Goal: Complete application form: Complete application form

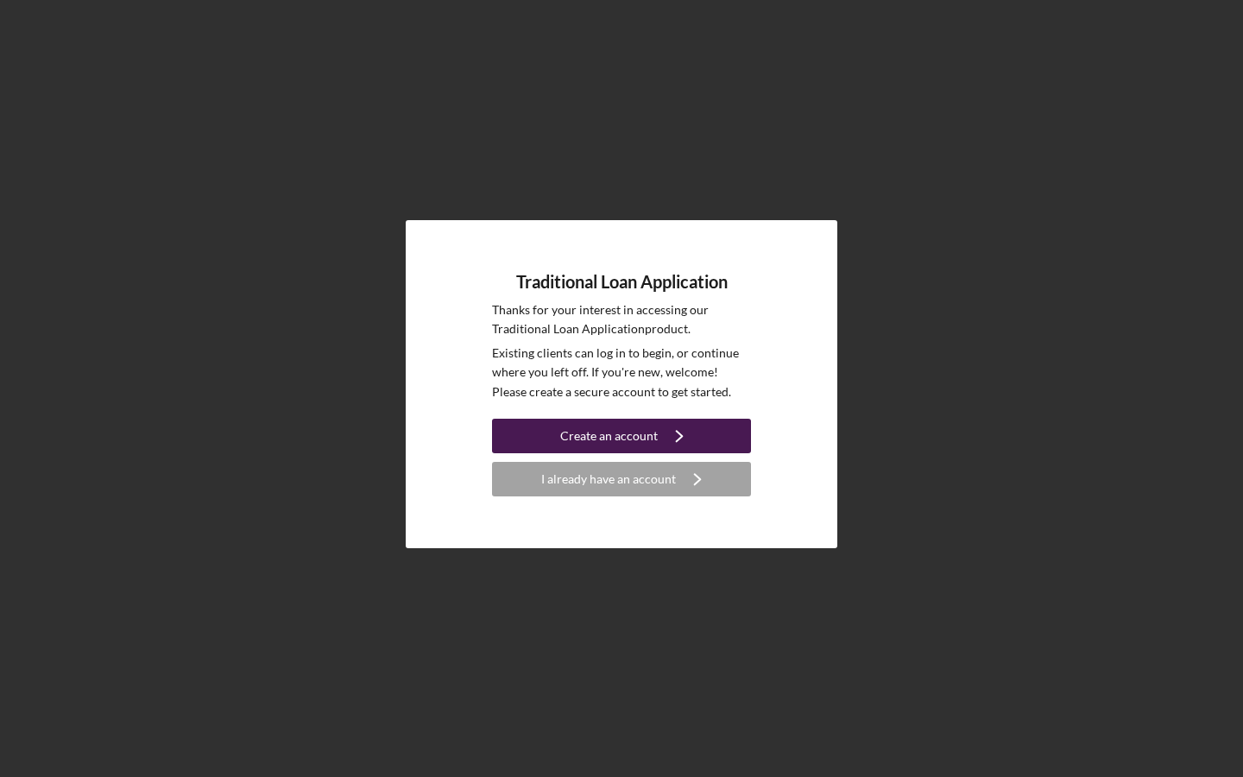
click at [653, 432] on div "Create an account" at bounding box center [609, 436] width 98 height 35
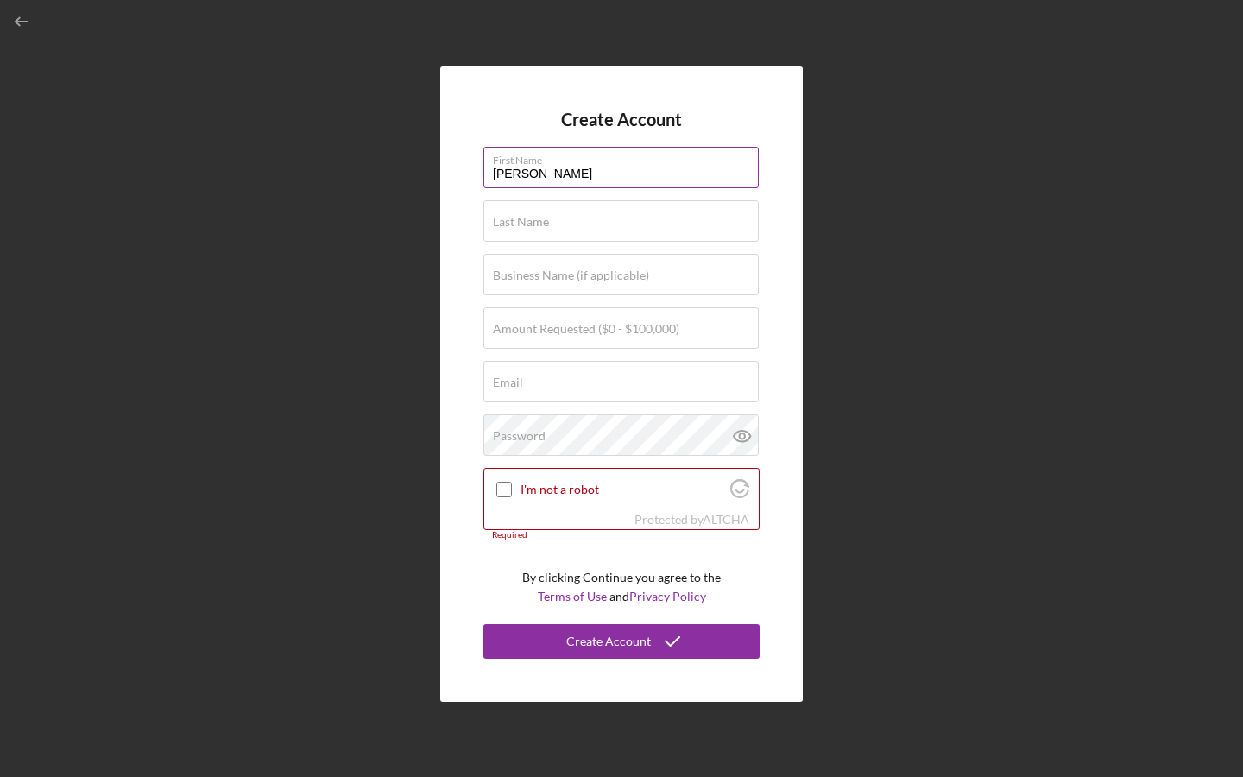
click at [574, 177] on input "[PERSON_NAME]" at bounding box center [620, 167] width 275 height 41
type input "[PERSON_NAME]"
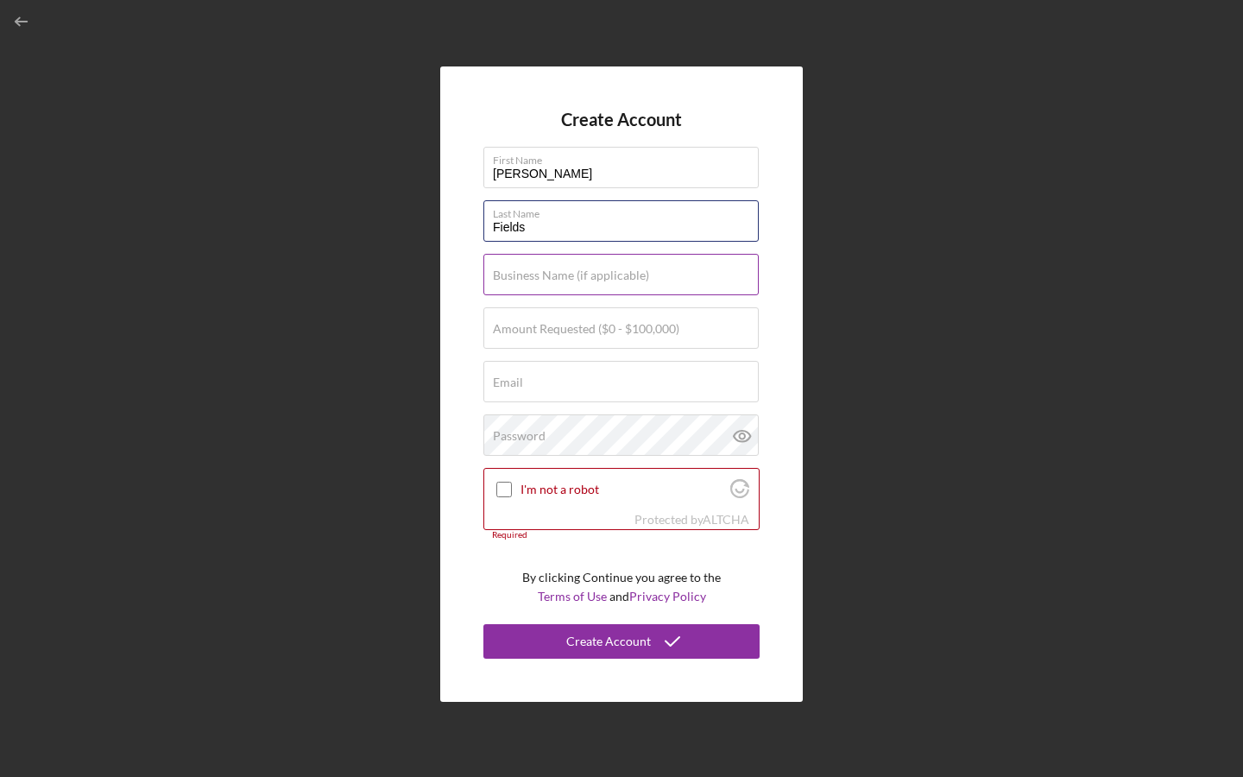
type input "Fields"
type input "The"
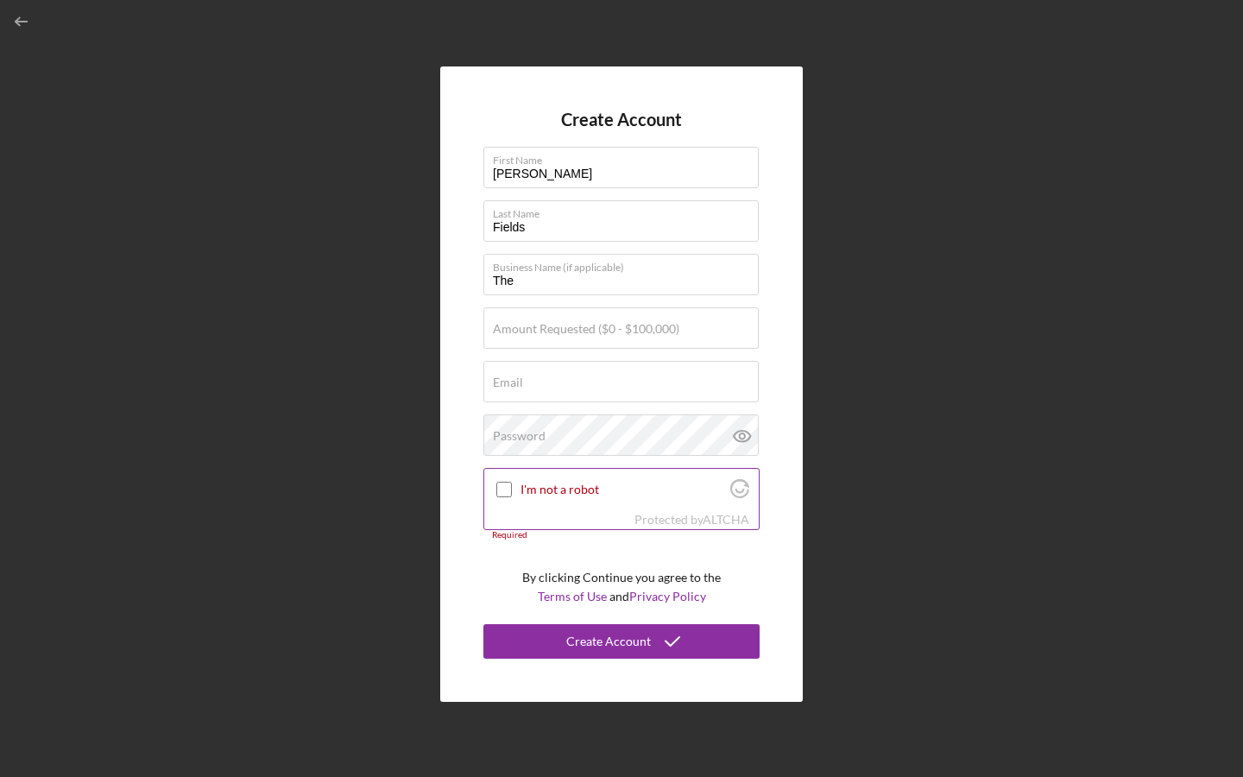
click at [509, 495] on input "I'm not a robot" at bounding box center [504, 490] width 16 height 16
checkbox input "true"
click at [573, 287] on input "The" at bounding box center [620, 274] width 275 height 41
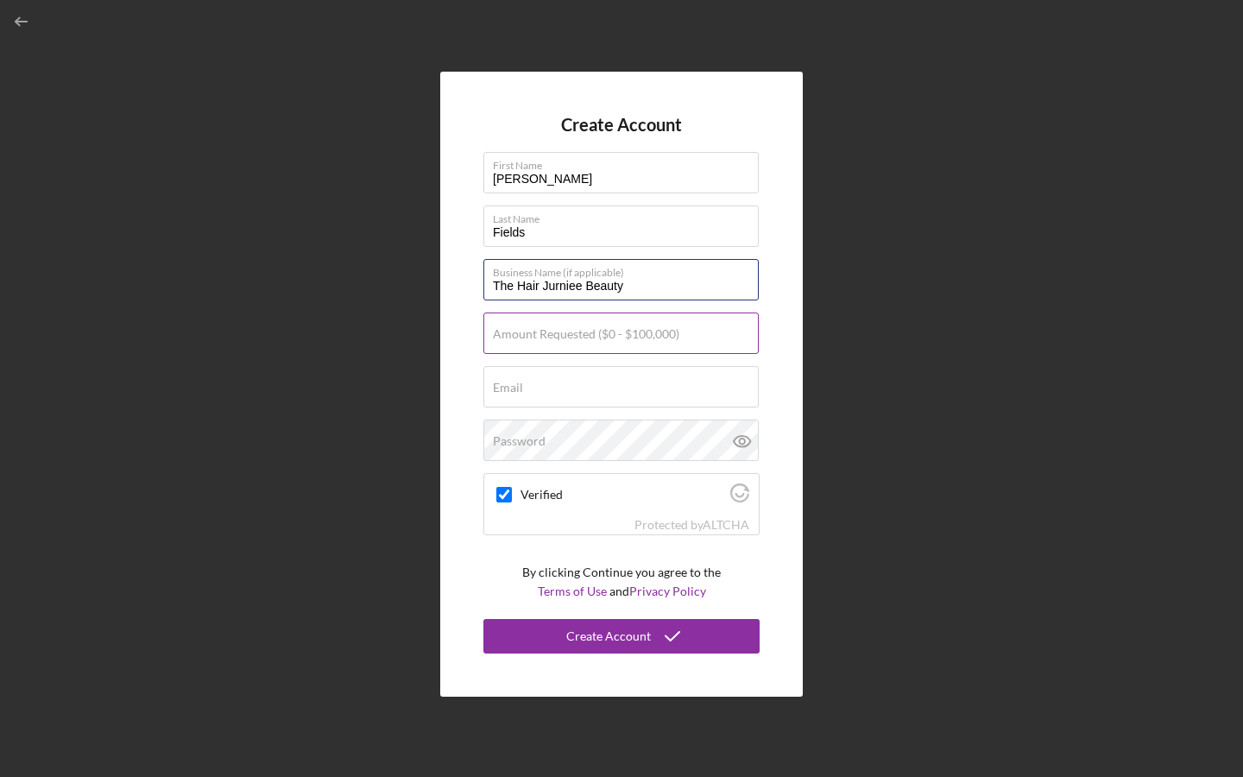
type input "The Hair Jurniee Beauty"
click at [548, 343] on input "Amount Requested ($0 - $100,000)" at bounding box center [620, 332] width 275 height 41
checkbox input "true"
type input "$100,000"
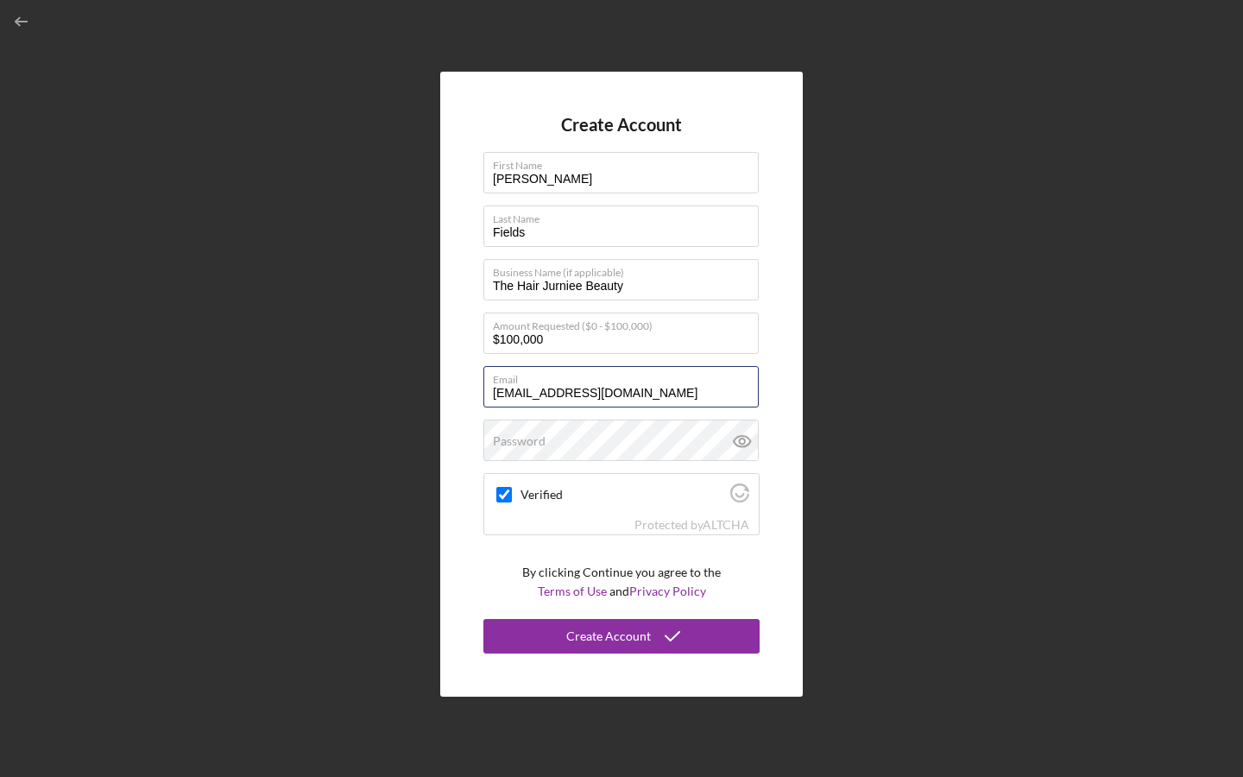
type input "[EMAIL_ADDRESS][DOMAIN_NAME]"
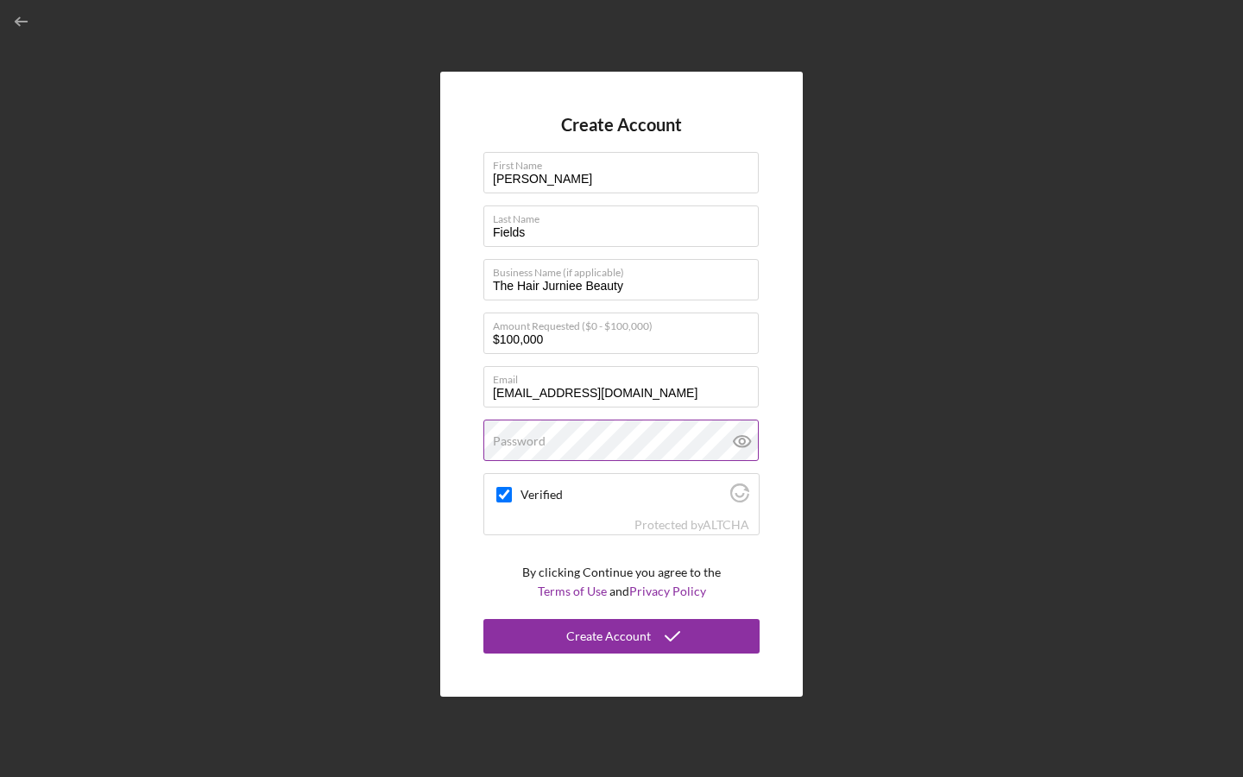
click at [565, 442] on div "Password" at bounding box center [621, 440] width 276 height 43
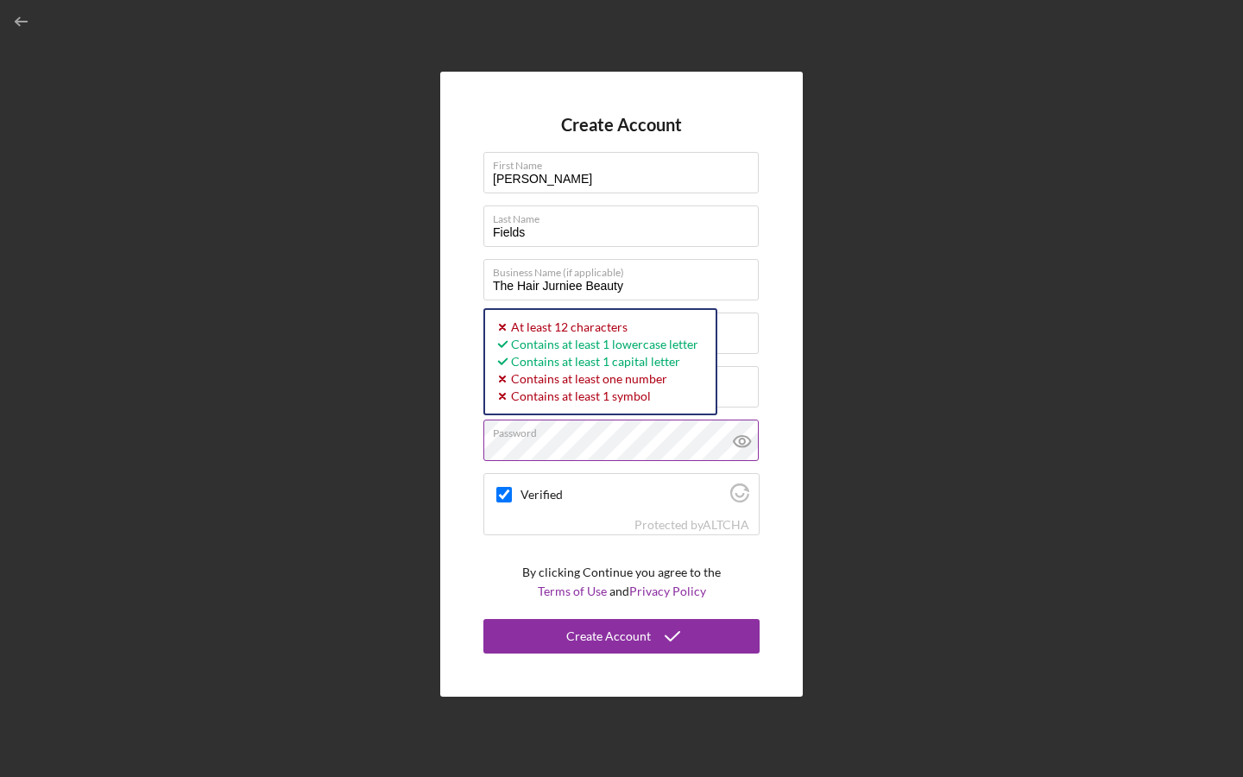
click at [749, 440] on icon at bounding box center [742, 441] width 16 height 11
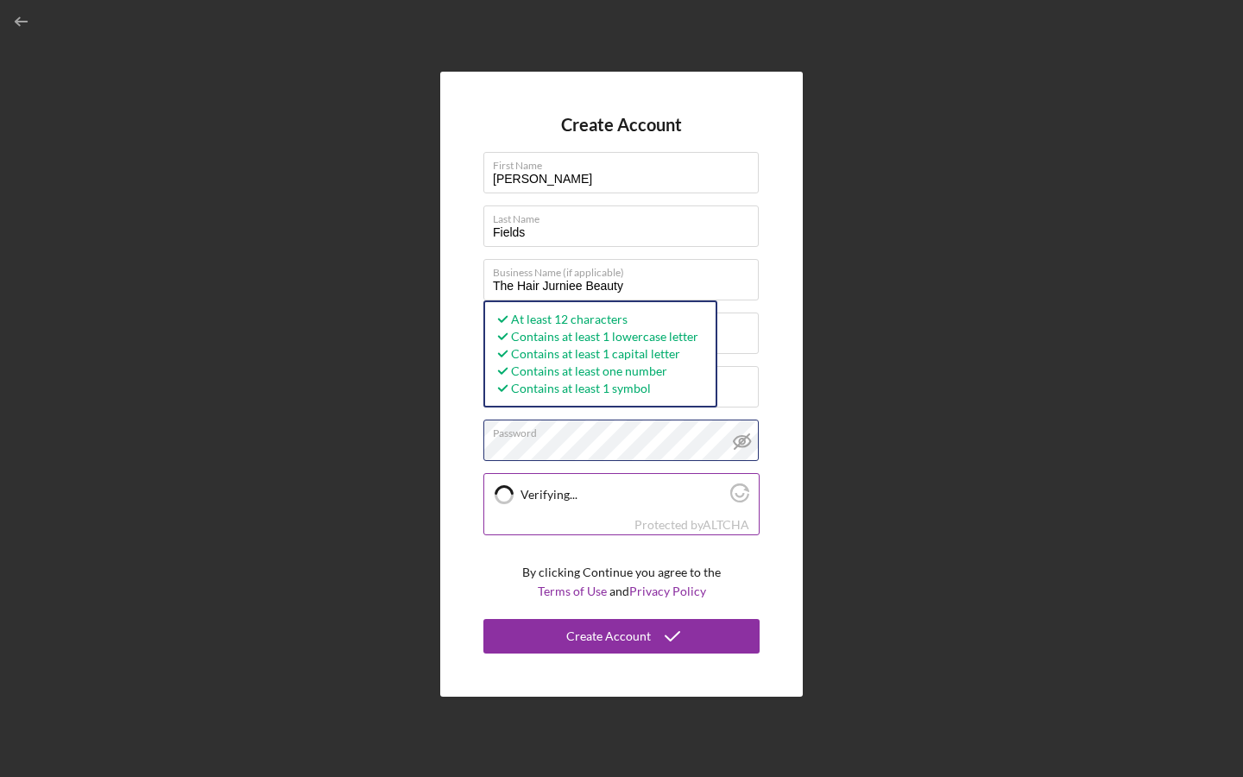
checkbox input "true"
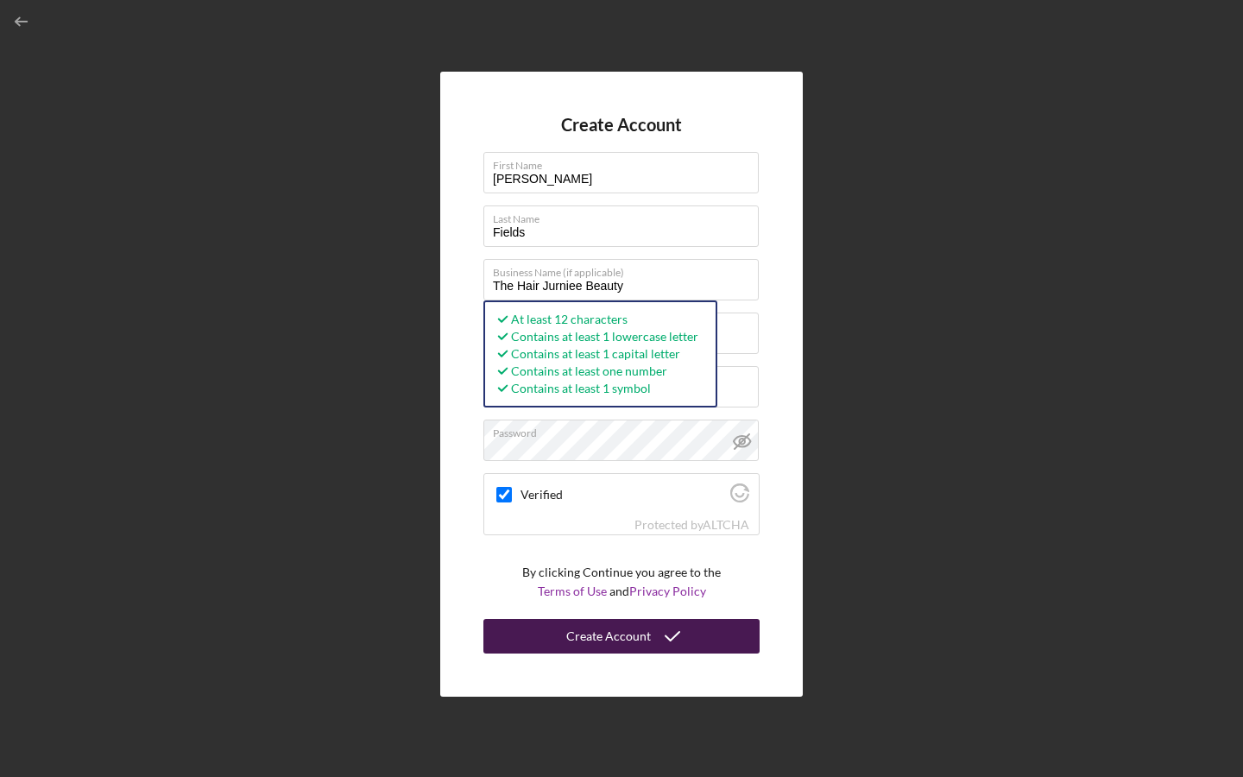
click at [618, 634] on div "Create Account" at bounding box center [608, 636] width 85 height 35
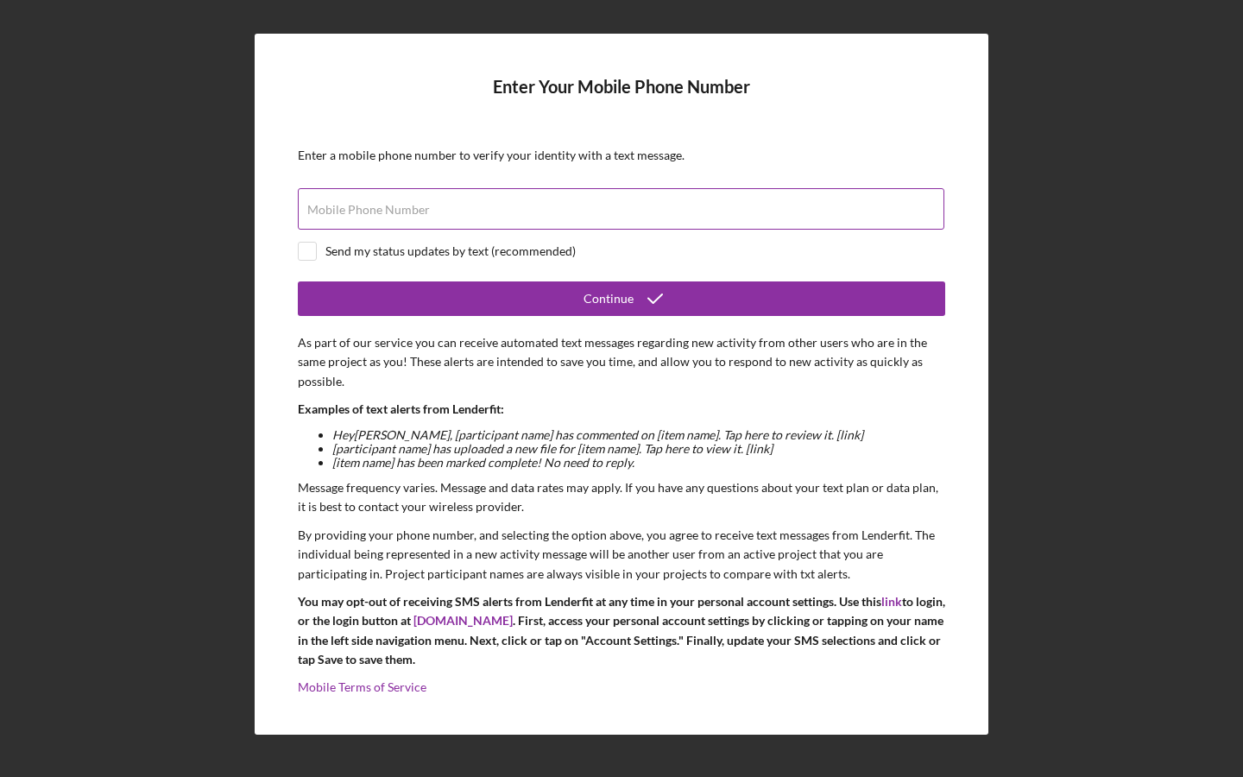
click at [467, 208] on div "Mobile Phone Number" at bounding box center [621, 209] width 647 height 43
type input "[PHONE_NUMBER]"
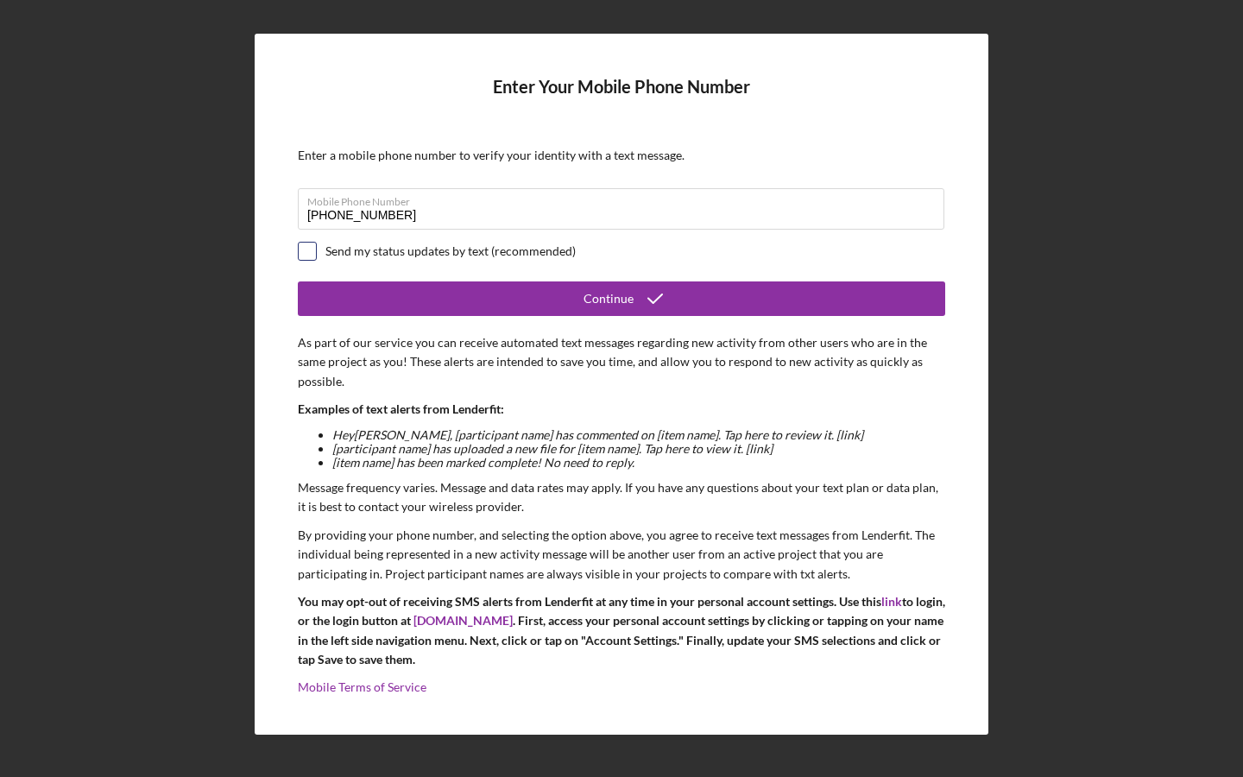
click at [315, 249] on input "checkbox" at bounding box center [307, 251] width 17 height 17
checkbox input "true"
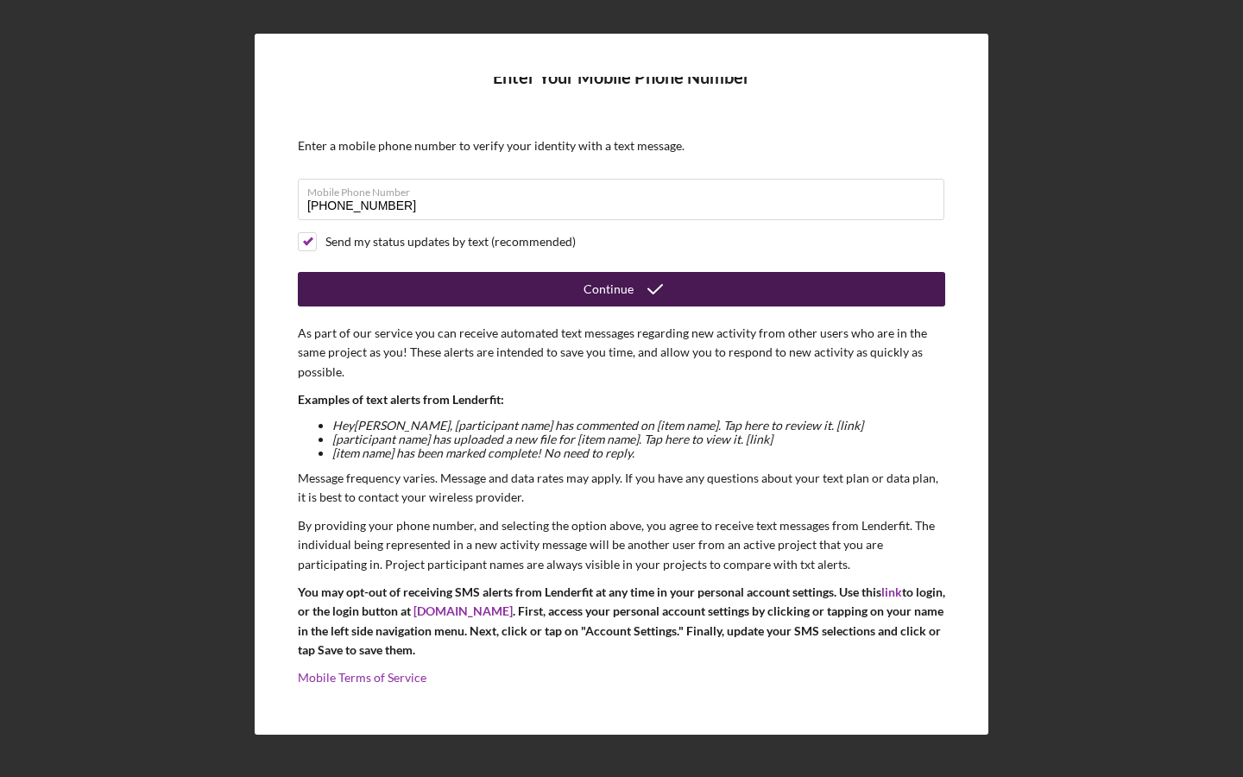
click at [599, 281] on div "Continue" at bounding box center [609, 289] width 50 height 35
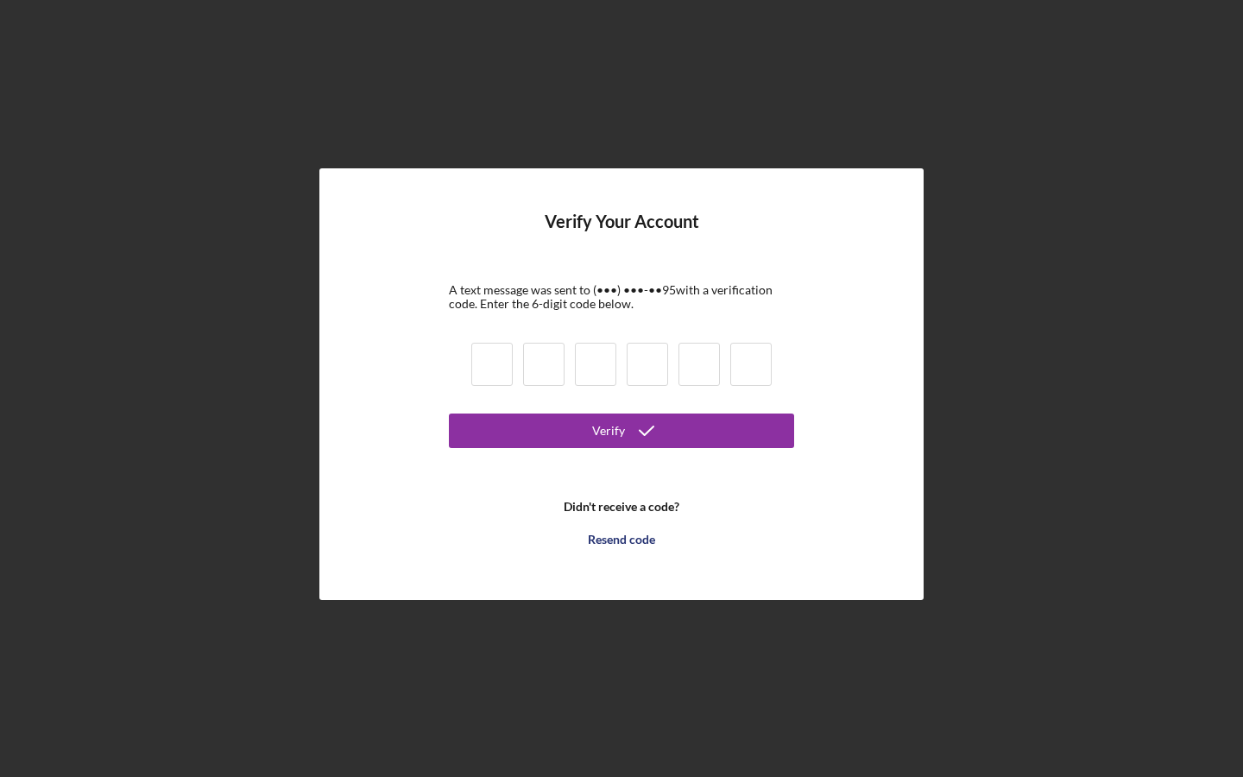
click at [489, 371] on input at bounding box center [491, 364] width 41 height 43
type input "4"
type input "7"
type input "9"
type input "2"
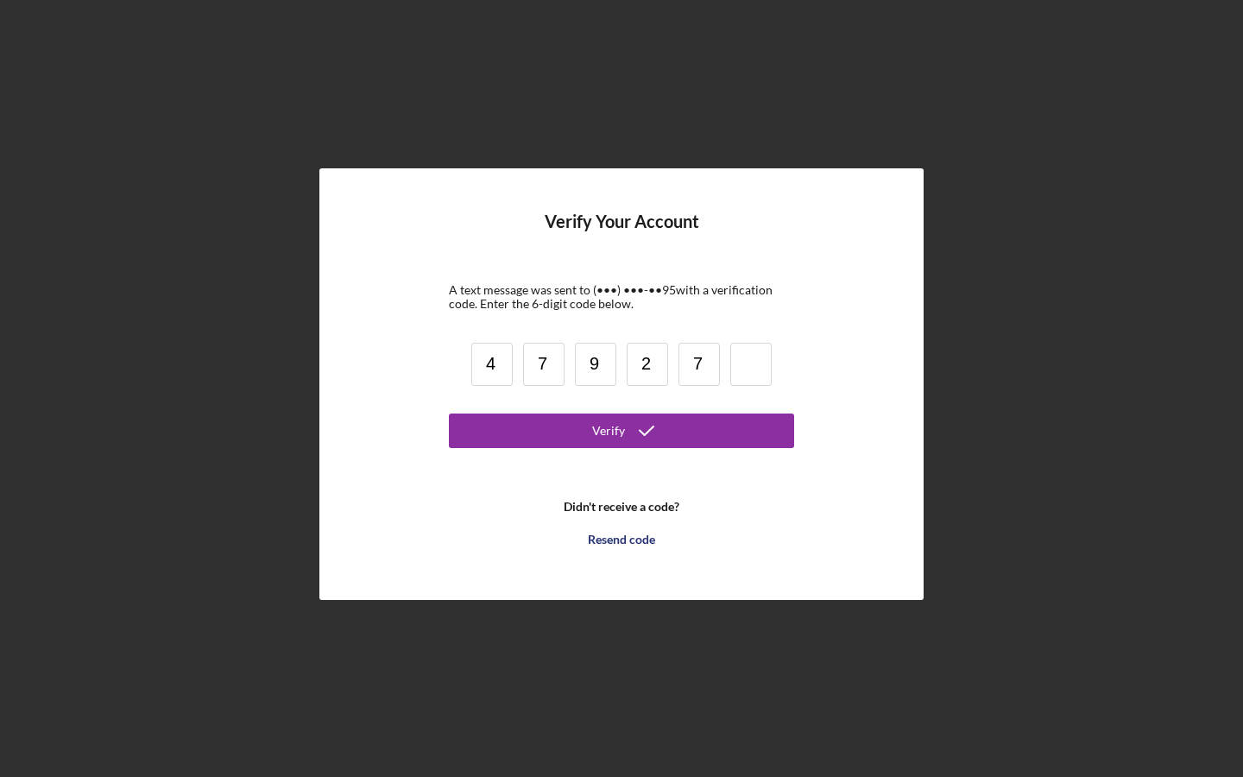
type input "7"
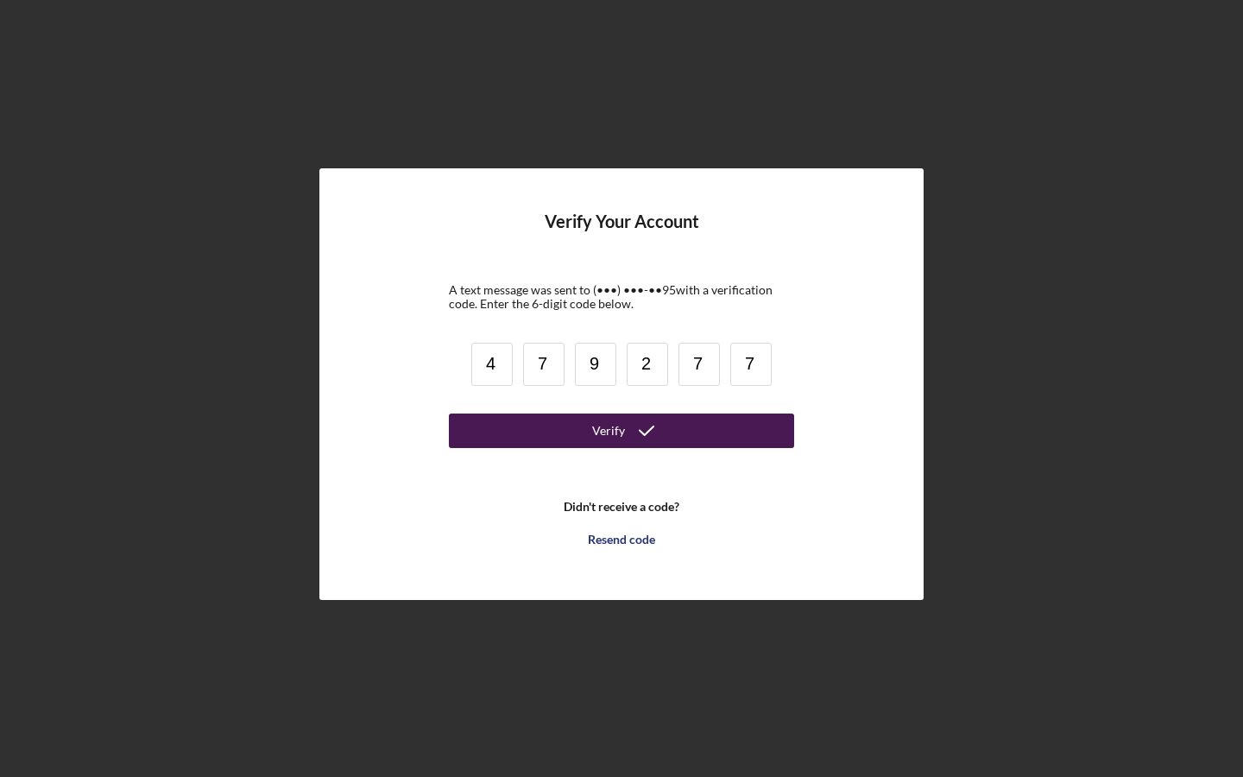
type input "7"
click at [556, 432] on button "Verify" at bounding box center [621, 430] width 345 height 35
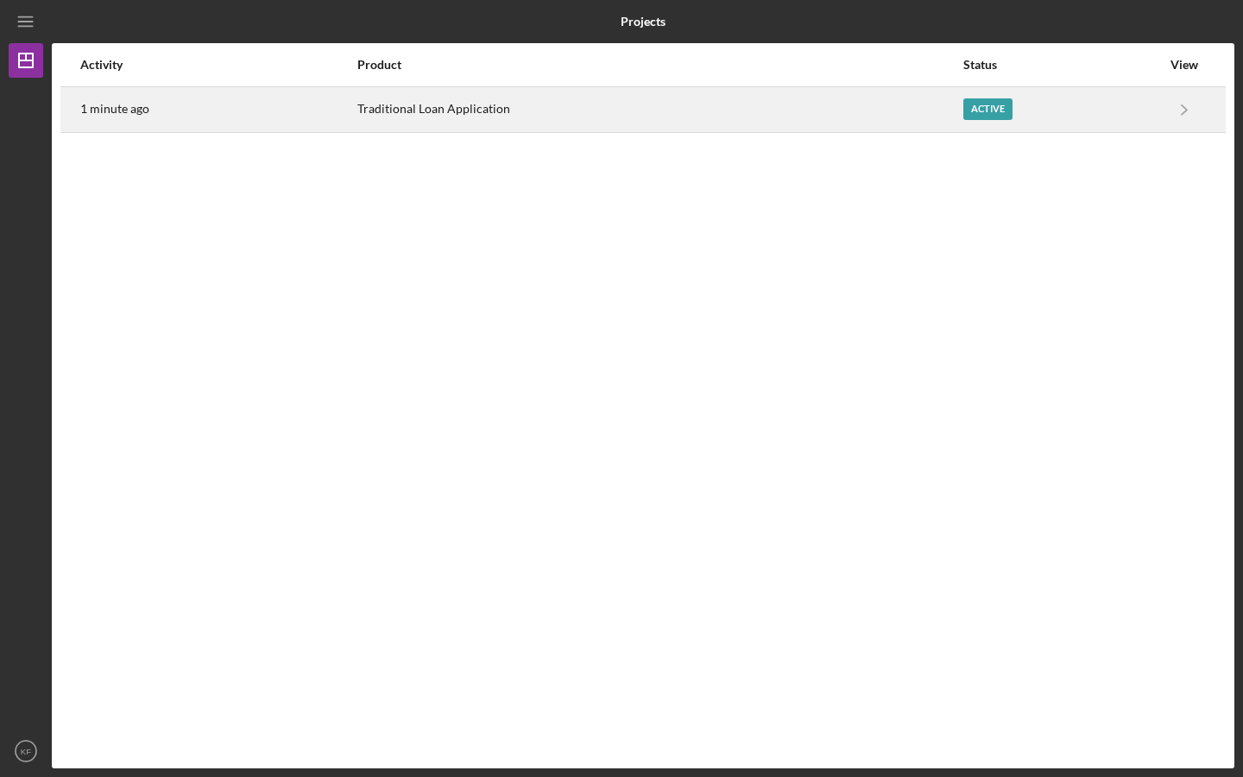
click at [973, 106] on div "Active" at bounding box center [987, 109] width 49 height 22
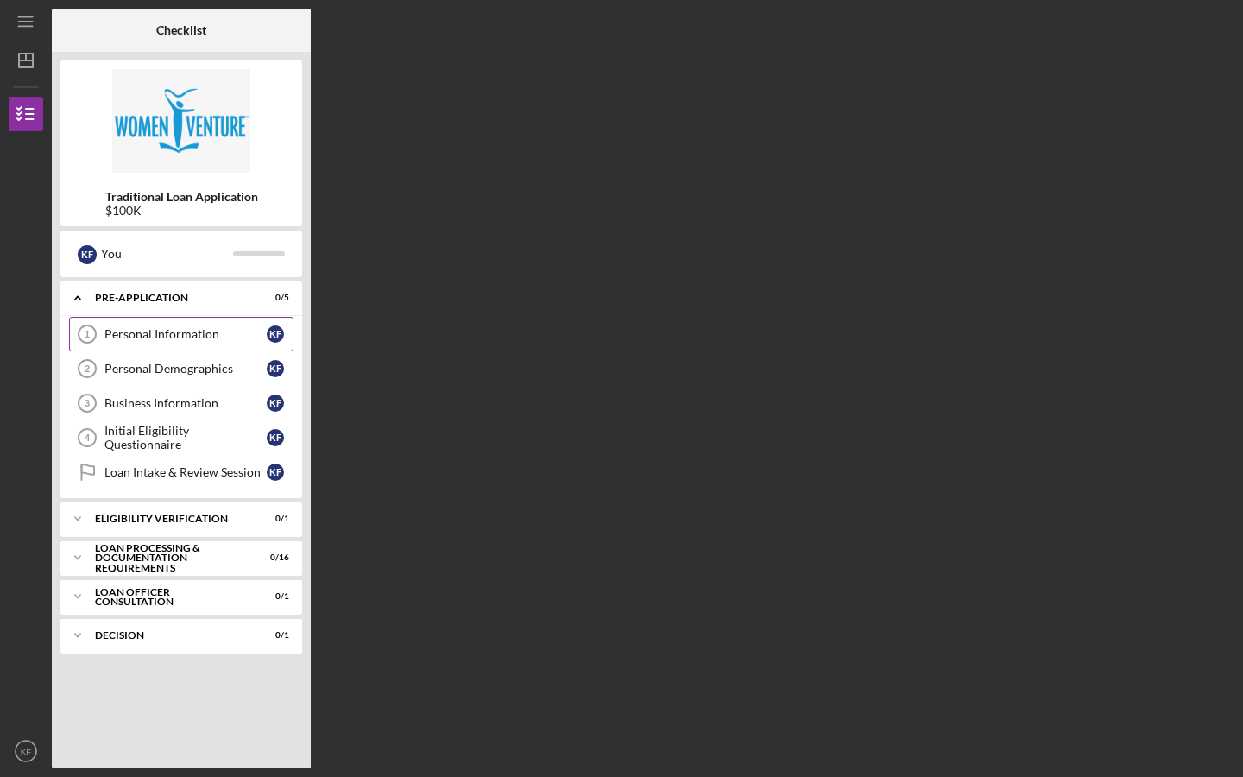
click at [249, 326] on link "Personal Information 1 Personal Information K F" at bounding box center [181, 334] width 224 height 35
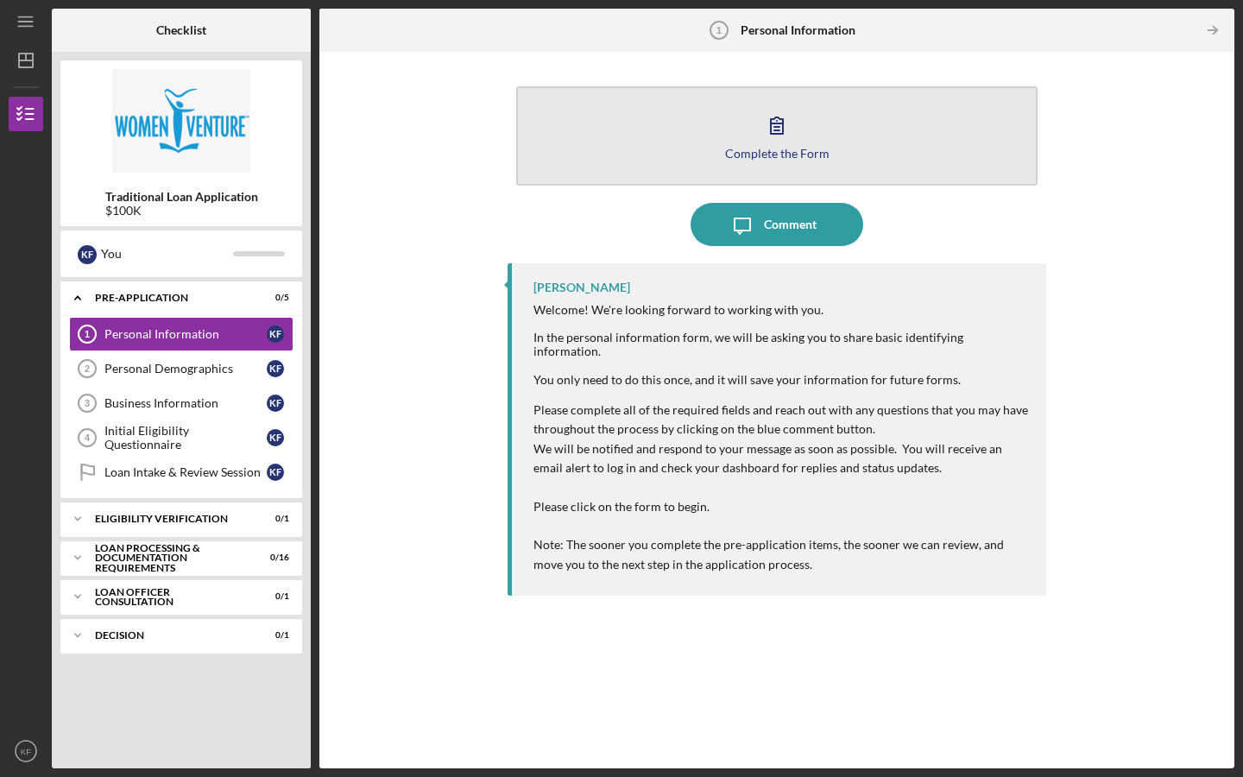
click at [793, 155] on div "Complete the Form" at bounding box center [777, 153] width 104 height 13
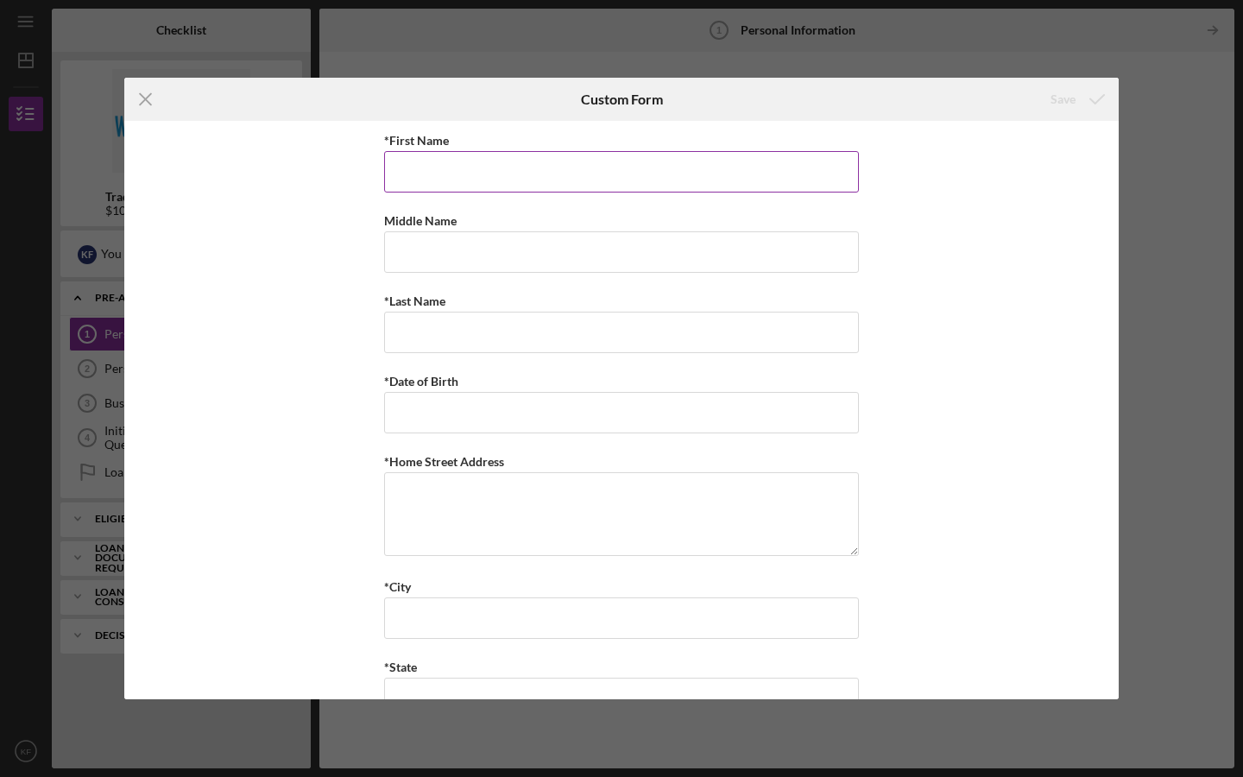
click at [574, 175] on input "*First Name" at bounding box center [621, 171] width 475 height 41
type input "[PERSON_NAME]"
type input "Fields"
type input "[DATE]"
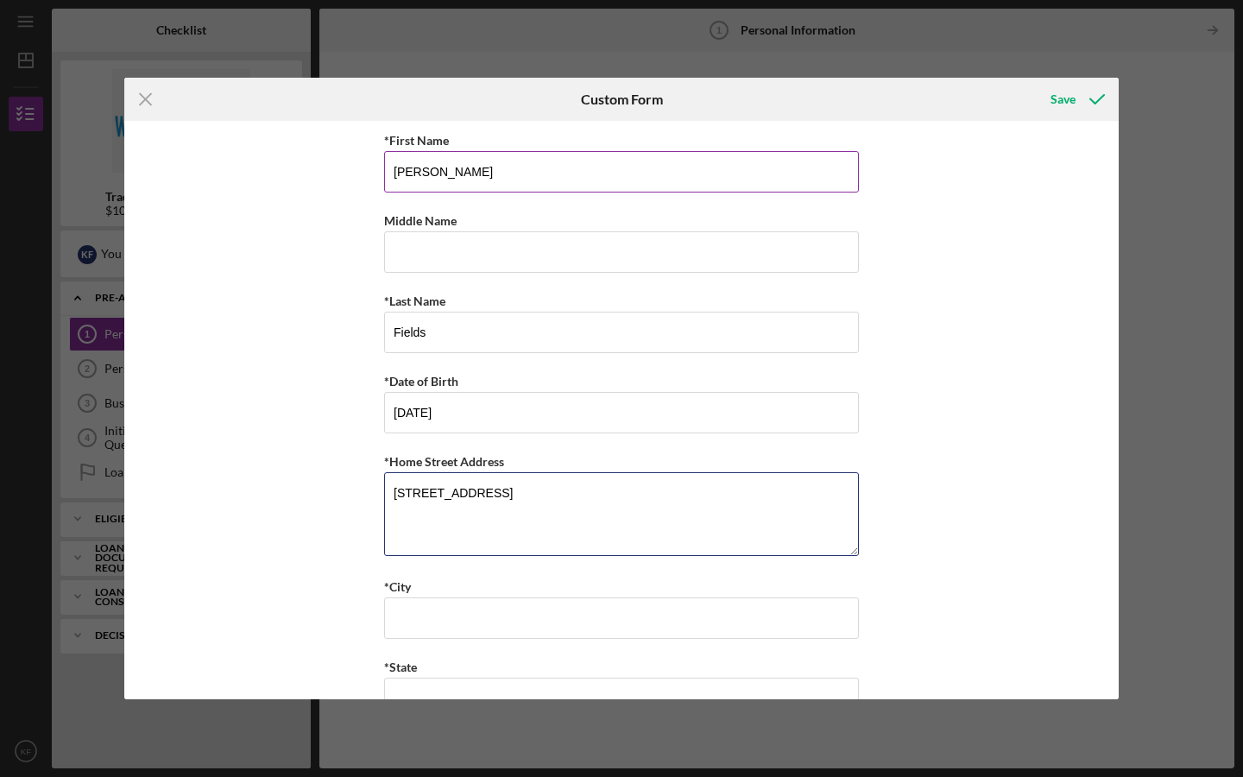
type textarea "[STREET_ADDRESS]"
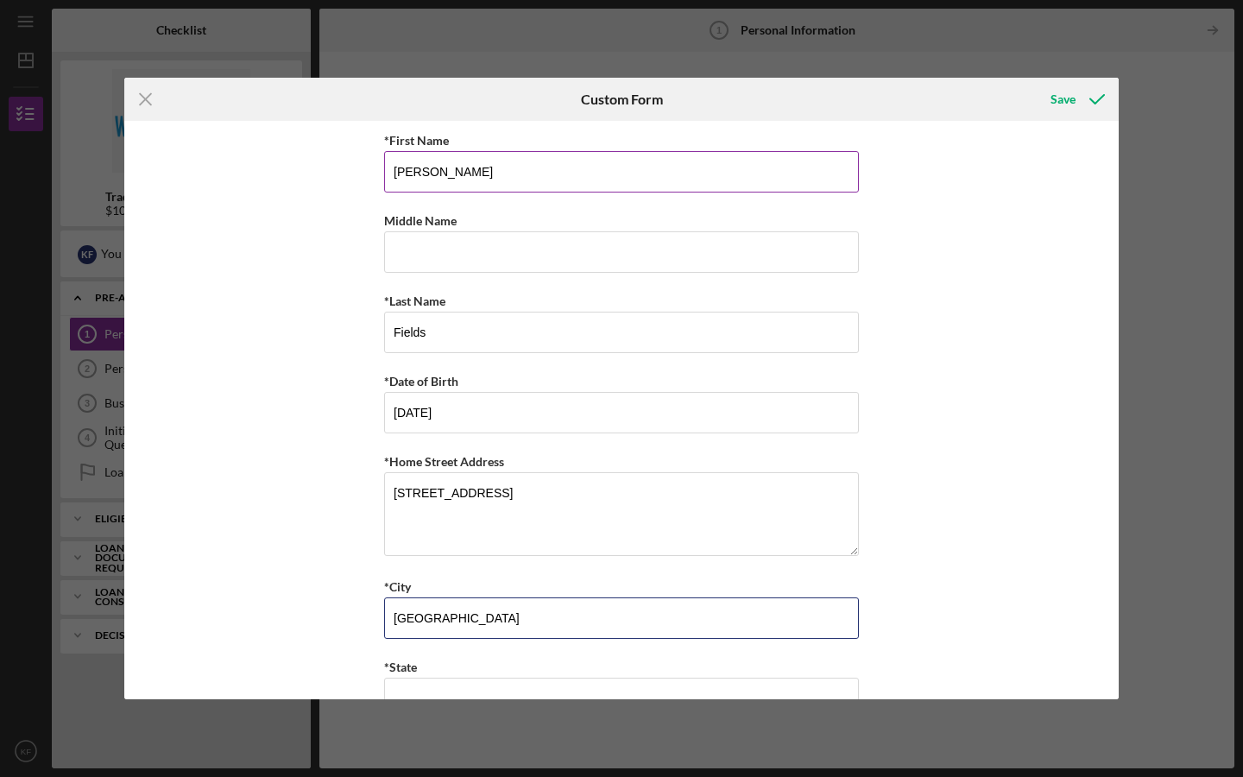
type input "[GEOGRAPHIC_DATA]"
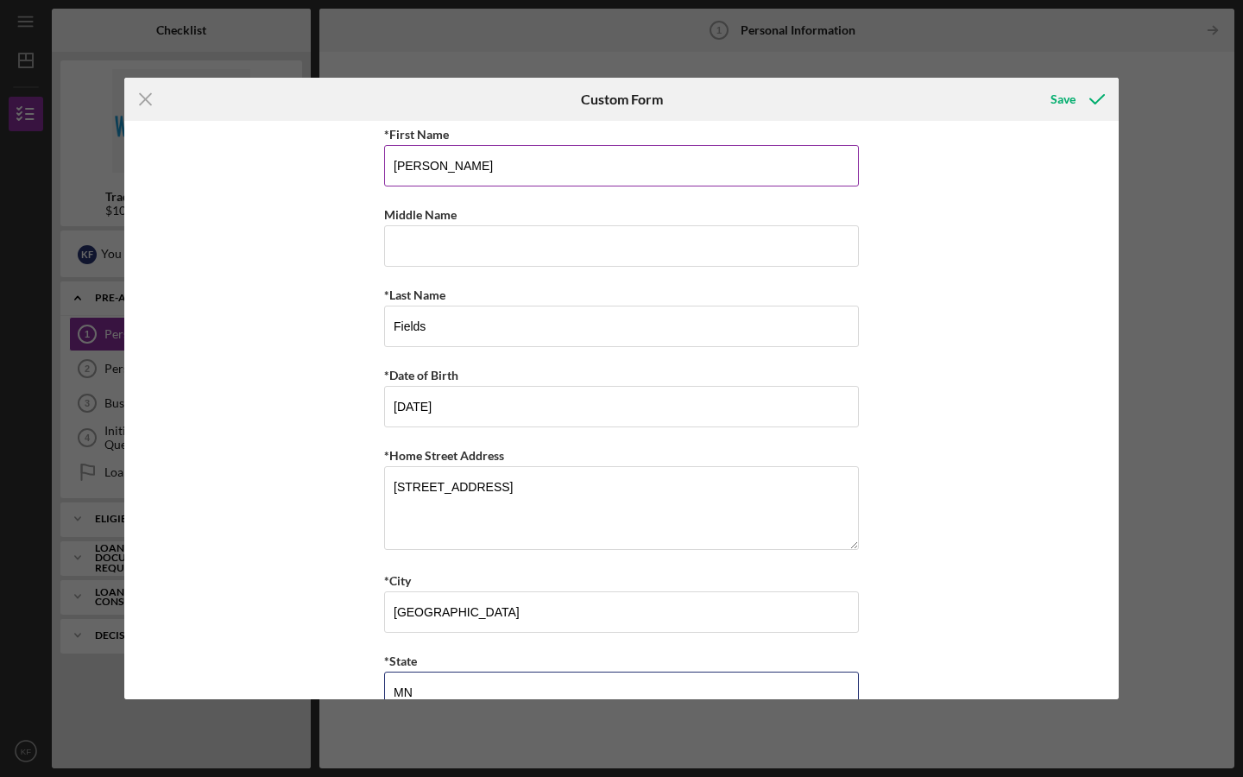
type input "MN"
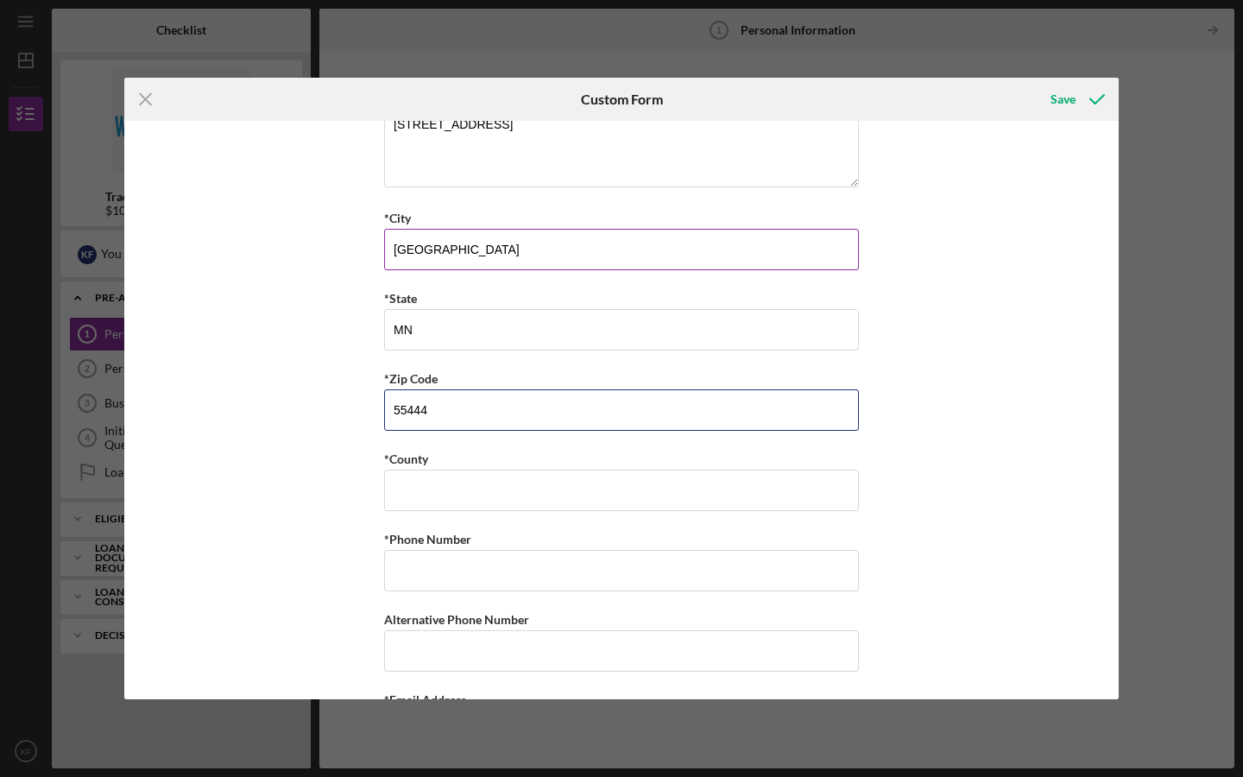
type input "55444"
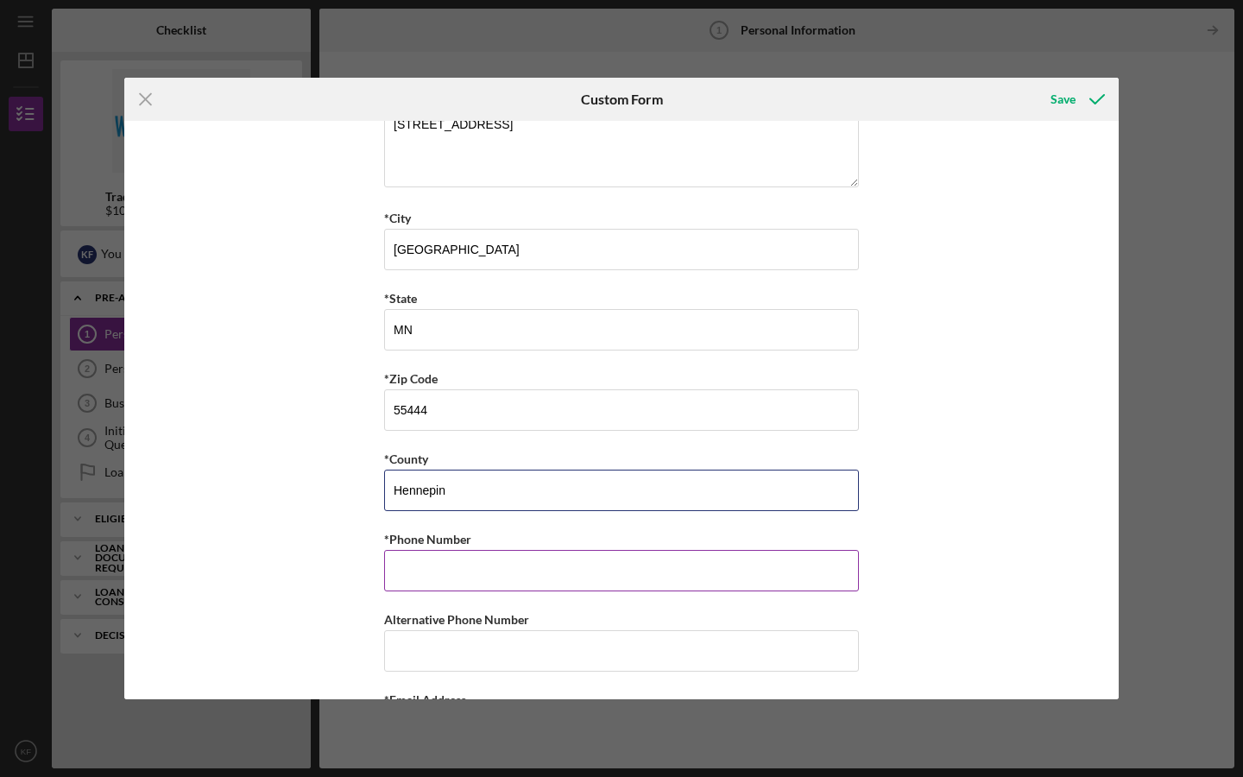
type input "Hennepin"
click at [543, 571] on input "*Phone Number" at bounding box center [621, 570] width 475 height 41
type input "[PHONE_NUMBER]"
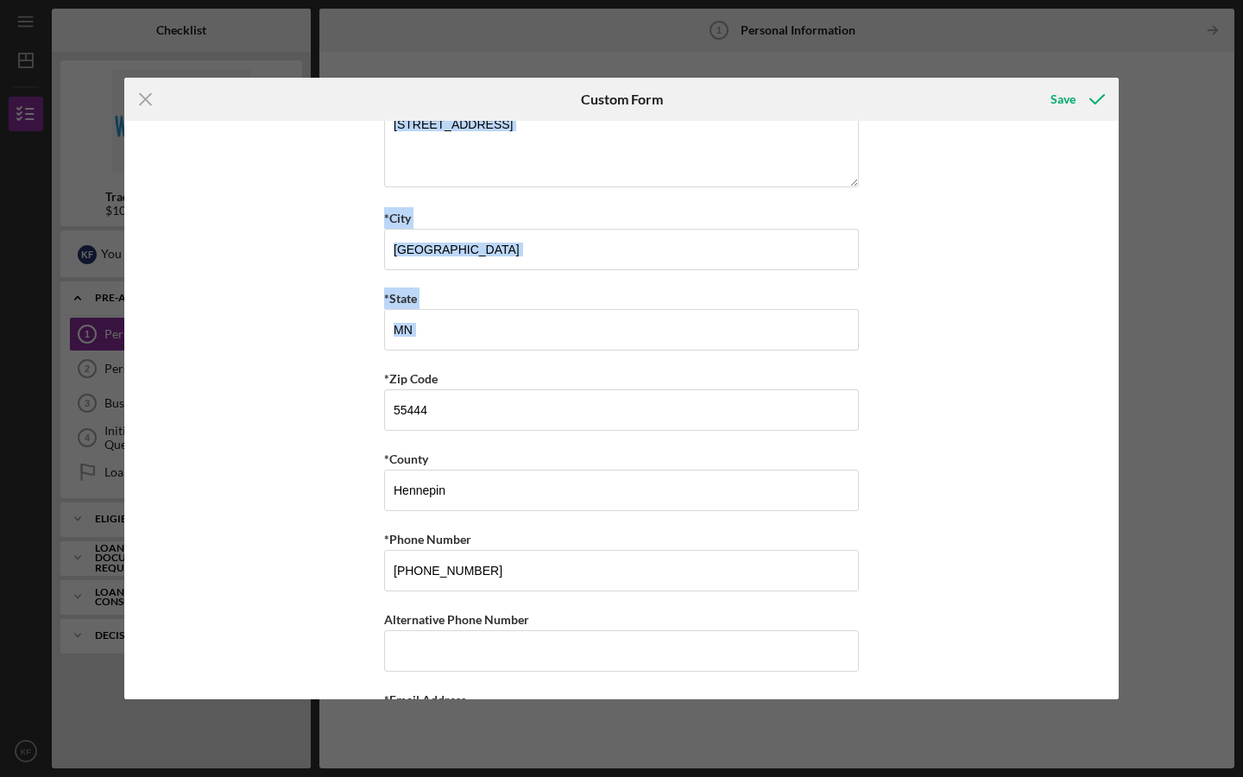
drag, startPoint x: 1110, startPoint y: 483, endPoint x: 1114, endPoint y: 717, distance: 234.8
click at [1114, 717] on div "Icon/Menu Close Custom Form Save *First Name [PERSON_NAME] Middle Name *Last Na…" at bounding box center [621, 388] width 1243 height 777
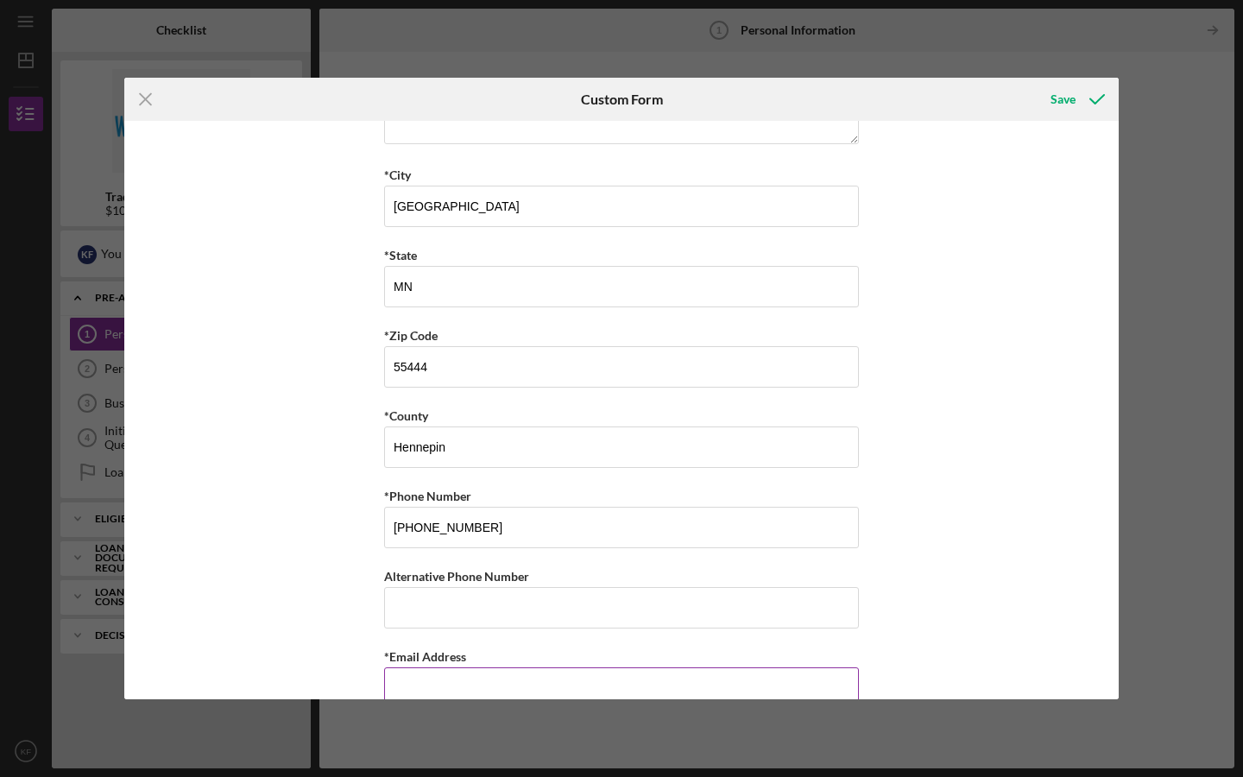
click at [602, 691] on input "*Email Address" at bounding box center [621, 687] width 475 height 41
type input "[EMAIL_ADDRESS][DOMAIN_NAME]"
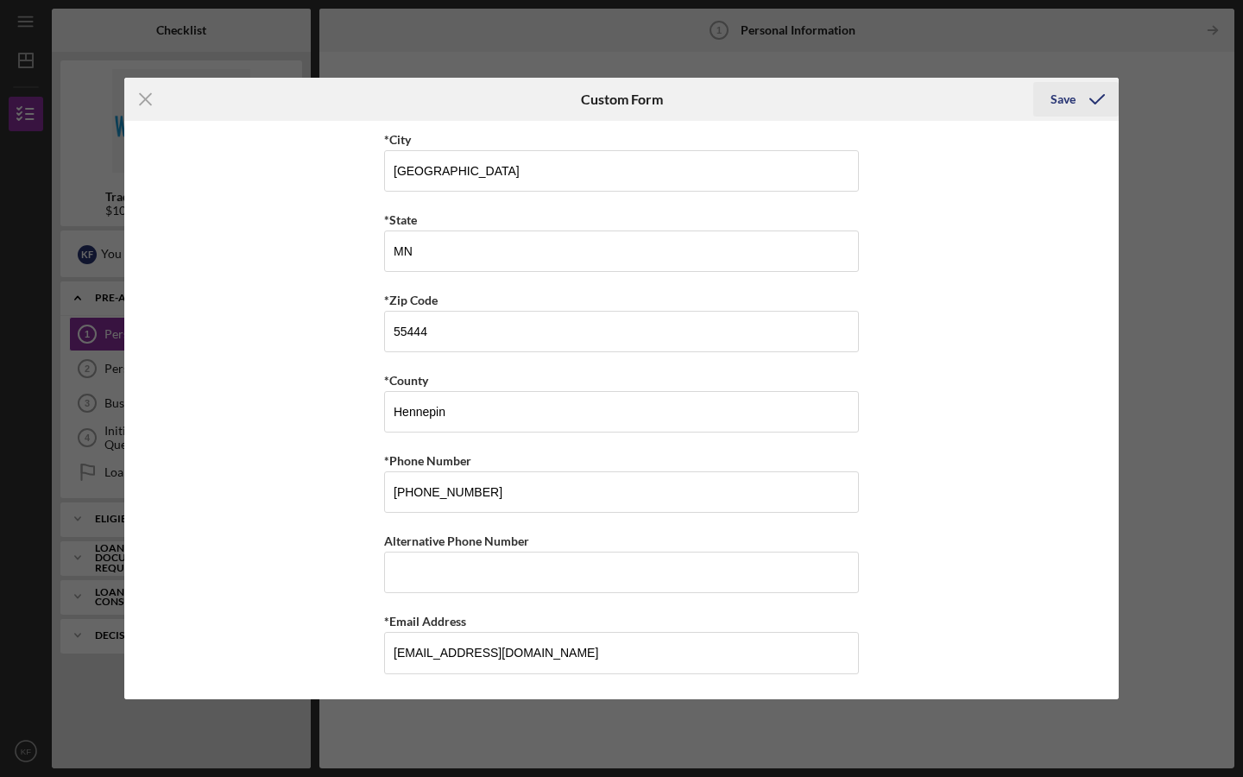
click at [1066, 91] on div "Save" at bounding box center [1062, 99] width 25 height 35
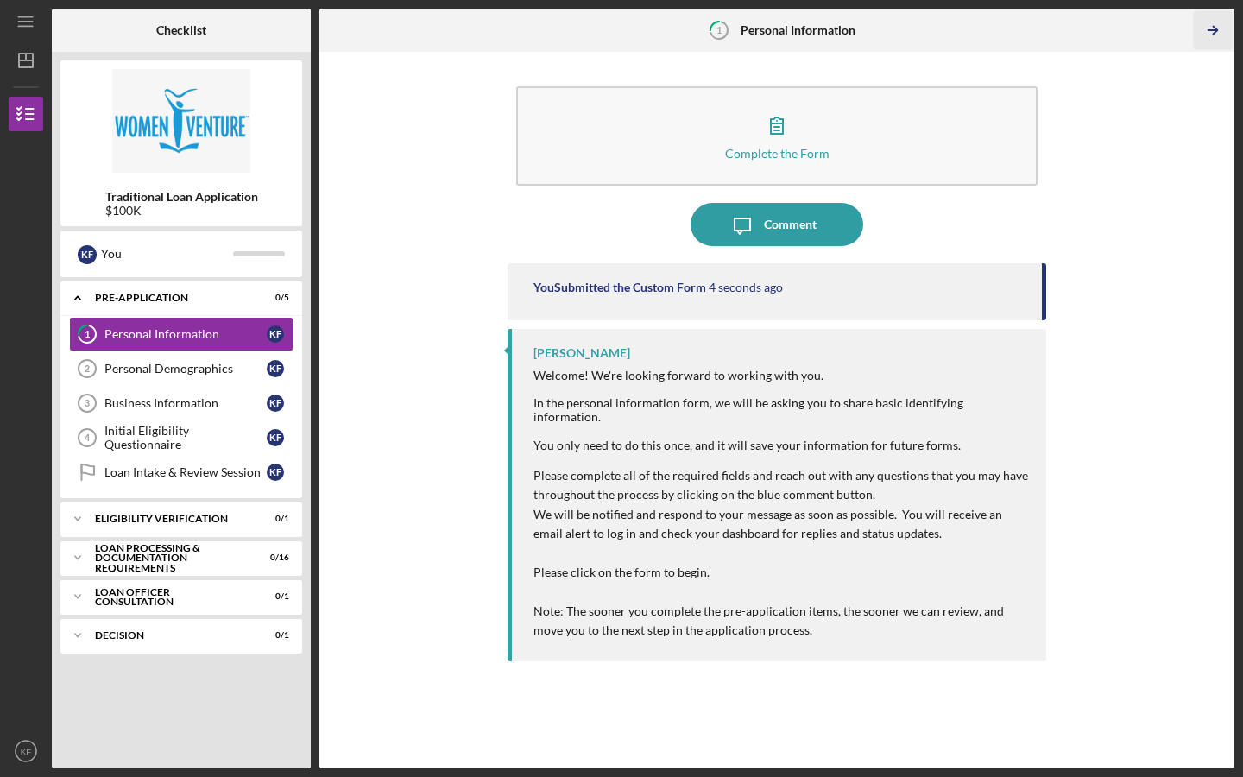
click at [1206, 33] on icon "Icon/Table Pagination Arrow" at bounding box center [1212, 30] width 39 height 39
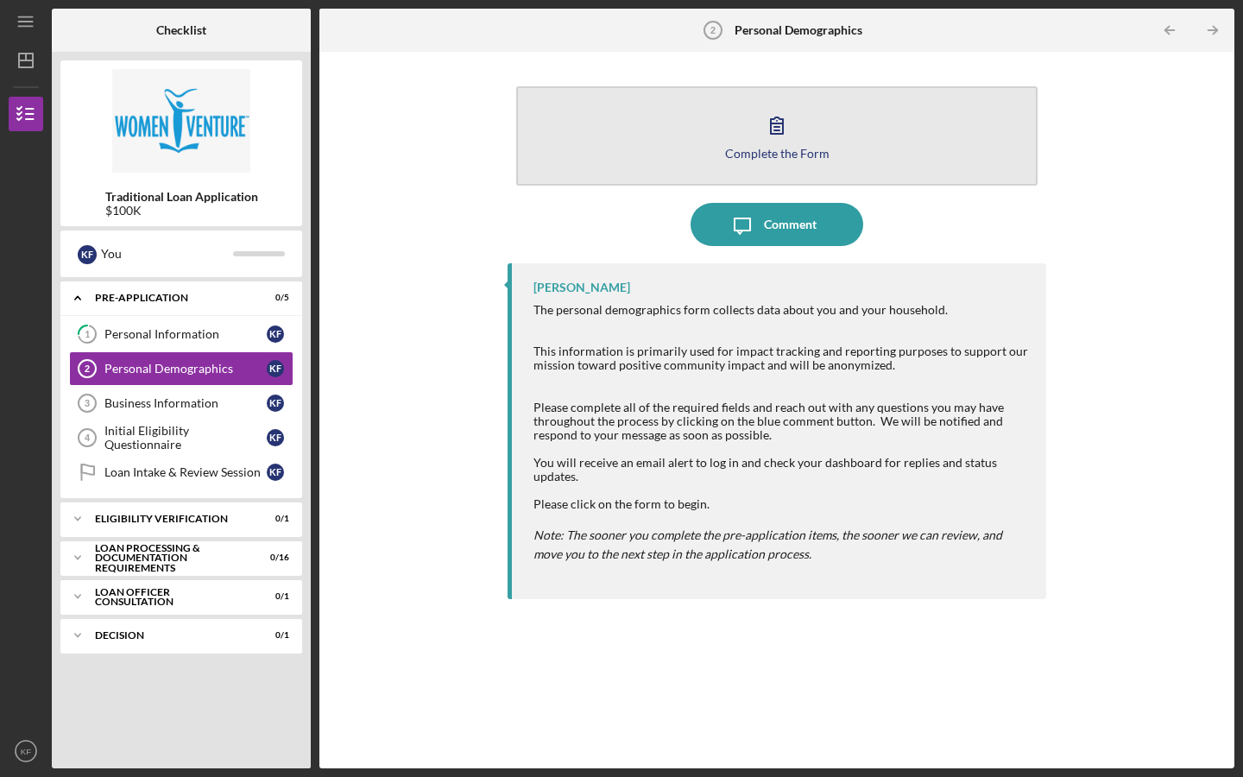
click at [803, 143] on button "Complete the Form Form" at bounding box center [776, 135] width 521 height 99
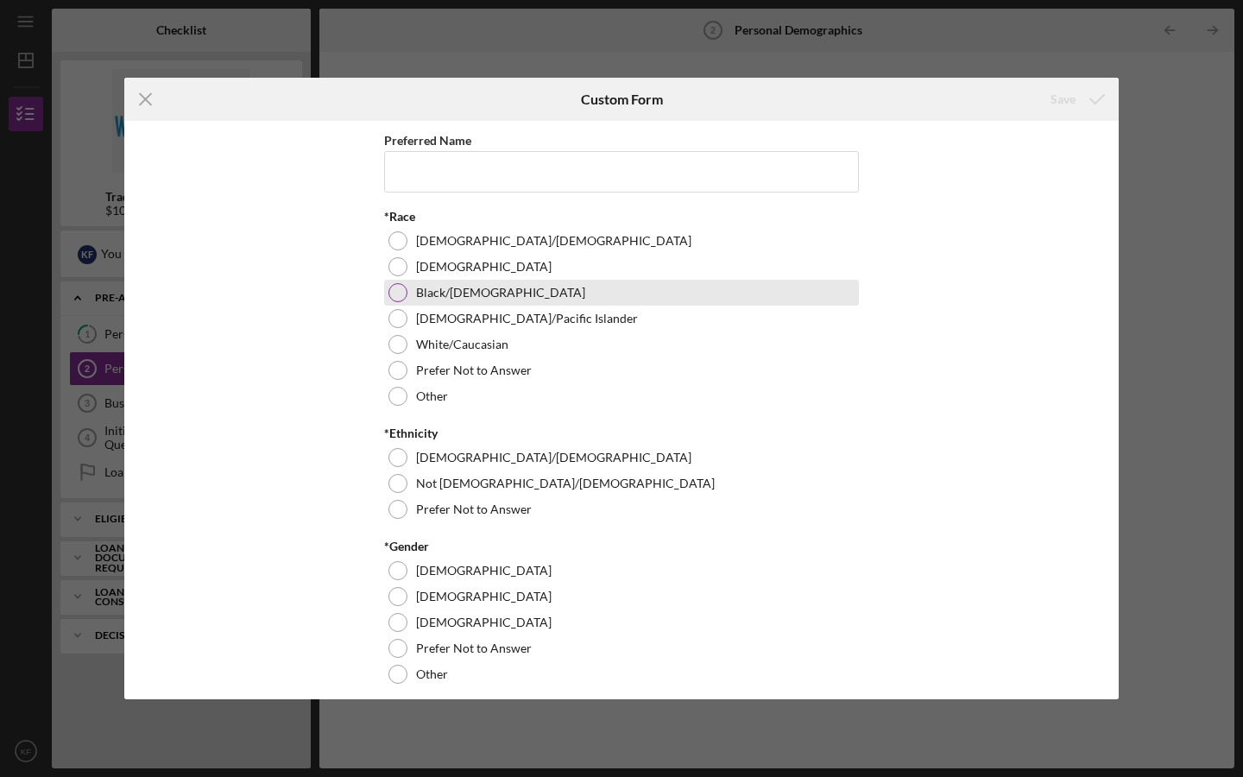
click at [392, 293] on div at bounding box center [397, 292] width 19 height 19
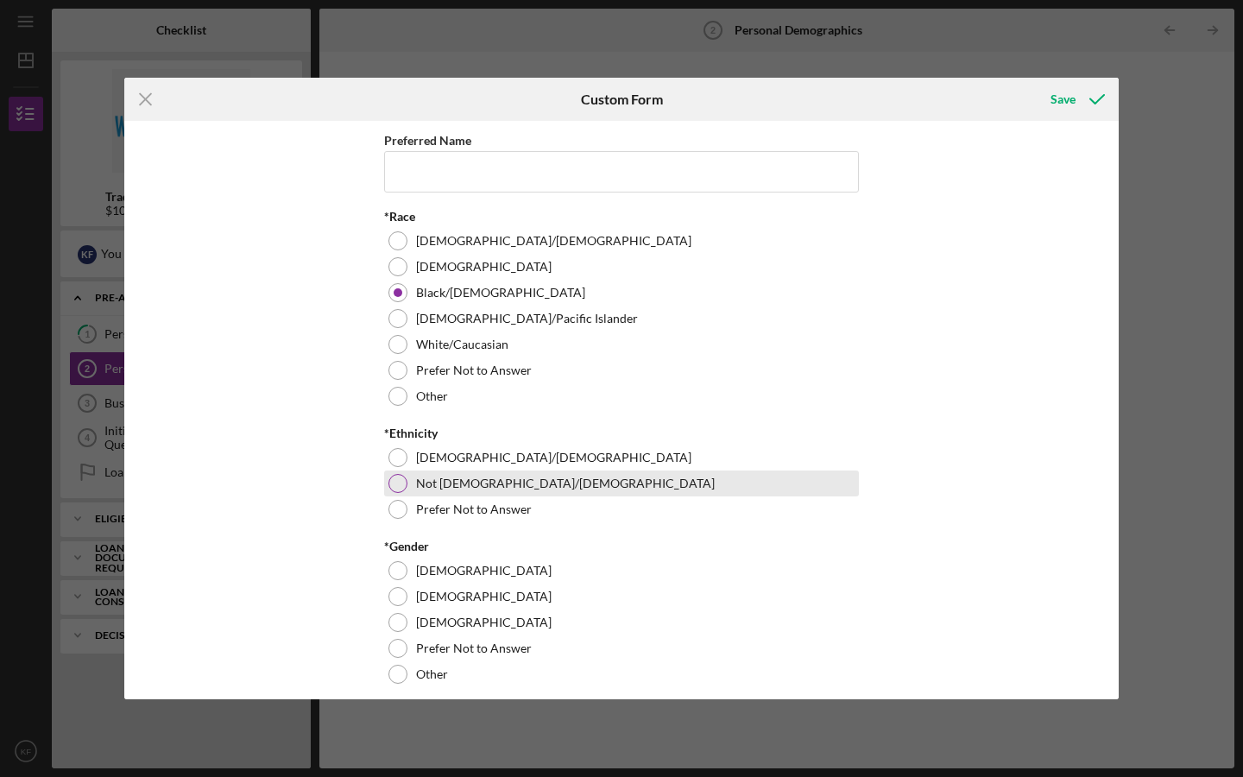
click at [395, 483] on div at bounding box center [397, 483] width 19 height 19
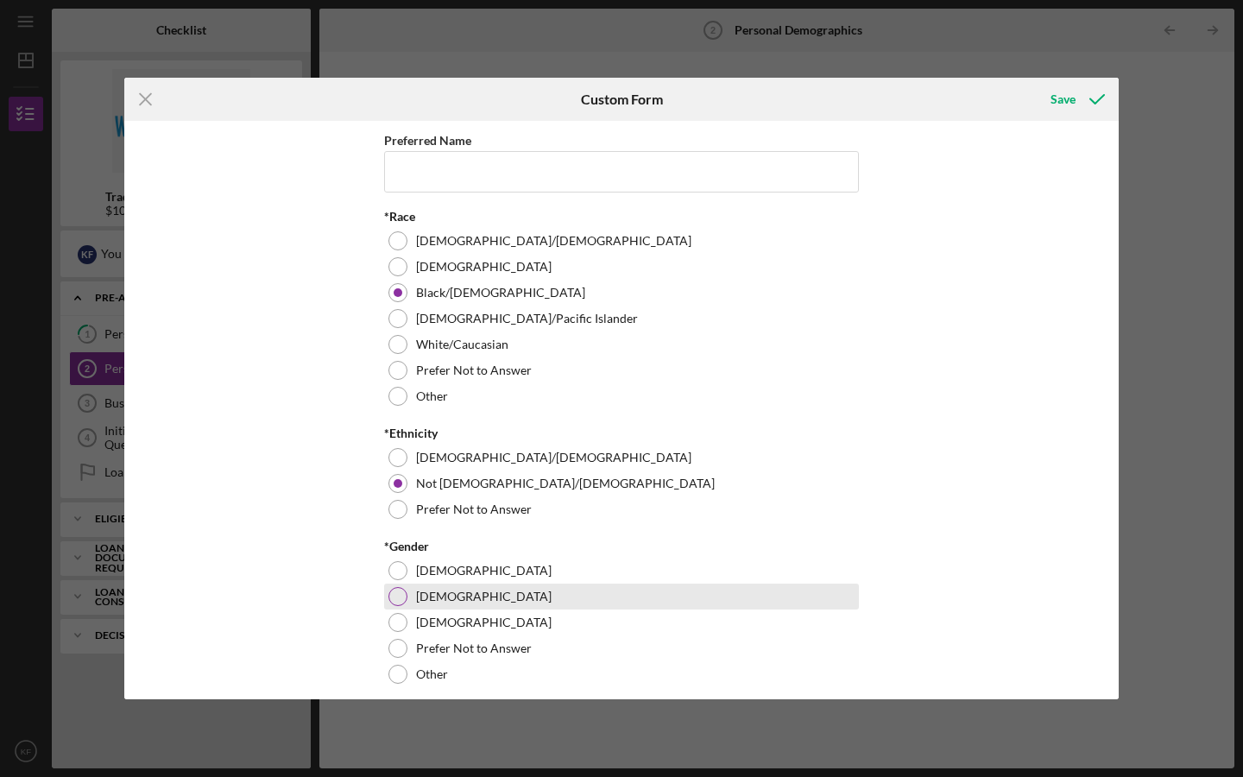
click at [394, 598] on div at bounding box center [397, 596] width 19 height 19
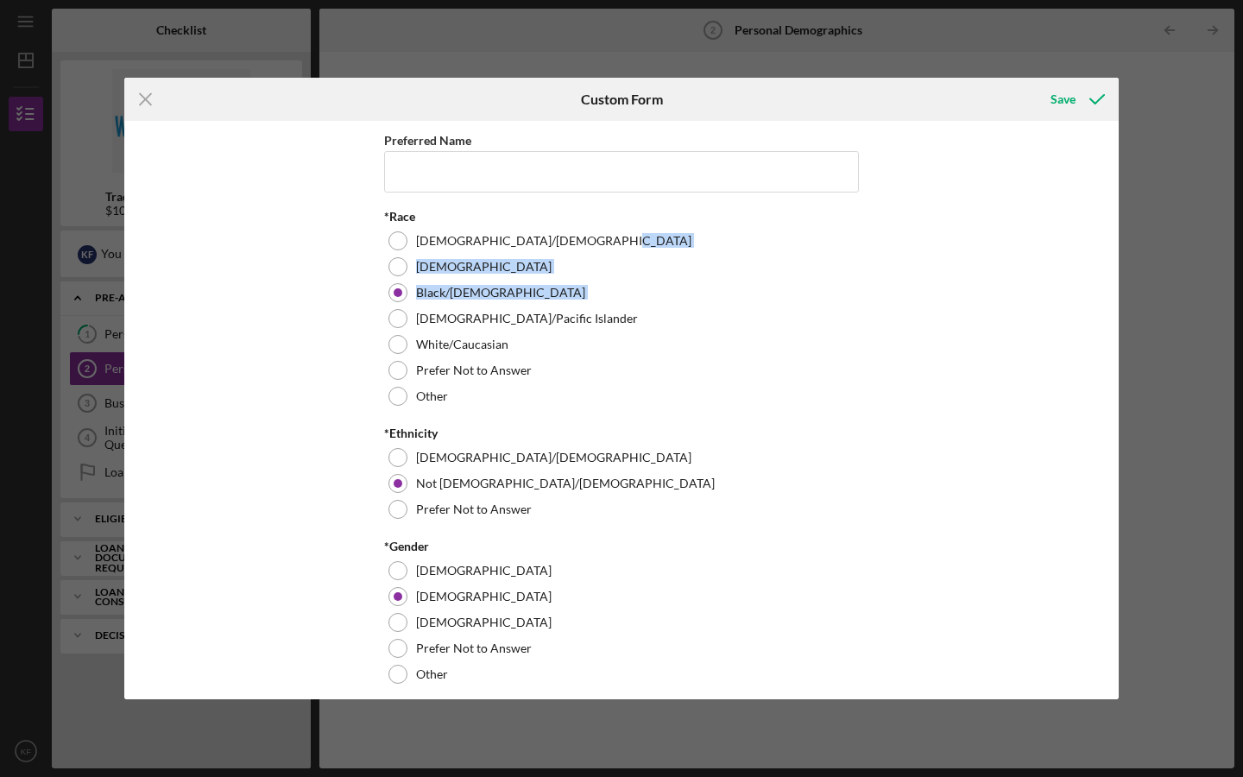
drag, startPoint x: 1113, startPoint y: 243, endPoint x: 1108, endPoint y: 308, distance: 64.9
click at [1108, 308] on div "Preferred Name *Race [DEMOGRAPHIC_DATA]/[DEMOGRAPHIC_DATA] Black/[DEMOGRAPHIC_D…" at bounding box center [621, 410] width 994 height 578
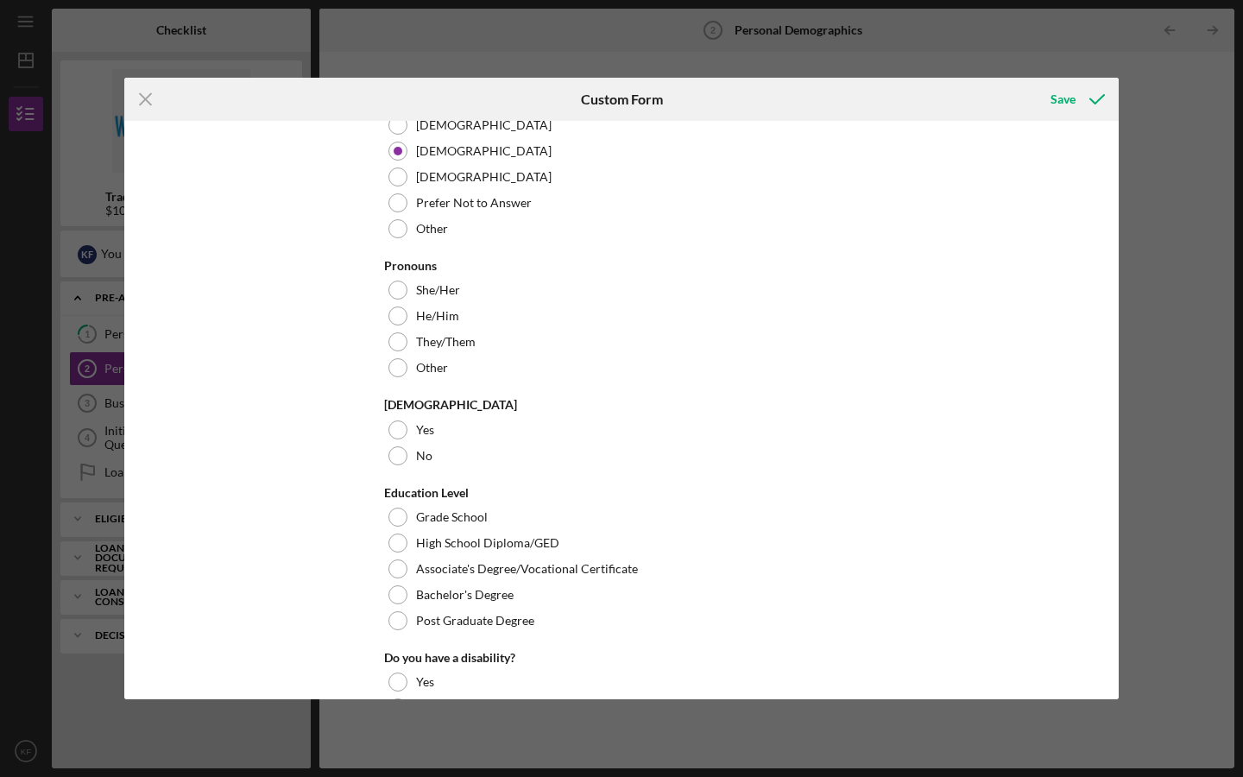
scroll to position [463, 0]
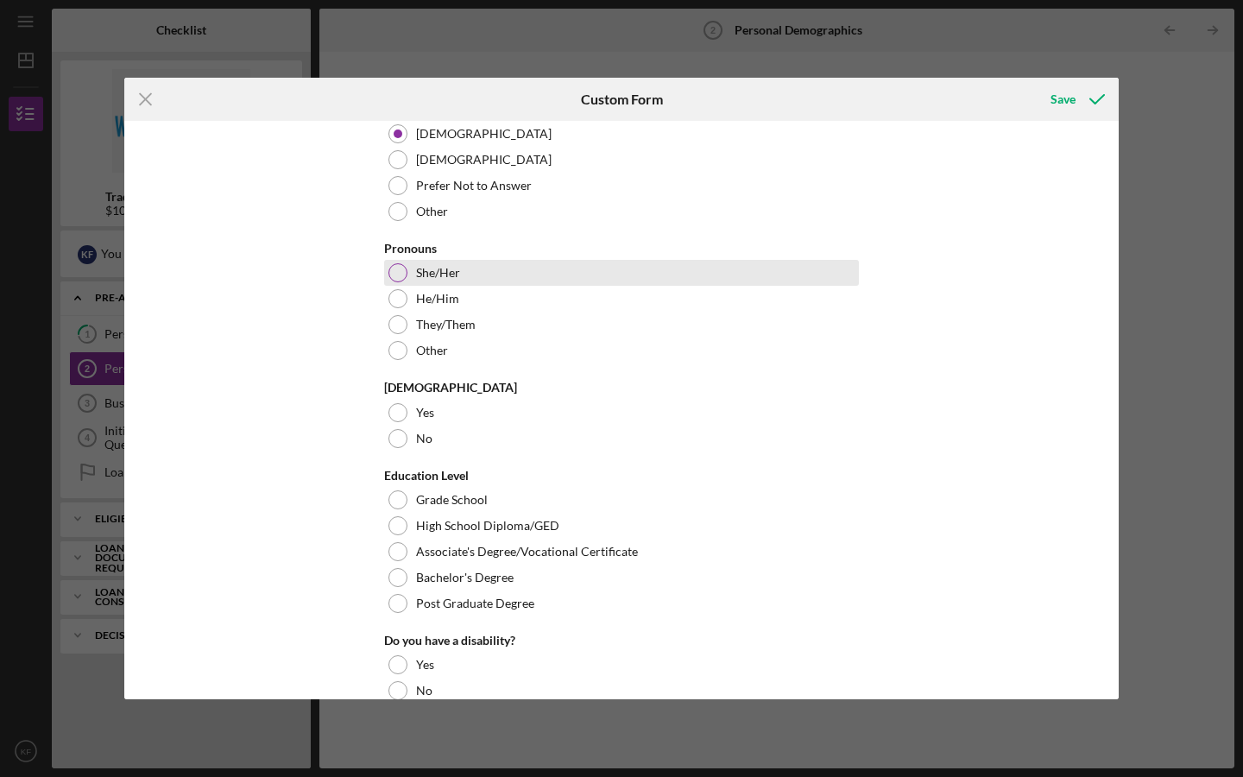
click at [388, 274] on div at bounding box center [397, 272] width 19 height 19
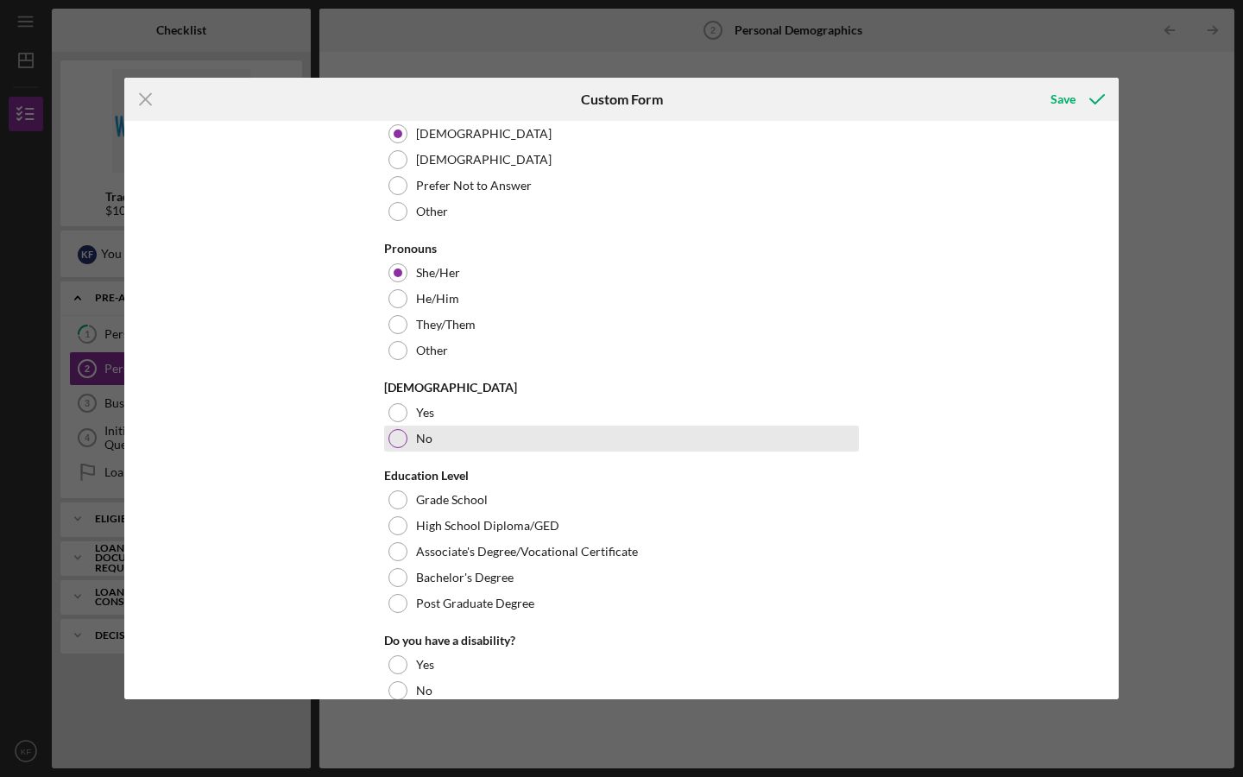
click at [388, 438] on div at bounding box center [397, 438] width 19 height 19
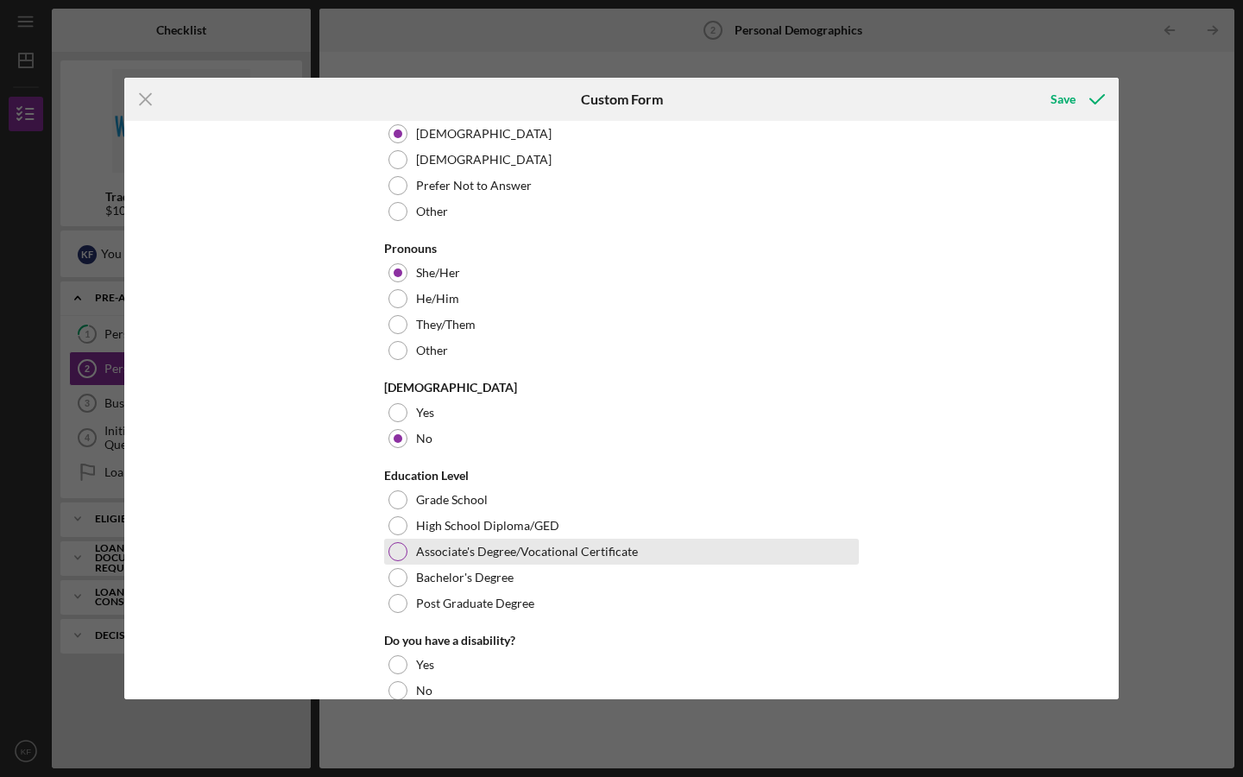
click at [400, 551] on div at bounding box center [397, 551] width 19 height 19
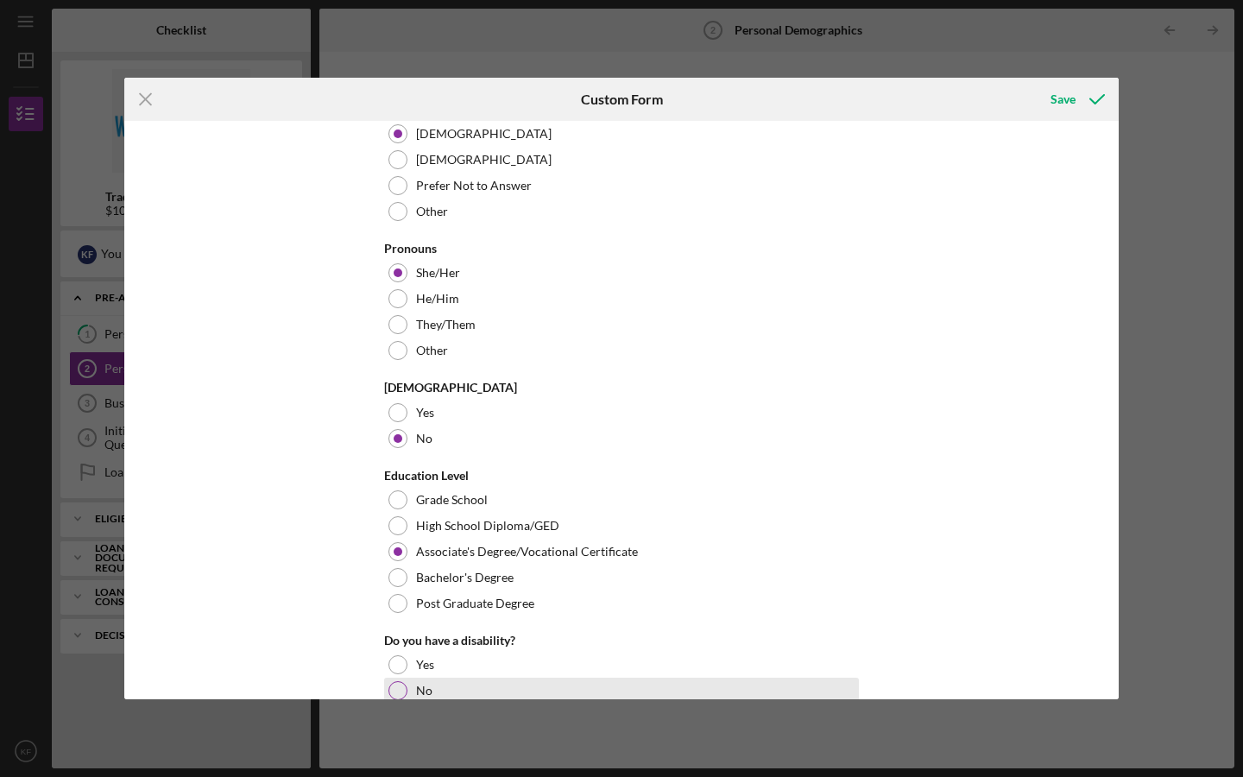
click at [392, 695] on div at bounding box center [397, 690] width 19 height 19
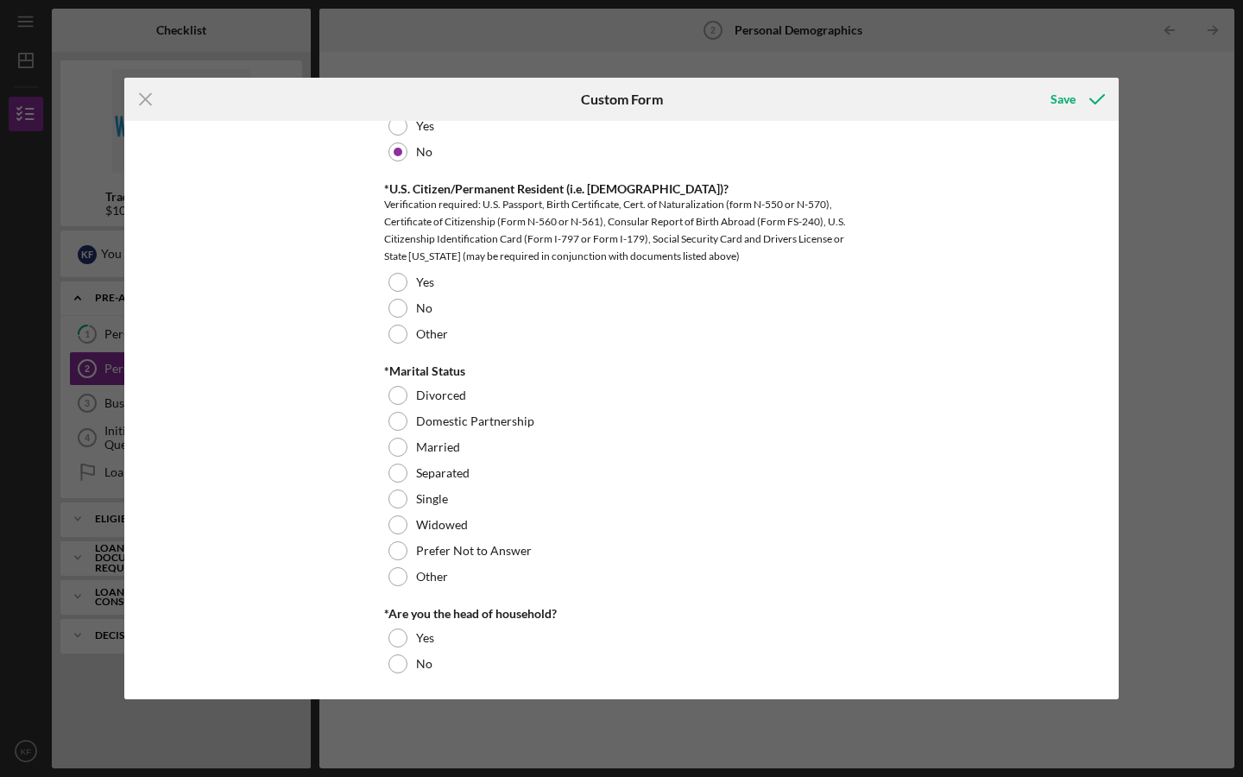
scroll to position [1007, 0]
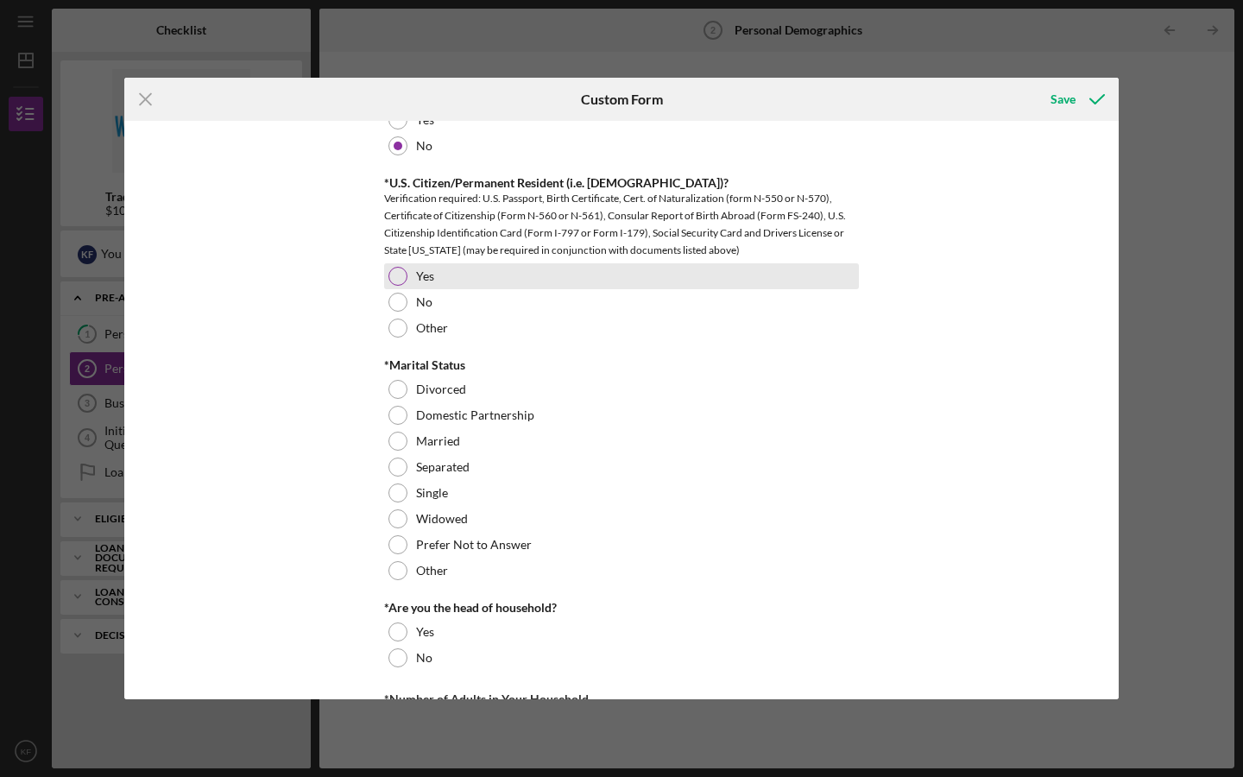
click at [390, 268] on div at bounding box center [397, 276] width 19 height 19
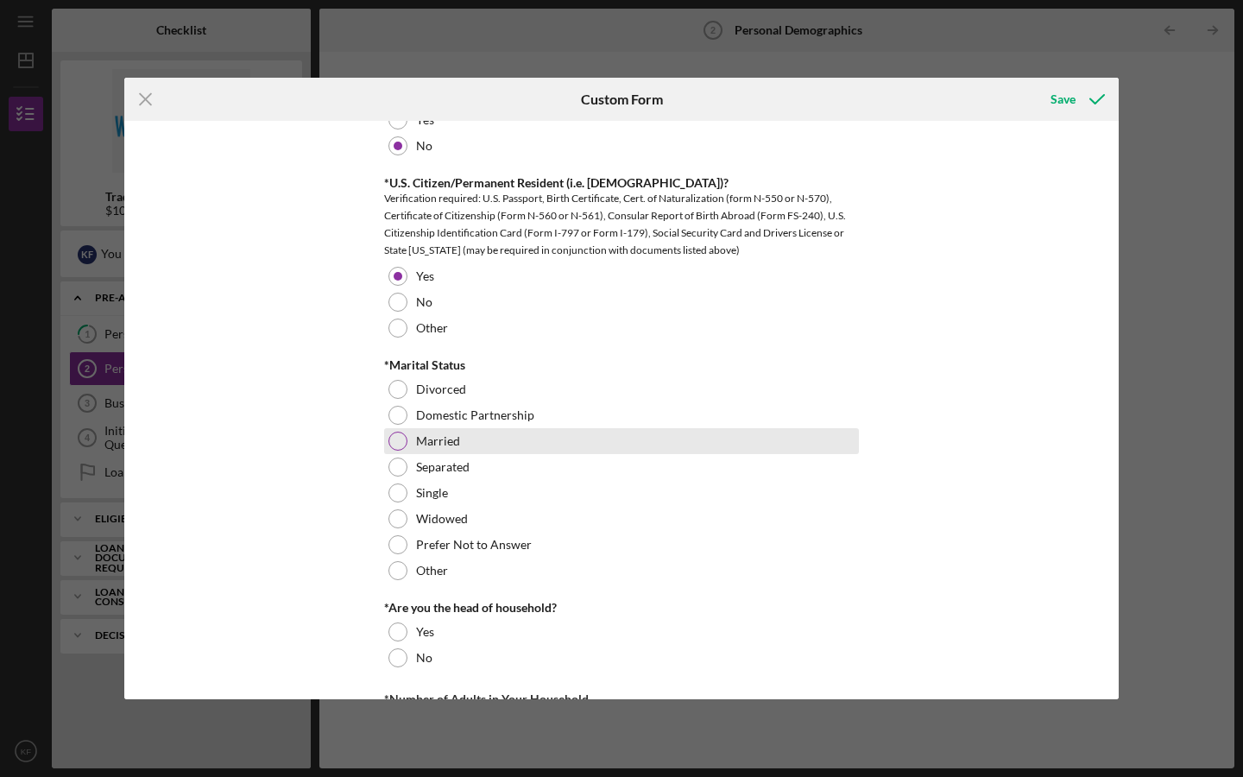
click at [396, 445] on div at bounding box center [397, 441] width 19 height 19
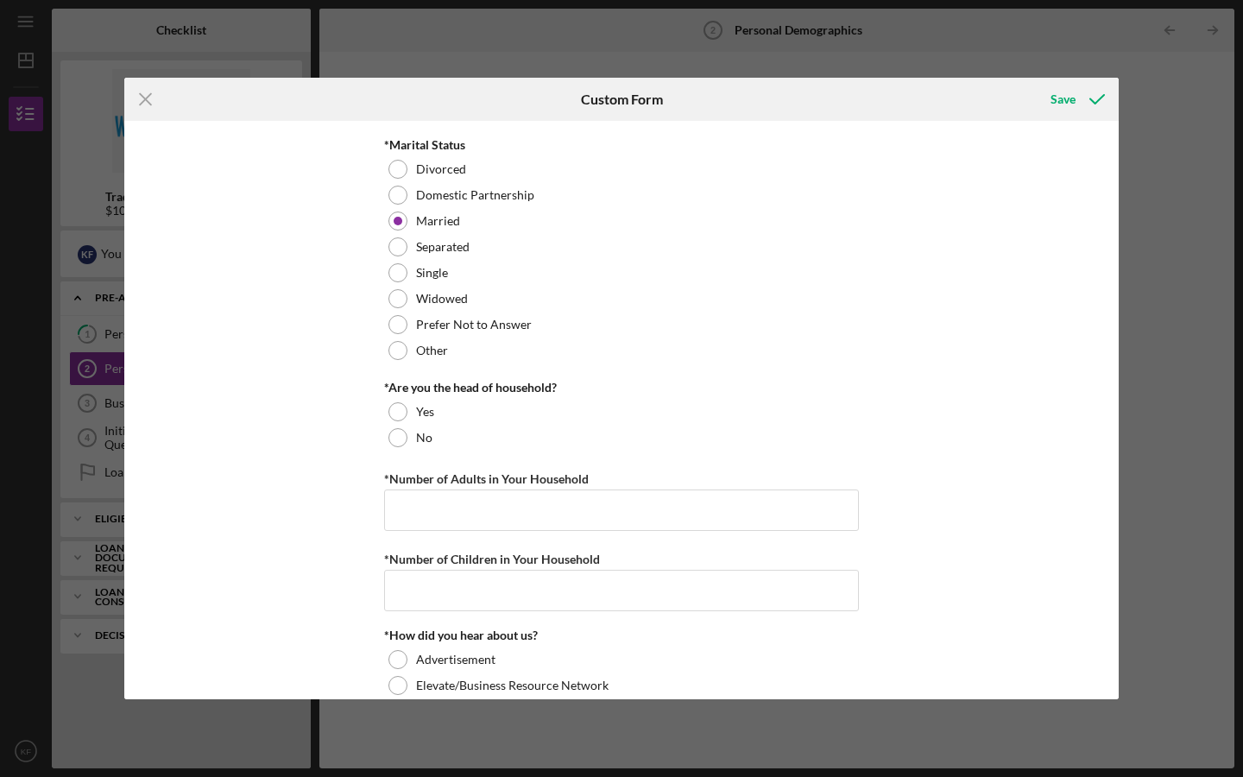
scroll to position [1254, 0]
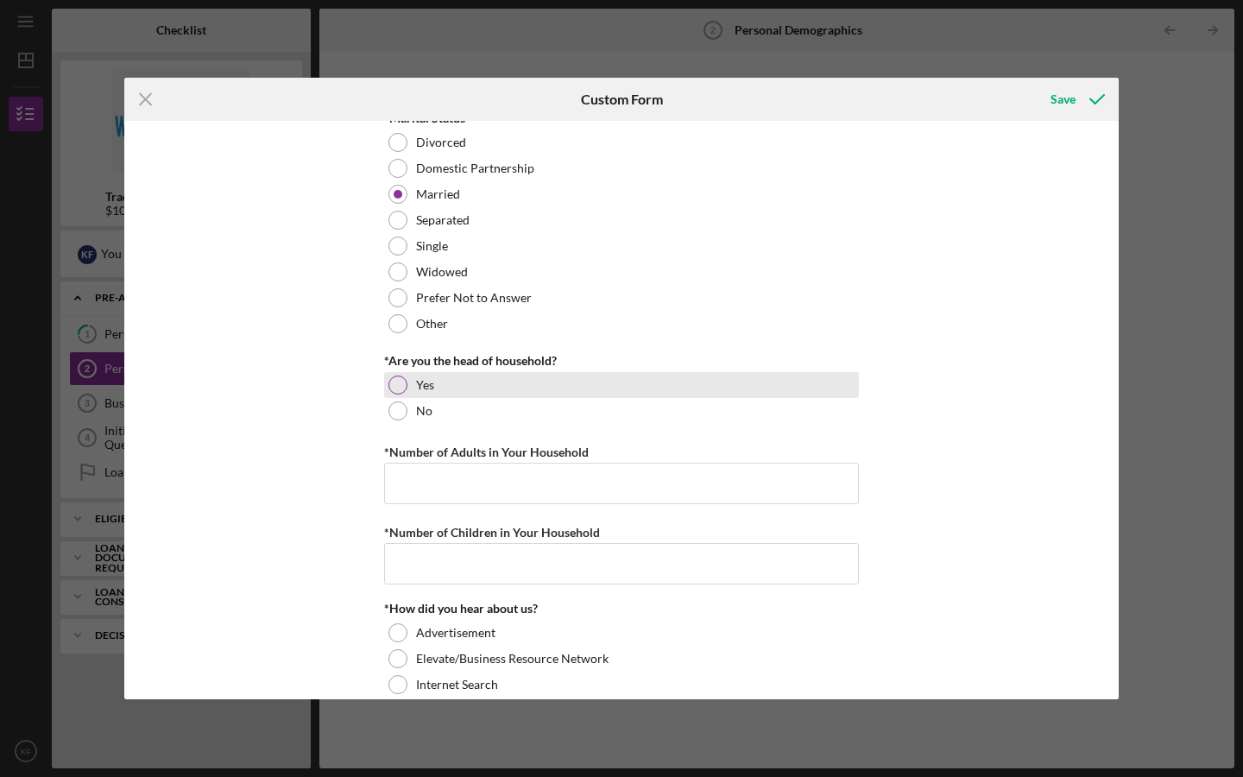
click at [394, 389] on div at bounding box center [397, 384] width 19 height 19
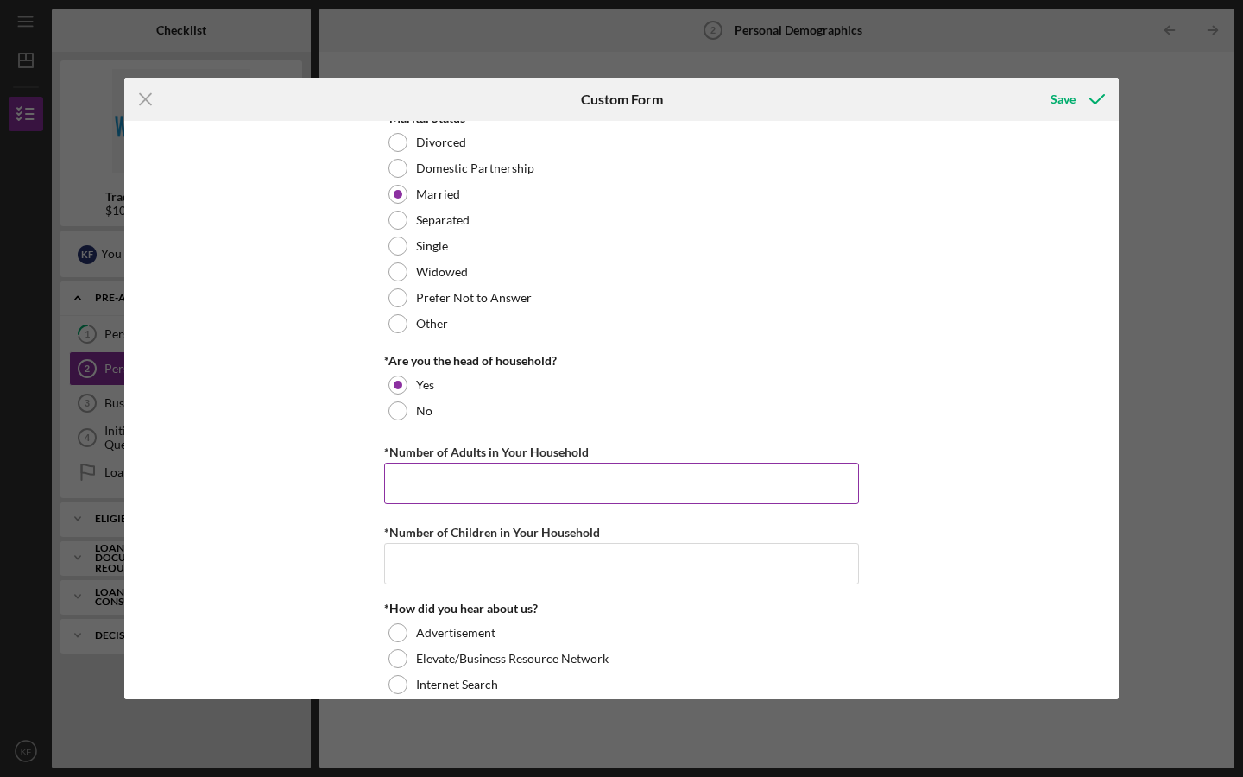
click at [444, 488] on input "*Number of Adults in Your Household" at bounding box center [621, 483] width 475 height 41
type input "2"
click at [432, 569] on input "*Number of Children in Your Household" at bounding box center [621, 563] width 475 height 41
type input "2"
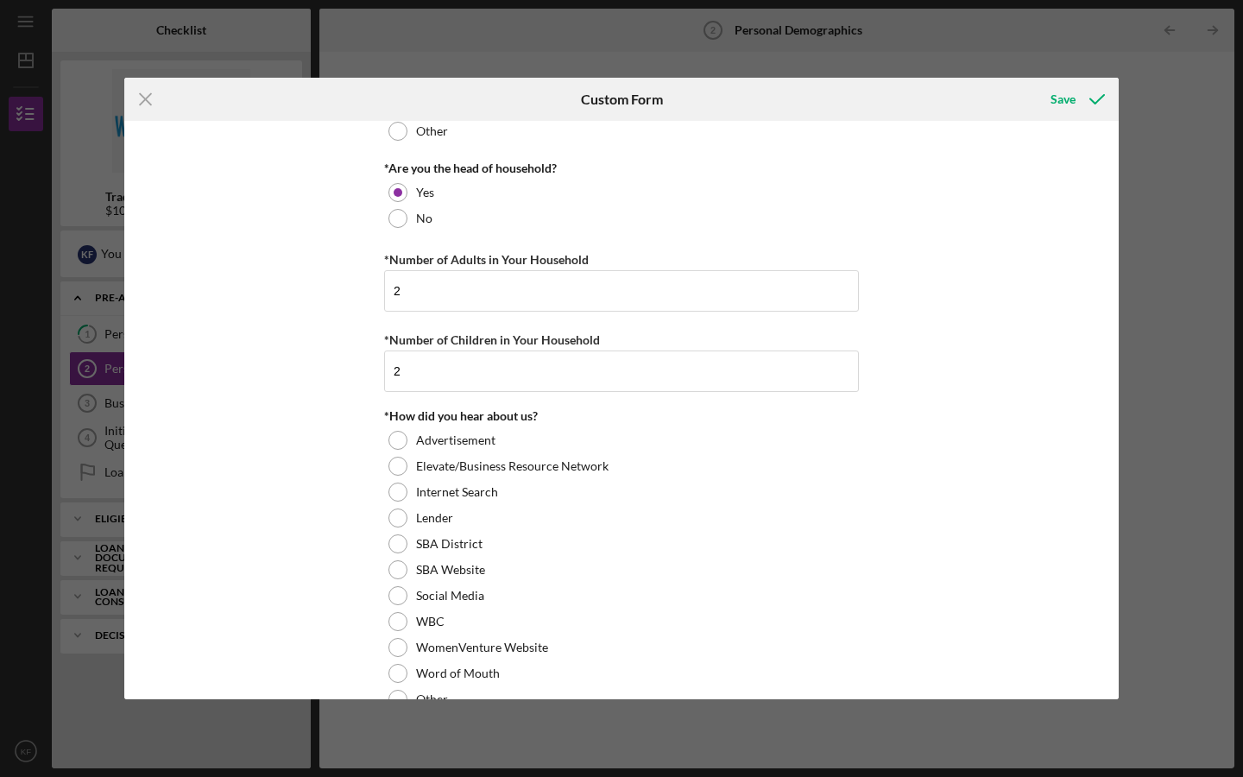
scroll to position [1454, 0]
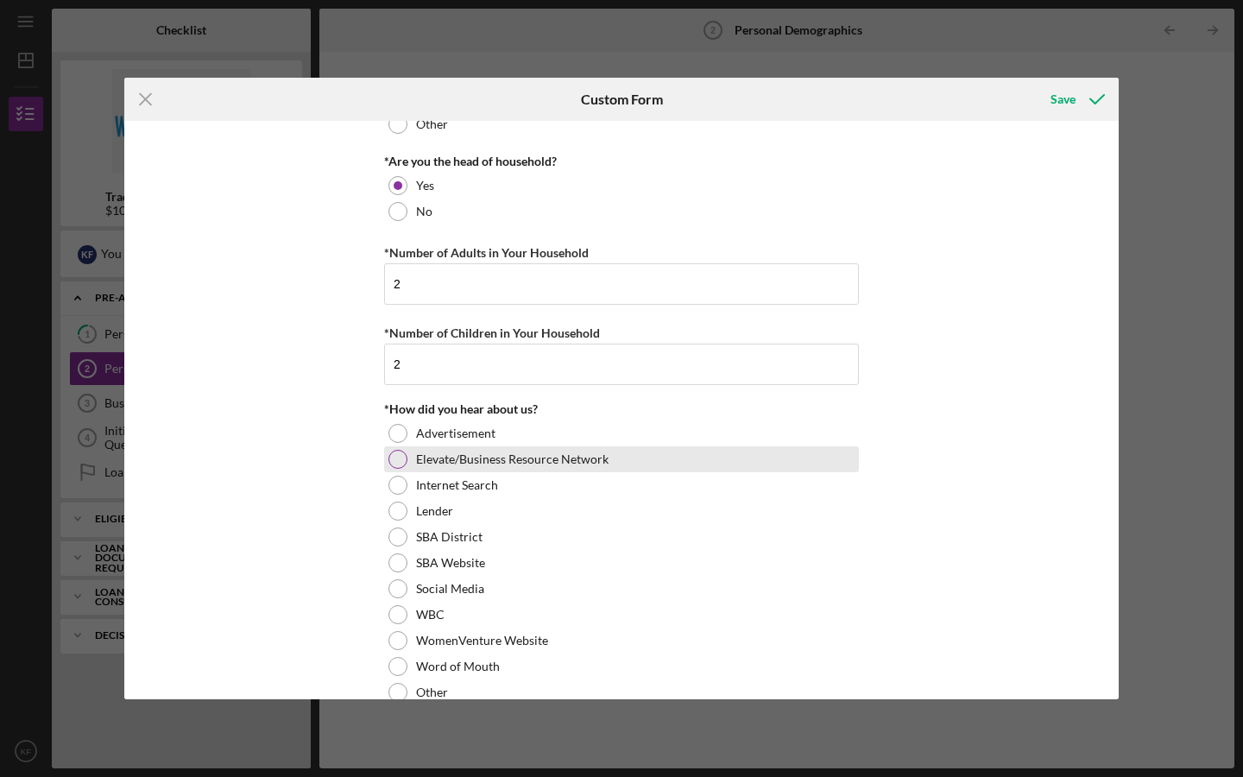
click at [400, 458] on div at bounding box center [397, 459] width 19 height 19
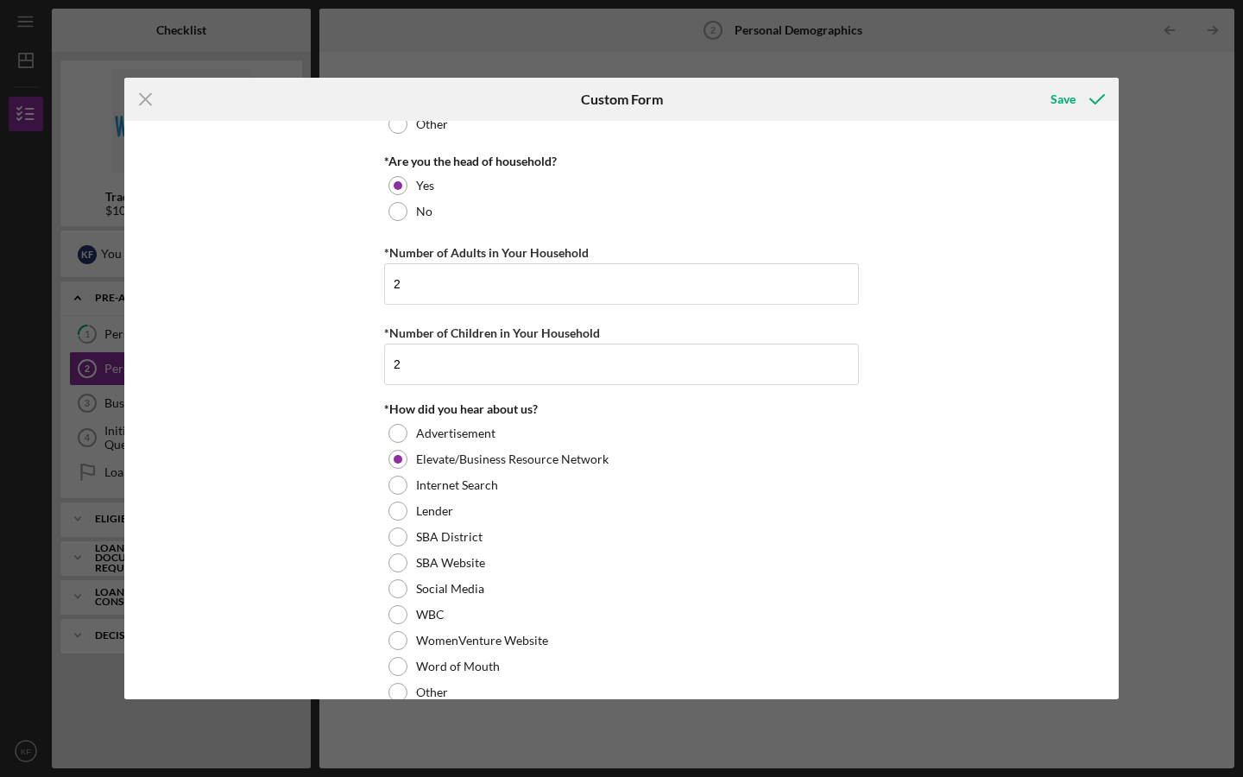
scroll to position [1650, 0]
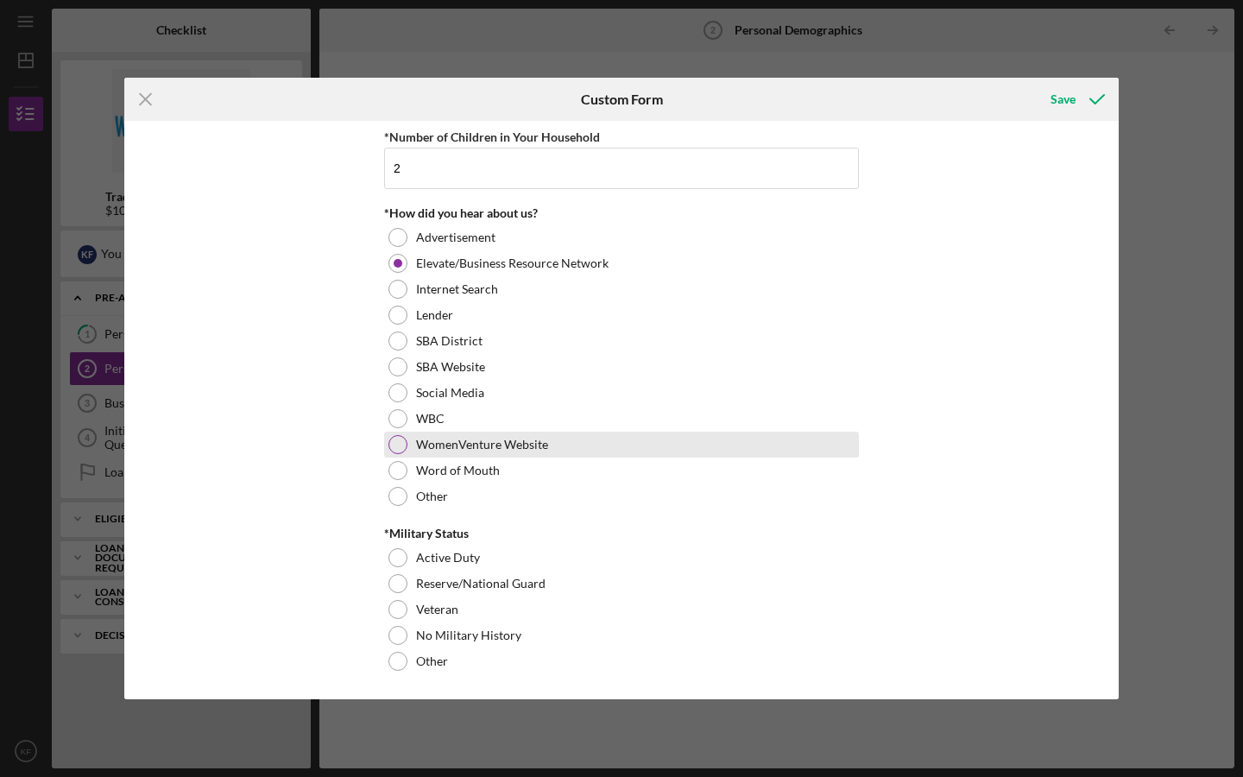
click at [400, 444] on div at bounding box center [397, 444] width 19 height 19
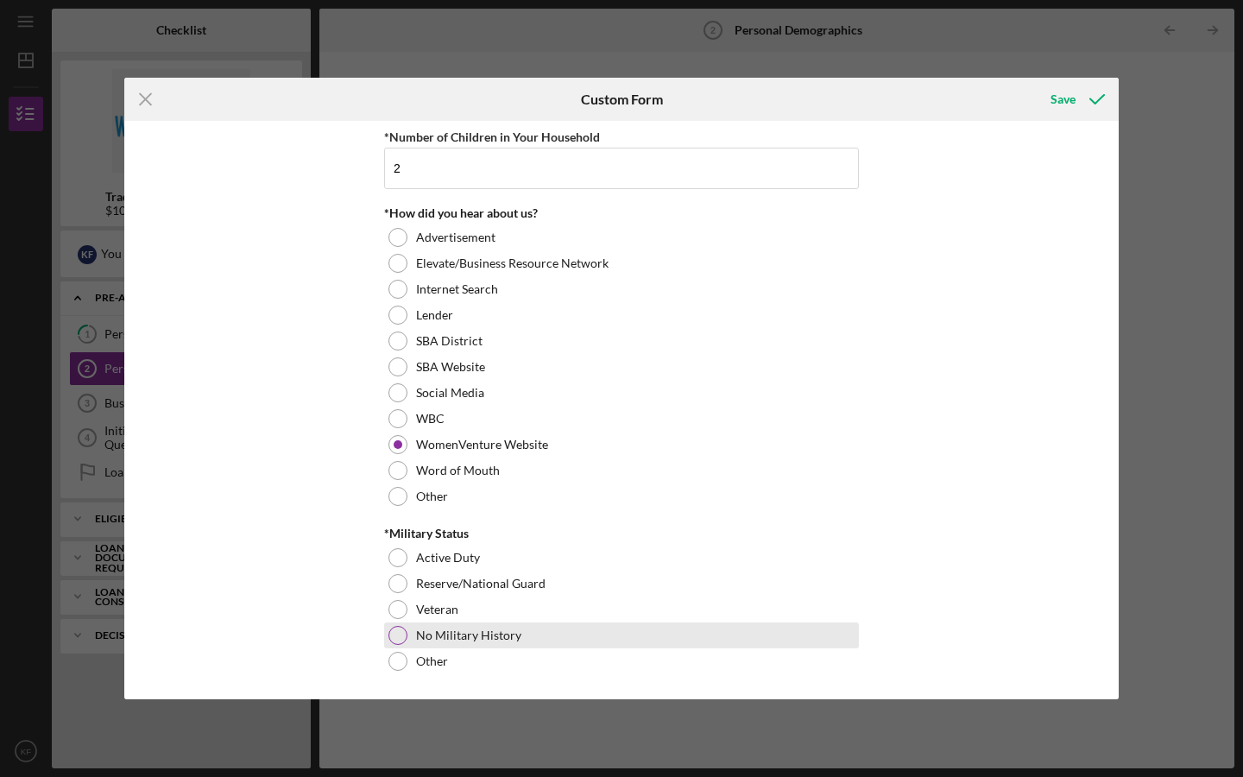
click at [394, 634] on div at bounding box center [397, 635] width 19 height 19
click at [1073, 104] on div "Save" at bounding box center [1062, 99] width 25 height 35
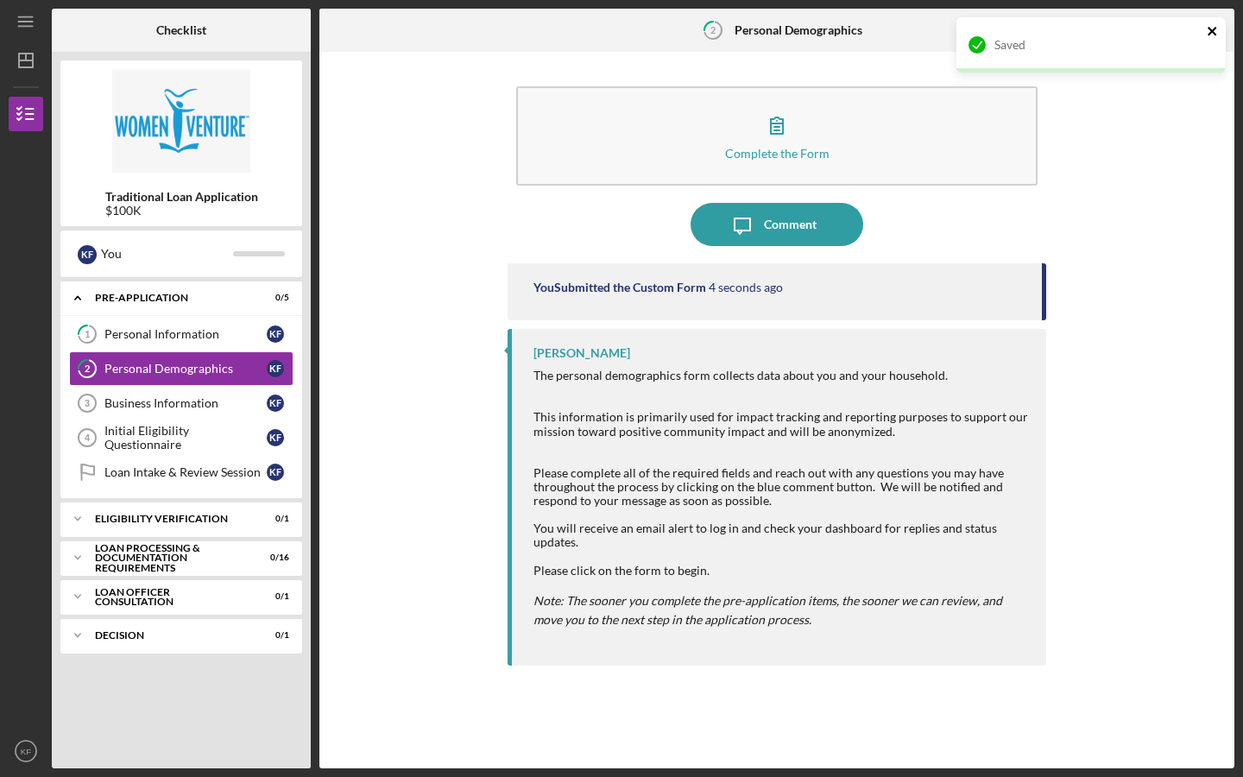
click at [1210, 33] on icon "close" at bounding box center [1212, 31] width 9 height 9
click at [1212, 32] on icon "Icon/Table Pagination Arrow" at bounding box center [1212, 30] width 39 height 39
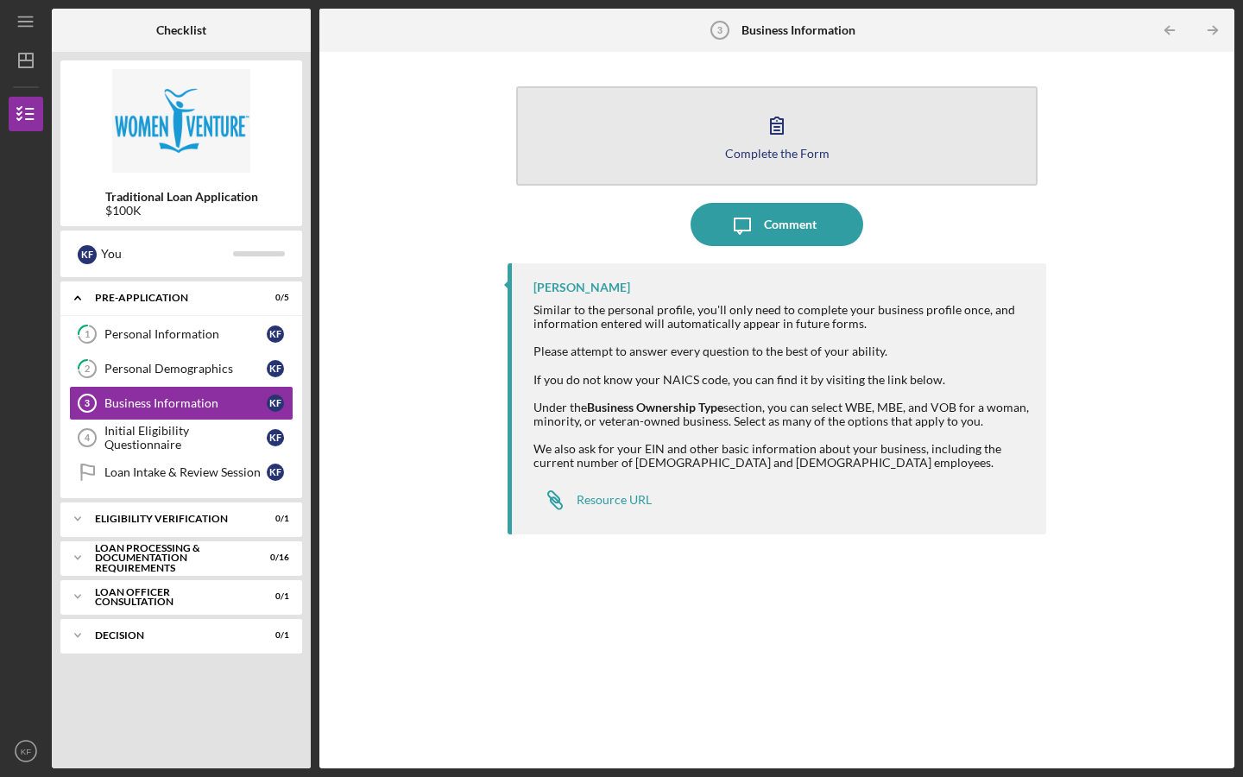
click at [809, 142] on button "Complete the Form Form" at bounding box center [776, 135] width 521 height 99
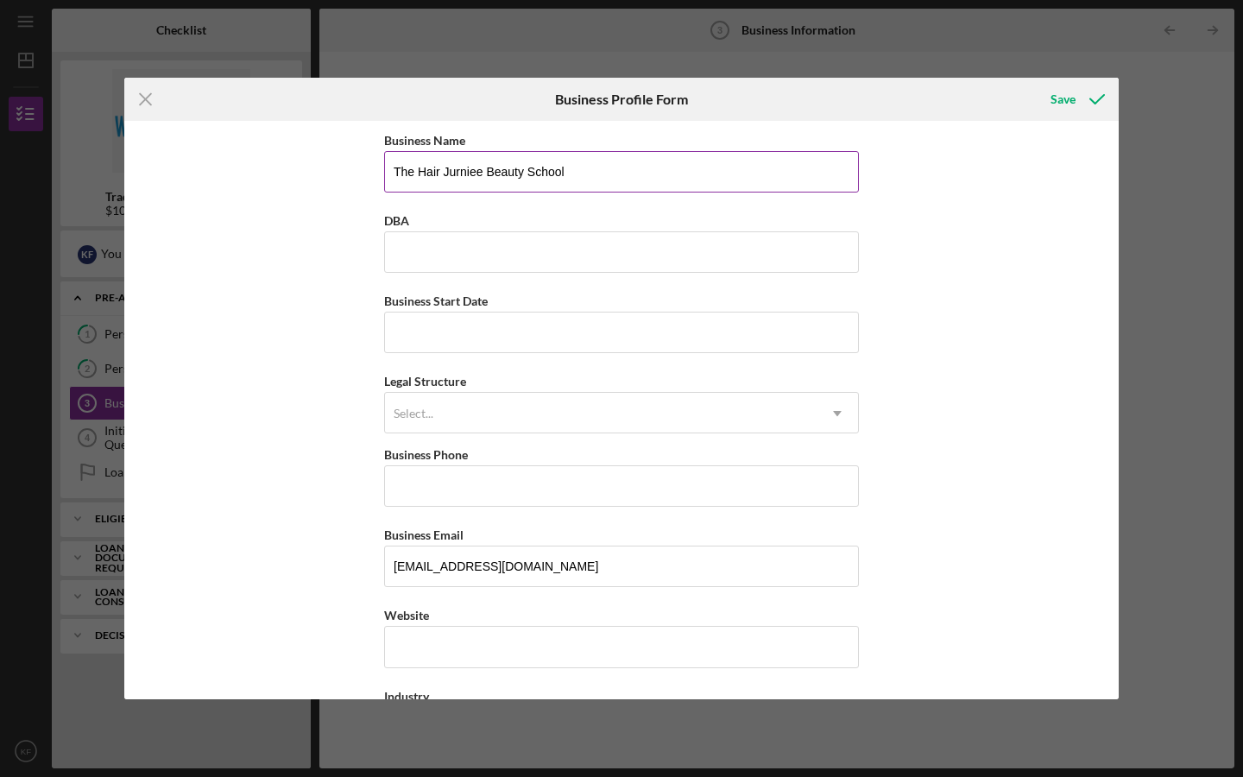
type input "The Hair Jurniee Beauty School"
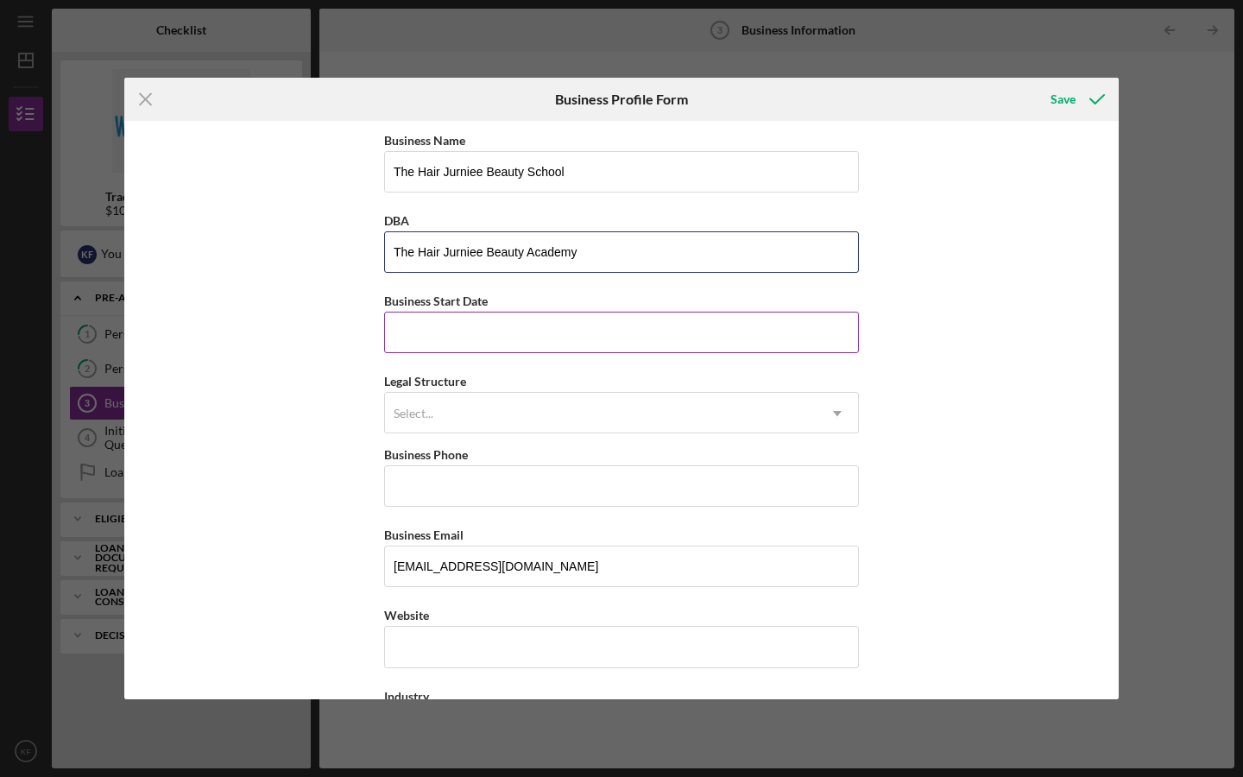
type input "The Hair Jurniee Beauty Academy"
type input "[DATE]"
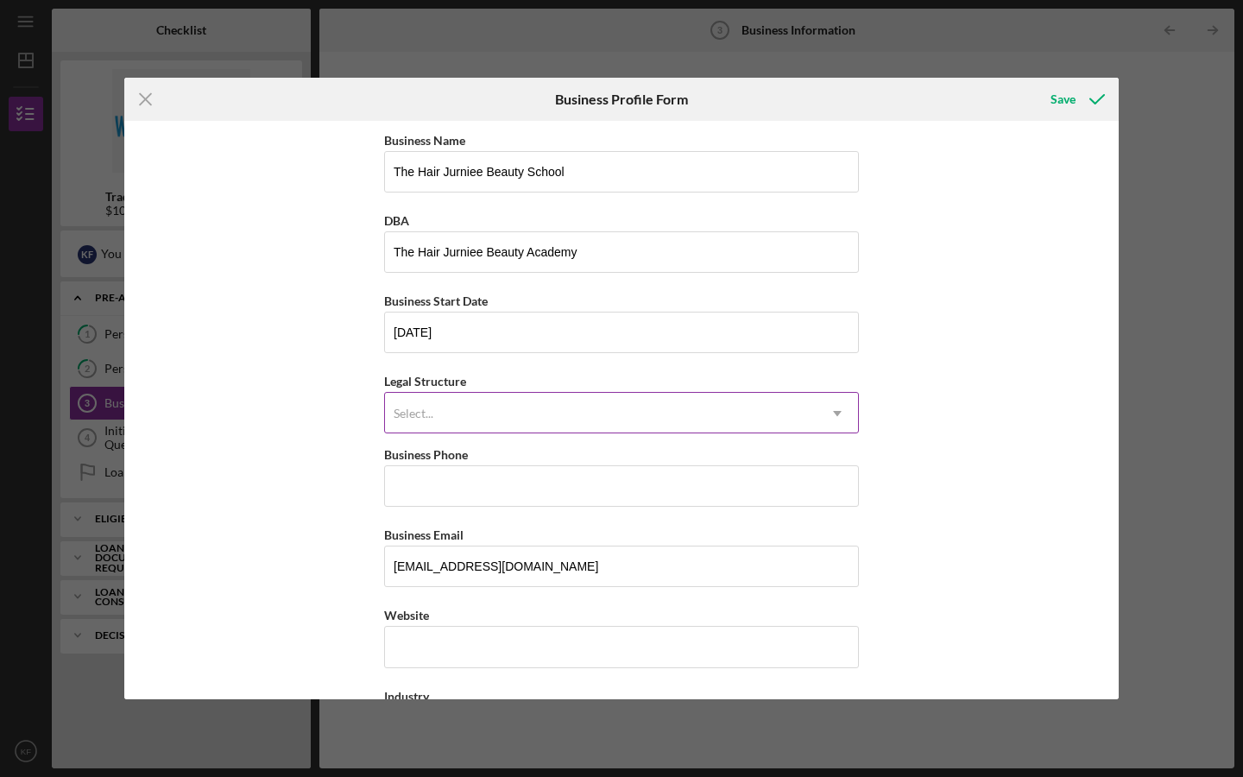
click at [484, 413] on div "Select..." at bounding box center [601, 414] width 432 height 40
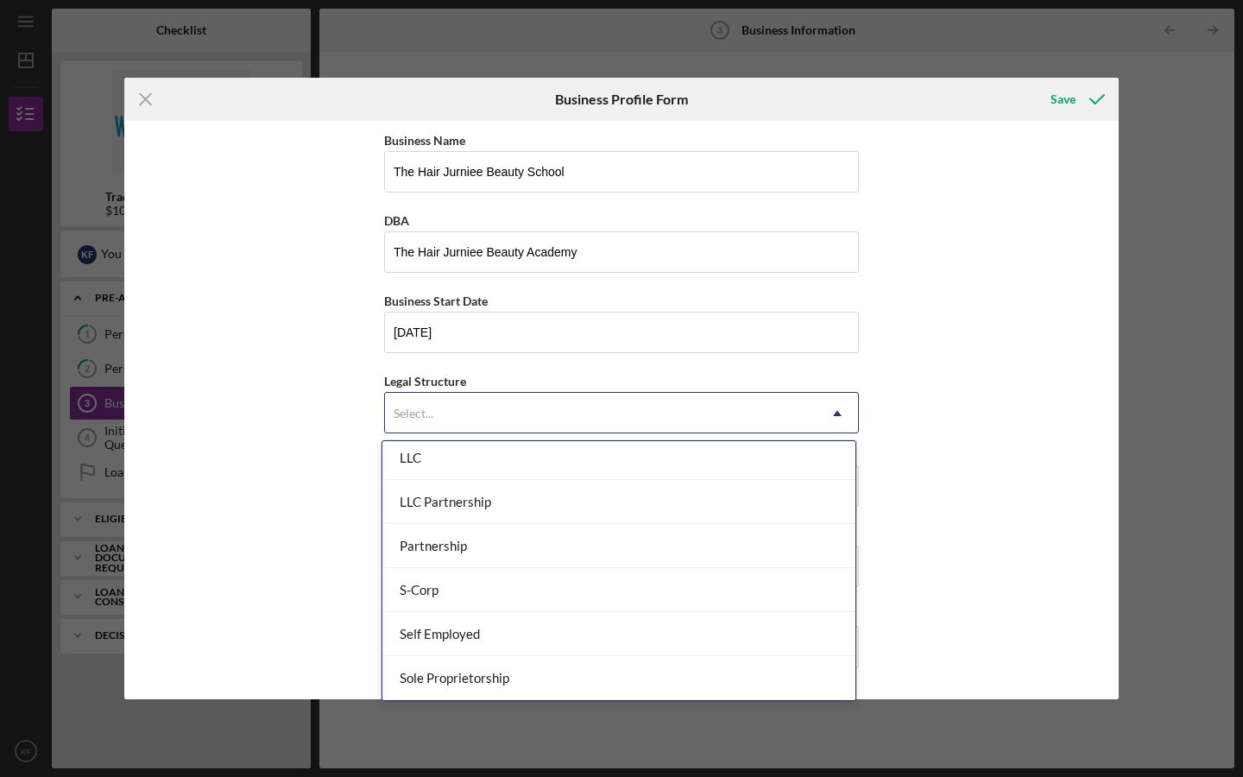
scroll to position [326, 0]
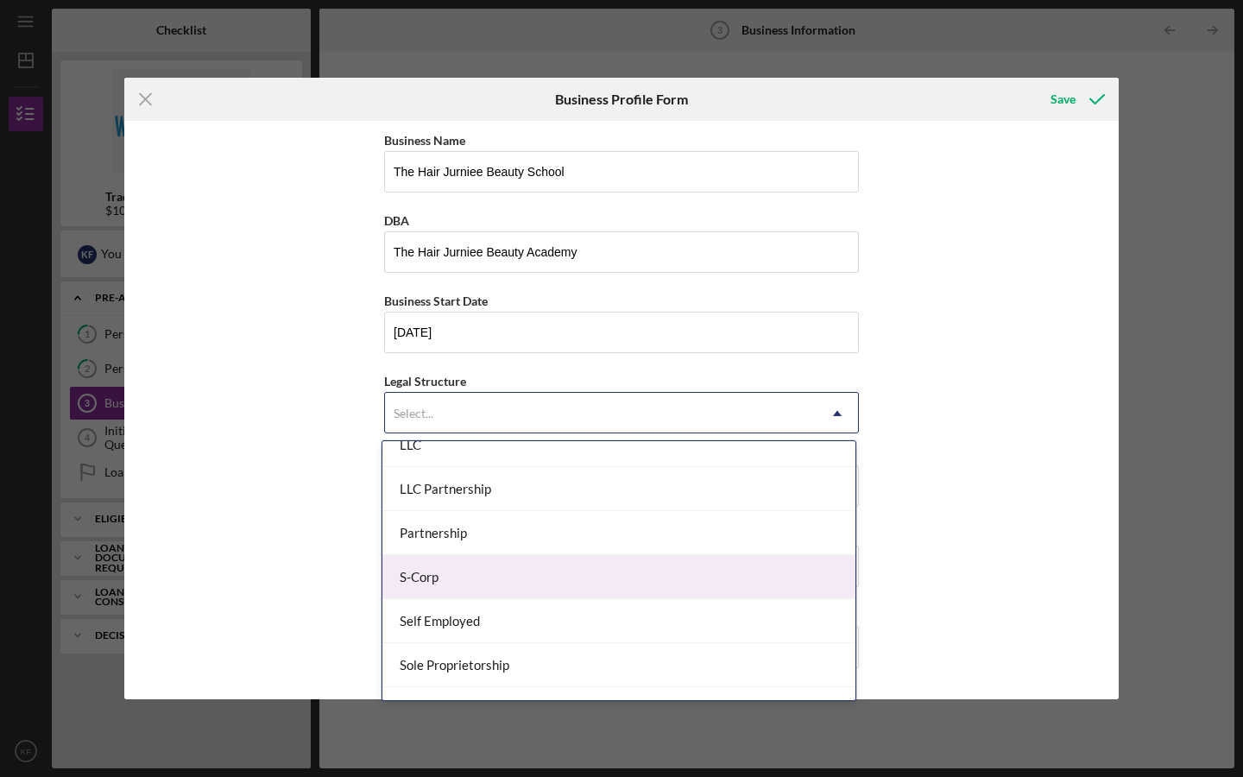
click at [621, 580] on div "S-Corp" at bounding box center [618, 577] width 473 height 44
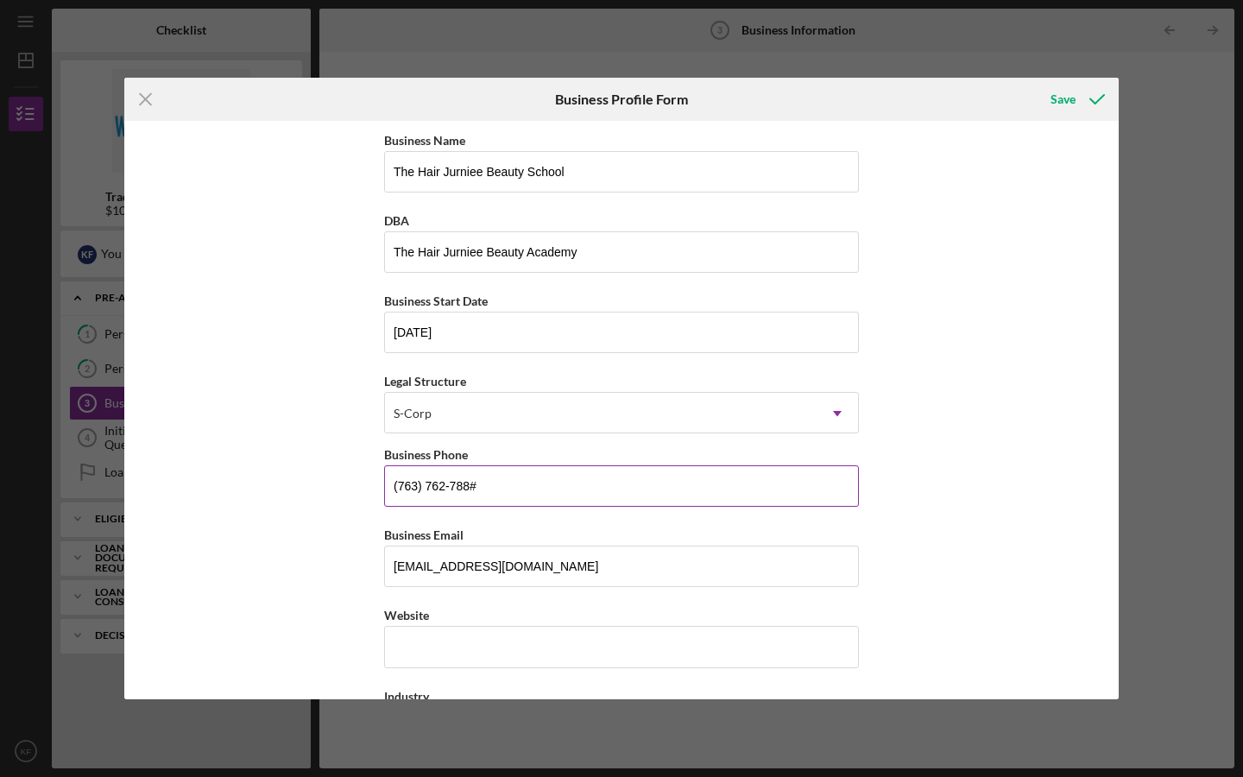
type input "[PHONE_NUMBER]"
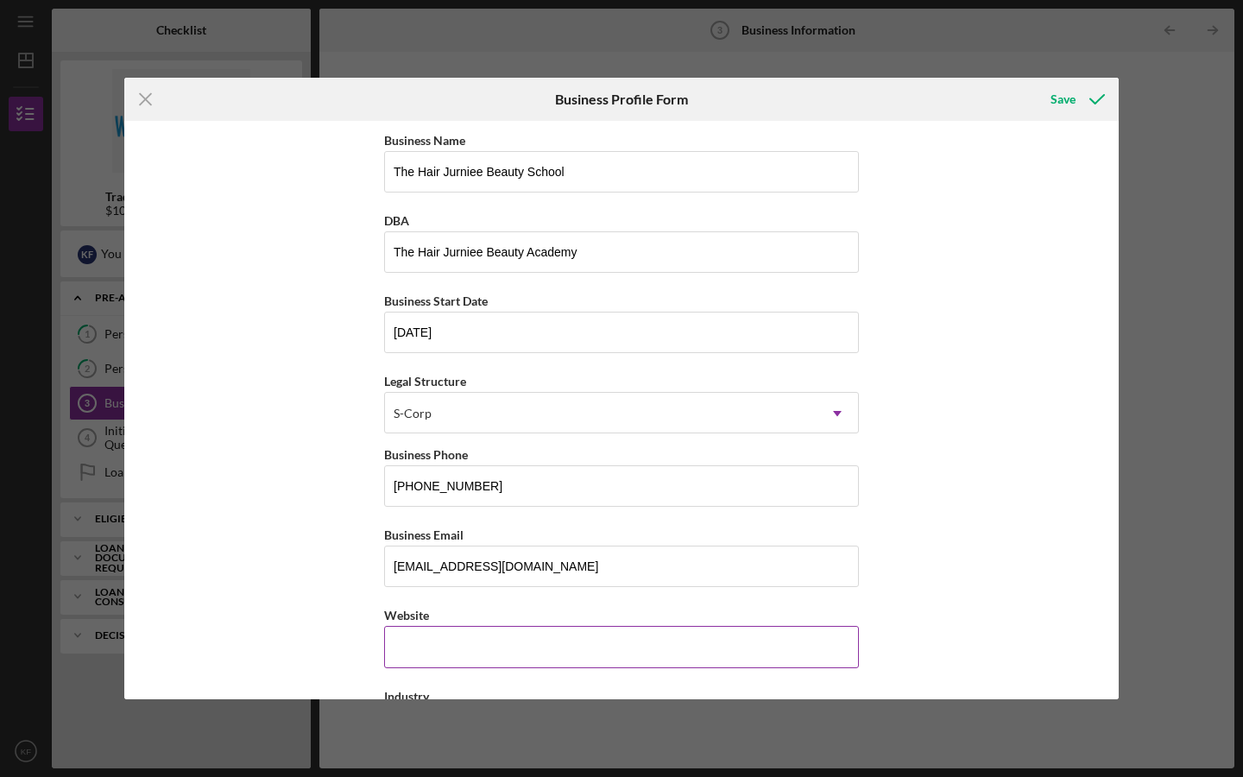
click at [730, 641] on input "Website" at bounding box center [621, 646] width 475 height 41
type input "[DOMAIN_NAME]"
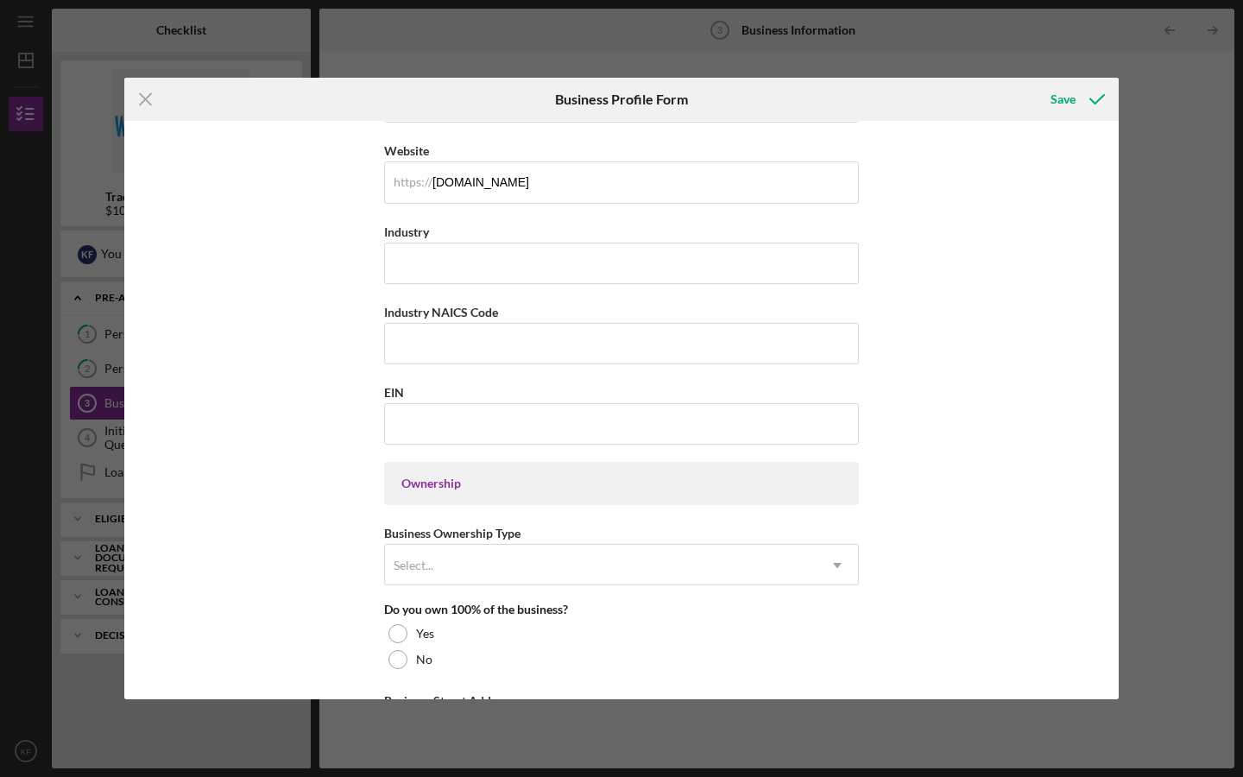
scroll to position [462, 0]
click at [739, 272] on input "Industry" at bounding box center [621, 265] width 475 height 41
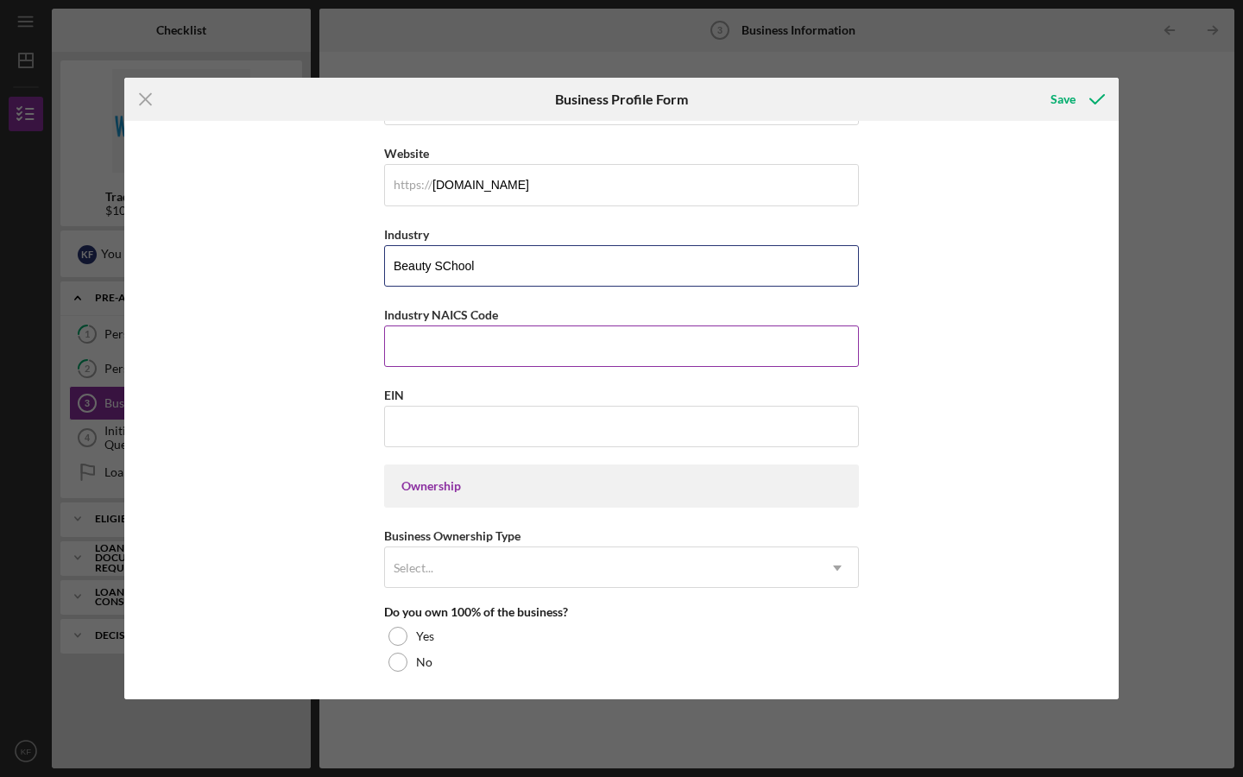
type input "Beauty SChool"
click at [671, 350] on input "Industry NAICS Code" at bounding box center [621, 345] width 475 height 41
click at [481, 316] on label "Industry NAICS Code" at bounding box center [441, 314] width 114 height 15
click at [481, 325] on input "Industry NAICS Code" at bounding box center [621, 345] width 475 height 41
drag, startPoint x: 499, startPoint y: 313, endPoint x: 377, endPoint y: 312, distance: 121.7
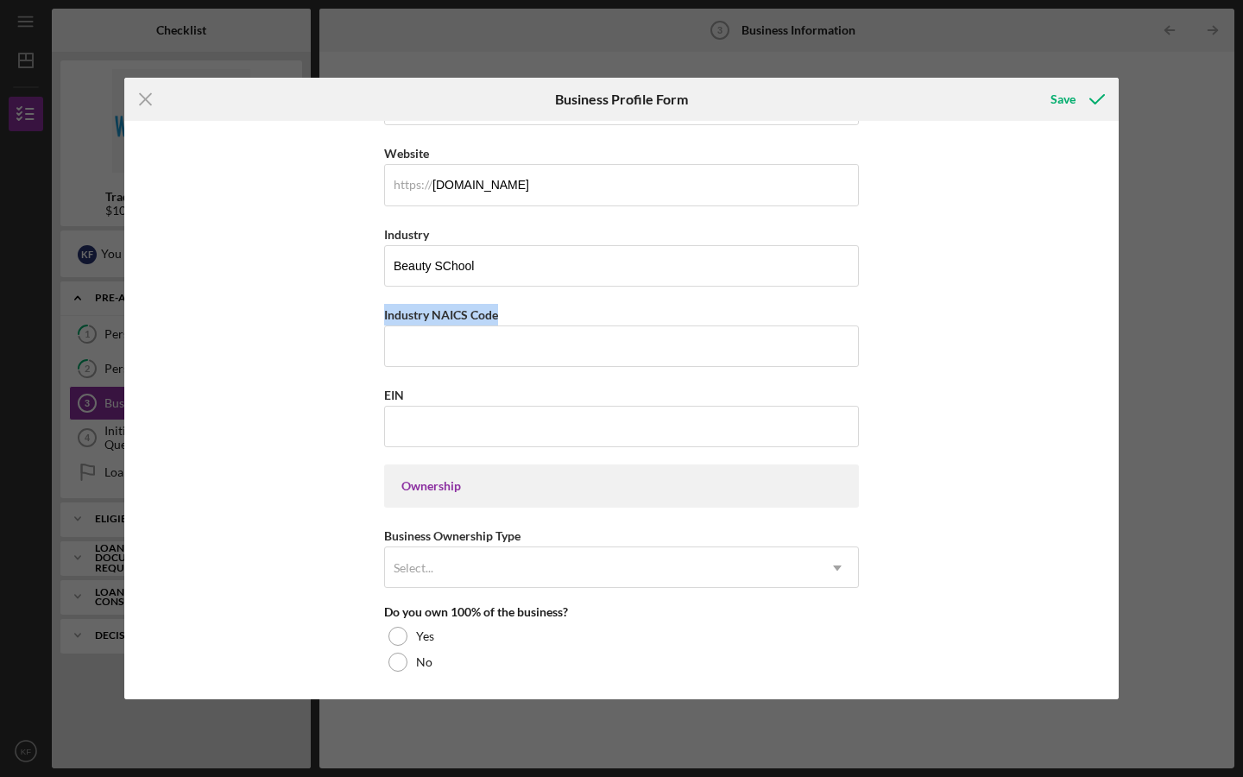
click at [377, 312] on div "Business Name The Hair Jurniee Beauty School DBA The Hair Jurniee Beauty Academ…" at bounding box center [621, 410] width 994 height 578
copy label "Industry NAICS Code"
click at [692, 329] on input "Industry NAICS Code" at bounding box center [621, 345] width 475 height 41
type input "611511"
click at [565, 276] on input "Beauty SChool" at bounding box center [621, 265] width 475 height 41
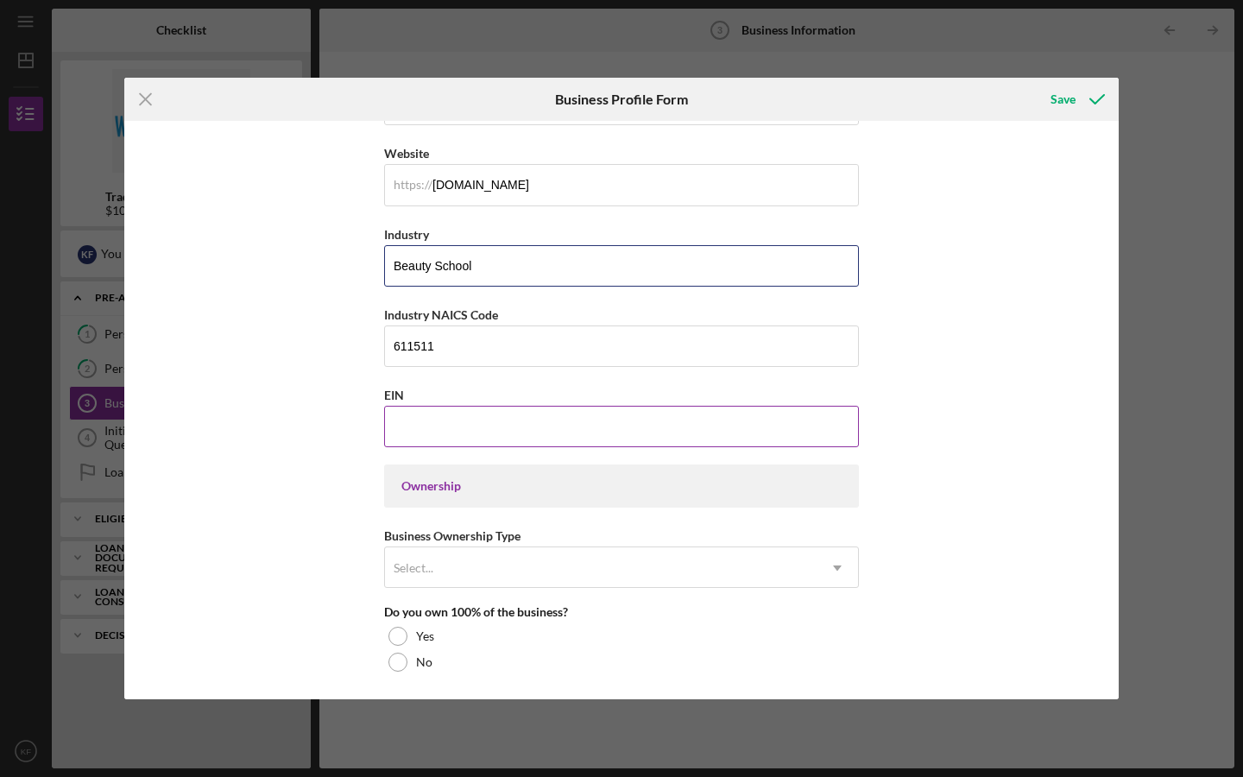
type input "Beauty School"
click at [517, 429] on input "EIN" at bounding box center [621, 426] width 475 height 41
type input "[US_EMPLOYER_IDENTIFICATION_NUMBER]"
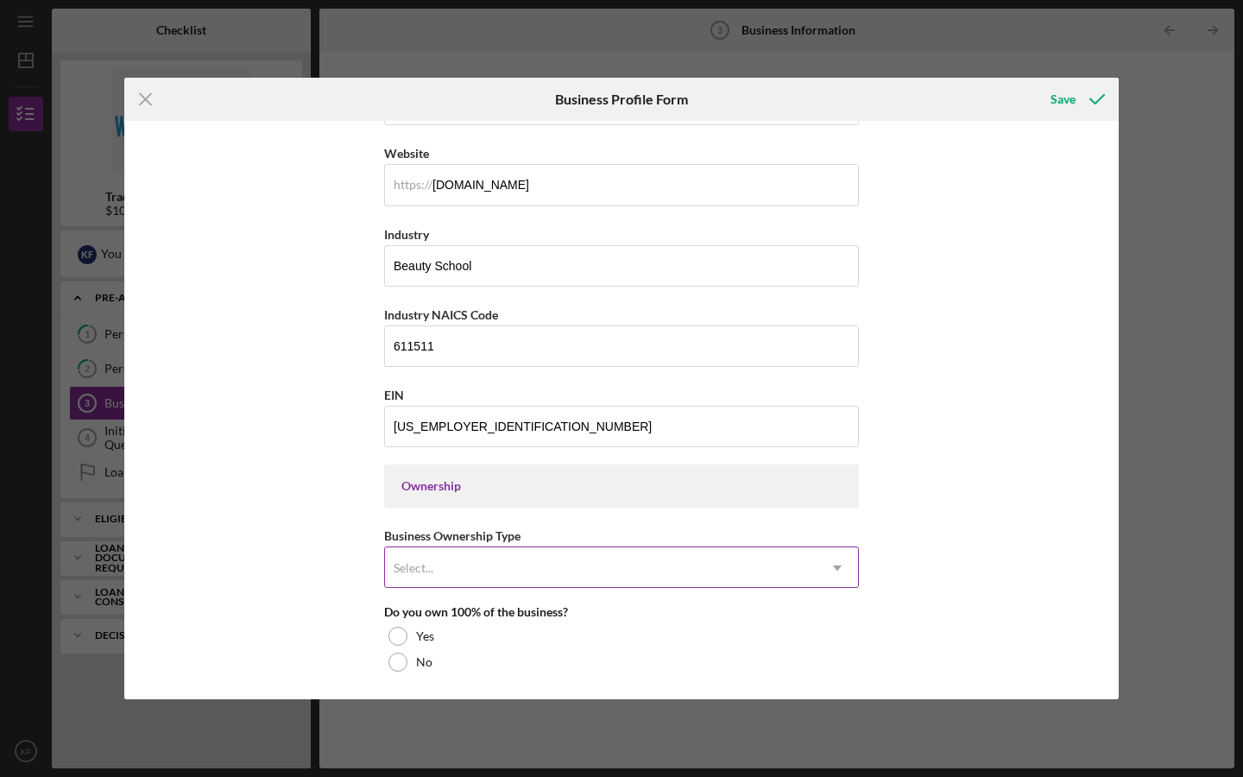
click at [503, 563] on div "Select..." at bounding box center [601, 568] width 432 height 40
drag, startPoint x: 1111, startPoint y: 452, endPoint x: 1110, endPoint y: 502, distance: 49.2
click at [1110, 502] on div "Business Name The Hair Jurniee Beauty School DBA The Hair Jurniee Beauty Academ…" at bounding box center [621, 410] width 994 height 578
drag, startPoint x: 1113, startPoint y: 432, endPoint x: 1111, endPoint y: 519, distance: 87.2
click at [1111, 519] on div "Business Name The Hair Jurniee Beauty School DBA The Hair Jurniee Beauty Academ…" at bounding box center [621, 410] width 994 height 578
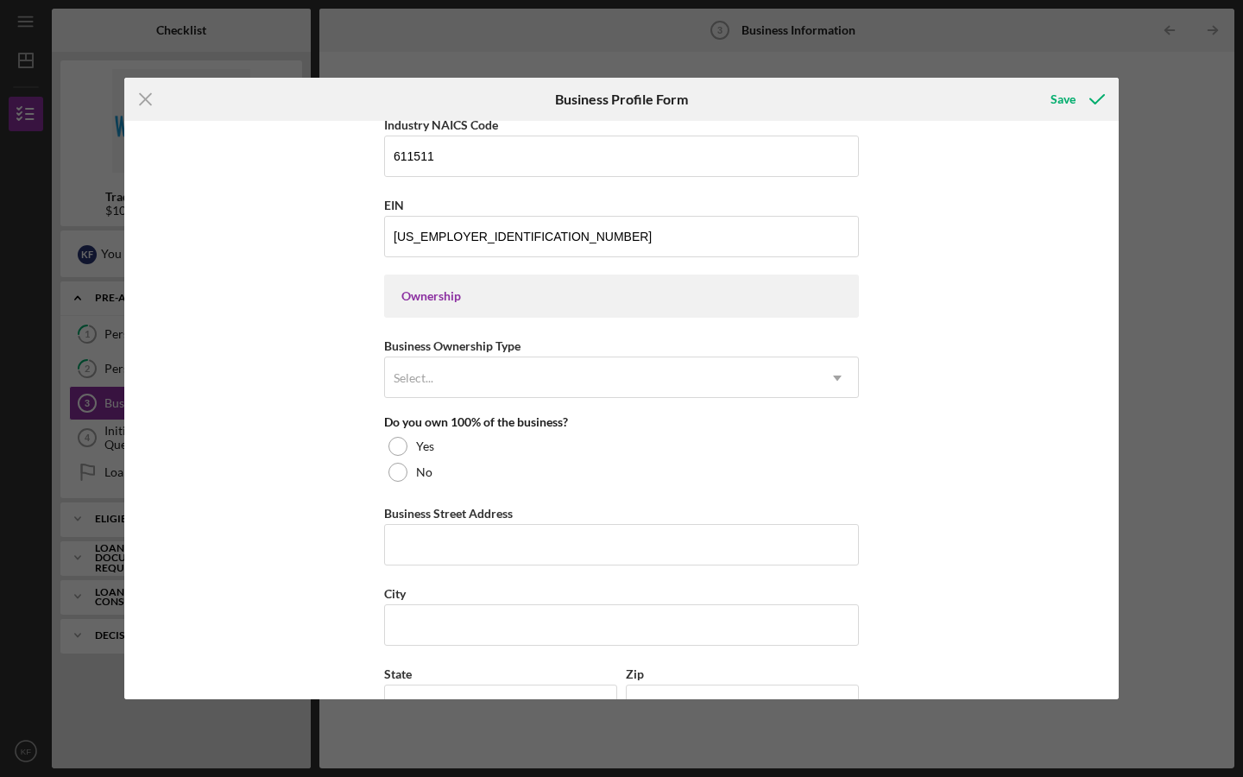
scroll to position [654, 0]
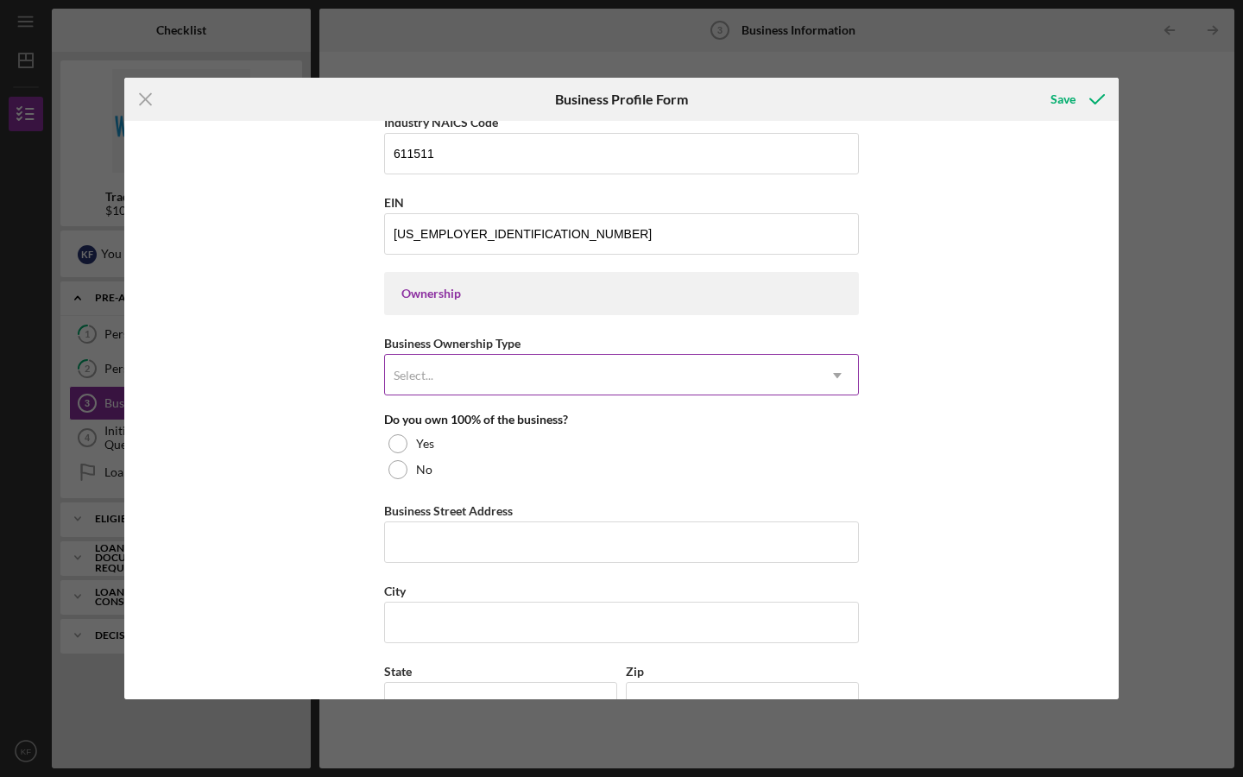
click at [648, 365] on div "Select..." at bounding box center [601, 376] width 432 height 40
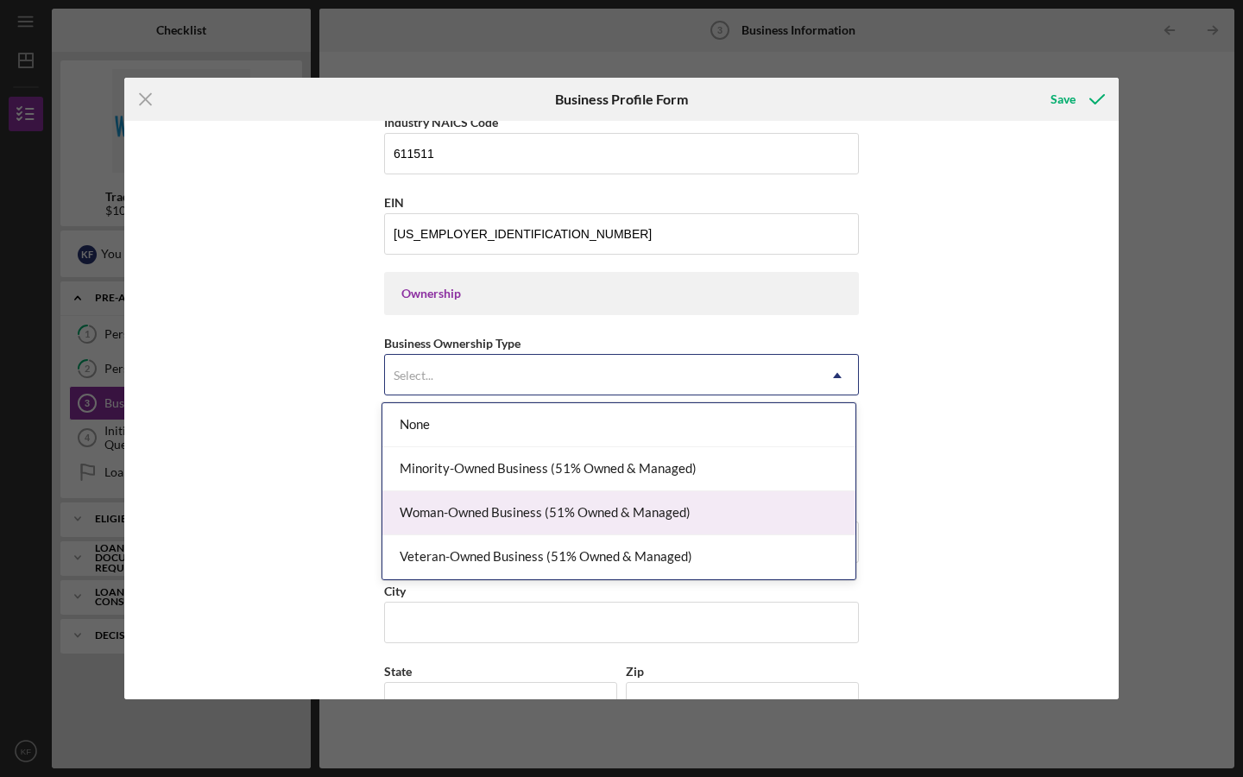
click at [626, 512] on div "Woman-Owned Business (51% Owned & Managed)" at bounding box center [618, 513] width 473 height 44
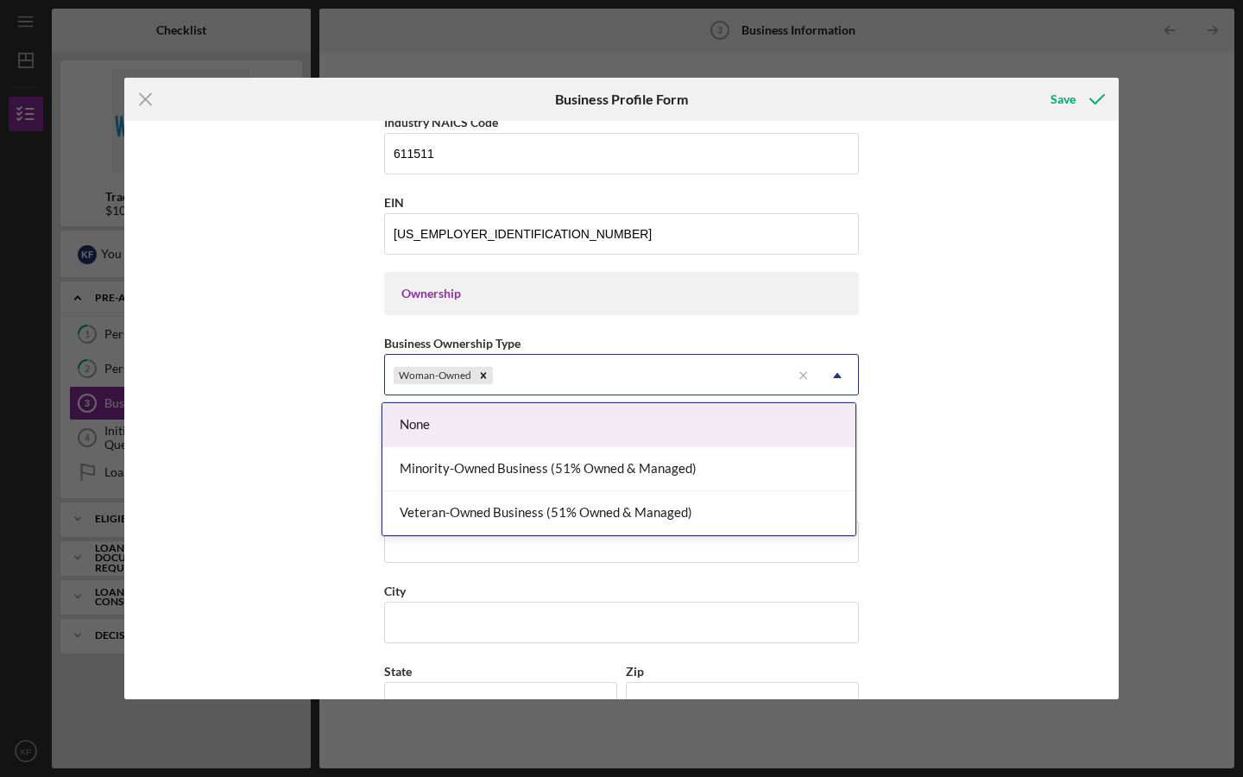
click at [732, 359] on div "Woman-Owned" at bounding box center [588, 376] width 406 height 40
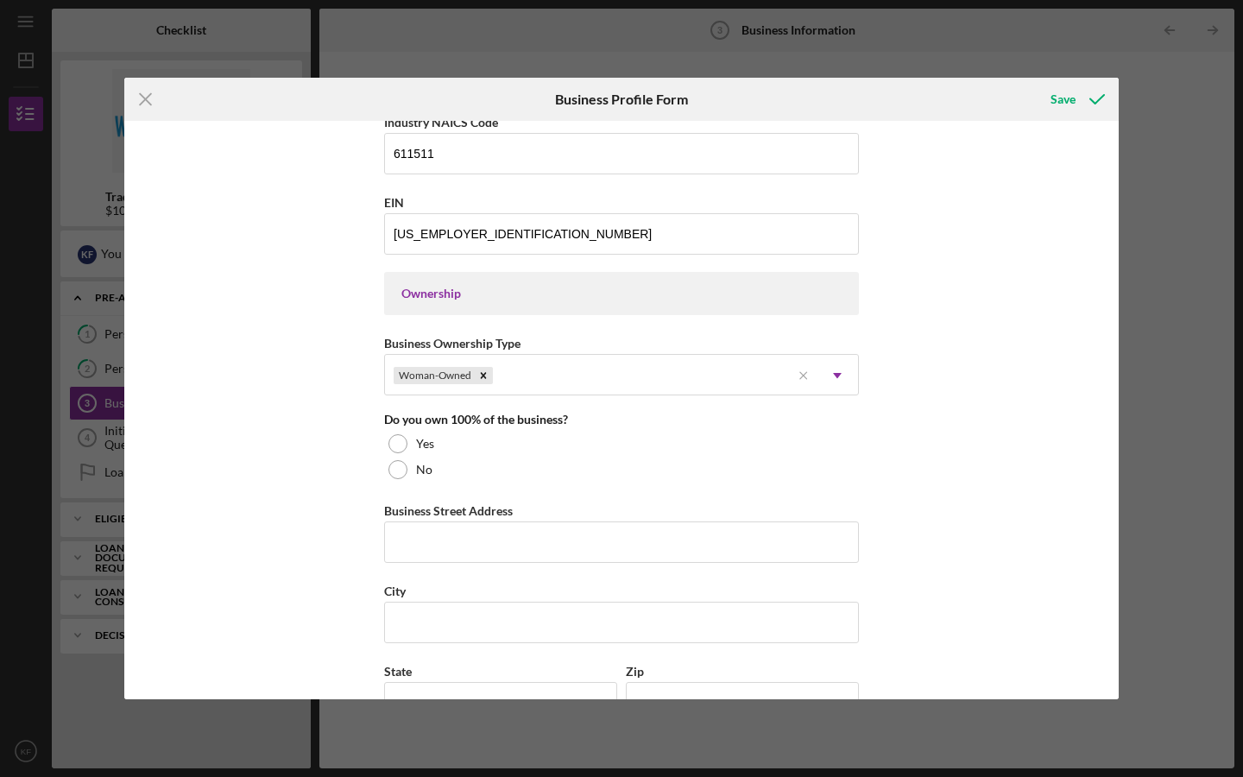
click at [993, 361] on div "Business Name The Hair Jurniee Beauty School DBA The Hair Jurniee Beauty Academ…" at bounding box center [621, 410] width 994 height 578
click at [388, 445] on div at bounding box center [397, 443] width 19 height 19
type input "[STREET_ADDRESS]"
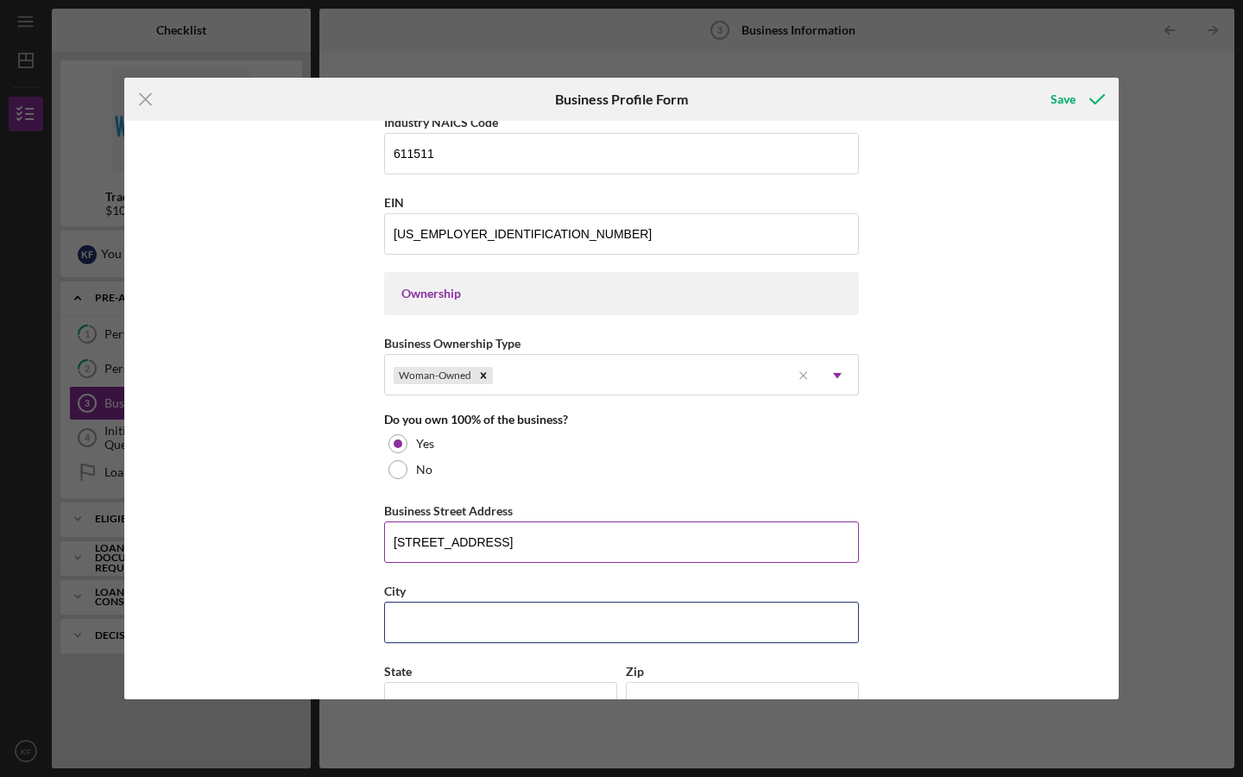
type input "[GEOGRAPHIC_DATA]"
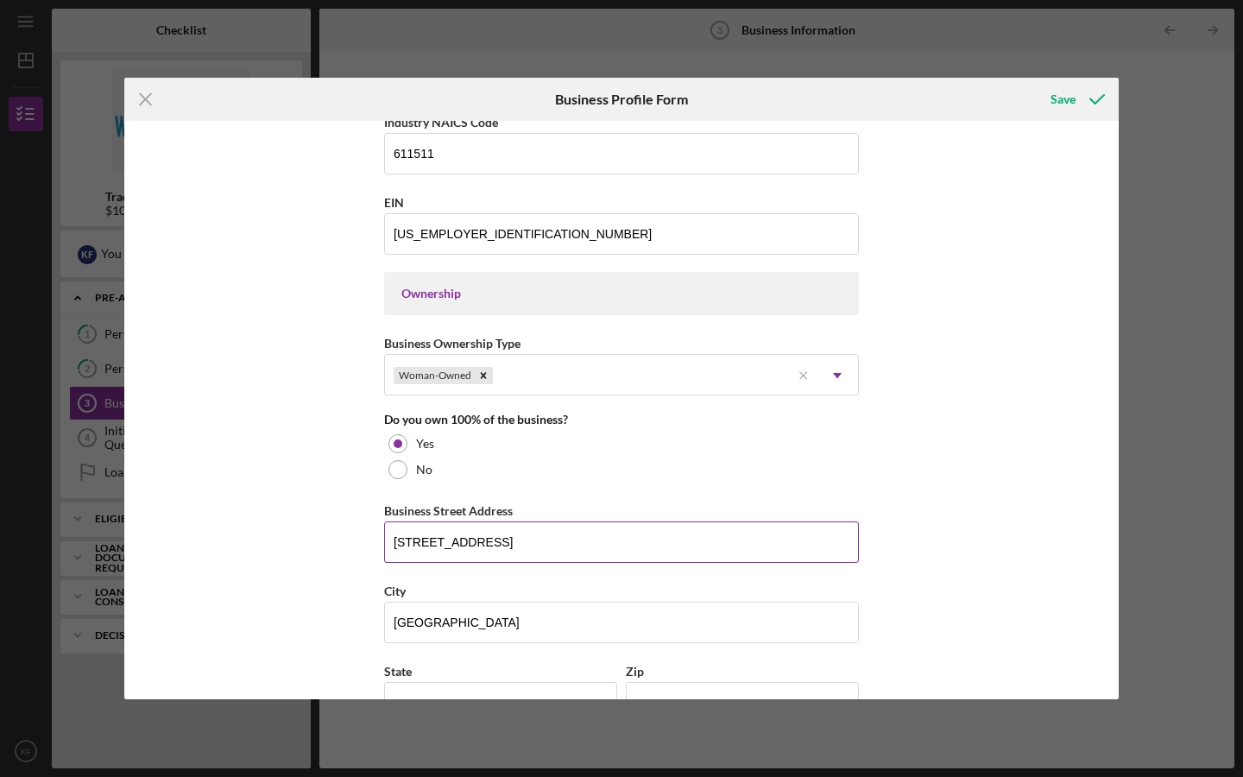
type input "MN"
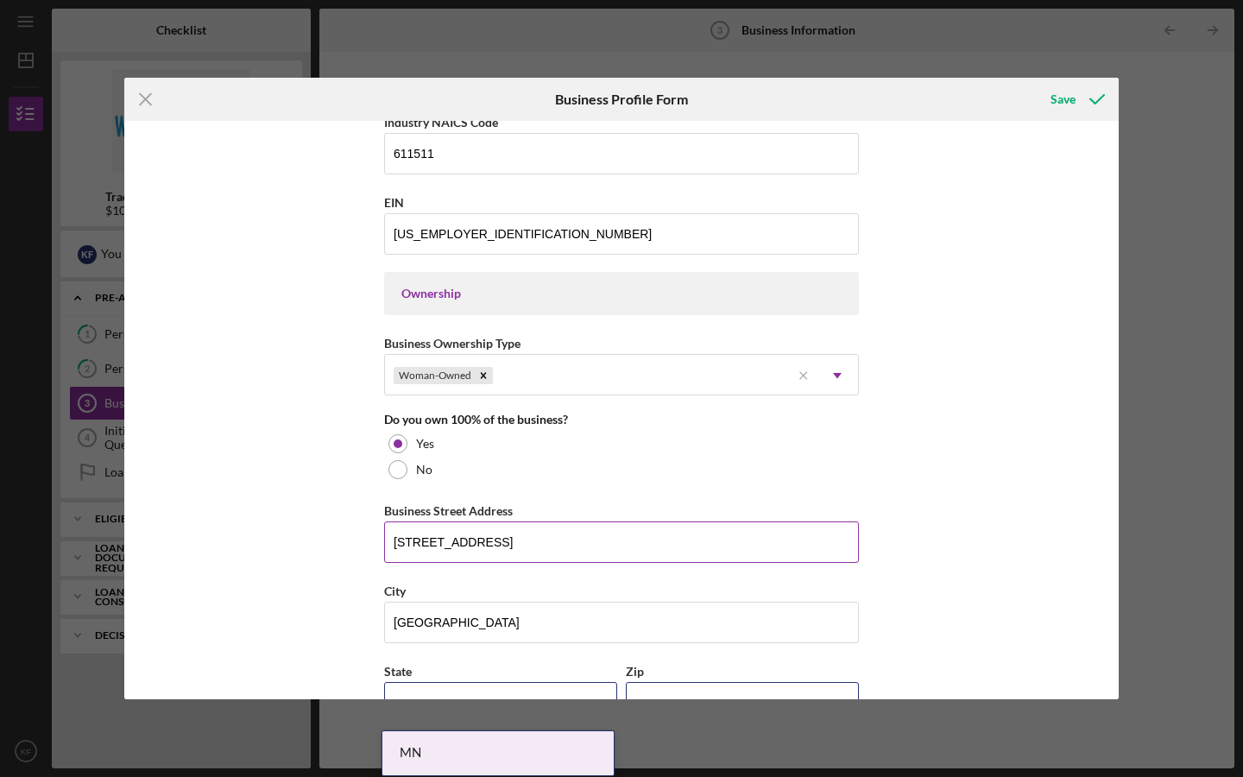
type input "55402"
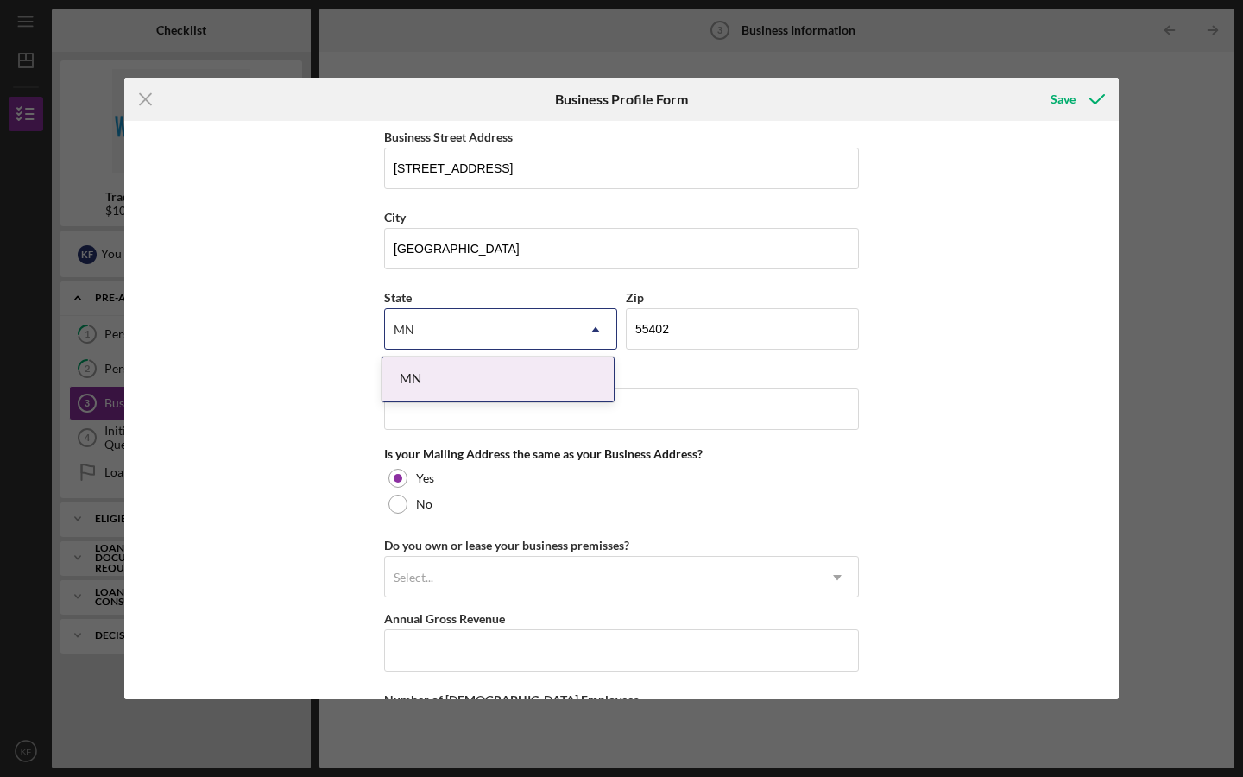
click at [539, 382] on div "MN" at bounding box center [497, 379] width 231 height 44
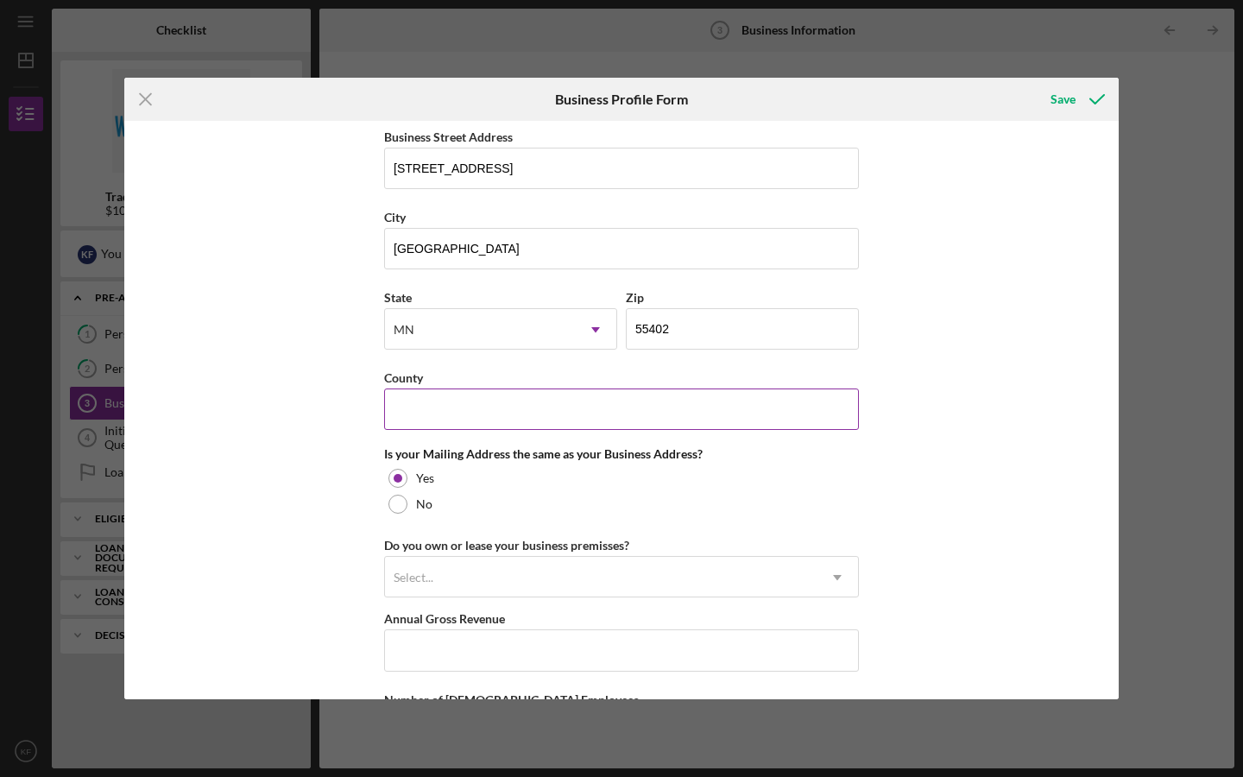
click at [539, 406] on input "County" at bounding box center [621, 408] width 475 height 41
type input "Hennepin"
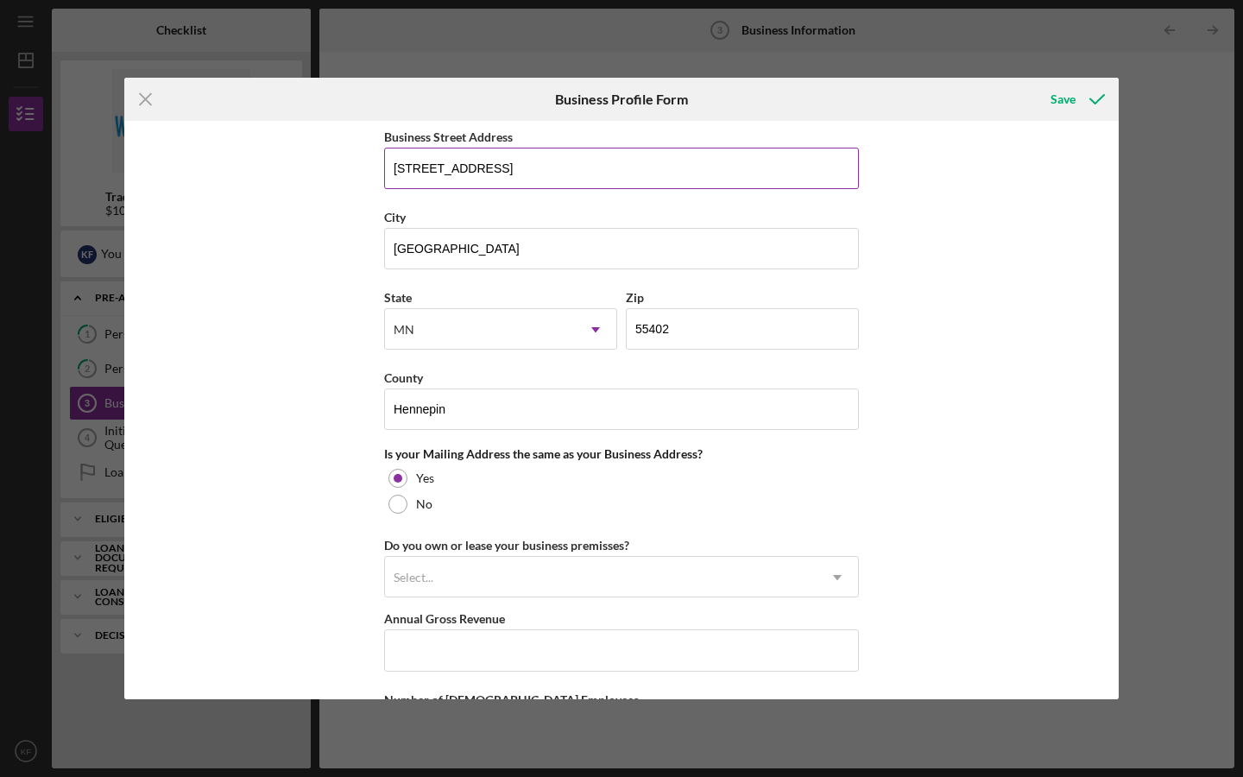
click at [634, 180] on input "[STREET_ADDRESS]" at bounding box center [621, 168] width 475 height 41
type input "[STREET_ADDRESS]"
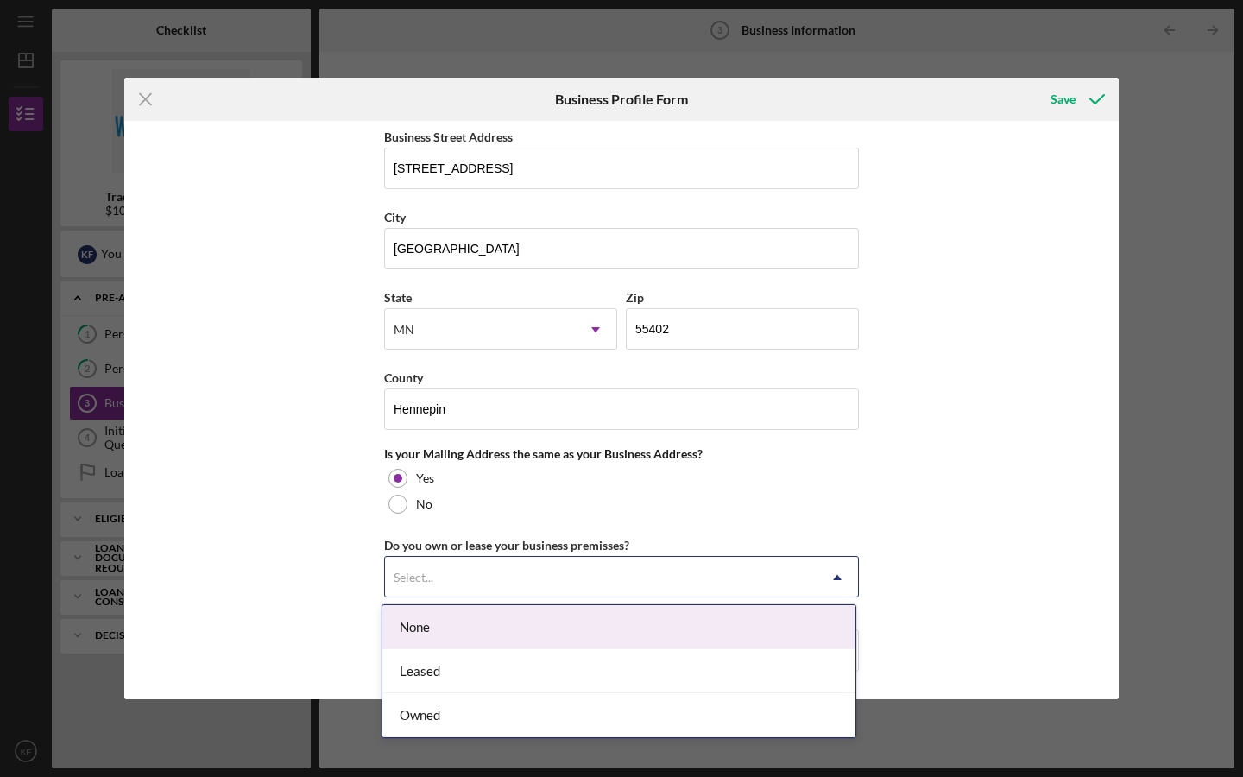
click at [470, 581] on div "Select..." at bounding box center [601, 578] width 432 height 40
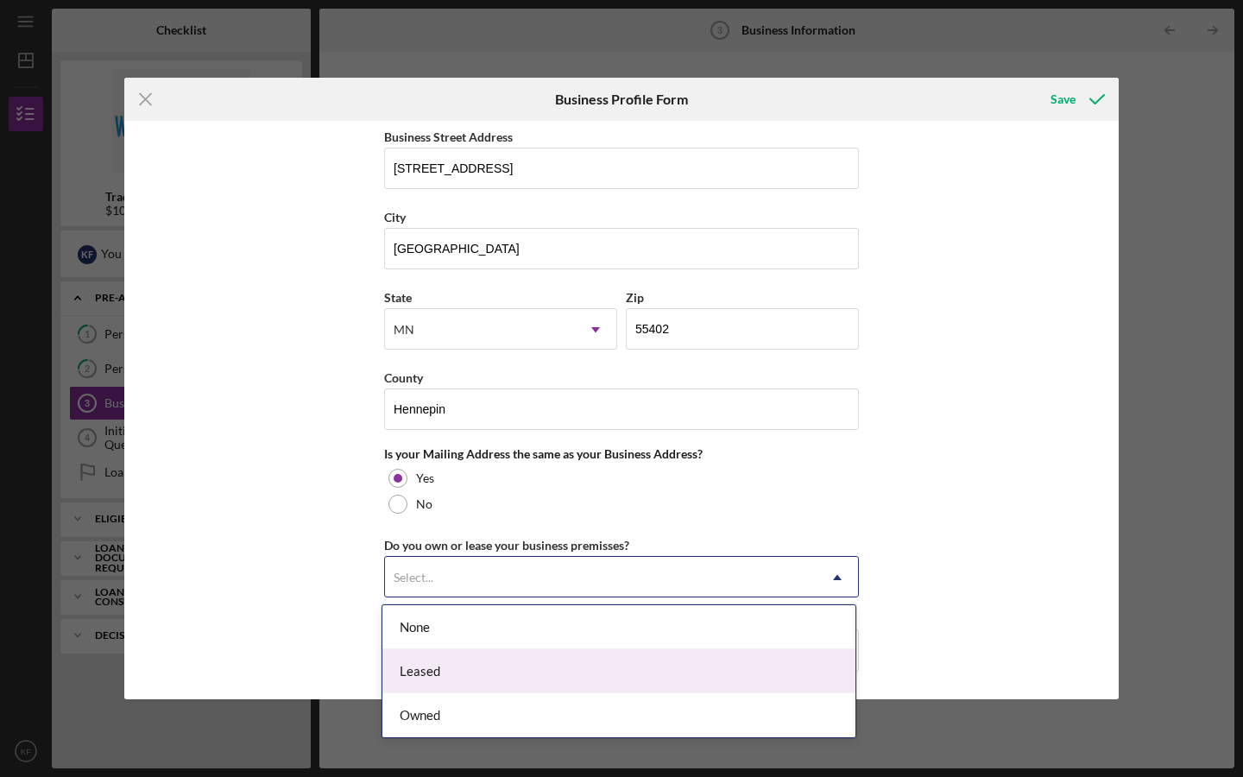
click at [434, 676] on div "Leased" at bounding box center [618, 671] width 473 height 44
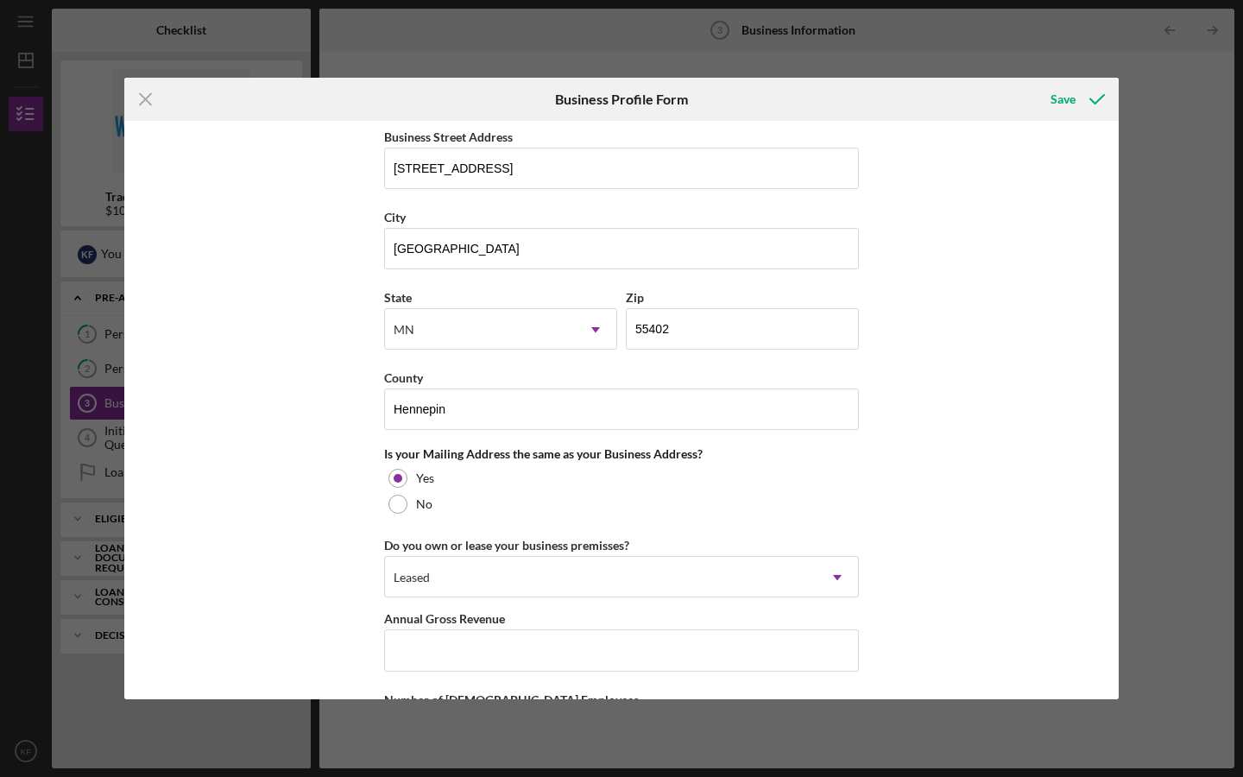
scroll to position [1187, 0]
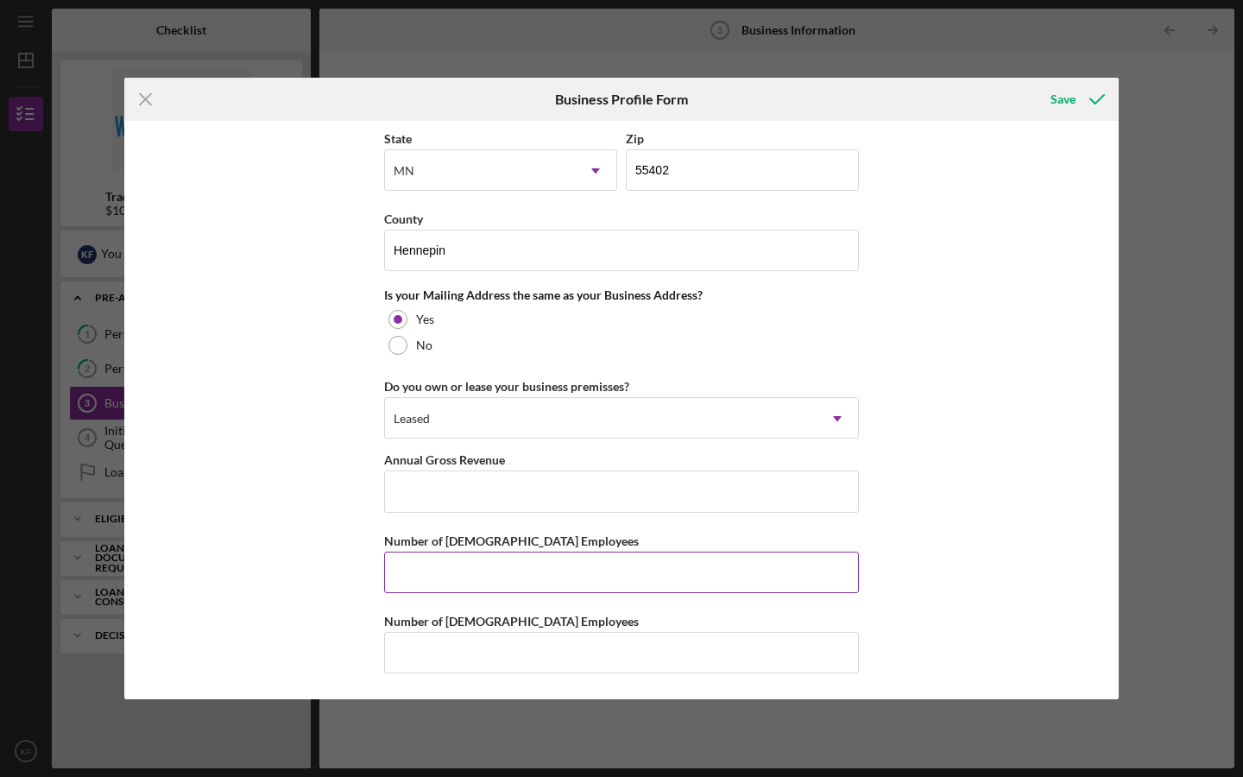
click at [495, 578] on input "Number of [DEMOGRAPHIC_DATA] Employees" at bounding box center [621, 572] width 475 height 41
type input "4"
click at [465, 640] on input "Number of [DEMOGRAPHIC_DATA] Employees" at bounding box center [621, 652] width 475 height 41
type input "0"
click at [630, 487] on input "Annual Gross Revenue" at bounding box center [621, 490] width 475 height 41
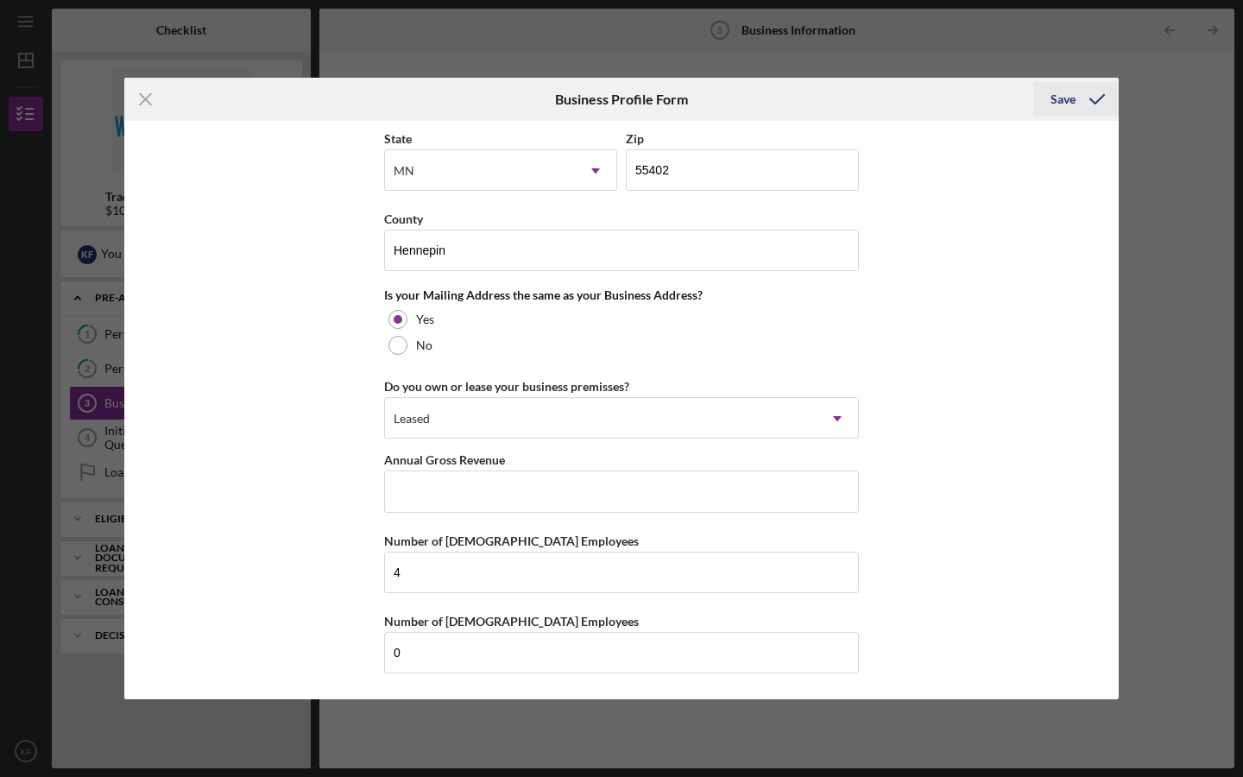
click at [1063, 94] on div "Save" at bounding box center [1062, 99] width 25 height 35
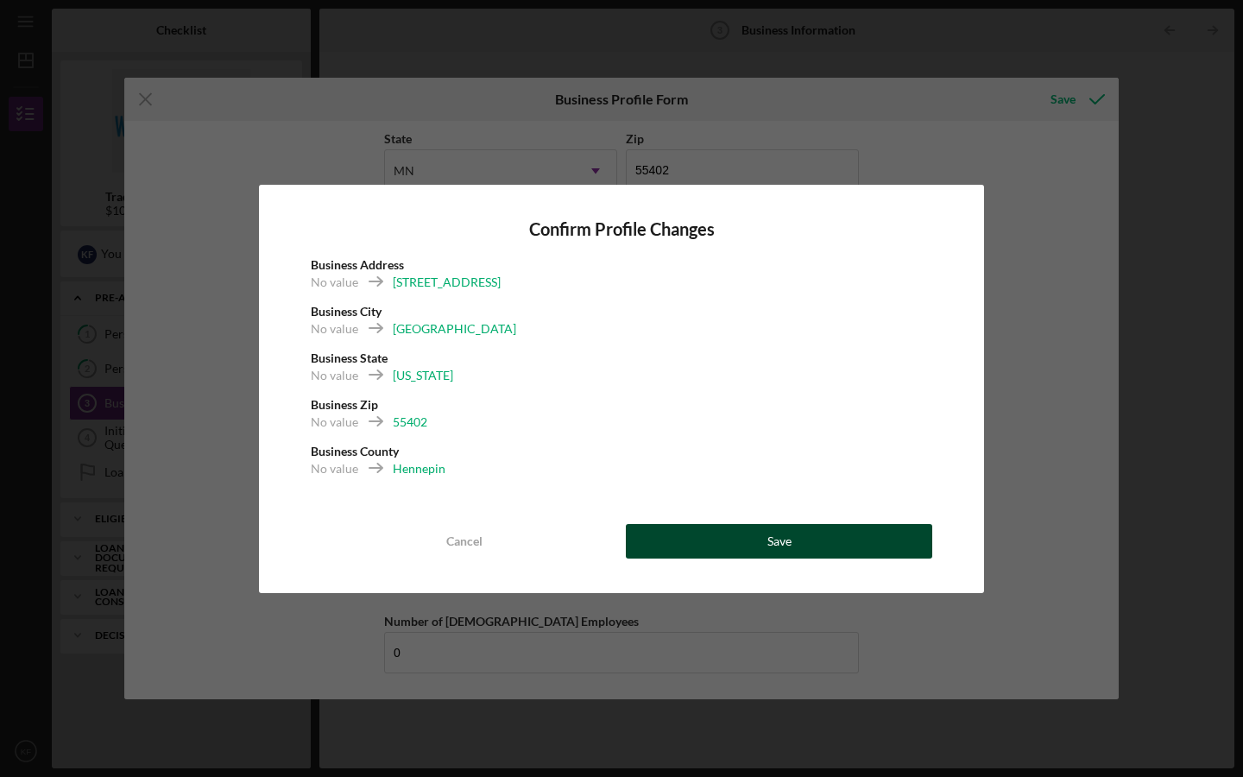
click at [739, 539] on button "Save" at bounding box center [779, 541] width 306 height 35
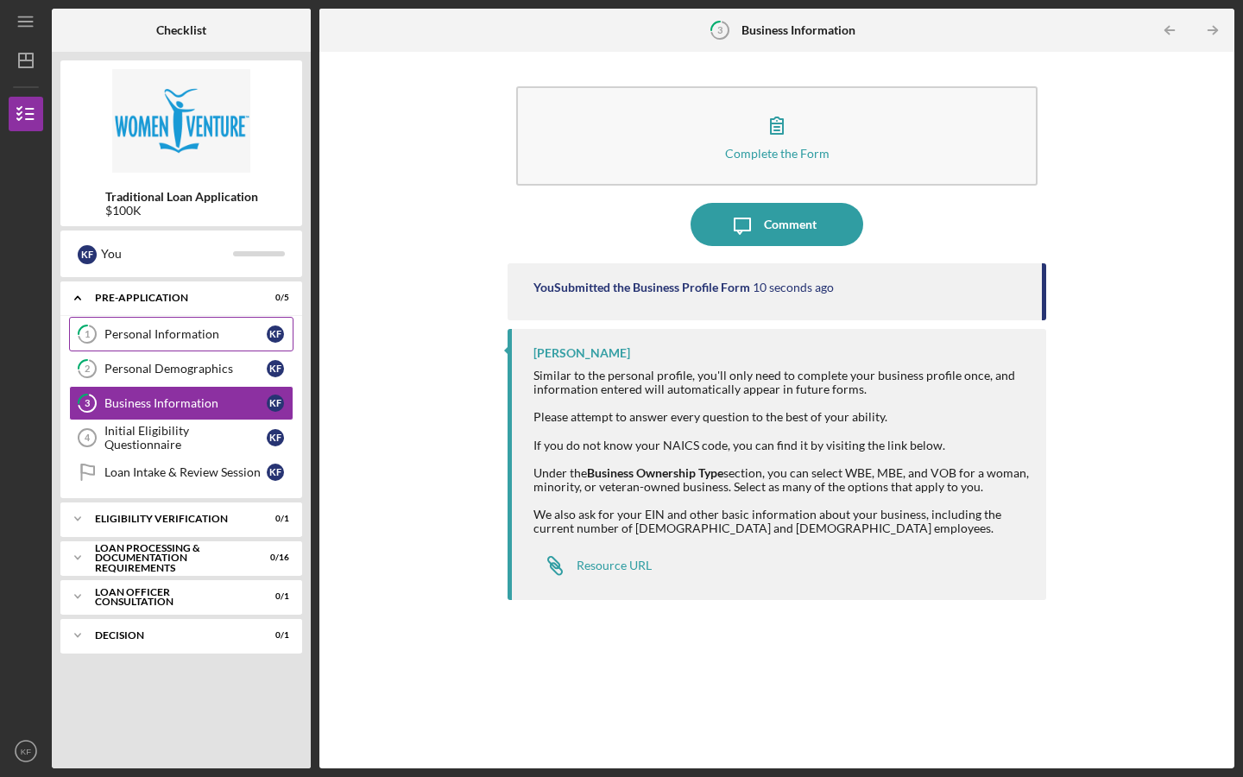
click at [153, 326] on link "1 Personal Information K F" at bounding box center [181, 334] width 224 height 35
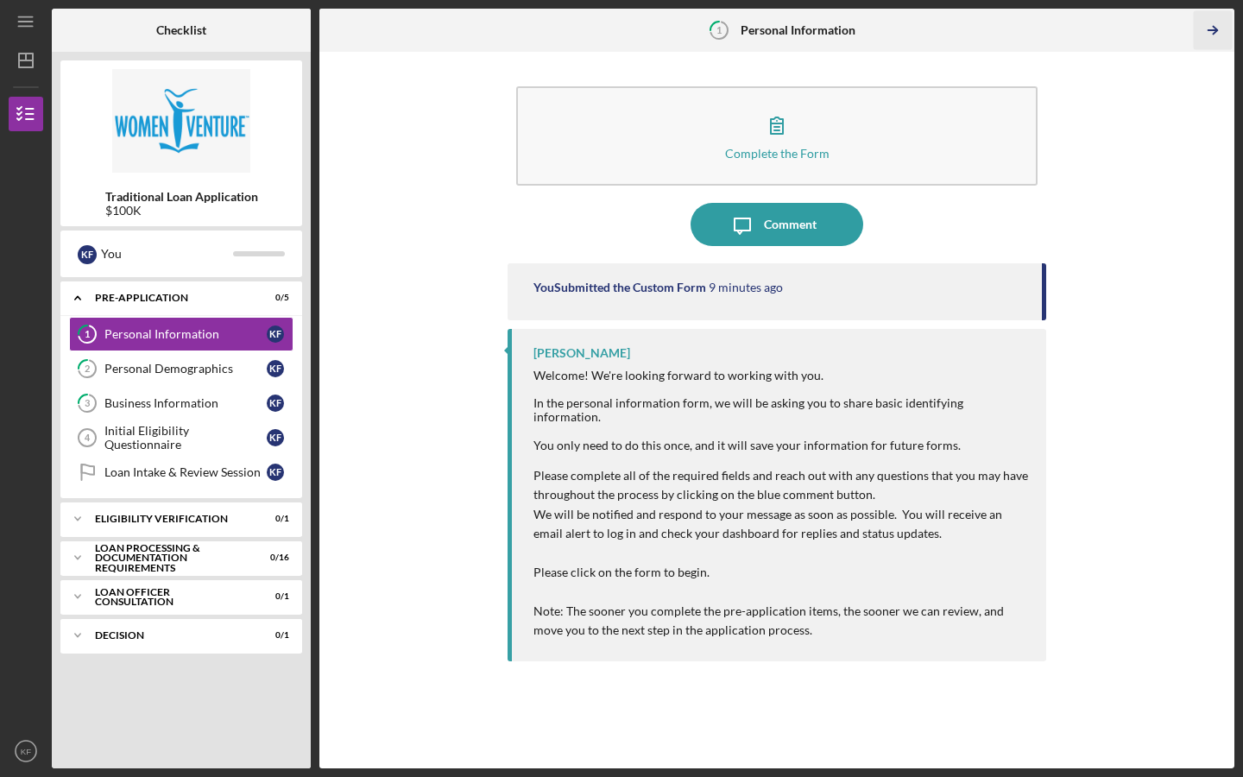
click at [1212, 32] on icon "Icon/Table Pagination Arrow" at bounding box center [1212, 30] width 39 height 39
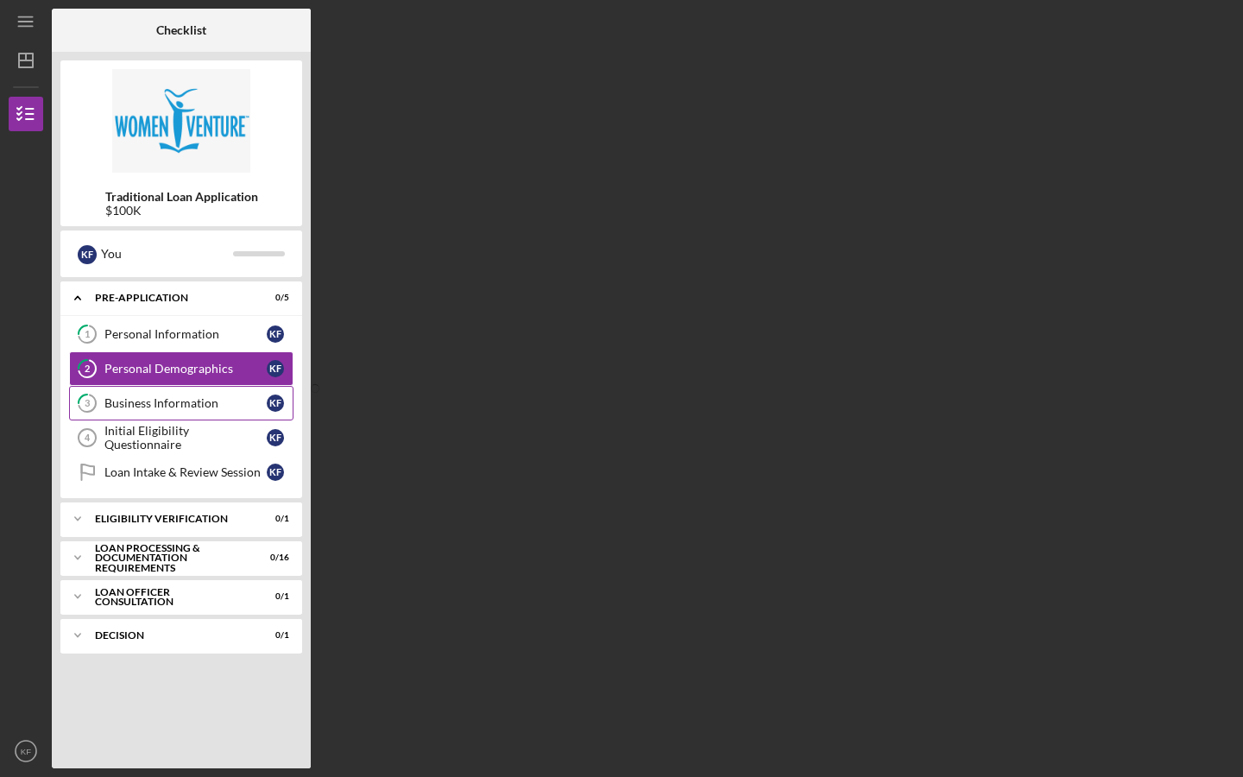
click at [155, 413] on link "3 Business Information K F" at bounding box center [181, 403] width 224 height 35
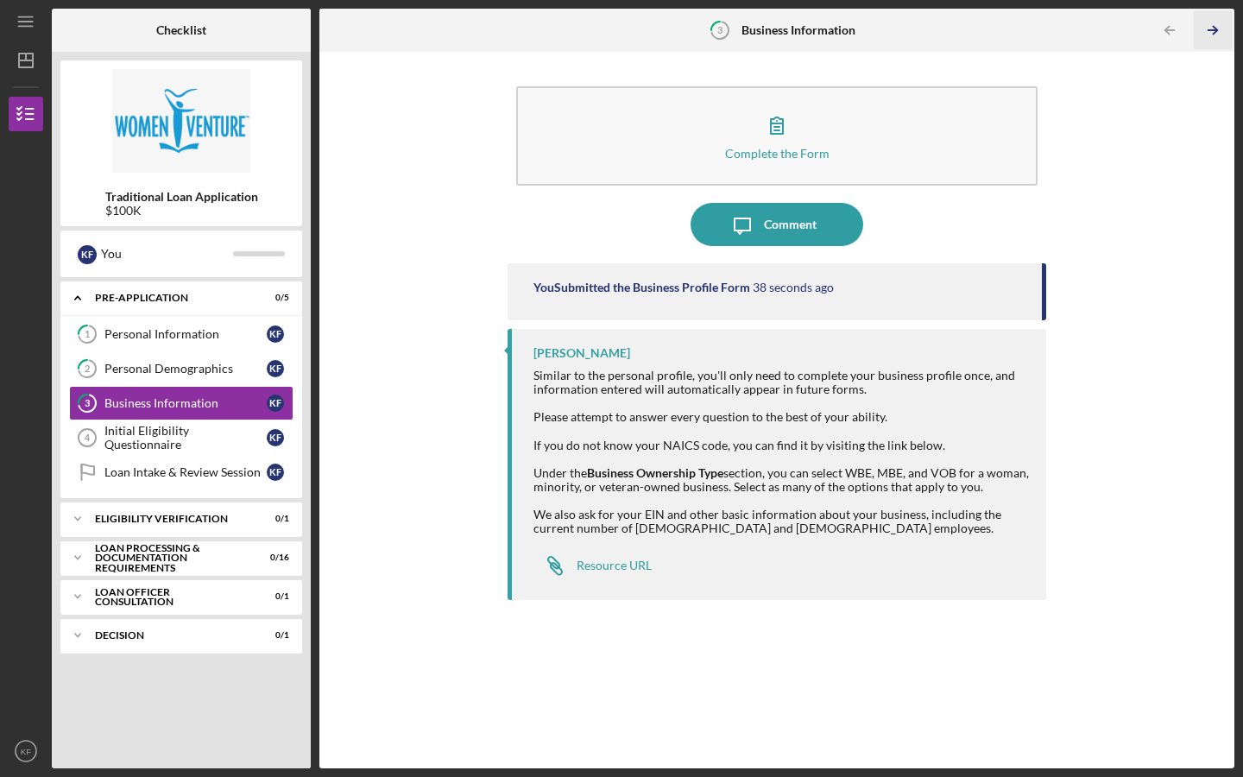
click at [1212, 27] on icon "Icon/Table Pagination Arrow" at bounding box center [1212, 30] width 39 height 39
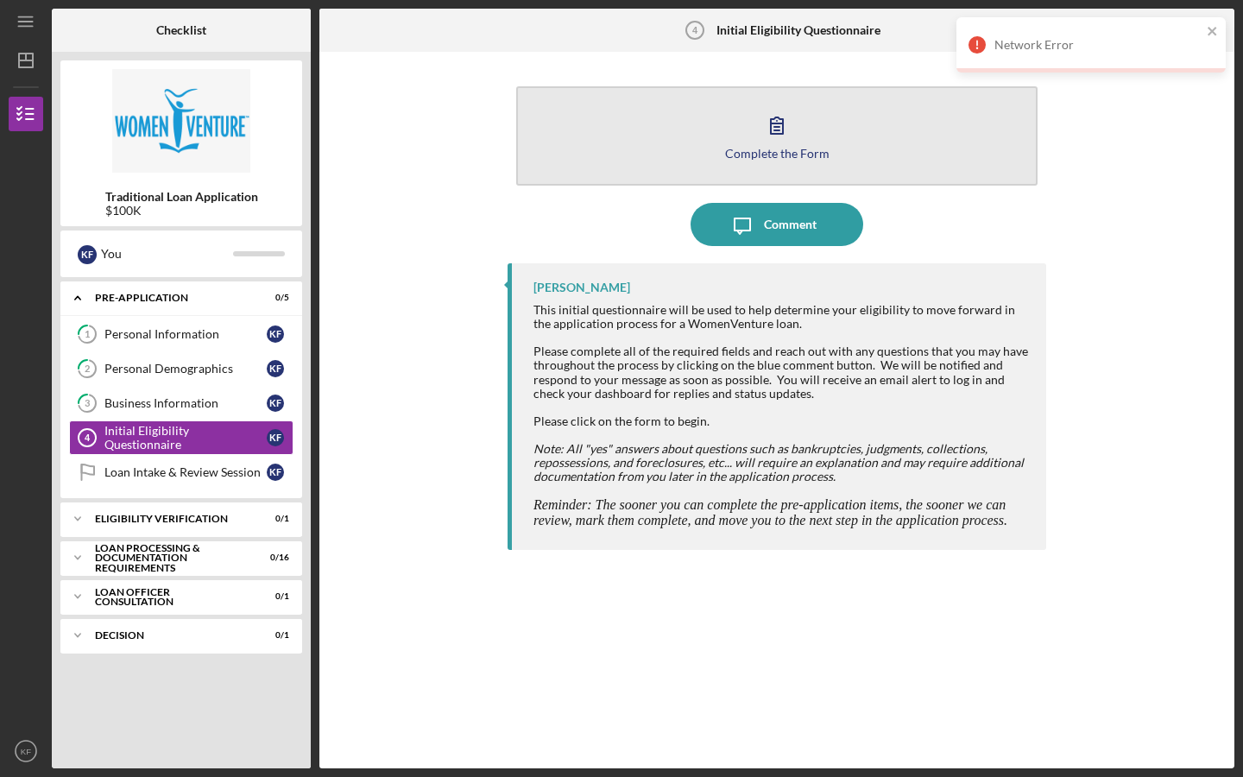
click at [777, 138] on icon "button" at bounding box center [776, 125] width 43 height 43
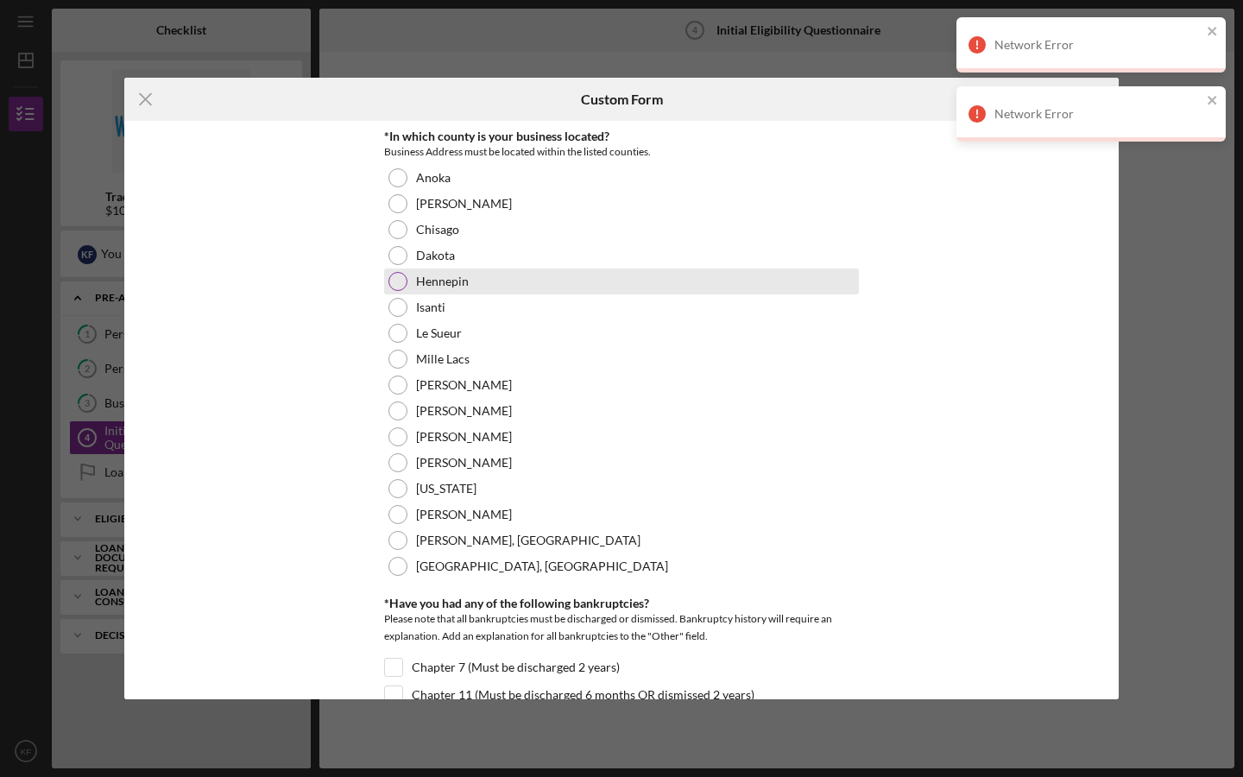
click at [395, 284] on div at bounding box center [397, 281] width 19 height 19
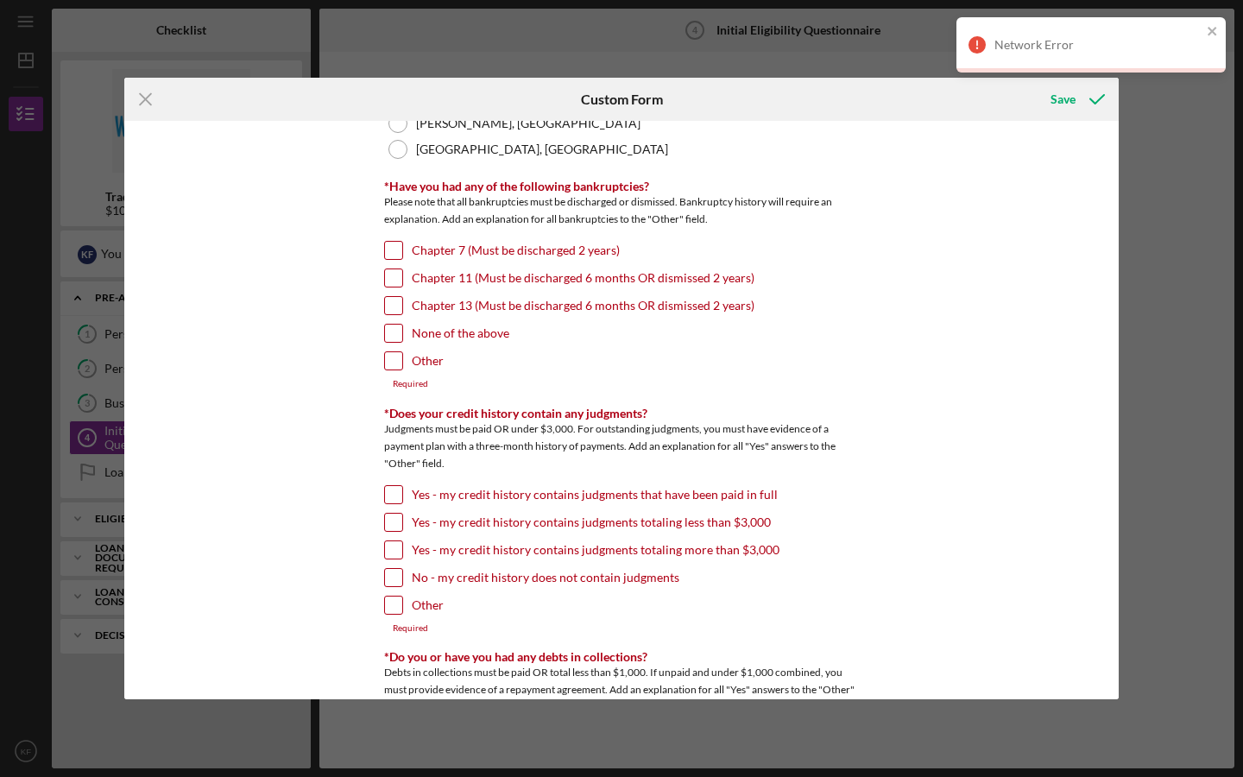
scroll to position [423, 0]
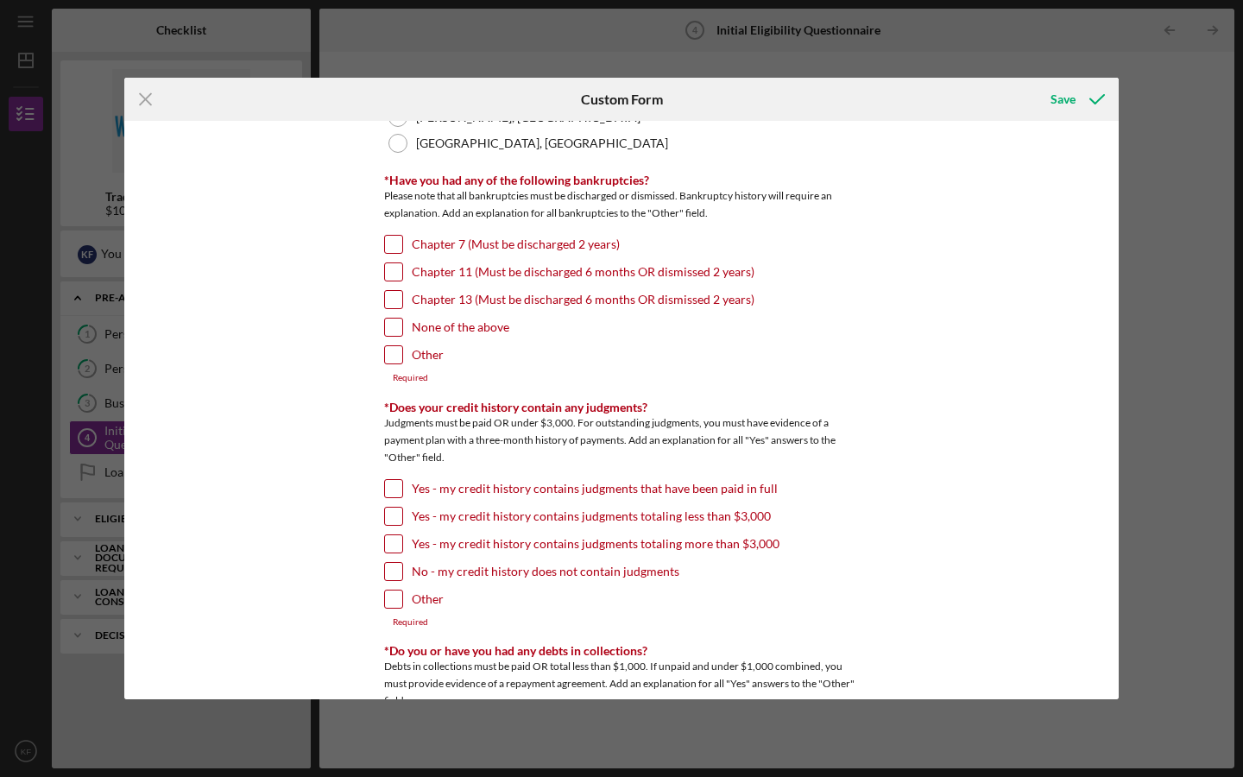
click at [394, 242] on input "Chapter 7 (Must be discharged 2 years)" at bounding box center [393, 244] width 17 height 17
checkbox input "true"
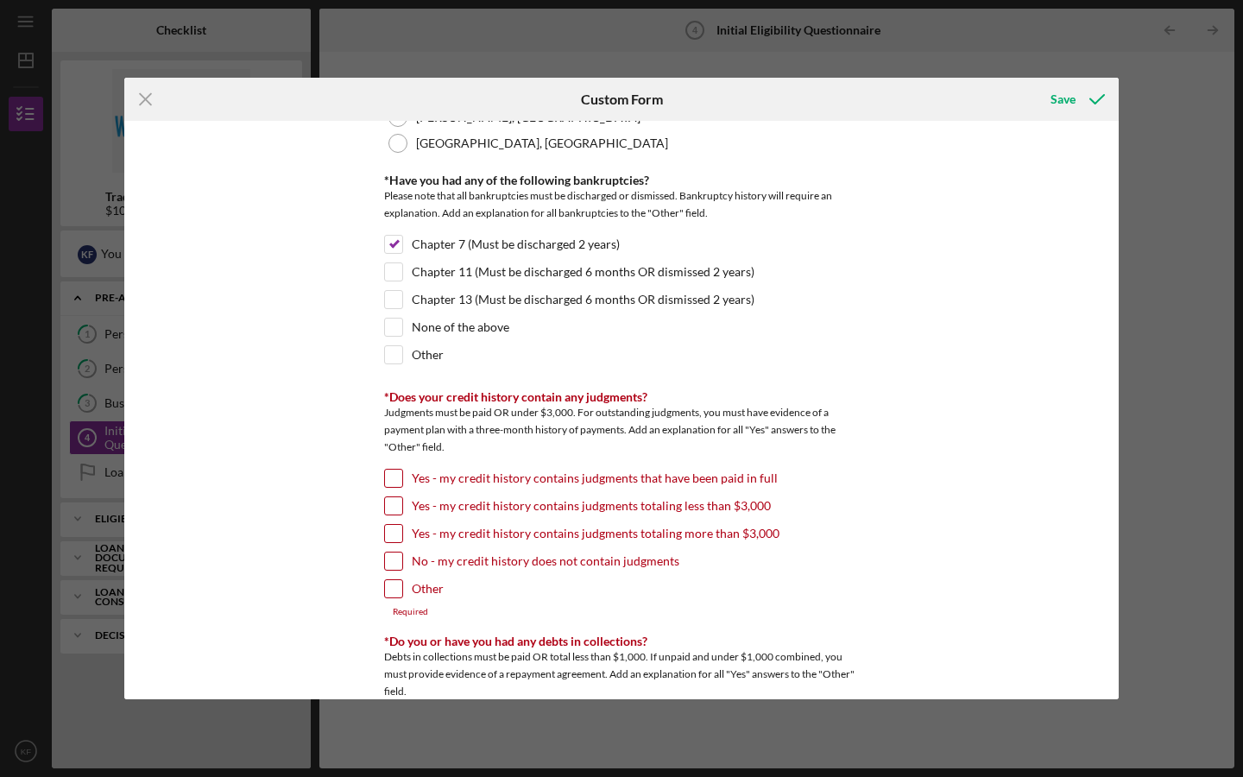
click at [394, 564] on input "No - my credit history does not contain judgments" at bounding box center [393, 560] width 17 height 17
checkbox input "true"
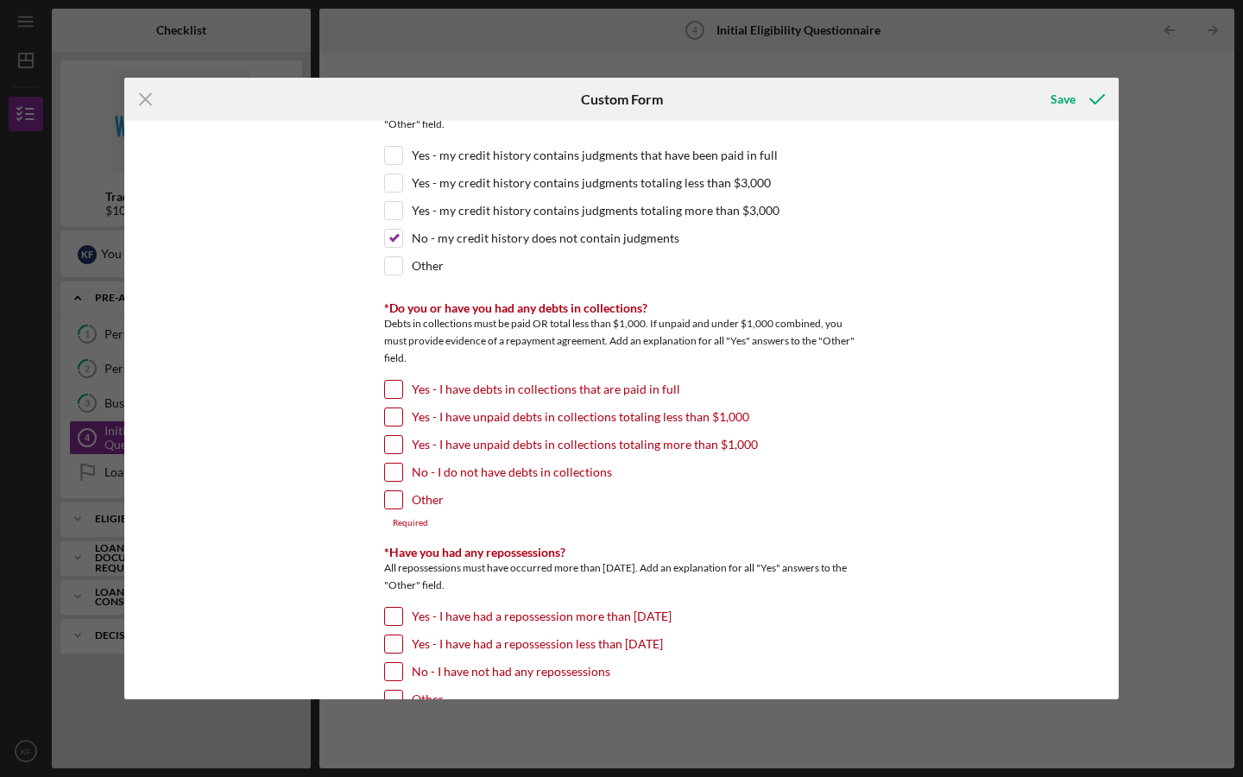
scroll to position [751, 0]
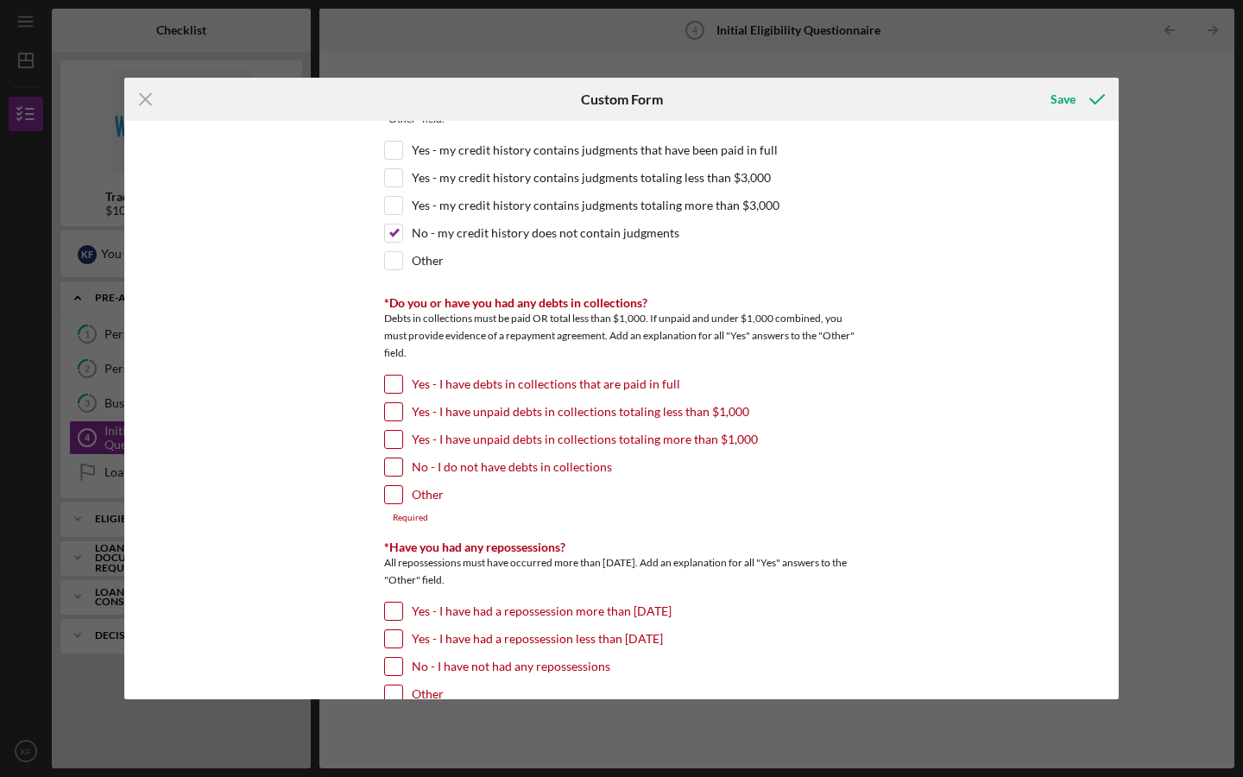
click at [386, 470] on input "No - I do not have debts in collections" at bounding box center [393, 466] width 17 height 17
checkbox input "true"
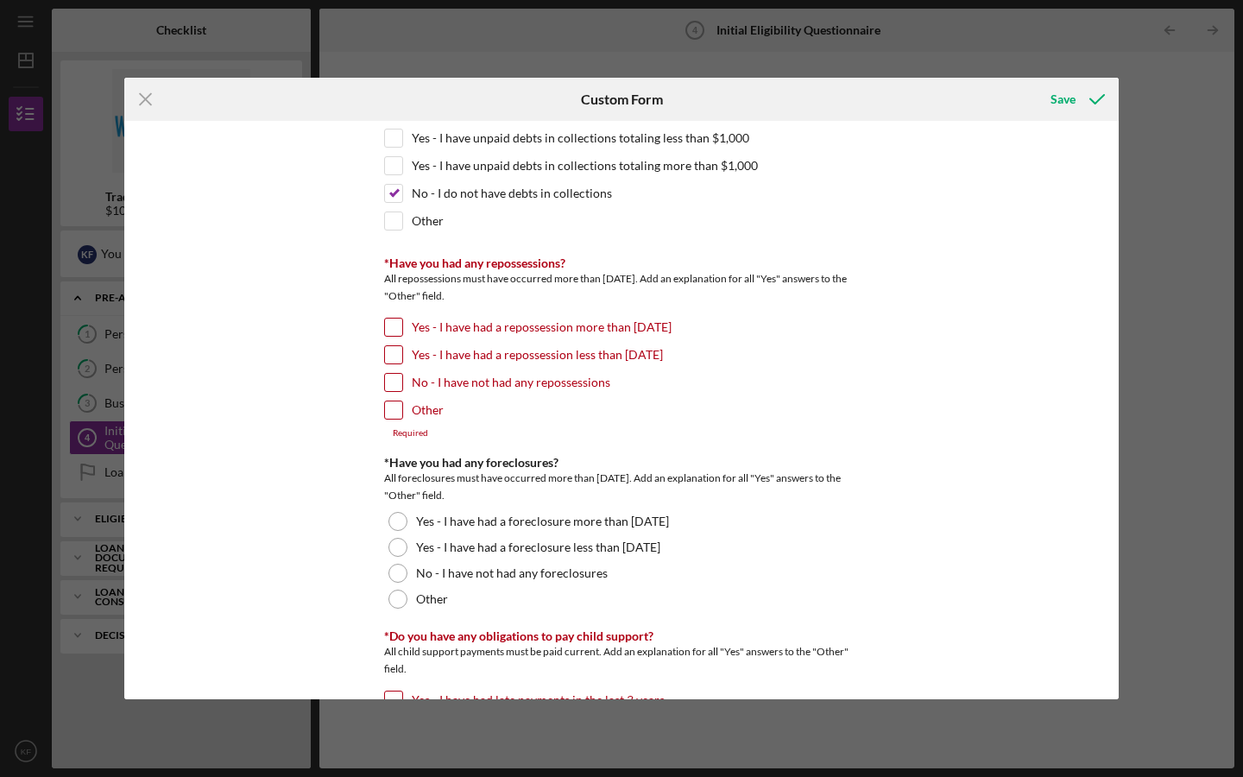
scroll to position [1008, 0]
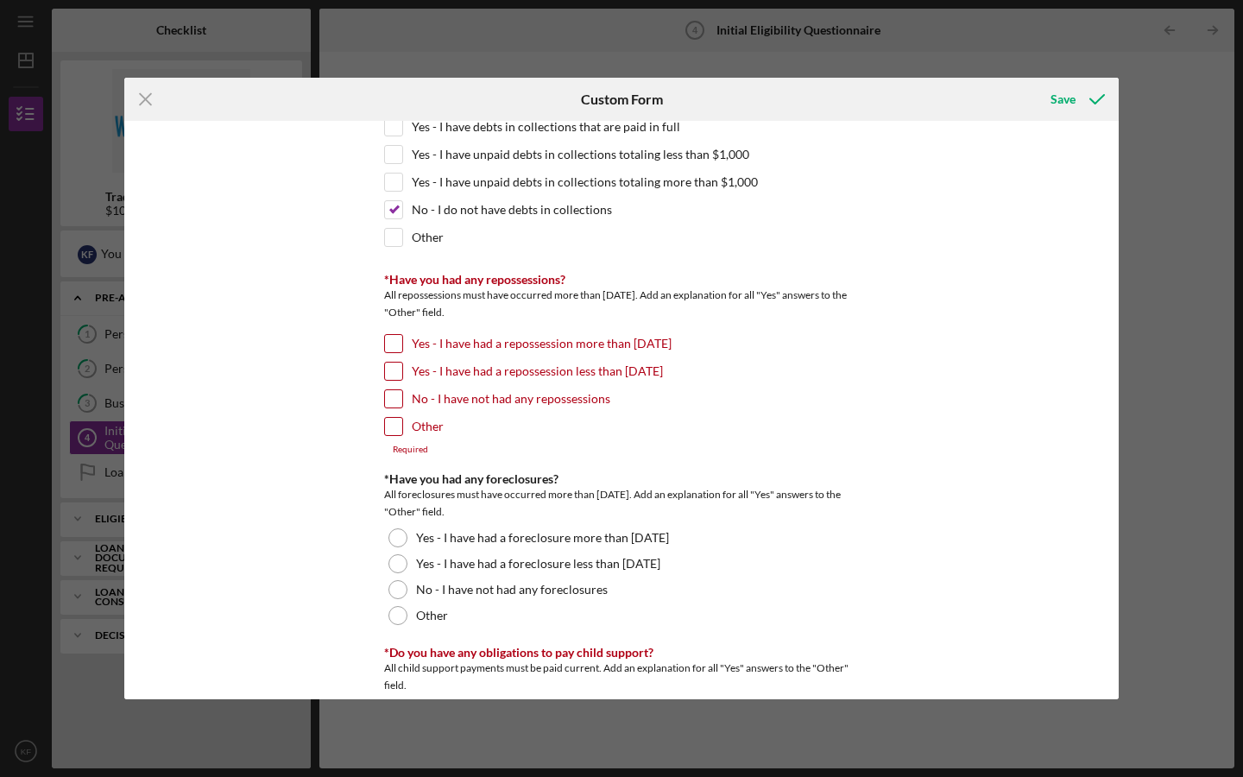
click at [390, 402] on input "No - I have not had any repossessions" at bounding box center [393, 398] width 17 height 17
checkbox input "true"
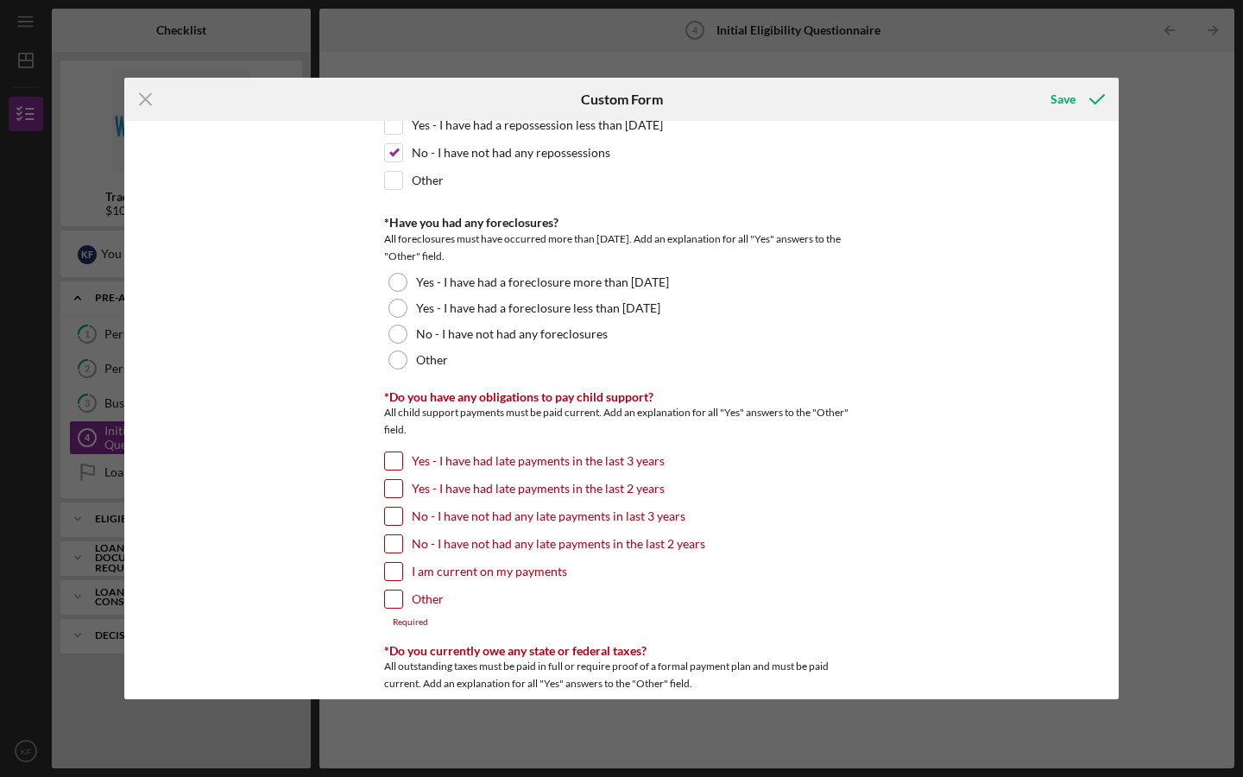
scroll to position [1265, 0]
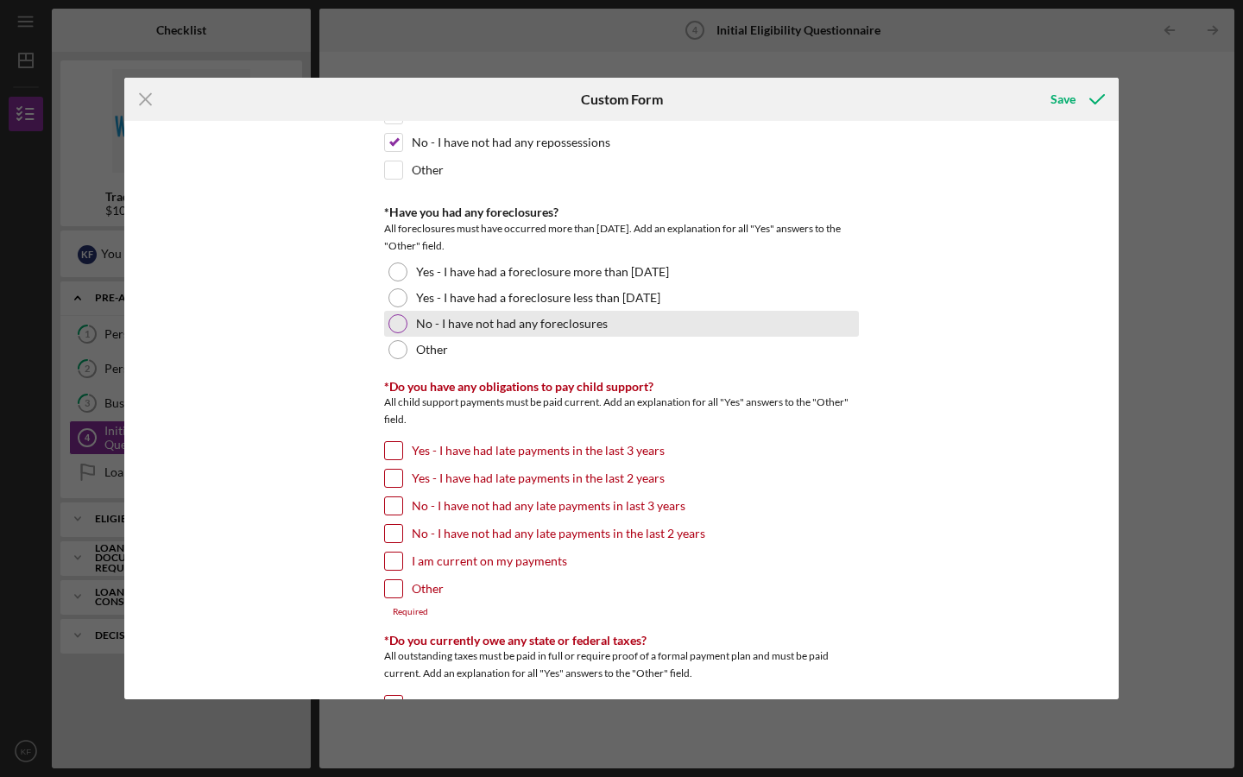
click at [396, 325] on div at bounding box center [397, 323] width 19 height 19
click at [396, 538] on input "No - I have not had any late payments in the last 2 years" at bounding box center [393, 533] width 17 height 17
checkbox input "true"
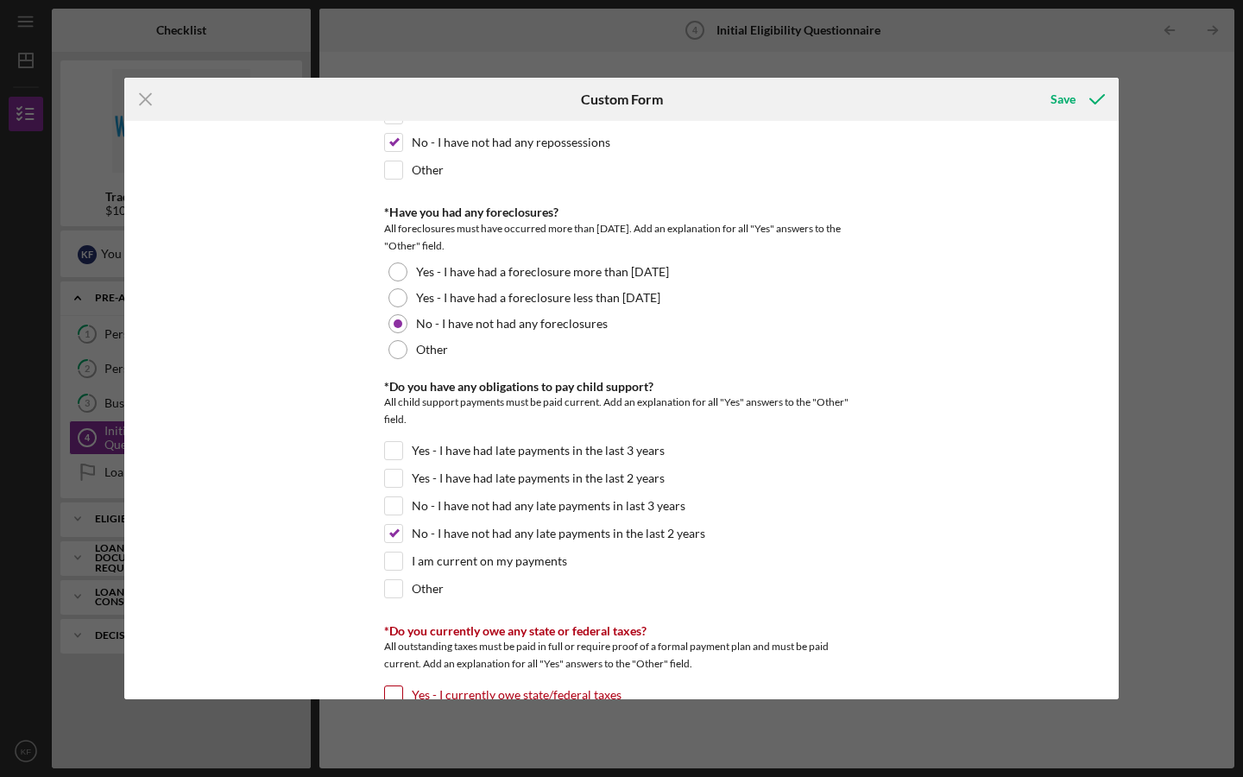
drag, startPoint x: 1119, startPoint y: 410, endPoint x: 1107, endPoint y: 438, distance: 30.6
click at [1107, 438] on div "Icon/Menu Close Custom Form Save *In which county is your business located? Bus…" at bounding box center [621, 388] width 1243 height 777
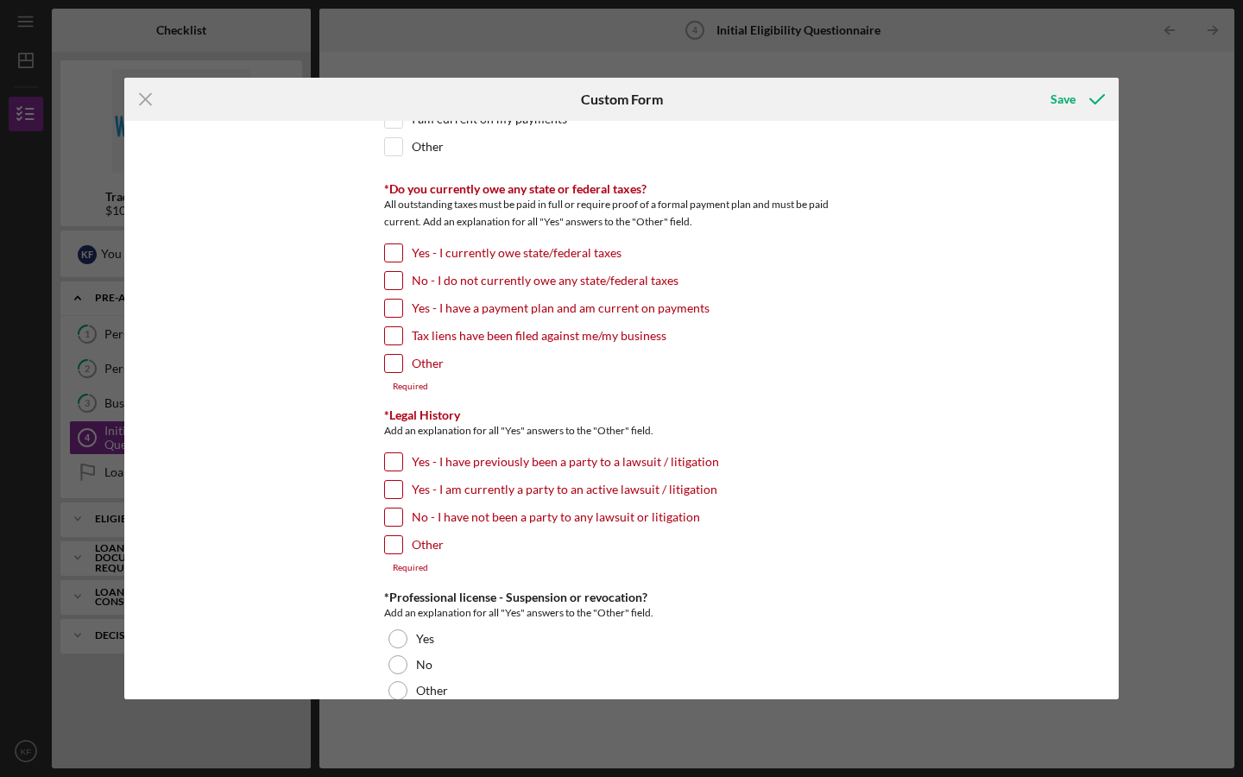
scroll to position [1691, 0]
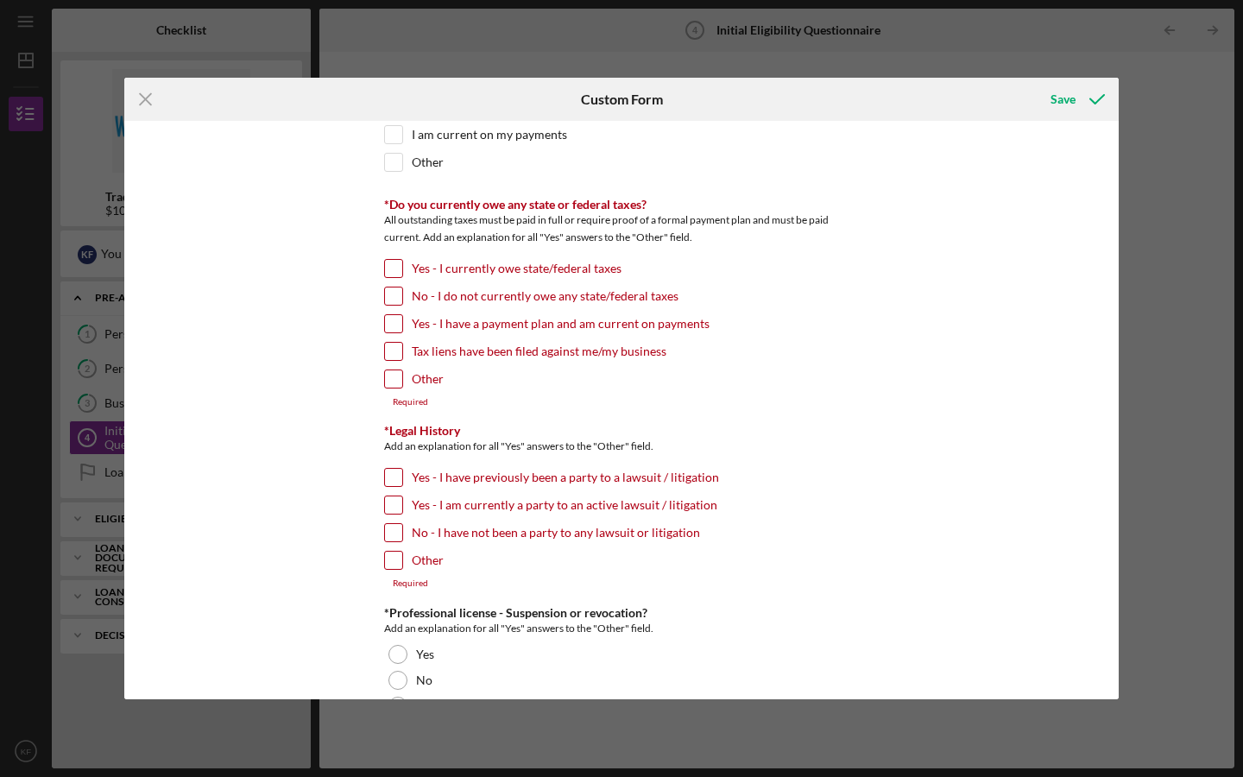
click at [392, 268] on input "Yes - I currently owe state/federal taxes" at bounding box center [393, 268] width 17 height 17
checkbox input "true"
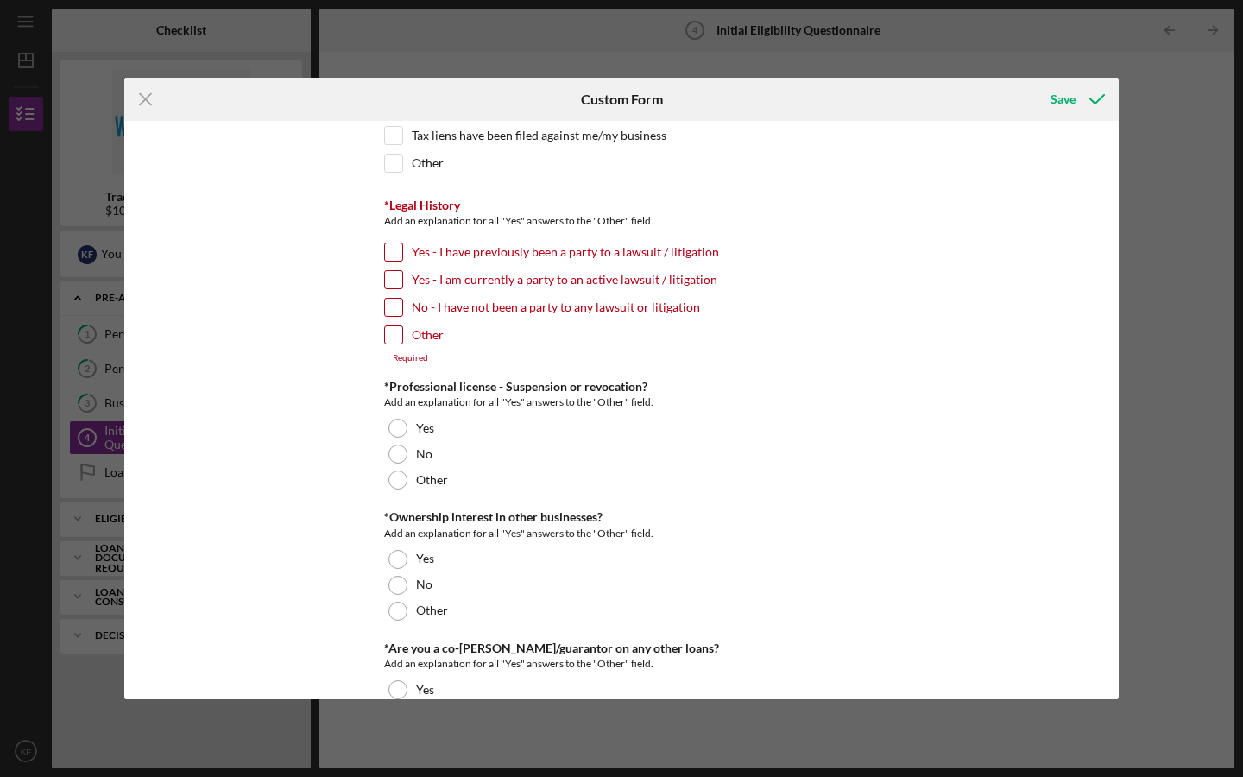
scroll to position [1917, 0]
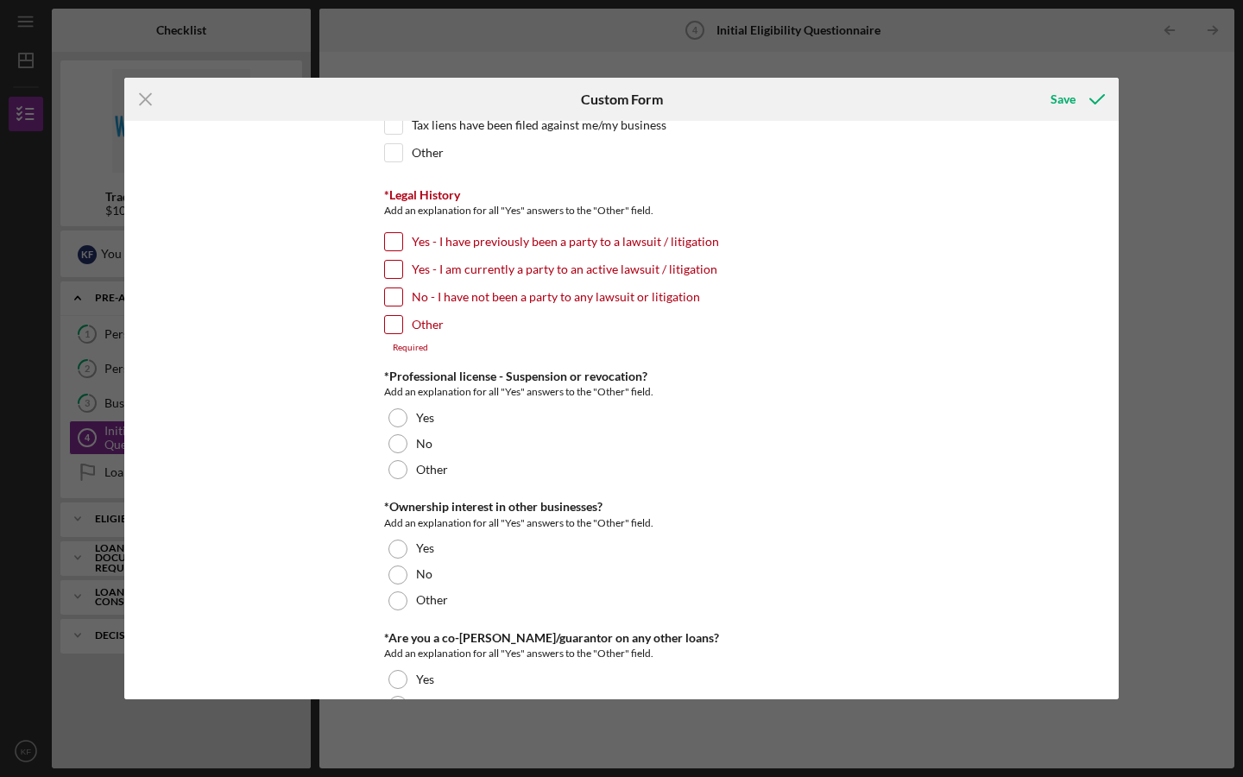
click at [384, 297] on div at bounding box center [393, 296] width 19 height 19
click at [386, 297] on input "No - I have not been a party to any lawsuit or litigation" at bounding box center [393, 296] width 17 height 17
checkbox input "true"
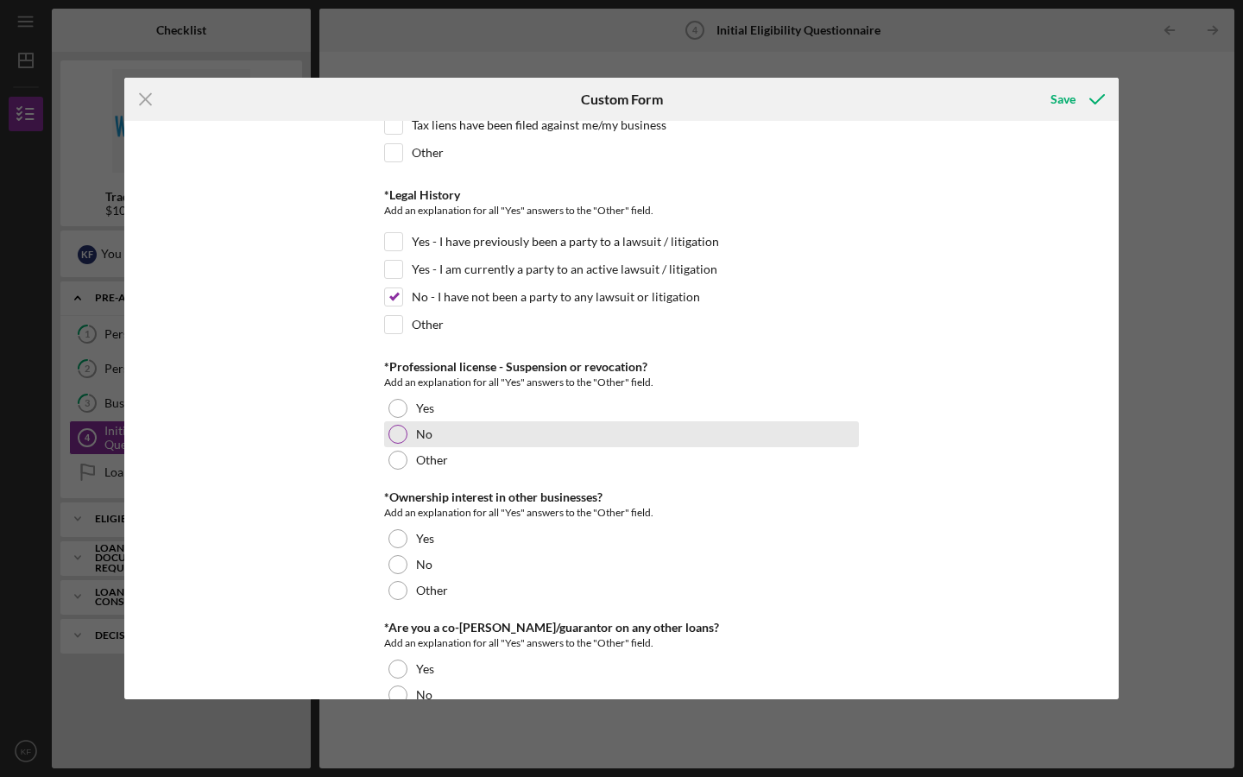
click at [389, 432] on div at bounding box center [397, 434] width 19 height 19
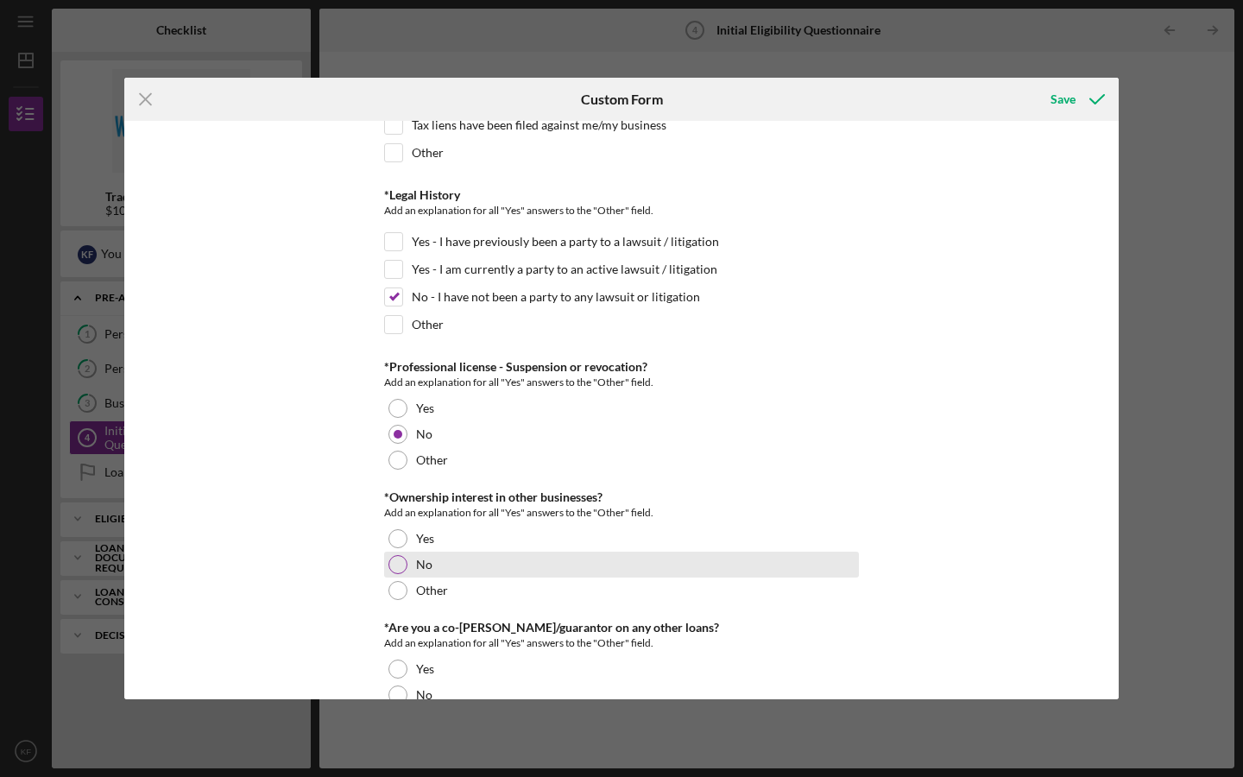
click at [394, 558] on div at bounding box center [397, 564] width 19 height 19
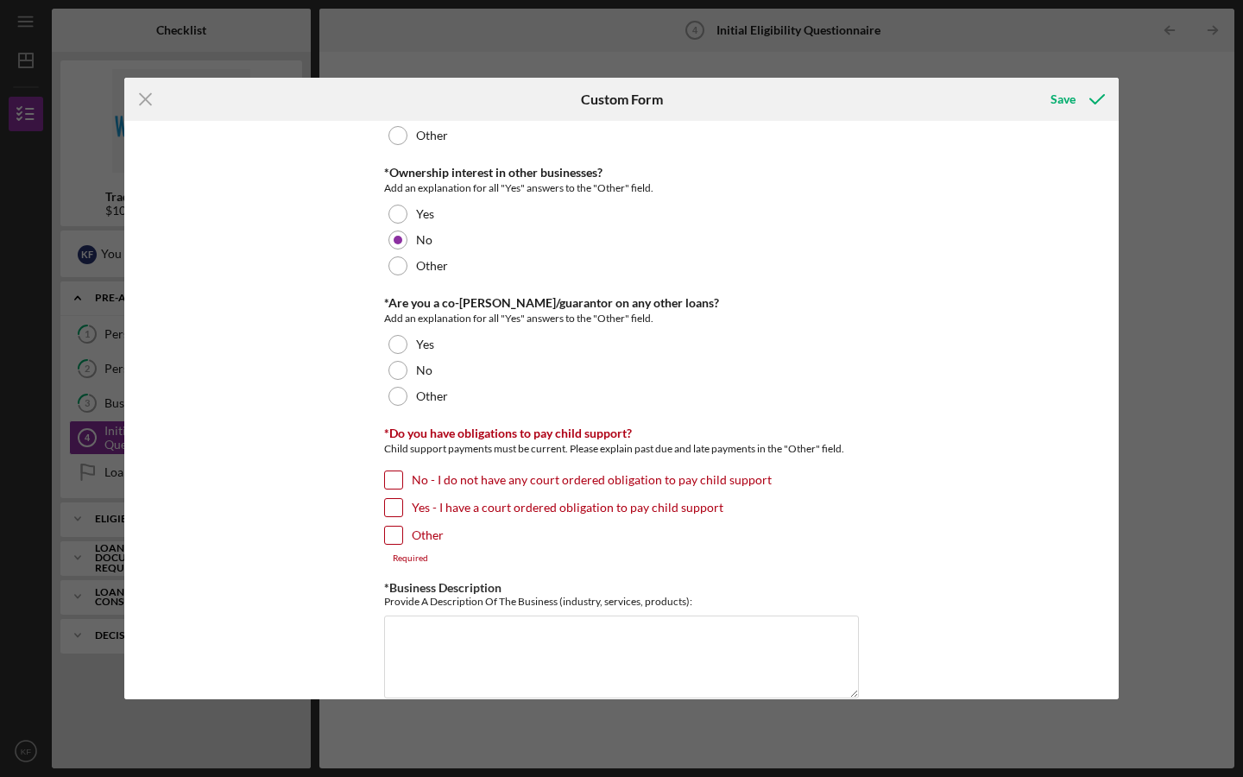
scroll to position [2289, 0]
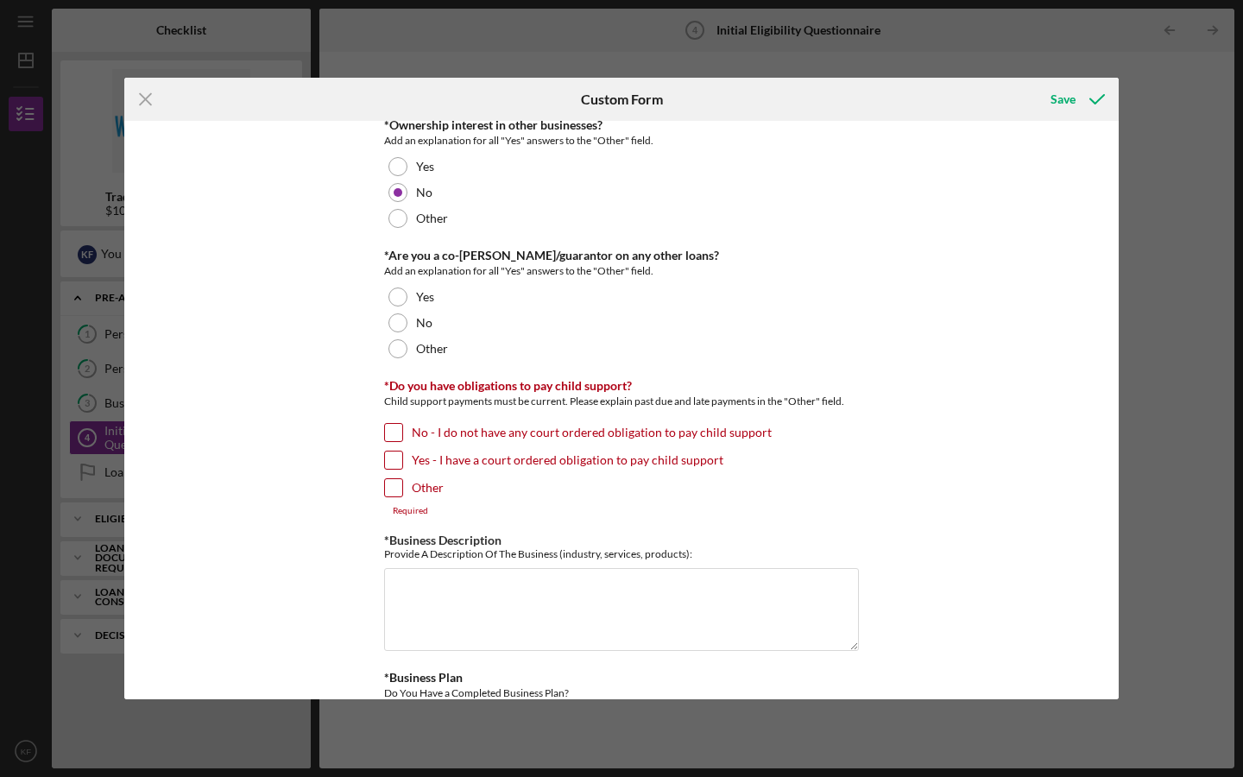
click at [389, 433] on input "No - I do not have any court ordered obligation to pay child support" at bounding box center [393, 432] width 17 height 17
checkbox input "true"
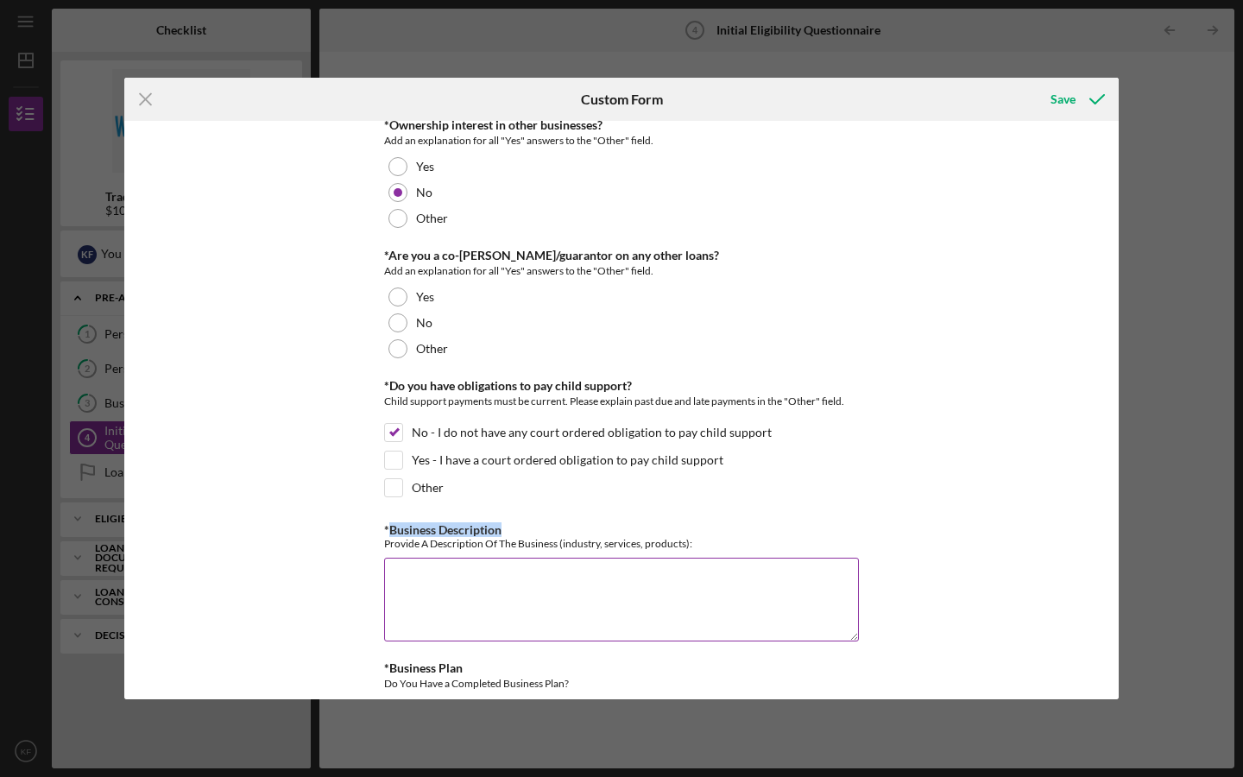
drag, startPoint x: 506, startPoint y: 531, endPoint x: 387, endPoint y: 528, distance: 119.1
click at [387, 528] on div "*Business Description Provide A Description Of The Business (industry, services…" at bounding box center [621, 536] width 475 height 27
drag, startPoint x: 699, startPoint y: 545, endPoint x: 382, endPoint y: 542, distance: 316.8
click at [384, 542] on div "Provide A Description Of The Business (industry, services, products):" at bounding box center [621, 543] width 475 height 13
copy div "Provide A Description Of The Business (industry, services, products):"
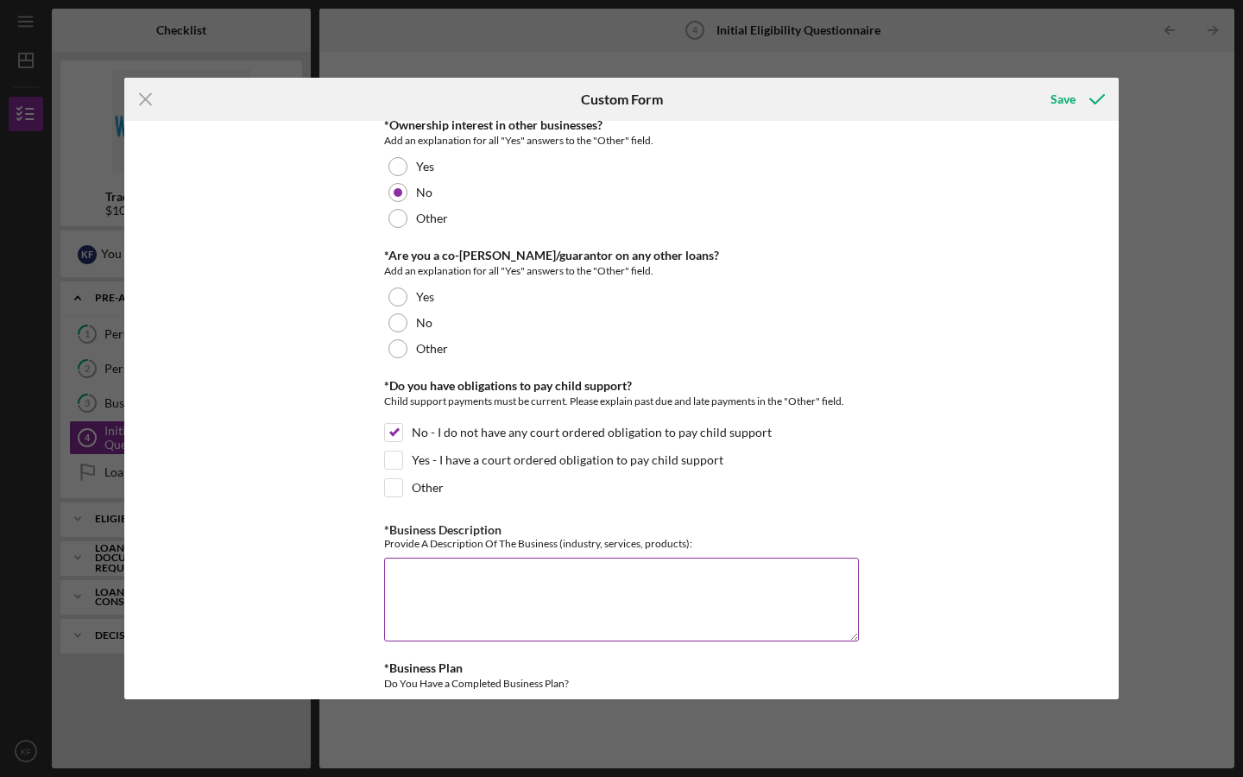
click at [510, 621] on textarea "*Business Description" at bounding box center [621, 599] width 475 height 83
paste textarea "The Hair [GEOGRAPHIC_DATA] is a private, non-accredited beauty school located i…"
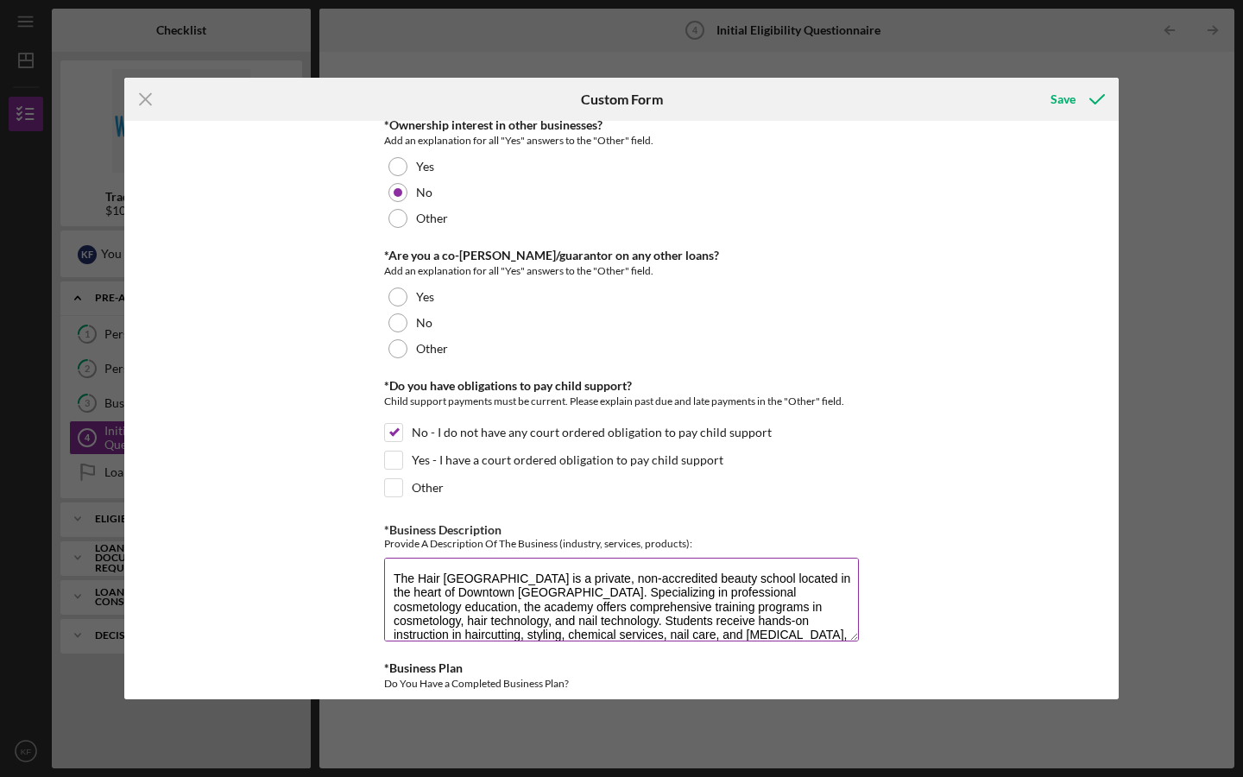
scroll to position [69, 0]
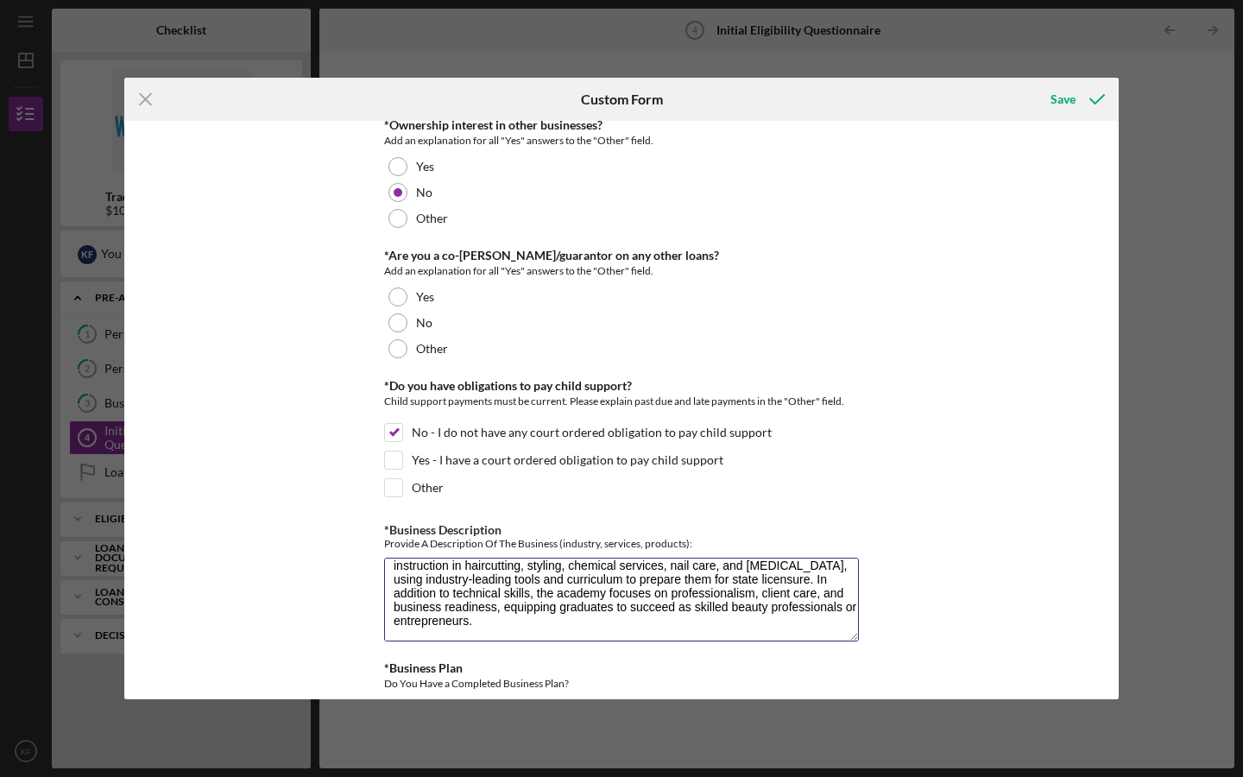
type textarea "The Hair [GEOGRAPHIC_DATA] is a private, non-accredited beauty school located i…"
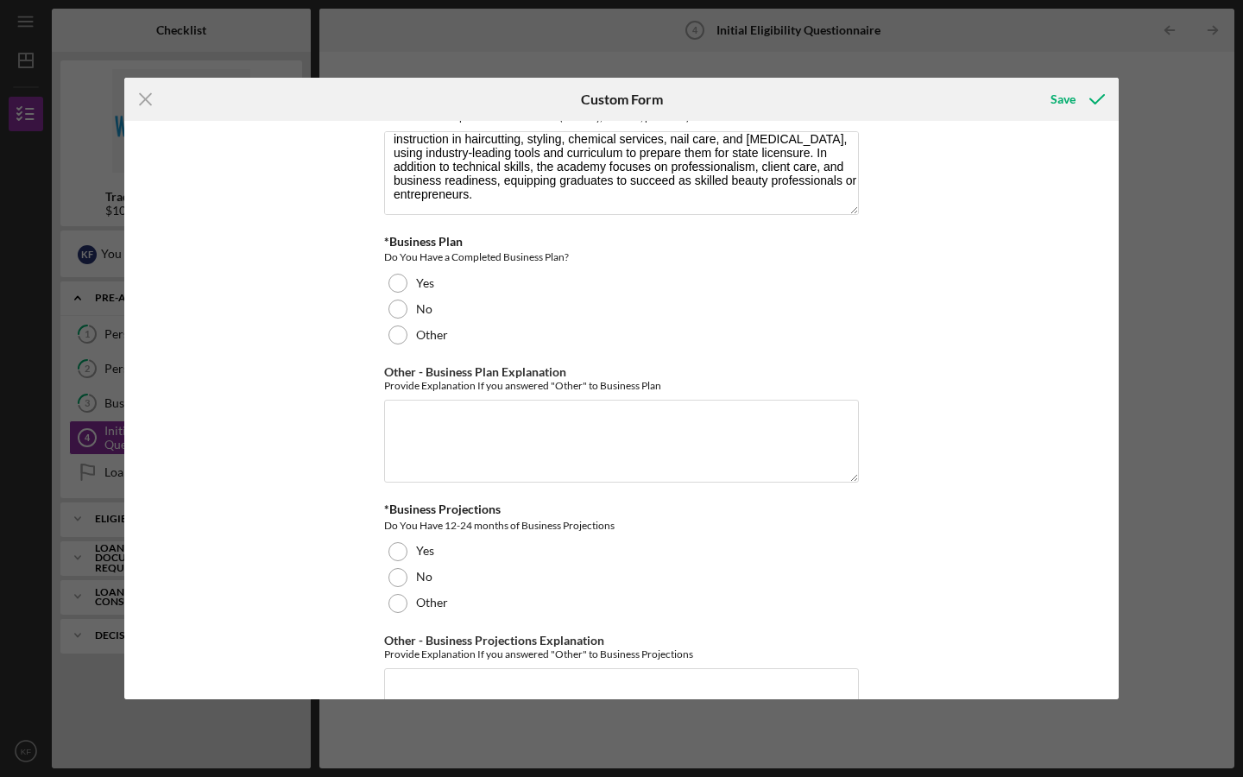
scroll to position [2690, 0]
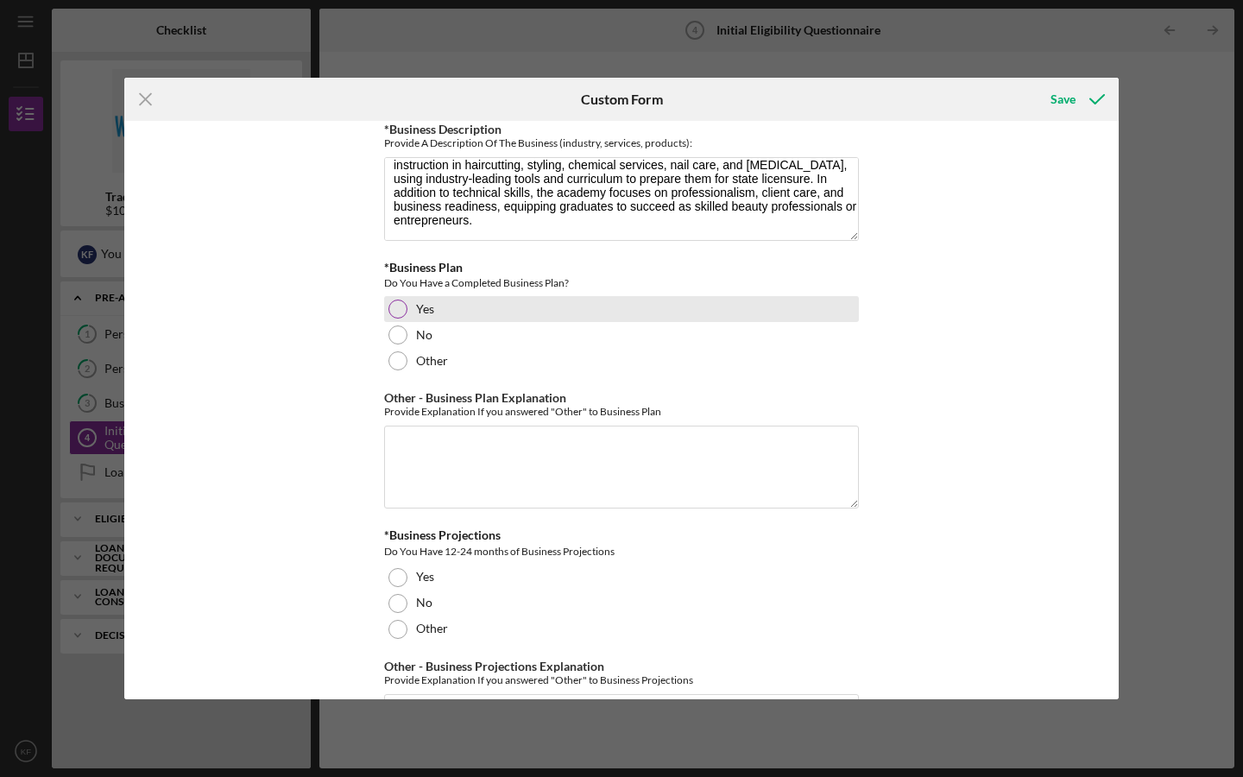
click at [384, 304] on div "Yes" at bounding box center [621, 309] width 475 height 26
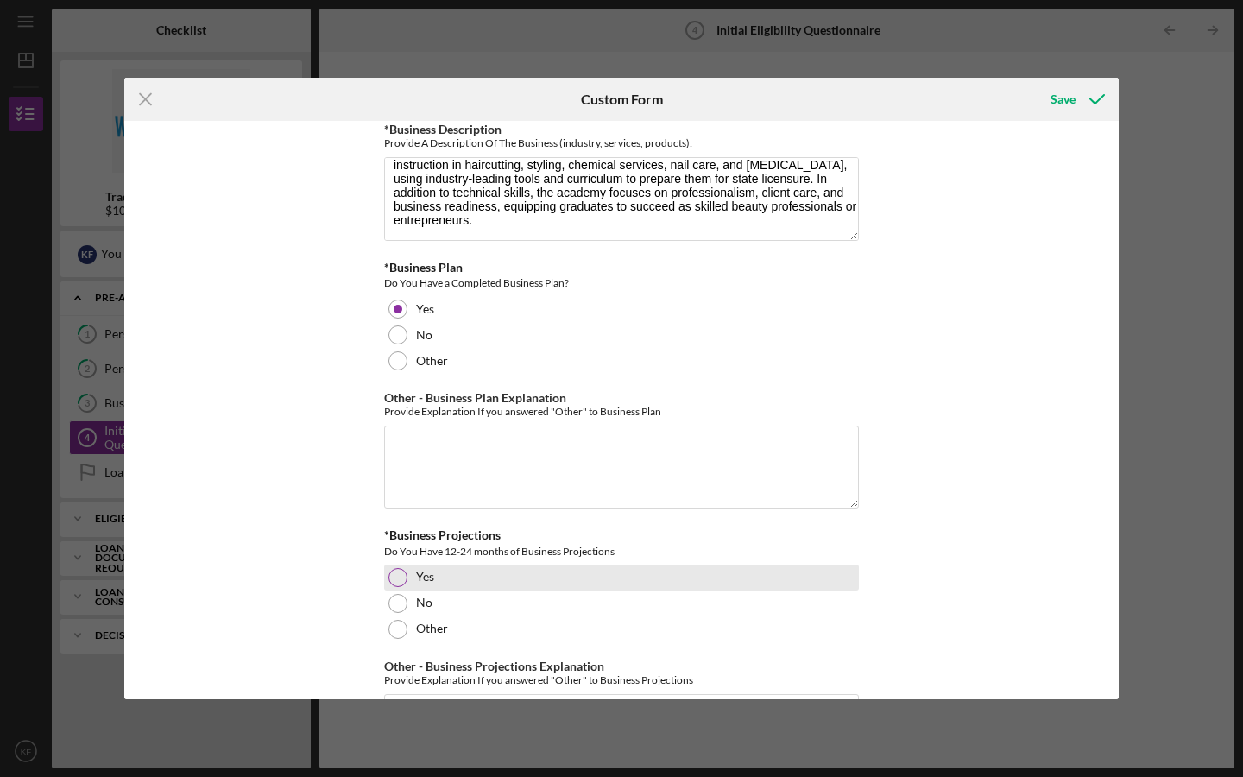
click at [399, 569] on div at bounding box center [397, 577] width 19 height 19
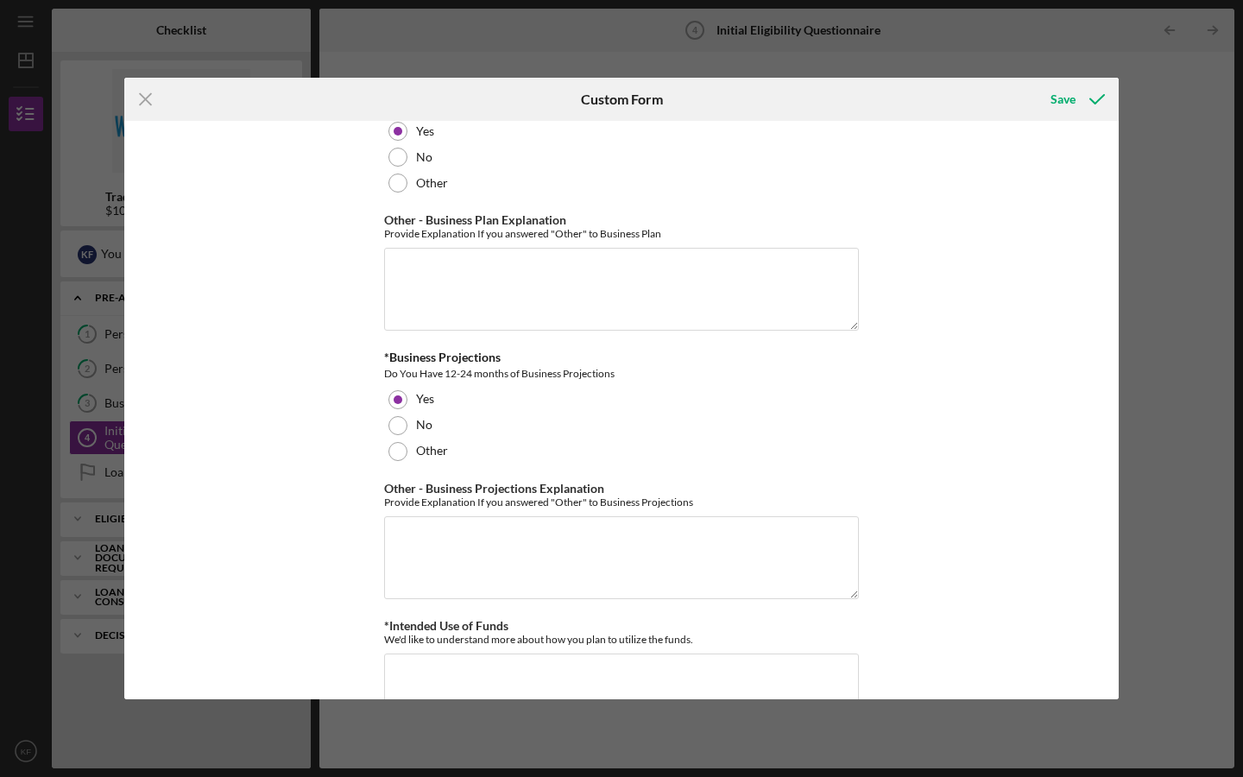
scroll to position [2930, 0]
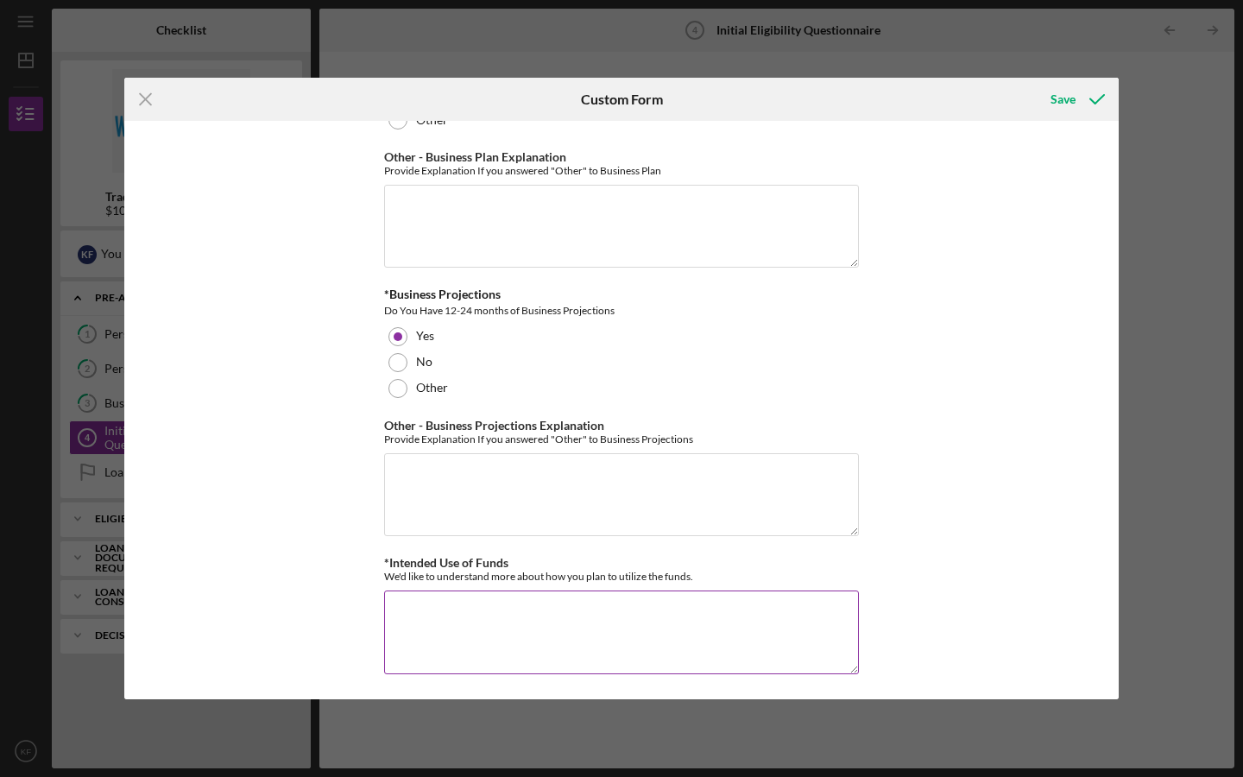
drag, startPoint x: 698, startPoint y: 579, endPoint x: 382, endPoint y: 576, distance: 316.8
click at [384, 576] on div "We'd like to understand more about how you plan to utilize the funds." at bounding box center [621, 576] width 475 height 13
copy div "We'd like to understand more about how you plan to utilize the funds."
click at [426, 594] on textarea "*Intended Use of Funds" at bounding box center [621, 631] width 475 height 83
paste textarea "If awarded, the funds for The Hair Jurniee Beauty Academy will be used to cover…"
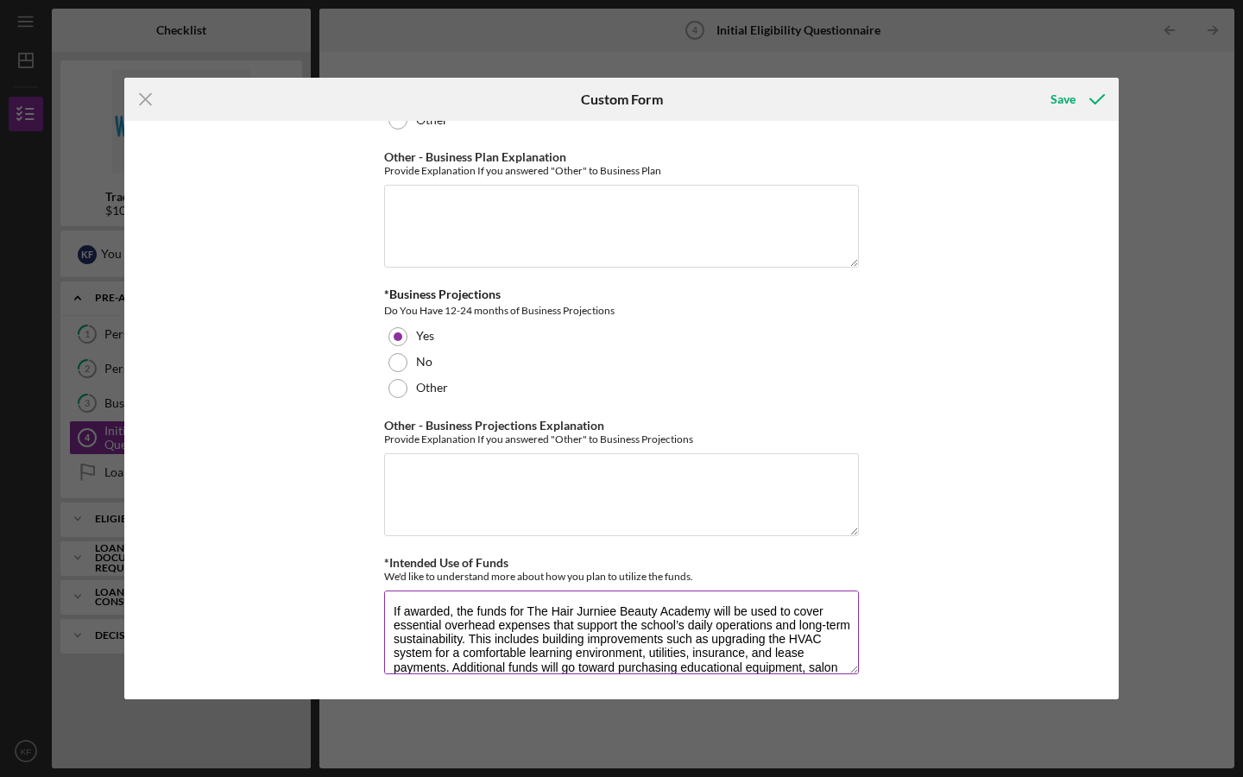
scroll to position [83, 0]
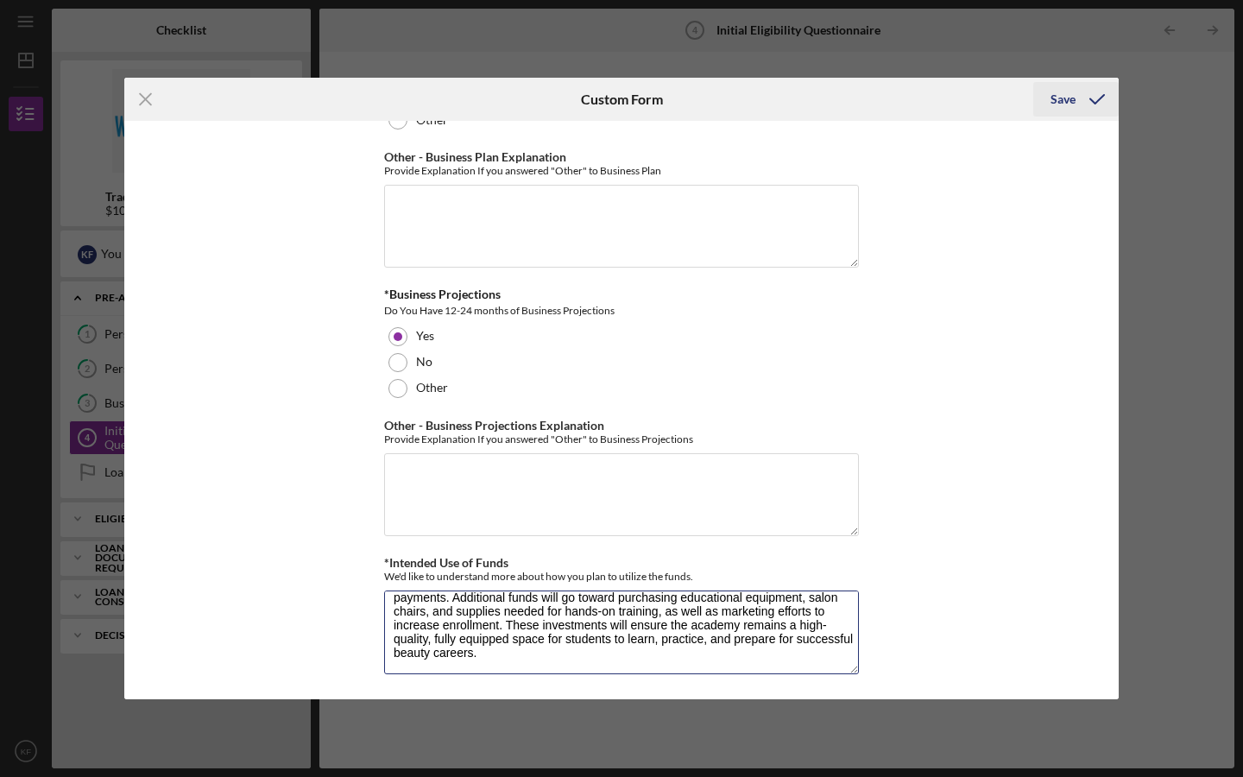
type textarea "If awarded, the funds for The Hair Jurniee Beauty Academy will be used to cover…"
click at [1083, 91] on icon "submit" at bounding box center [1097, 99] width 43 height 43
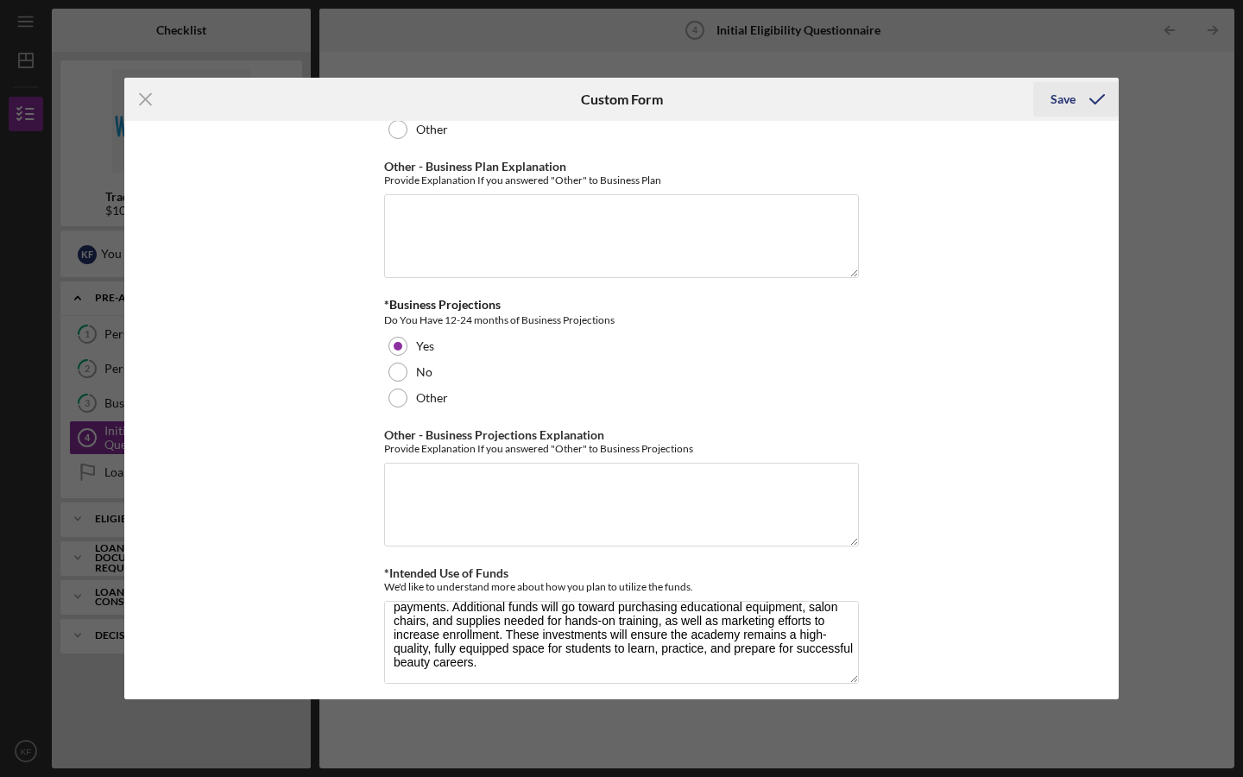
click at [1088, 104] on icon "submit" at bounding box center [1097, 99] width 43 height 43
click at [1087, 96] on icon "submit" at bounding box center [1097, 99] width 43 height 43
click at [137, 102] on icon "Icon/Menu Close" at bounding box center [145, 99] width 43 height 43
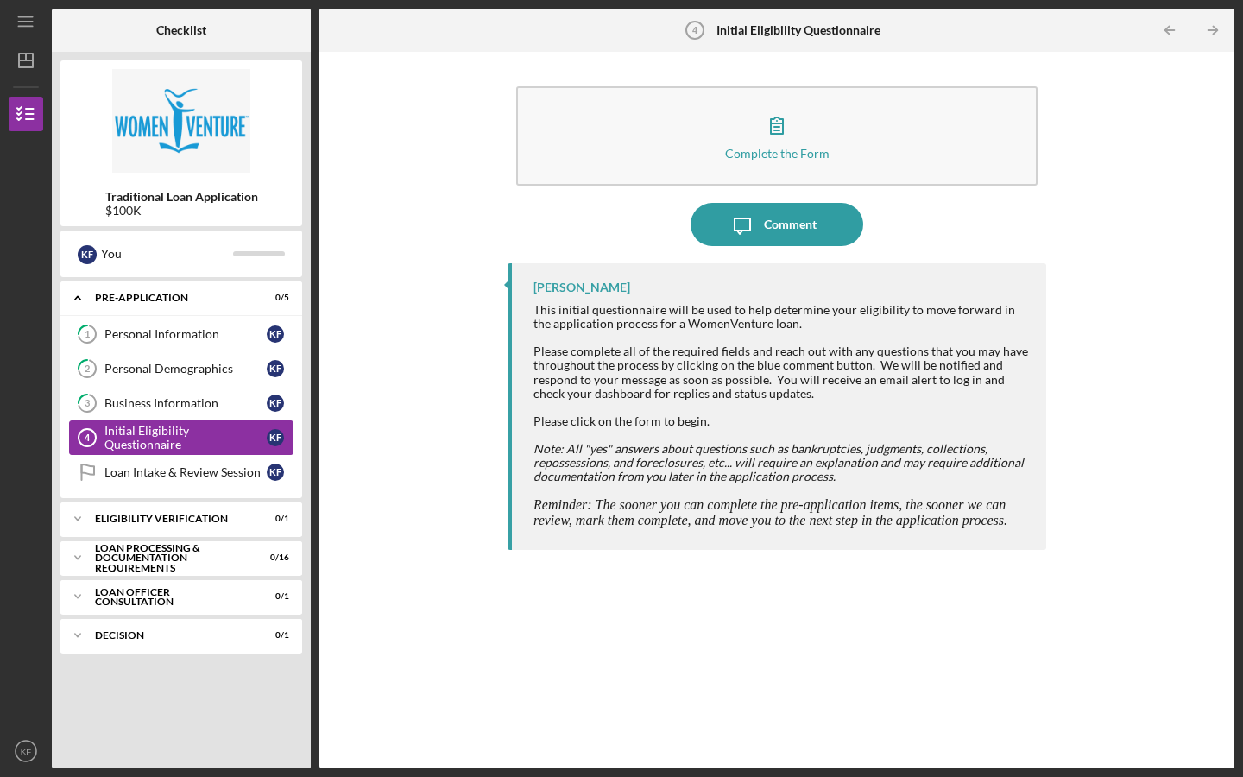
click at [205, 431] on div "Initial Eligibility Questionnaire" at bounding box center [185, 438] width 162 height 28
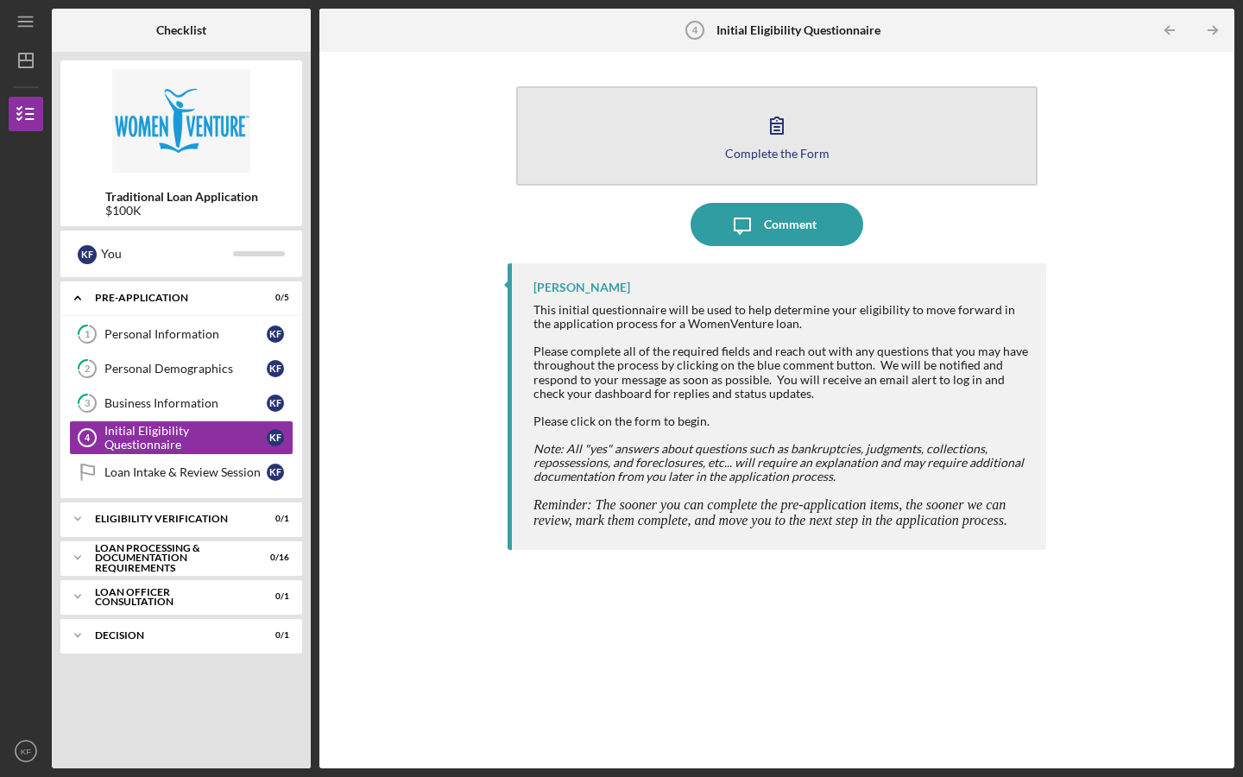
click at [805, 147] on div "Complete the Form" at bounding box center [777, 153] width 104 height 13
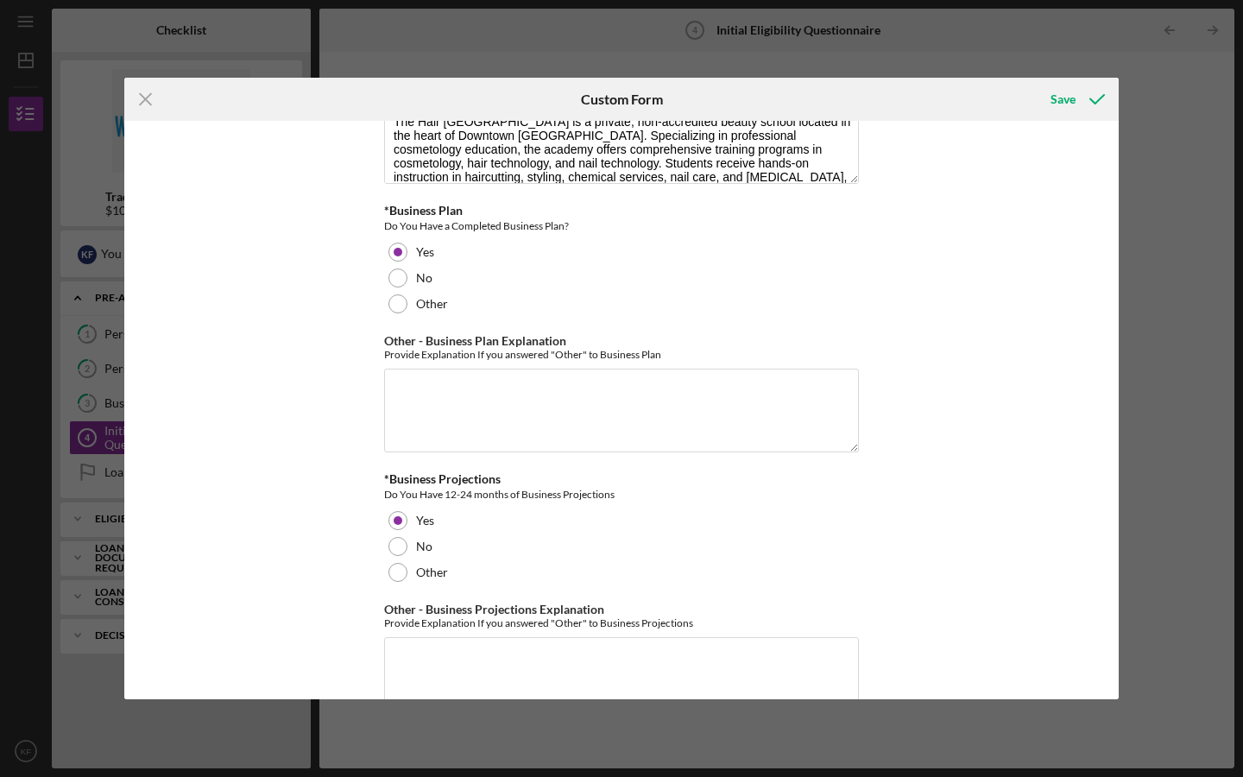
scroll to position [2940, 0]
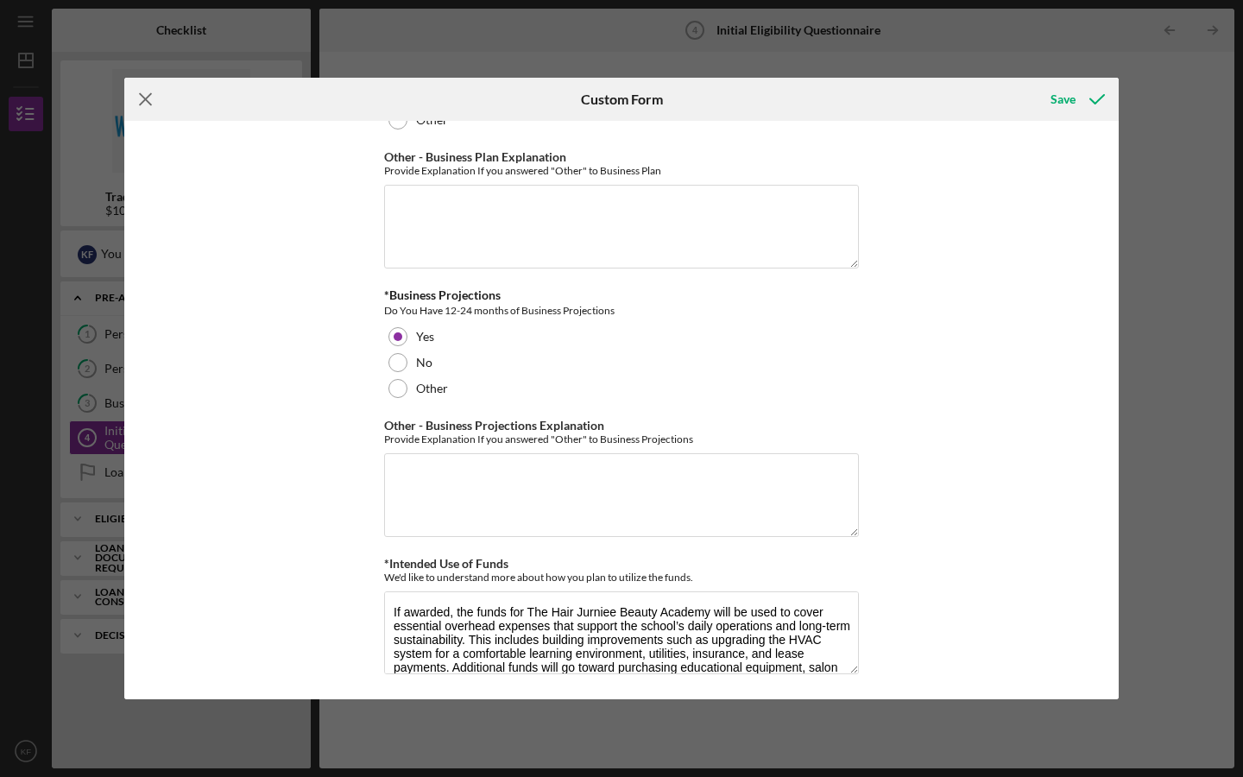
click at [135, 104] on icon "Icon/Menu Close" at bounding box center [145, 99] width 43 height 43
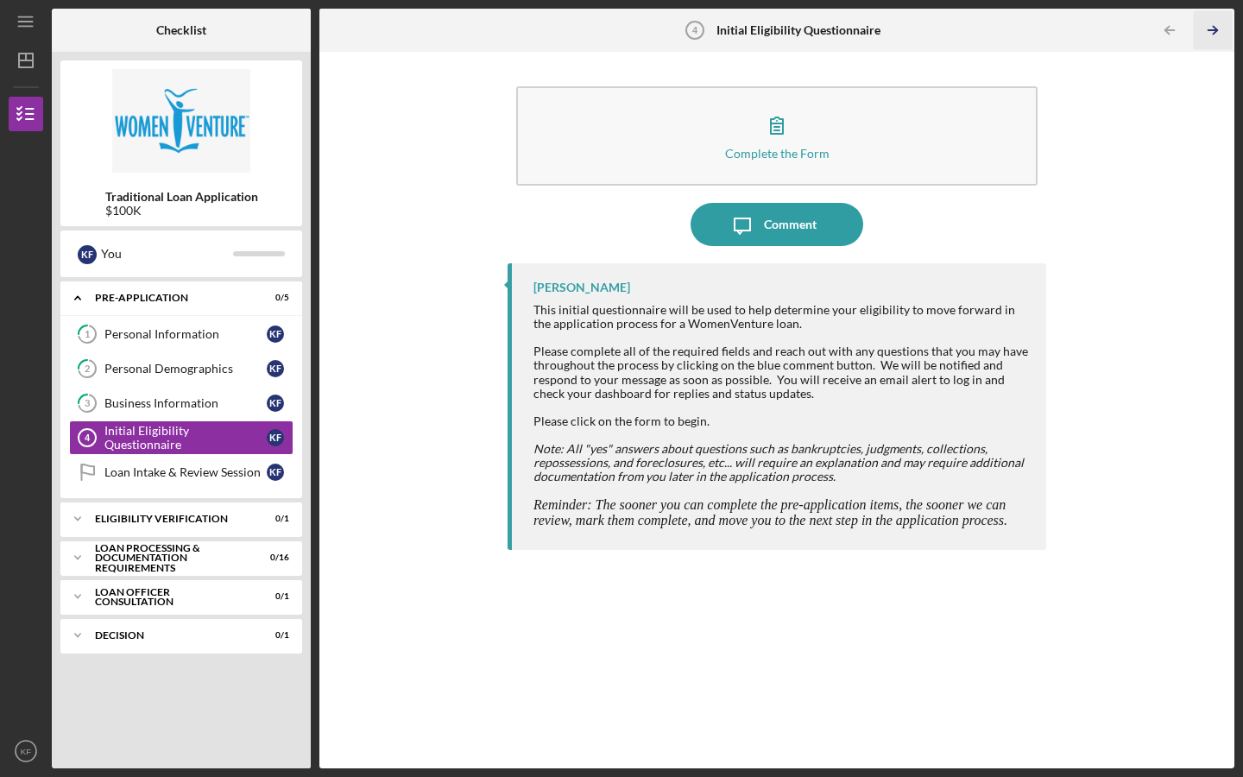
click at [1207, 30] on icon "Icon/Table Pagination Arrow" at bounding box center [1212, 30] width 39 height 39
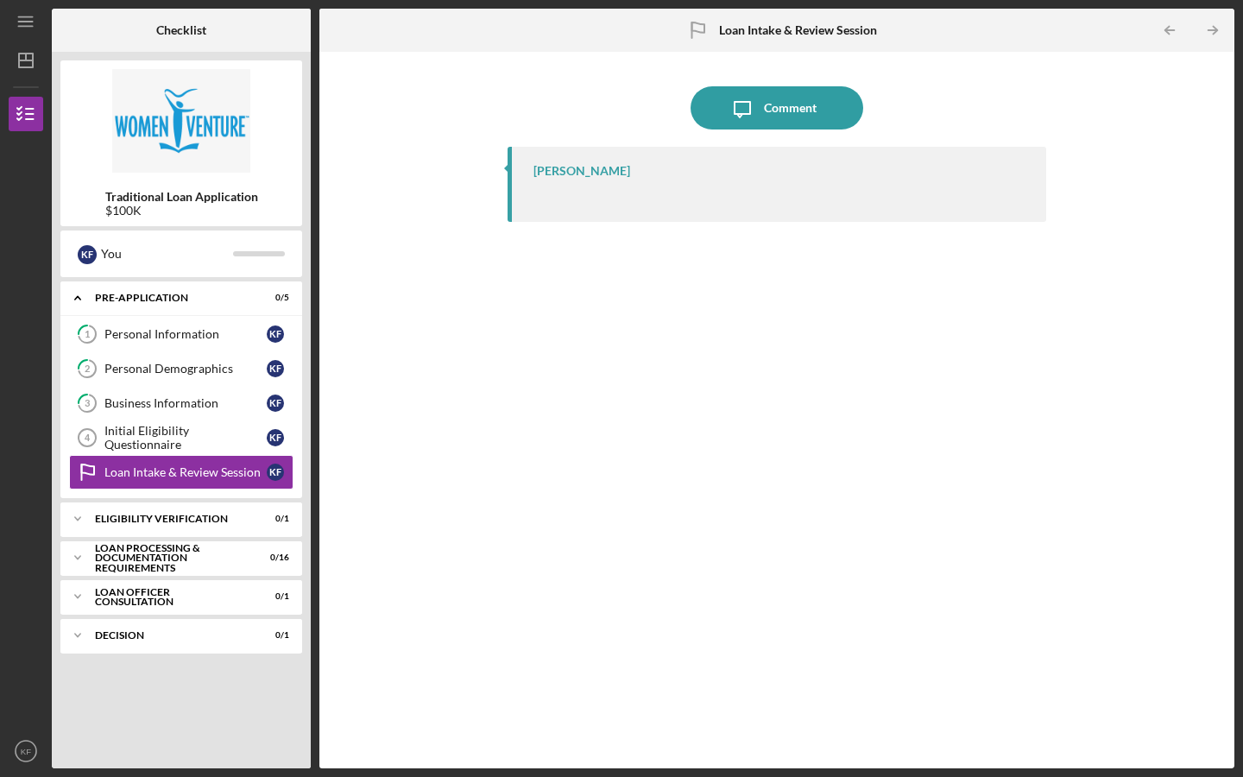
click at [805, 180] on div "[PERSON_NAME]" at bounding box center [777, 184] width 539 height 75
click at [224, 464] on link "Loan Intake & Review Session Loan Intake & Review Session K F" at bounding box center [181, 472] width 224 height 35
click at [740, 76] on div "Icon/Message Comment [PERSON_NAME]" at bounding box center [777, 409] width 539 height 699
click at [741, 95] on icon "Icon/Message" at bounding box center [742, 107] width 43 height 43
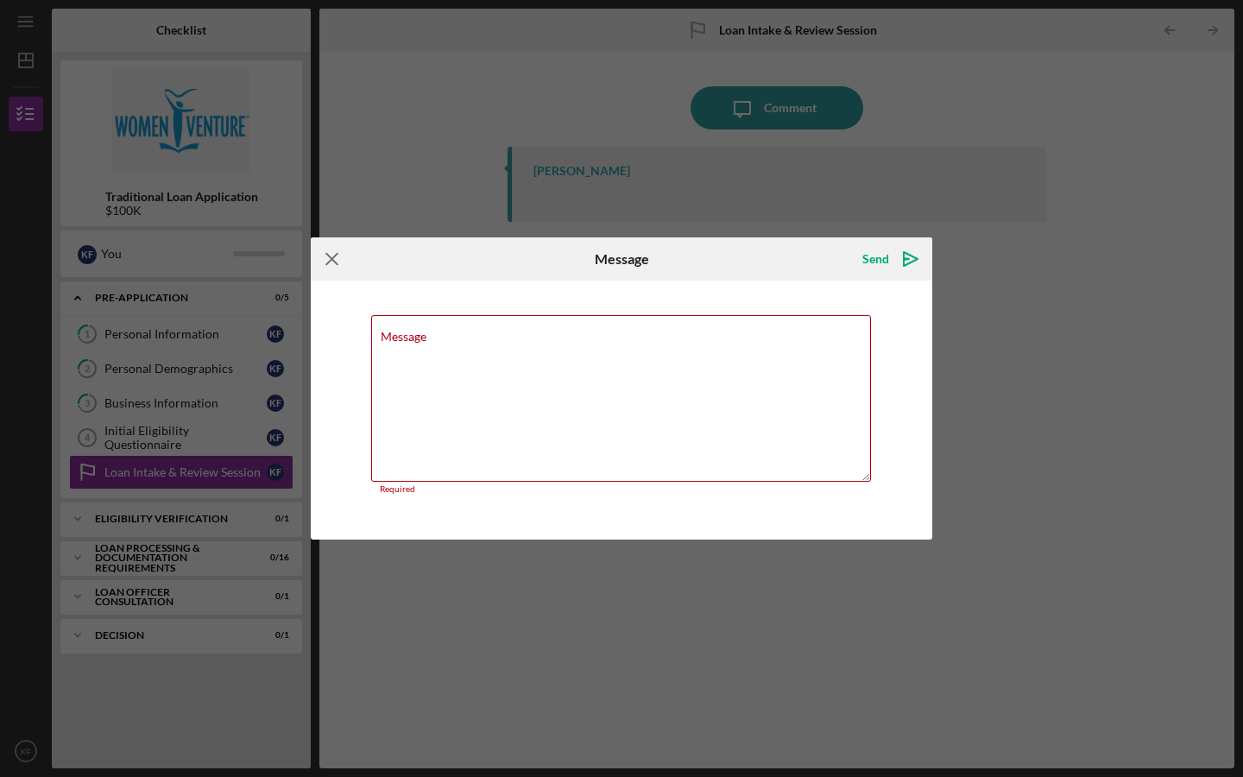
click at [328, 267] on icon "Icon/Menu Close" at bounding box center [332, 258] width 43 height 43
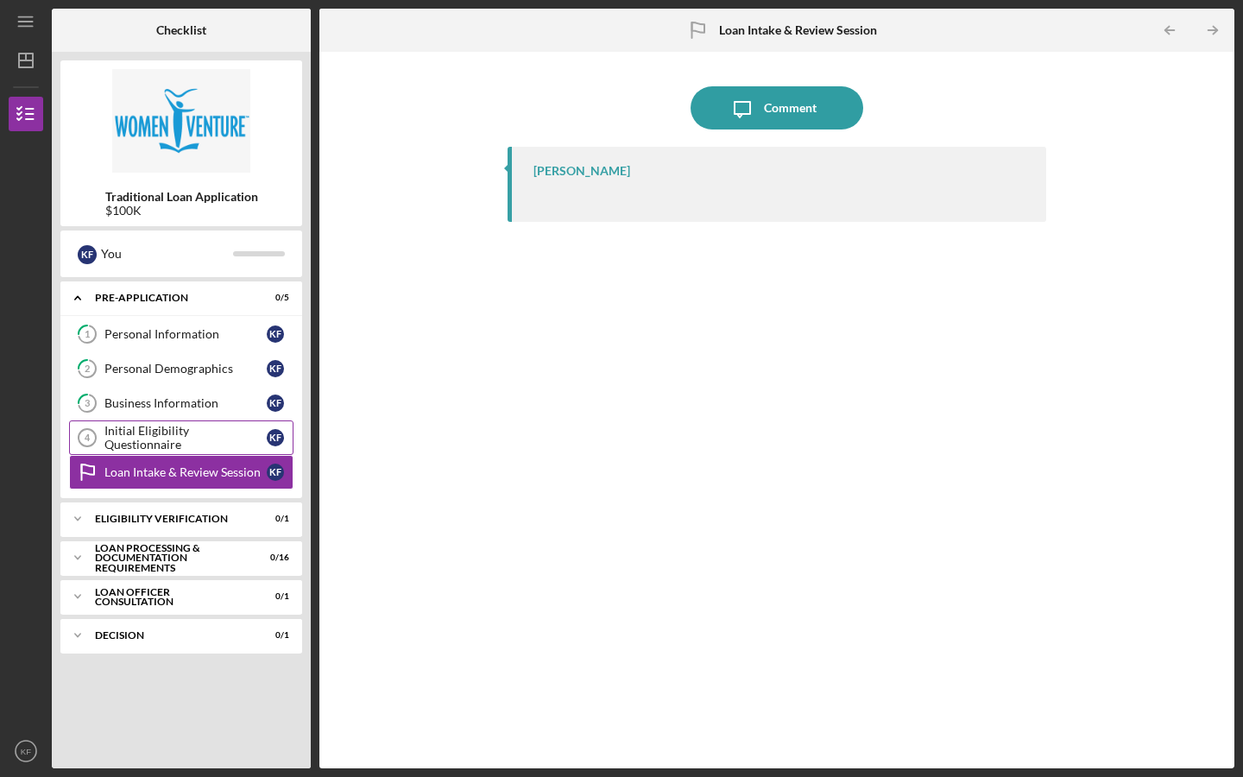
click at [128, 437] on div "Initial Eligibility Questionnaire" at bounding box center [185, 438] width 162 height 28
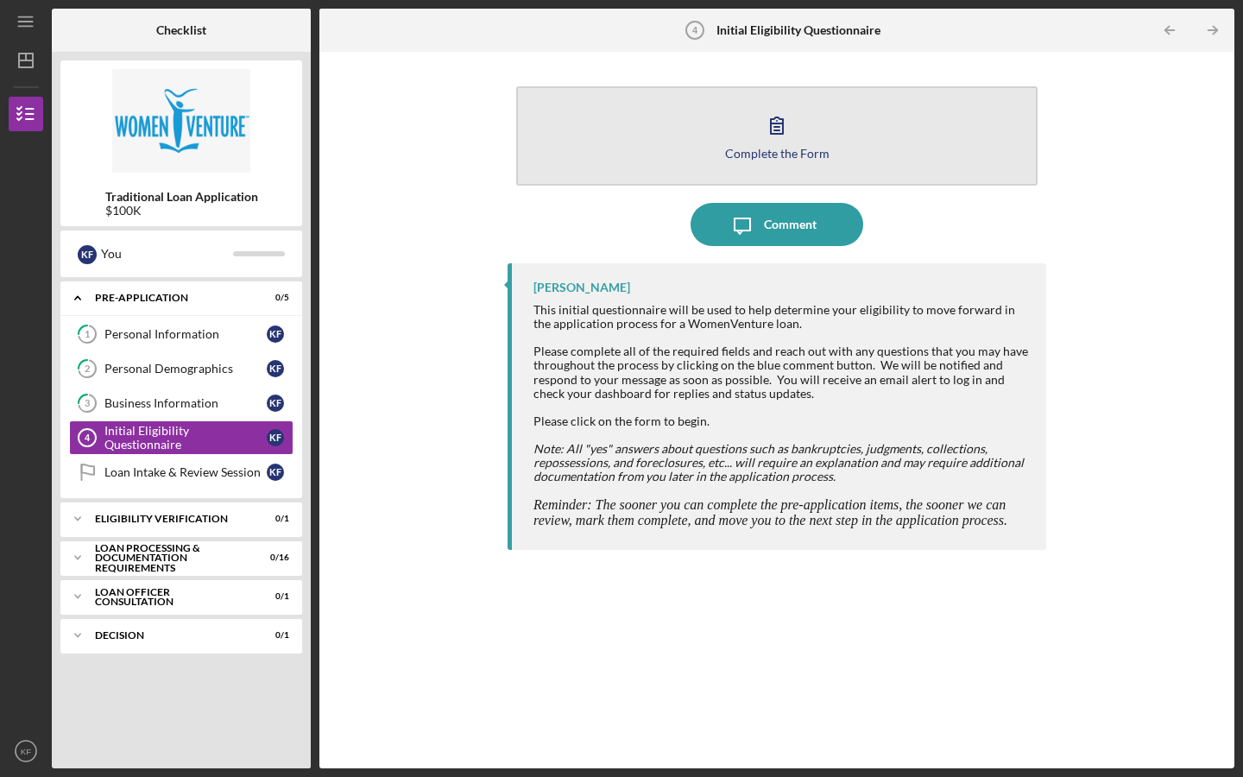
click at [756, 109] on button "Complete the Form Form" at bounding box center [776, 135] width 521 height 99
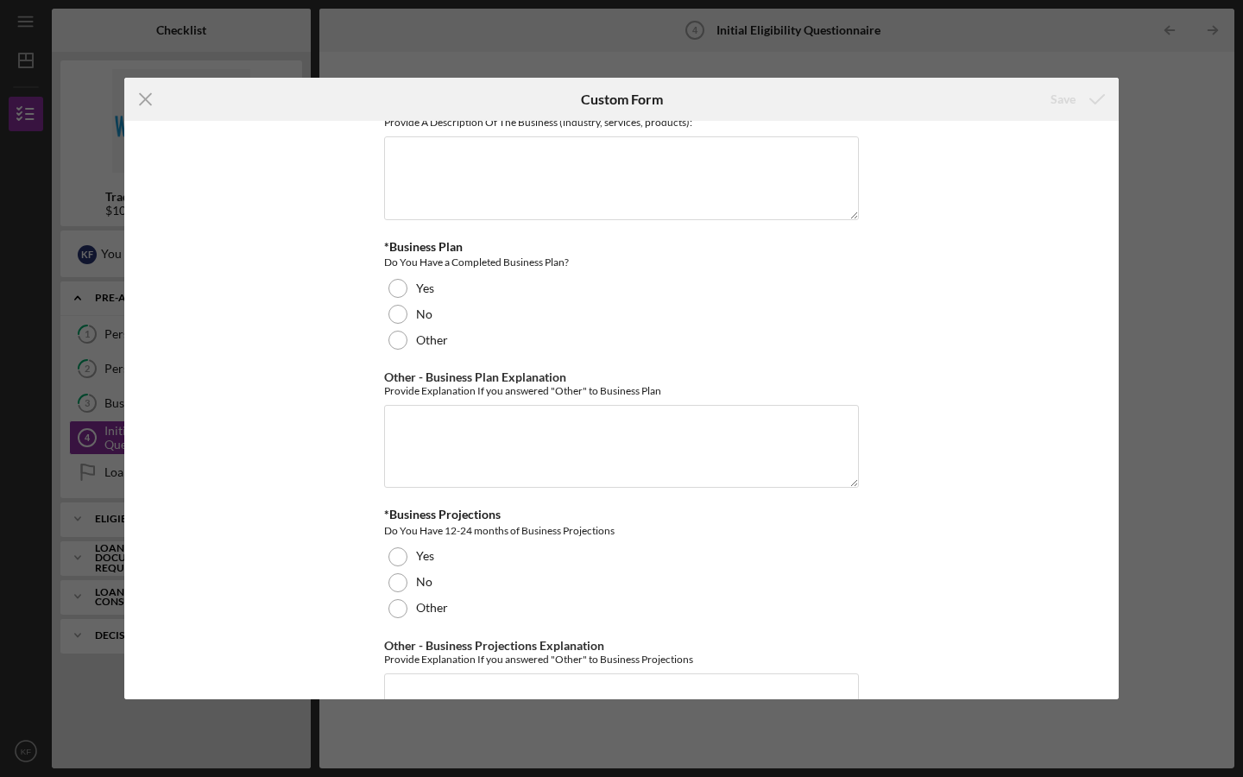
scroll to position [2930, 0]
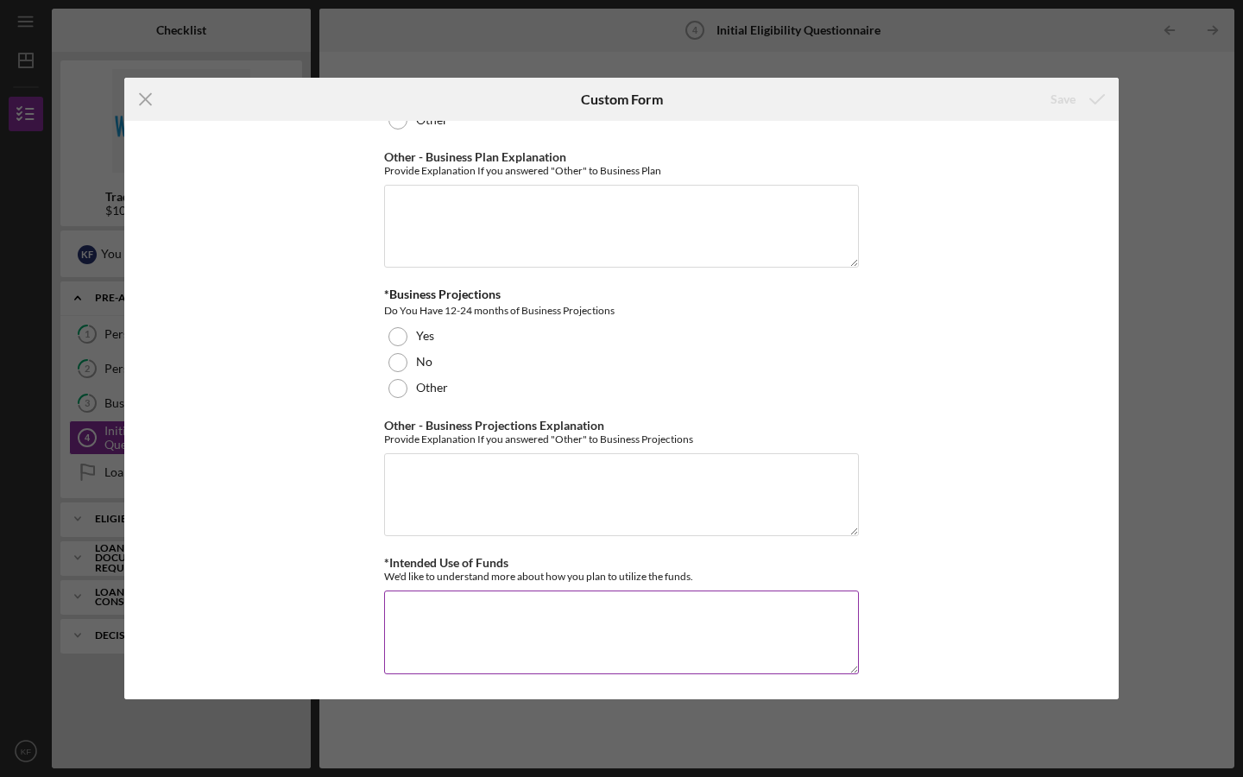
click at [826, 639] on textarea "*Intended Use of Funds" at bounding box center [621, 631] width 475 height 83
paste textarea "If awarded, the funds for The Hair Jurniee Beauty Academy will be used to cover…"
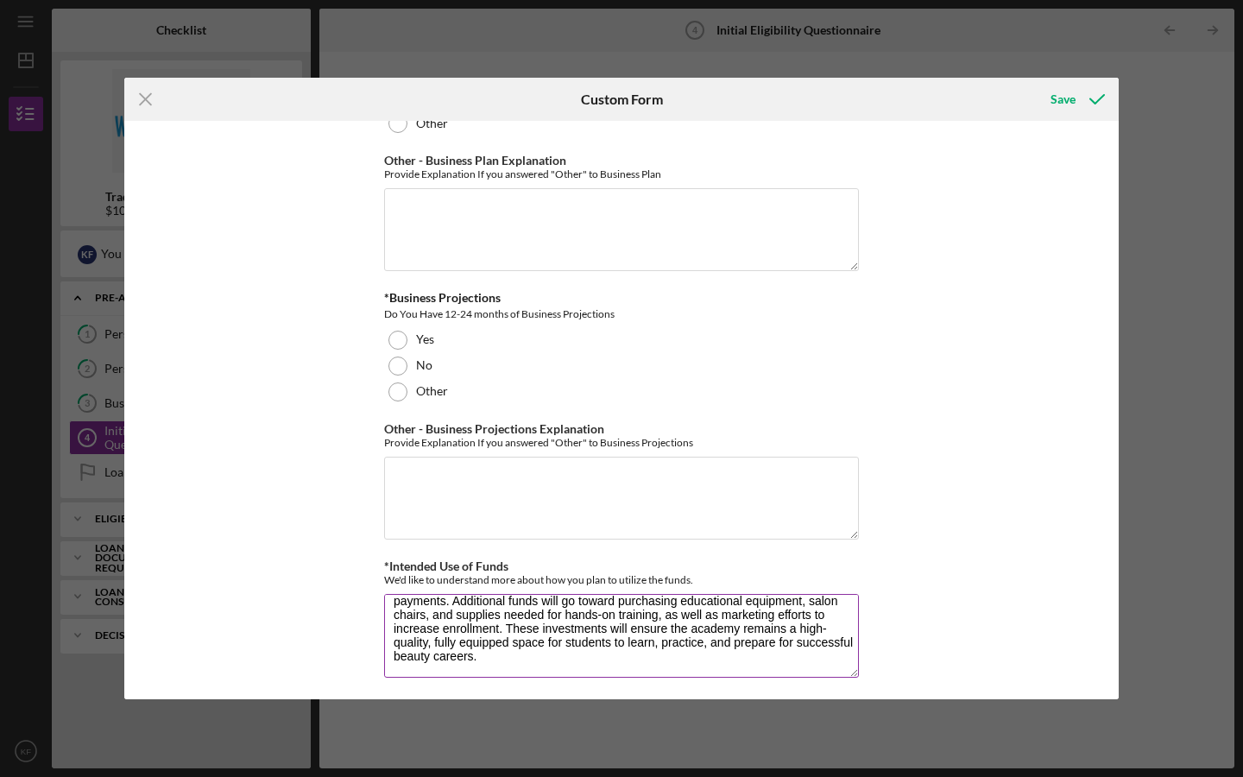
scroll to position [0, 0]
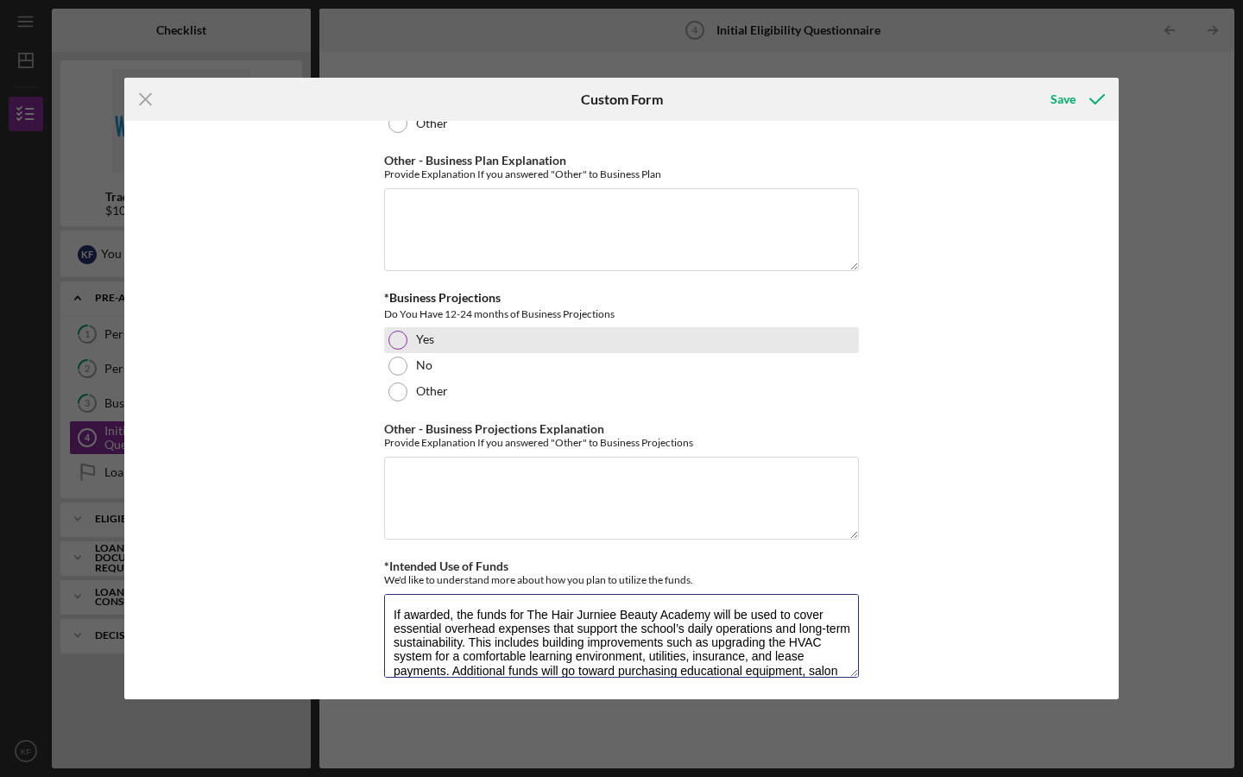
type textarea "If awarded, the funds for The Hair Jurniee Beauty Academy will be used to cover…"
click at [385, 338] on div "Yes" at bounding box center [621, 340] width 475 height 26
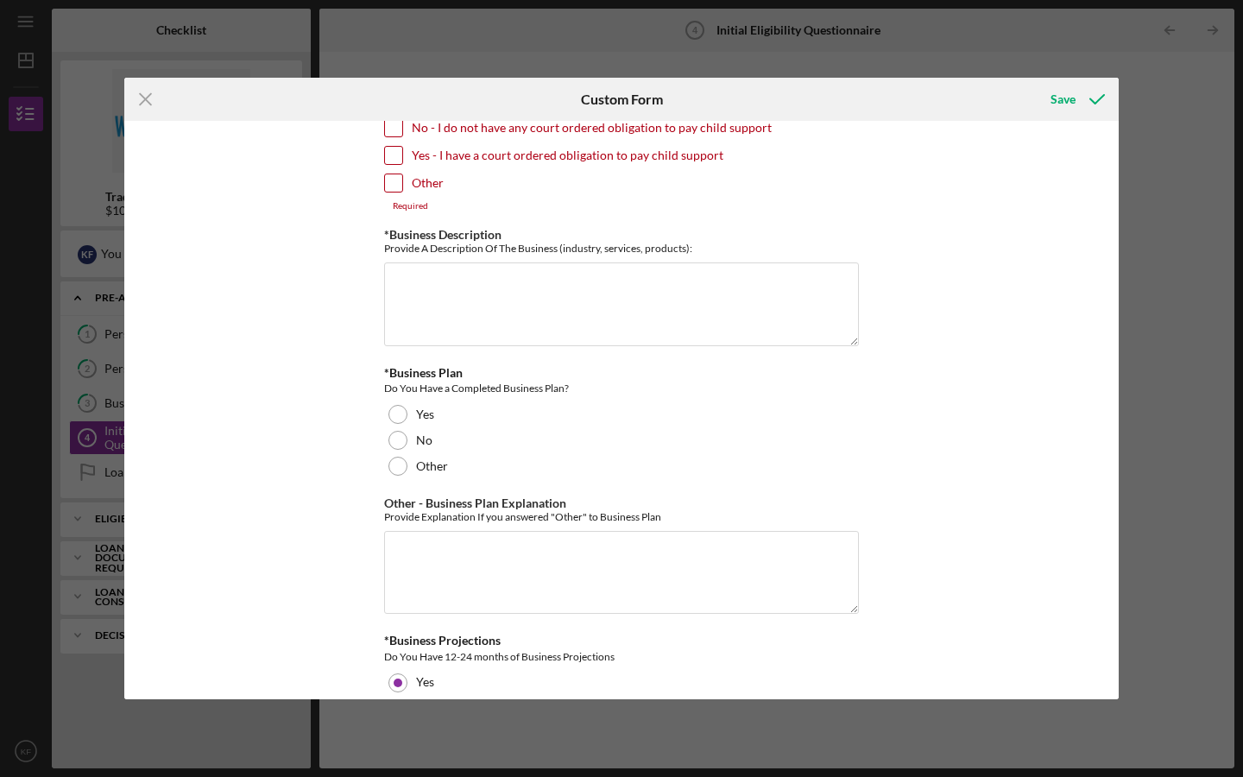
scroll to position [2653, 0]
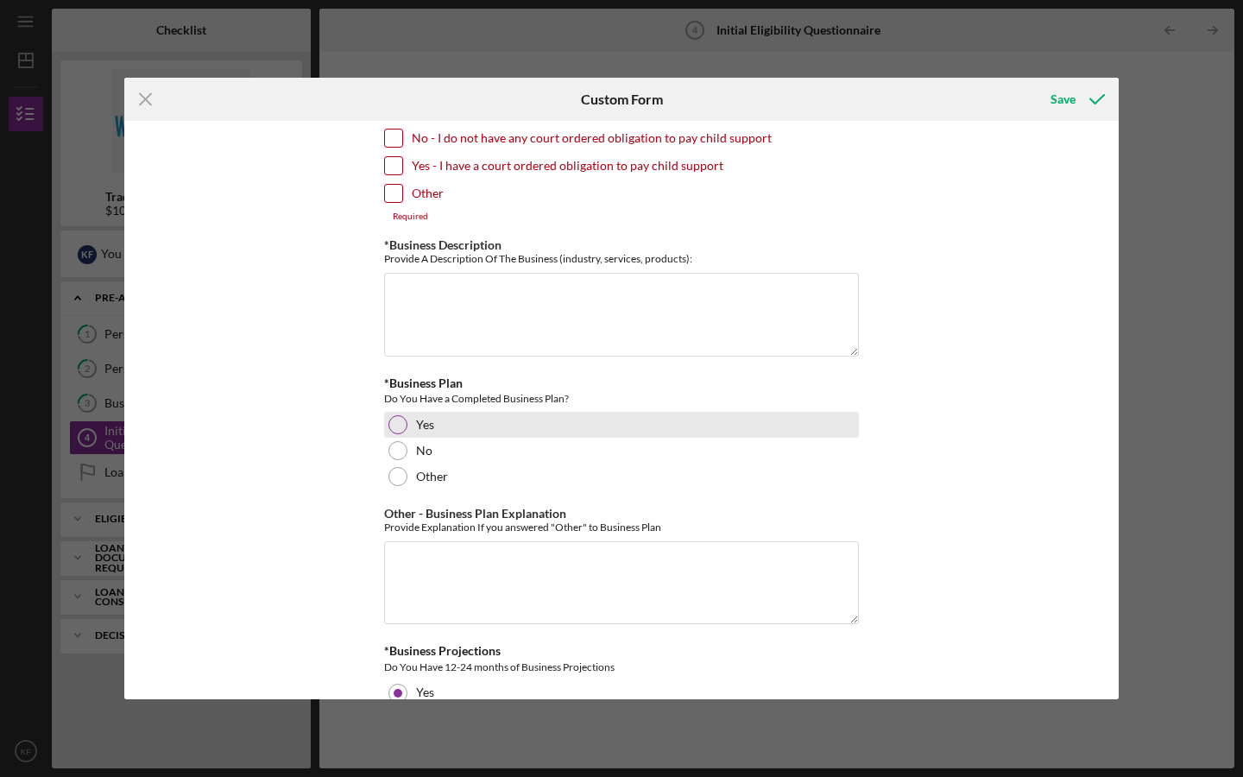
click at [395, 415] on div at bounding box center [397, 424] width 19 height 19
click at [392, 132] on input "No - I do not have any court ordered obligation to pay child support" at bounding box center [393, 137] width 17 height 17
checkbox input "true"
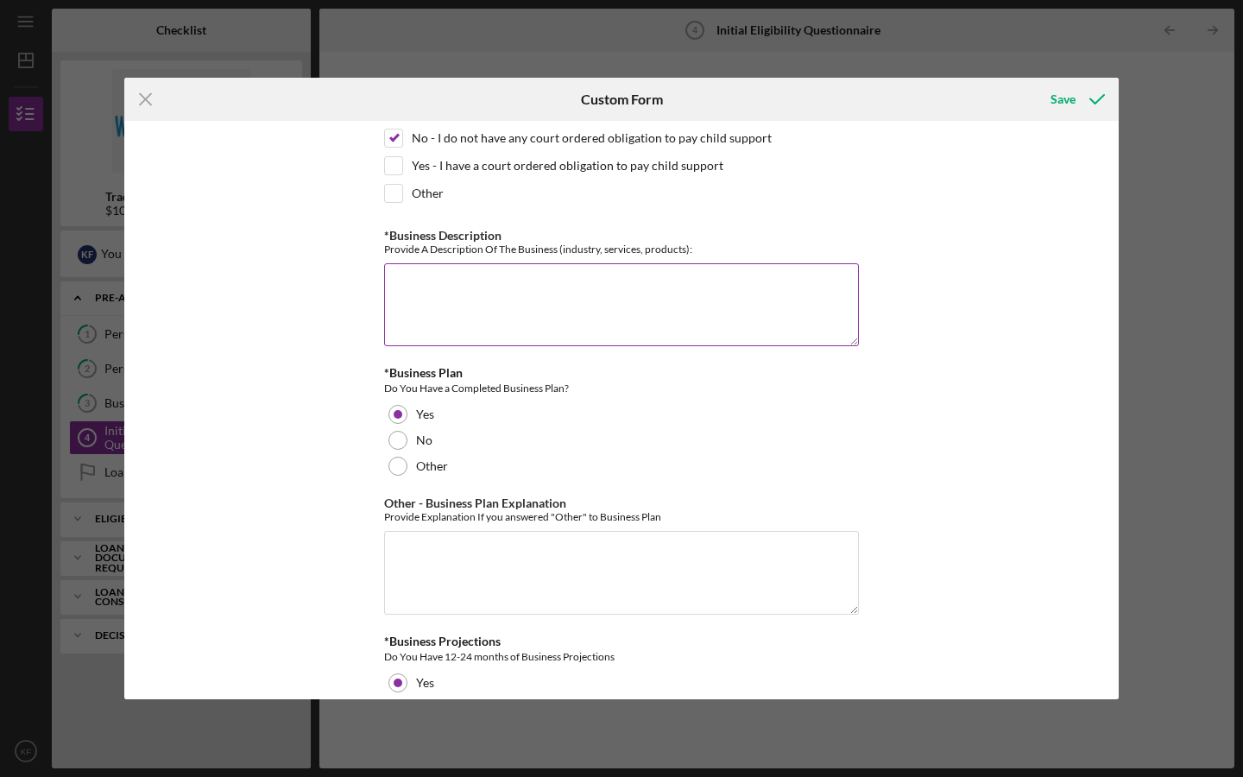
click at [439, 314] on textarea "*Business Description" at bounding box center [621, 304] width 475 height 83
paste textarea "ChatGPT said: The Hair Jurniee Beauty Academy is a private, non-accredited beau…"
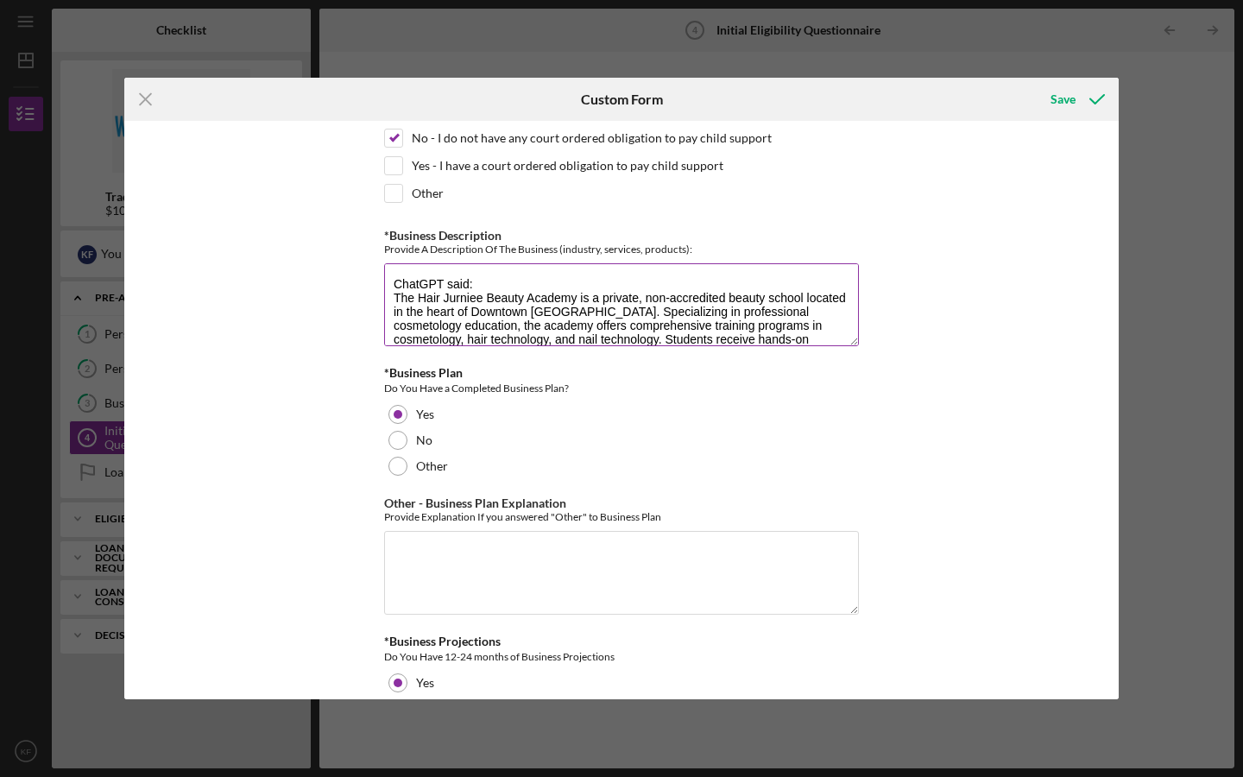
scroll to position [97, 0]
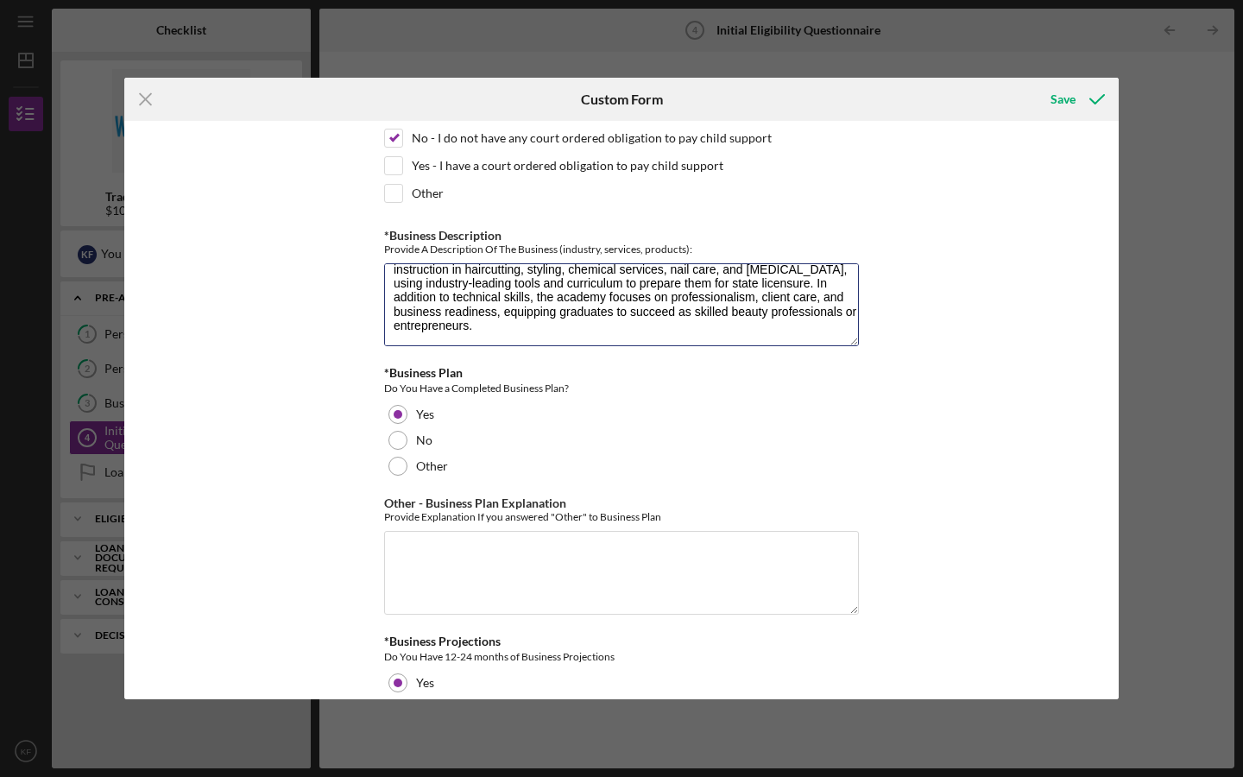
type textarea "ChatGPT said: The Hair Jurniee Beauty Academy is a private, non-accredited beau…"
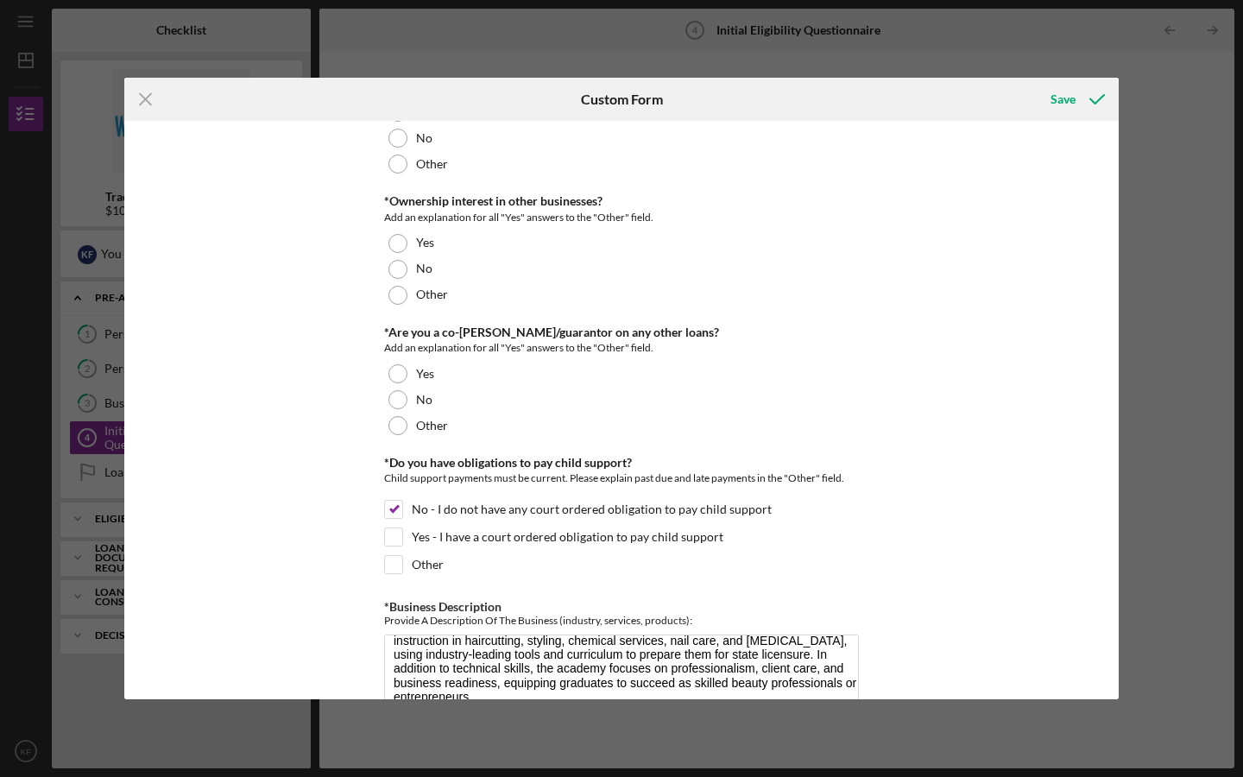
scroll to position [2267, 0]
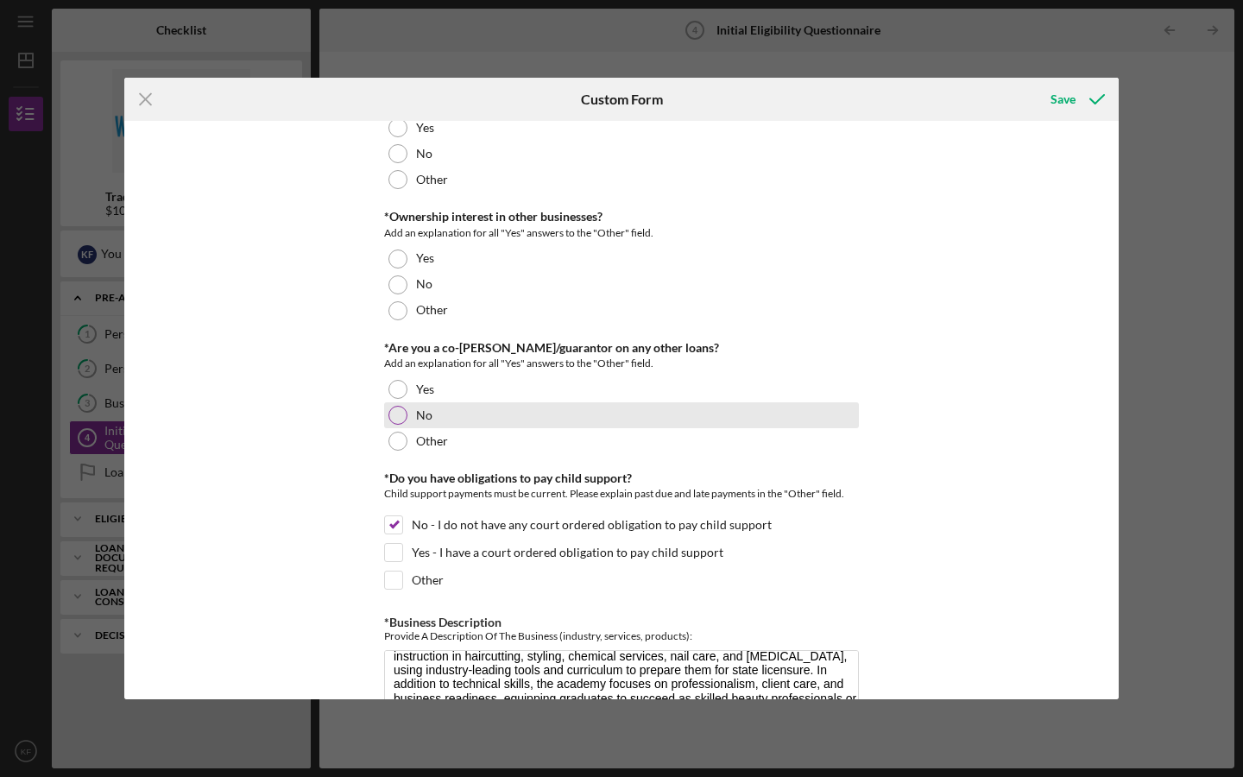
click at [389, 409] on div at bounding box center [397, 415] width 19 height 19
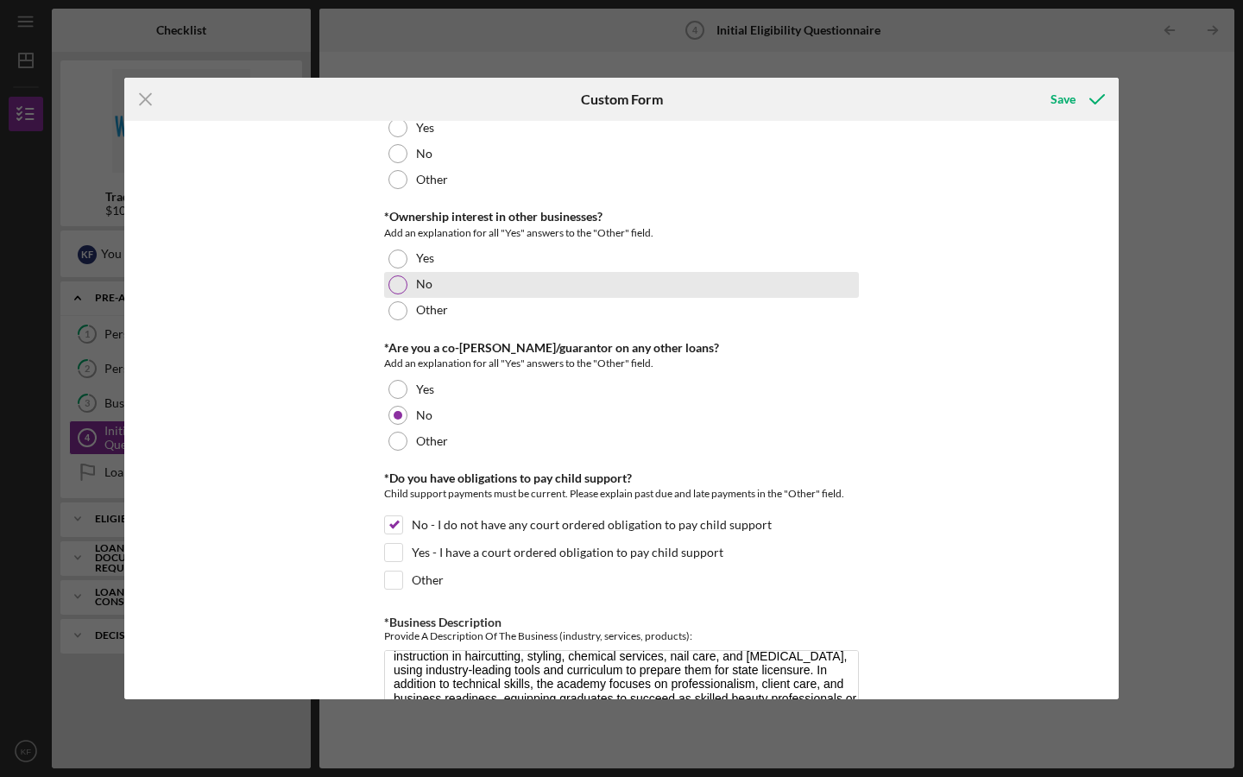
click at [391, 282] on div at bounding box center [397, 284] width 19 height 19
drag, startPoint x: 1113, startPoint y: 550, endPoint x: 1112, endPoint y: 519, distance: 31.1
click at [1112, 519] on div "*In which county is your business located? Business Address must be located wit…" at bounding box center [621, 410] width 994 height 578
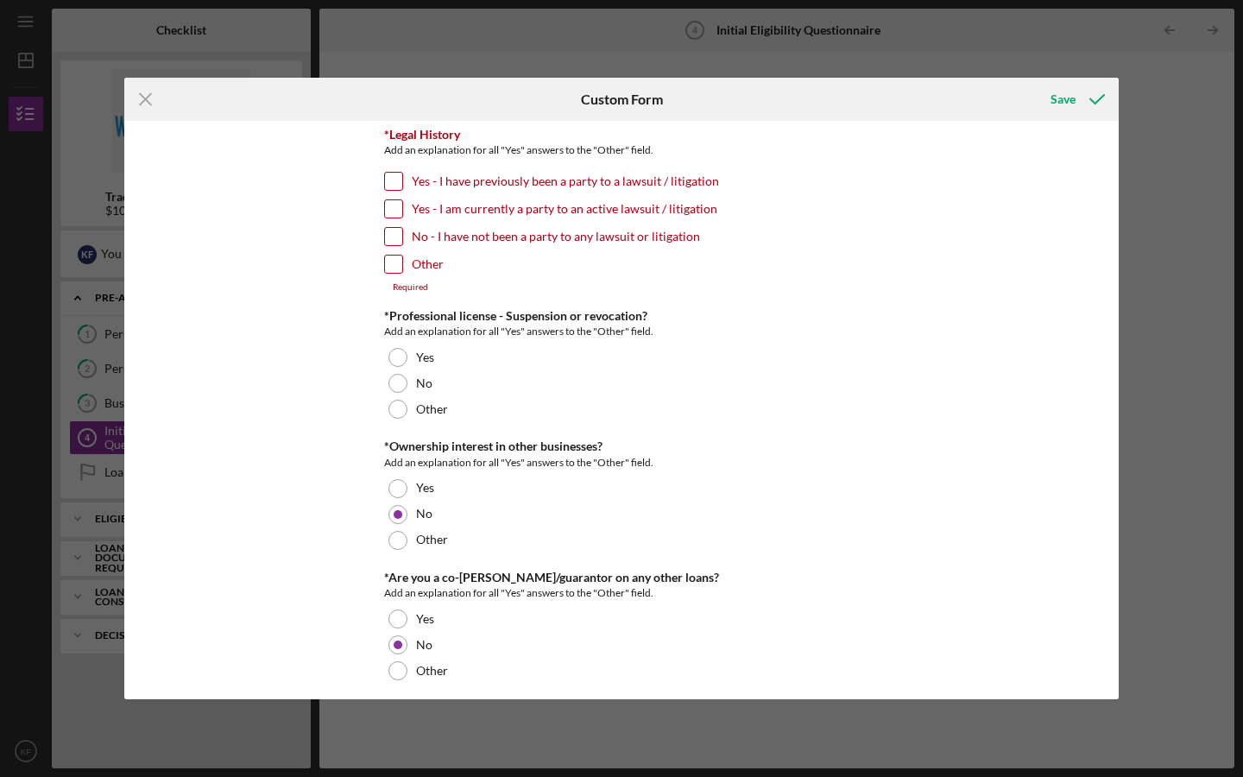
scroll to position [2037, 0]
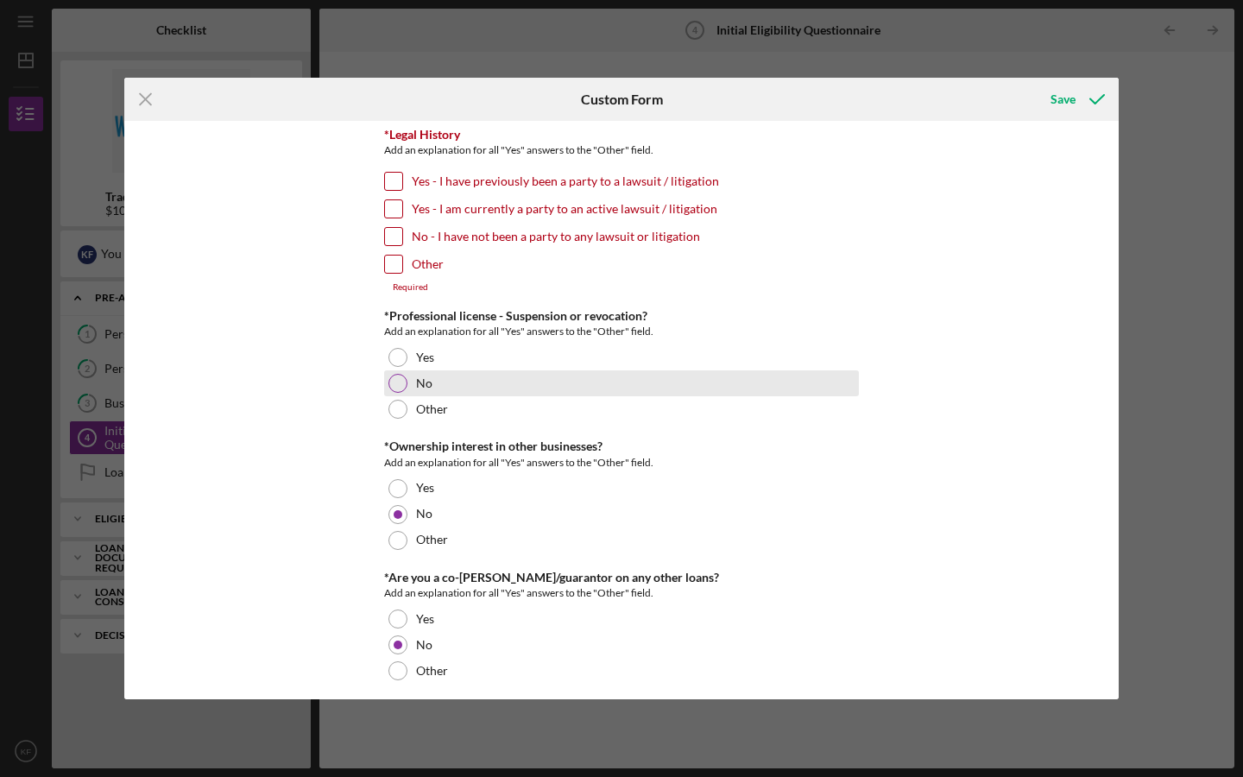
click at [389, 381] on div at bounding box center [397, 383] width 19 height 19
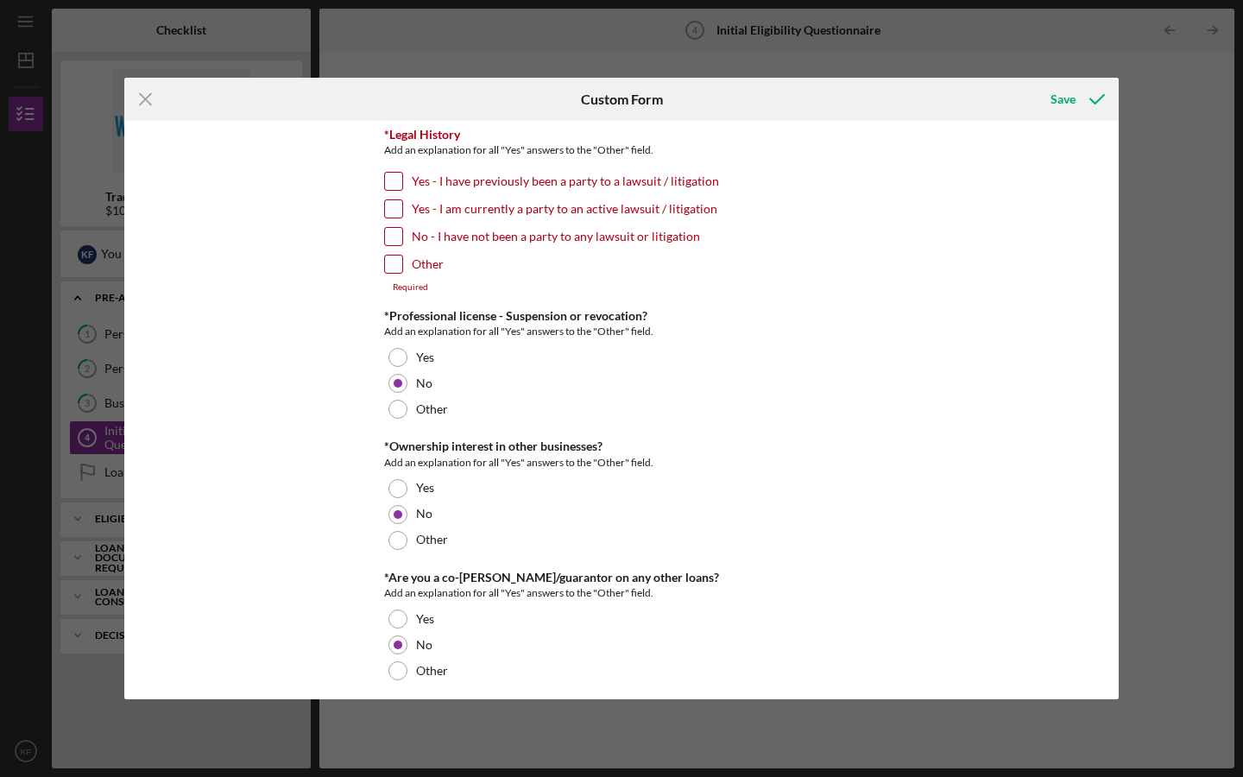
click at [388, 228] on input "No - I have not been a party to any lawsuit or litigation" at bounding box center [393, 236] width 17 height 17
checkbox input "true"
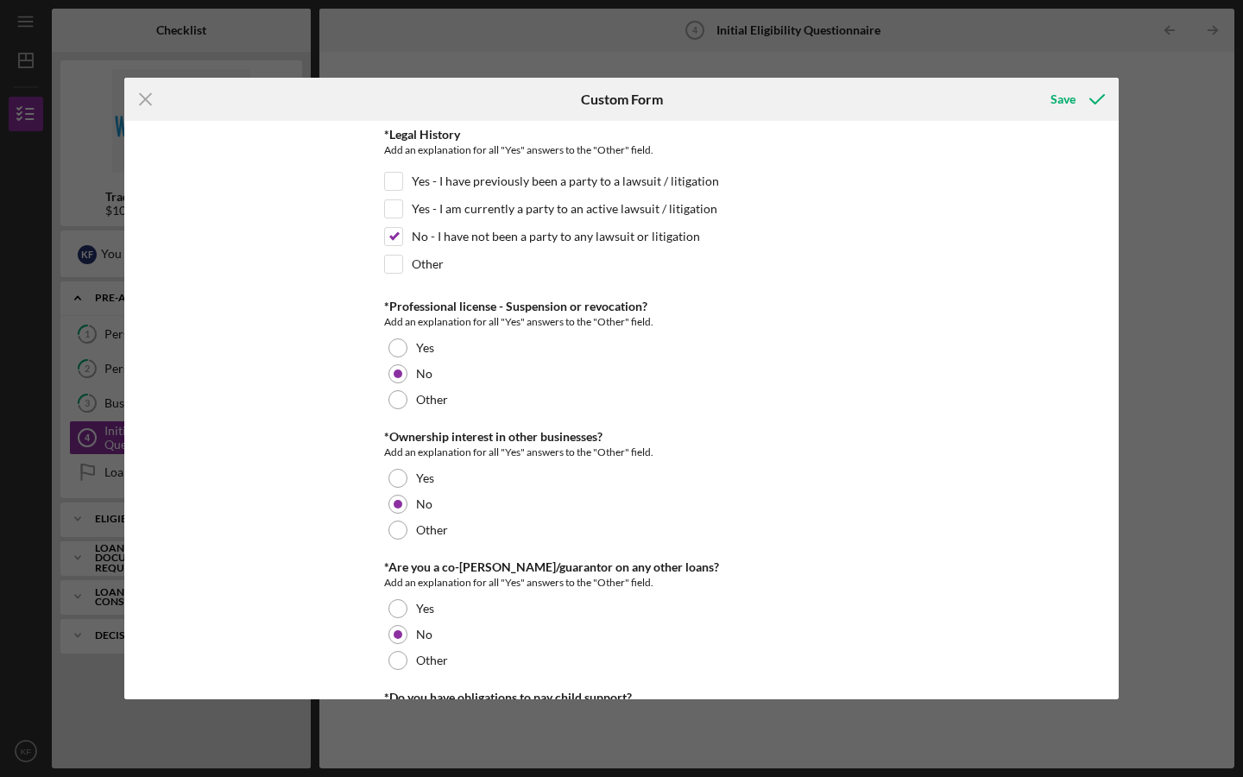
scroll to position [0, 0]
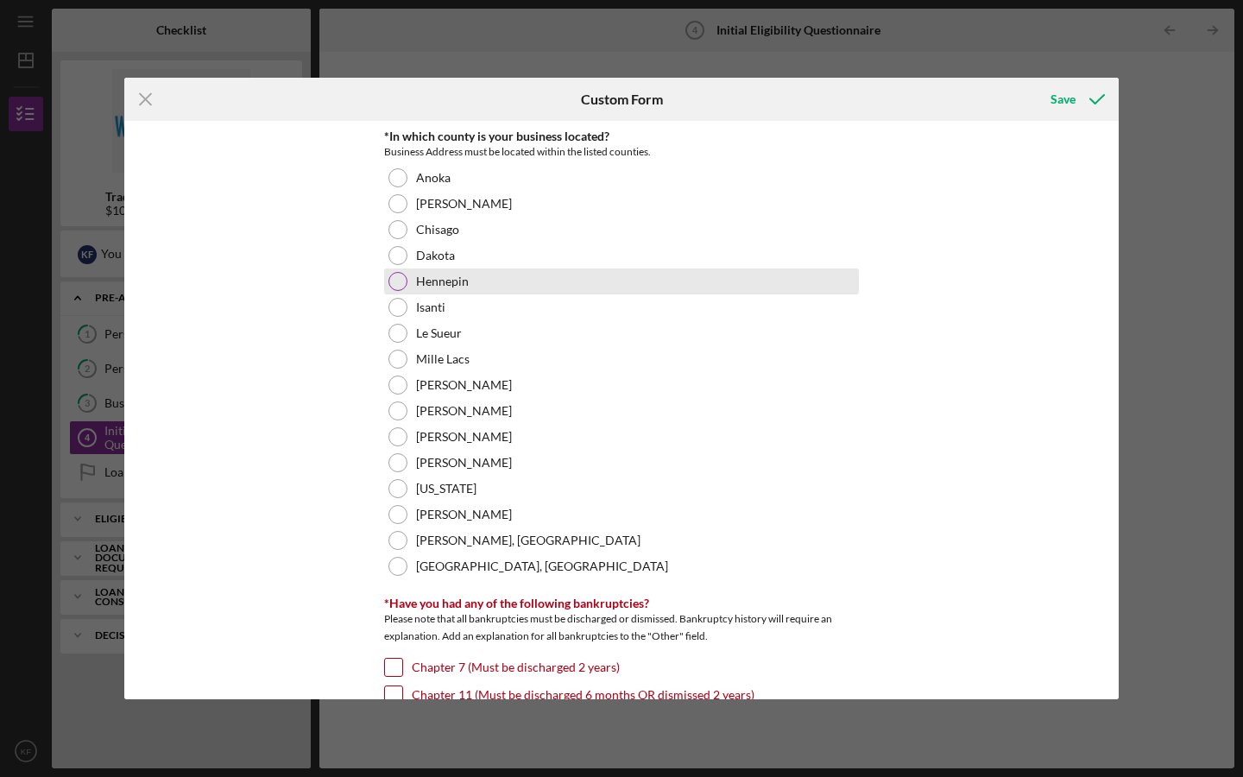
click at [394, 285] on div at bounding box center [397, 281] width 19 height 19
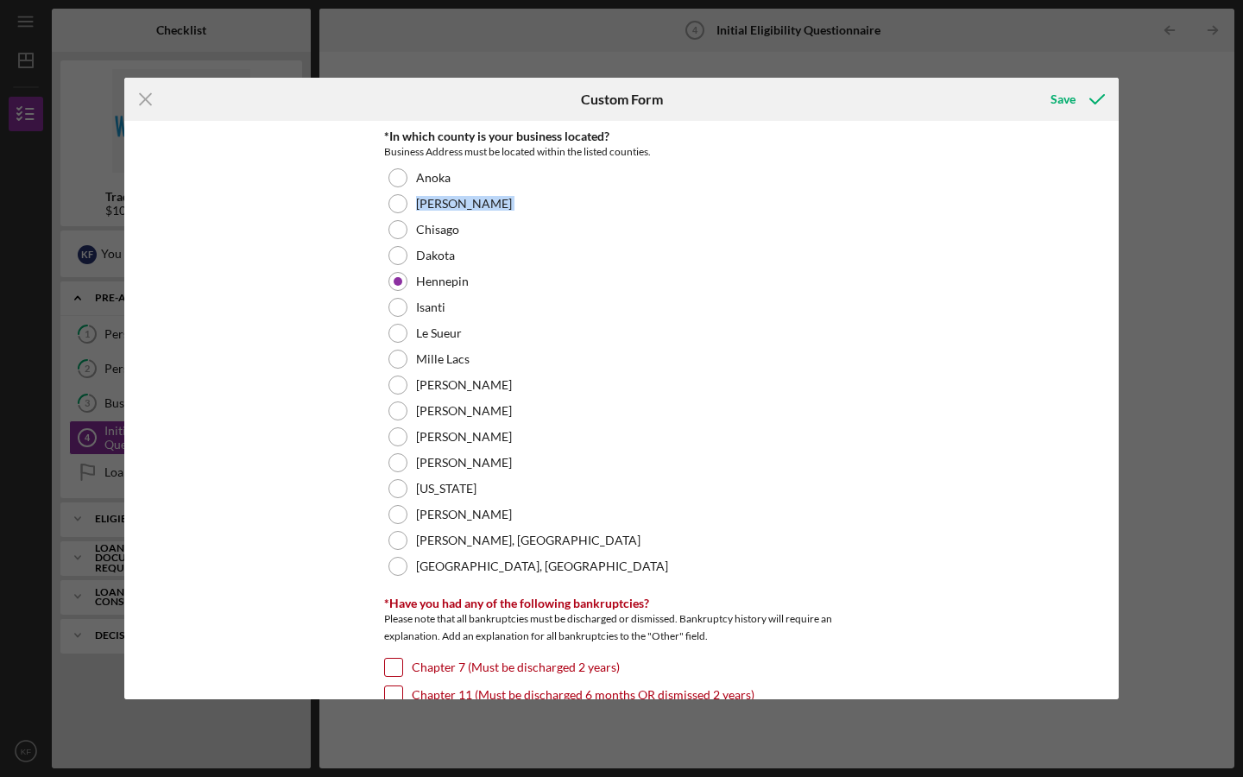
drag, startPoint x: 1113, startPoint y: 193, endPoint x: 1113, endPoint y: 216, distance: 22.4
click at [1113, 216] on div "*In which county is your business located? Business Address must be located wit…" at bounding box center [621, 410] width 994 height 578
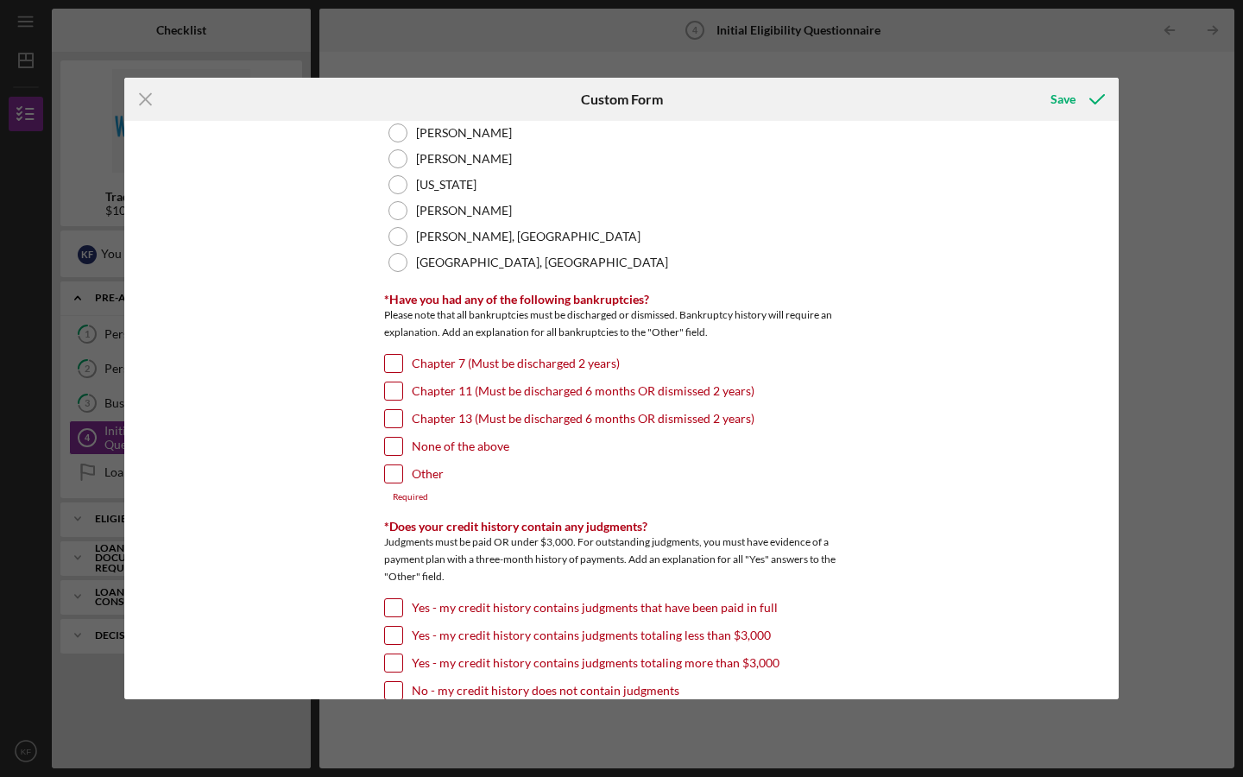
scroll to position [309, 0]
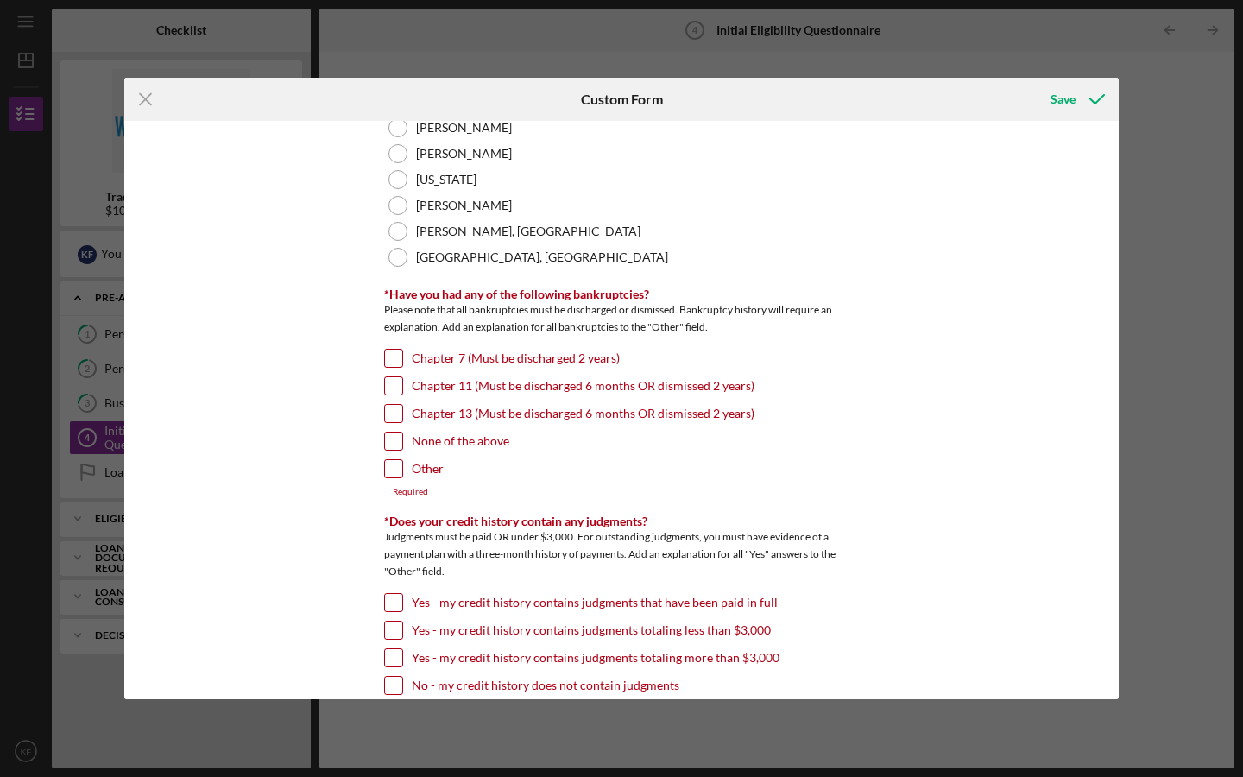
click at [394, 359] on input "Chapter 7 (Must be discharged 2 years)" at bounding box center [393, 358] width 17 height 17
checkbox input "true"
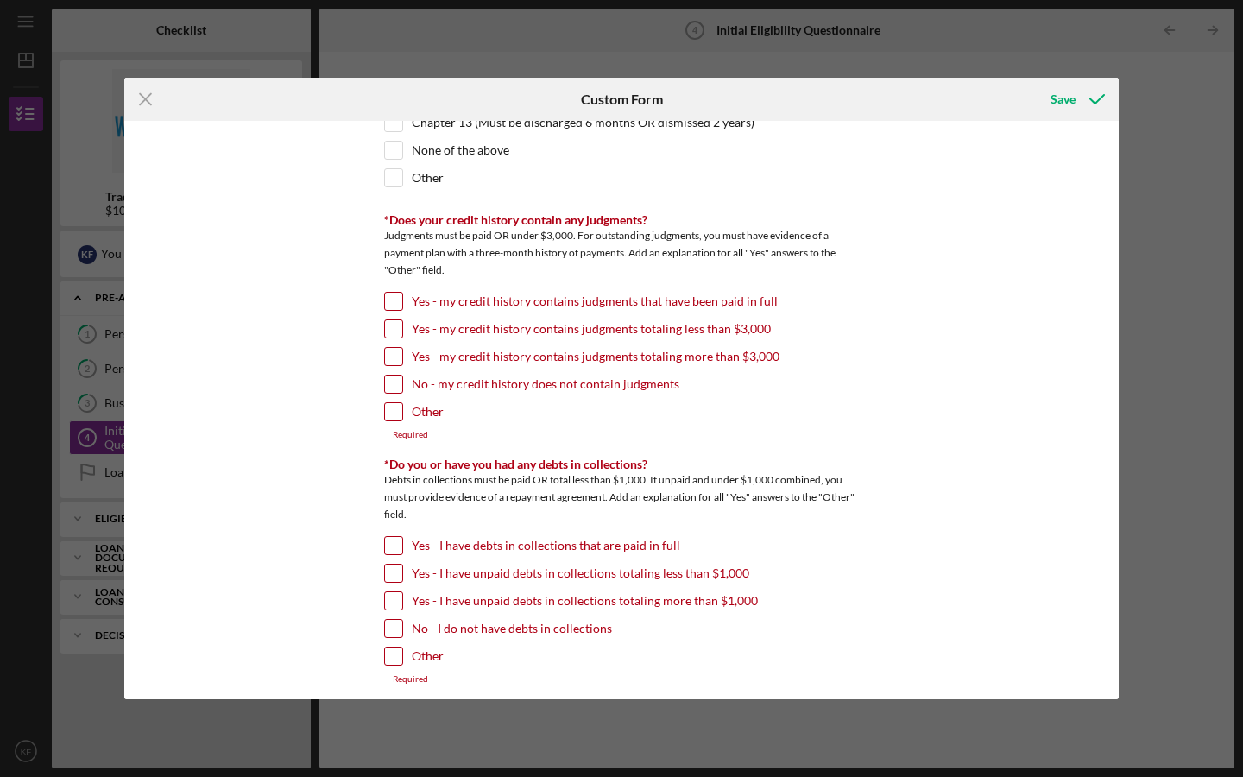
scroll to position [595, 0]
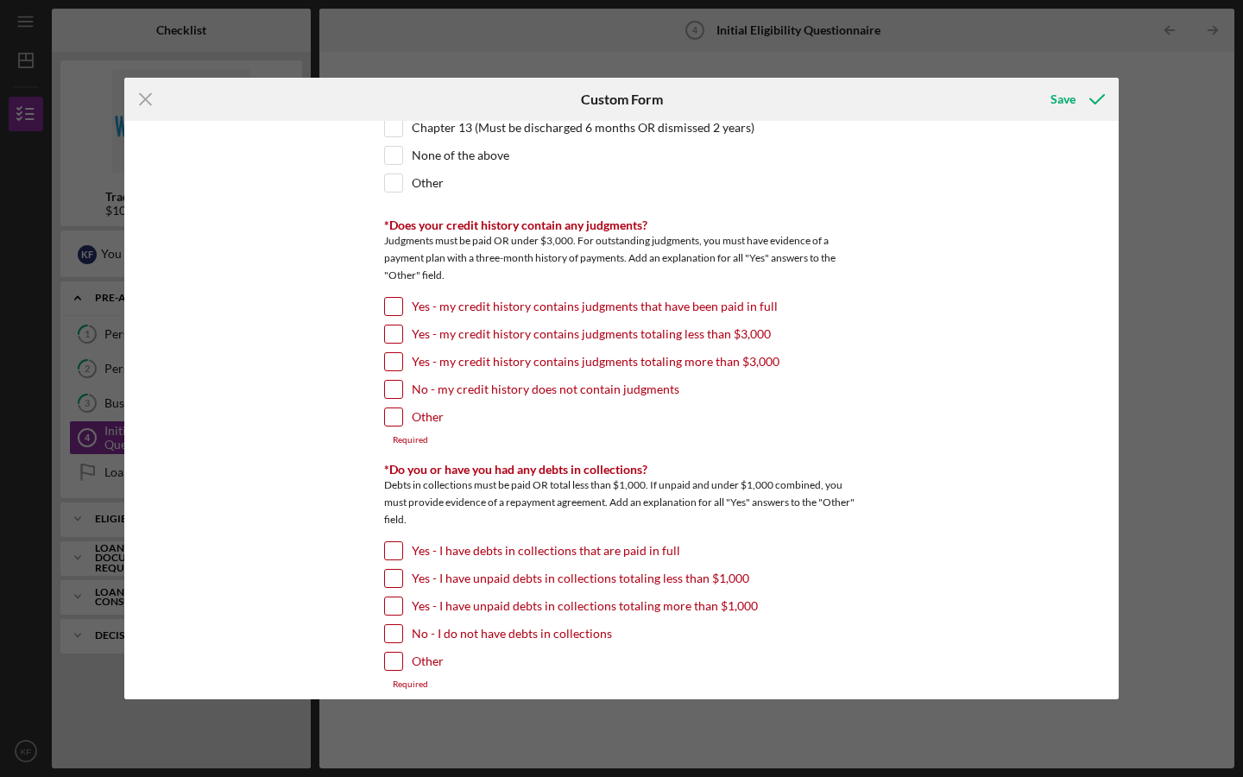
click at [387, 394] on input "No - my credit history does not contain judgments" at bounding box center [393, 389] width 17 height 17
checkbox input "true"
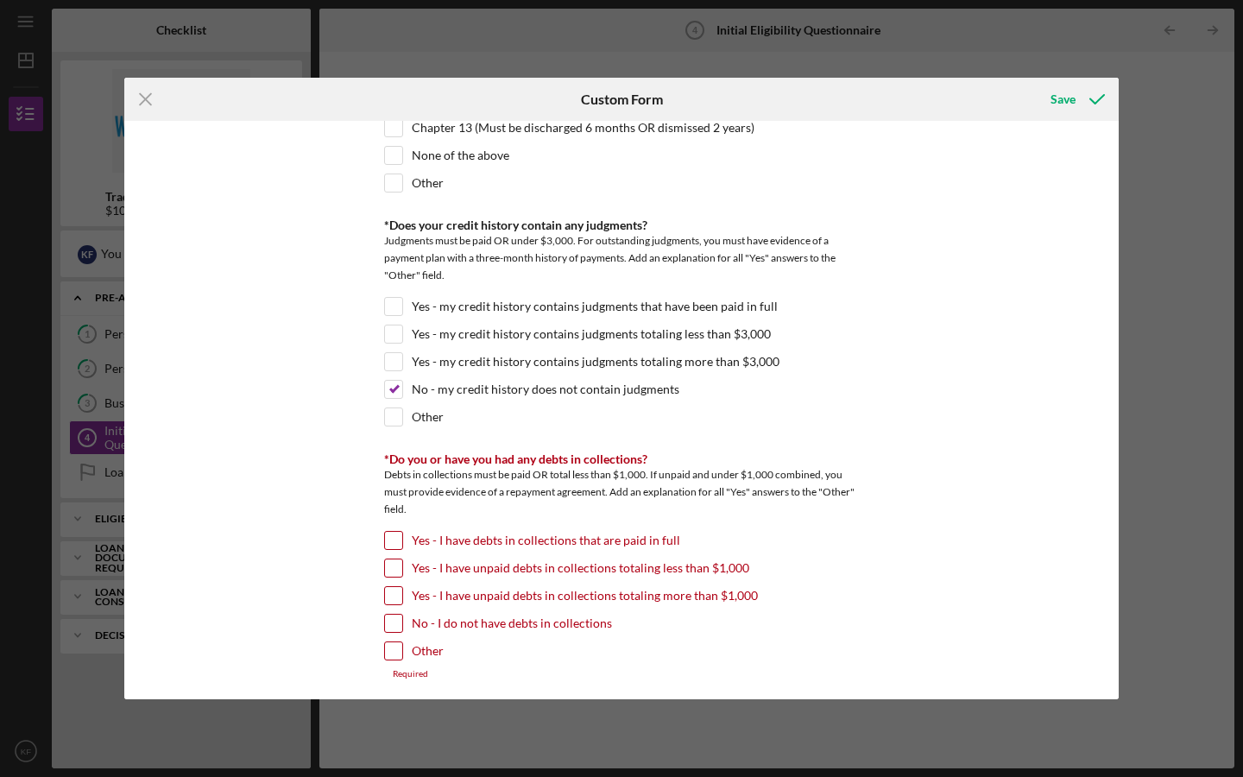
click at [388, 623] on input "No - I do not have debts in collections" at bounding box center [393, 623] width 17 height 17
checkbox input "true"
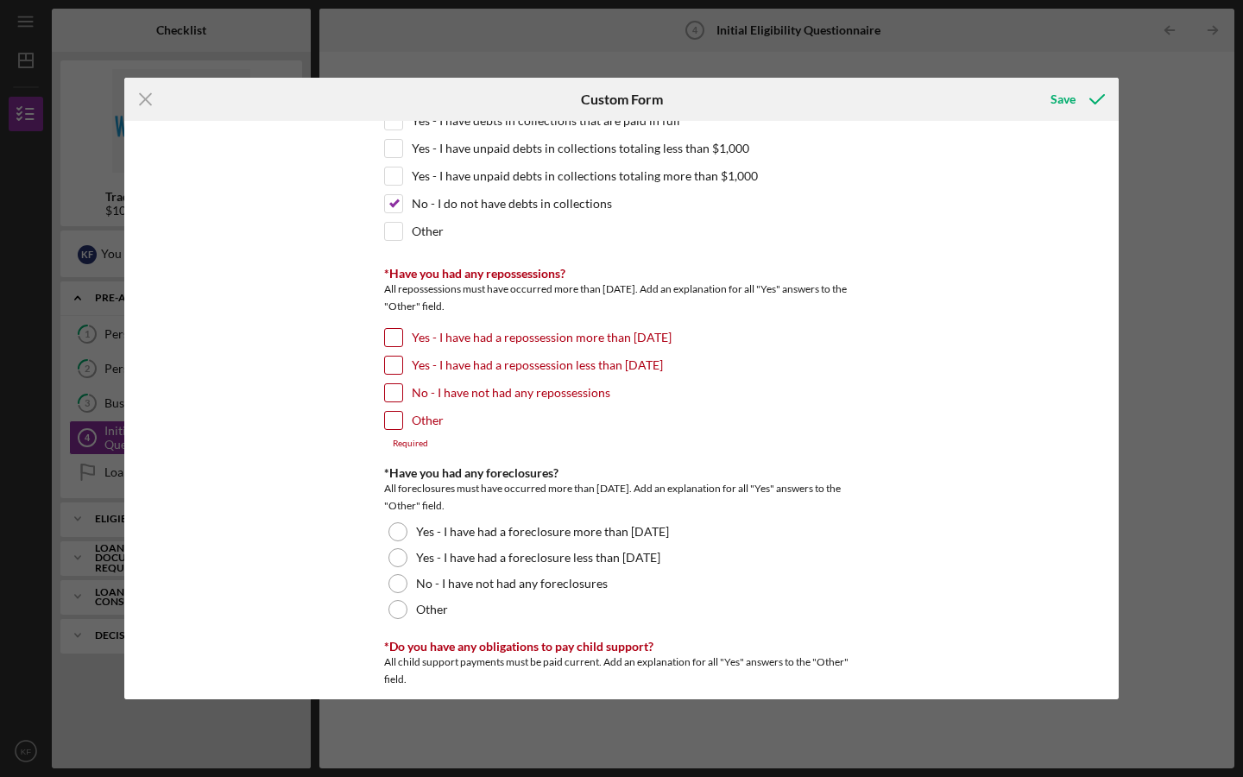
scroll to position [1019, 0]
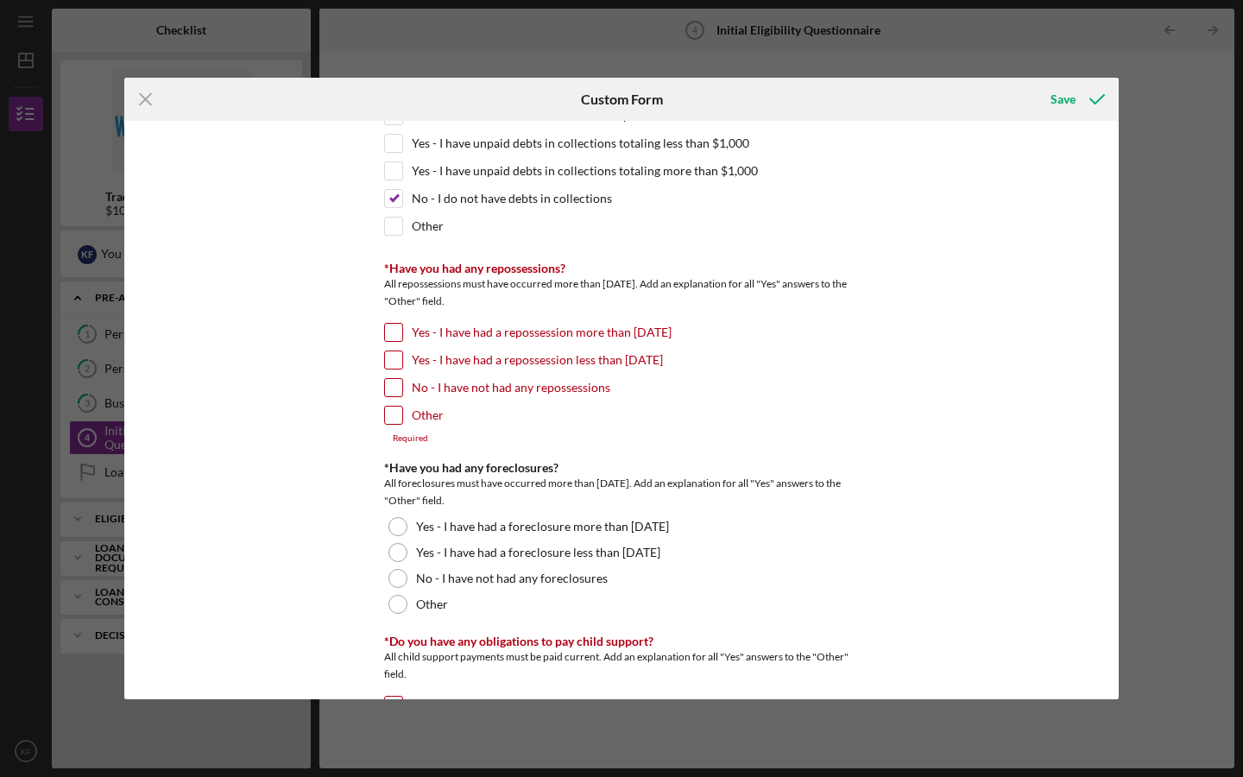
click at [391, 386] on input "No - I have not had any repossessions" at bounding box center [393, 387] width 17 height 17
checkbox input "true"
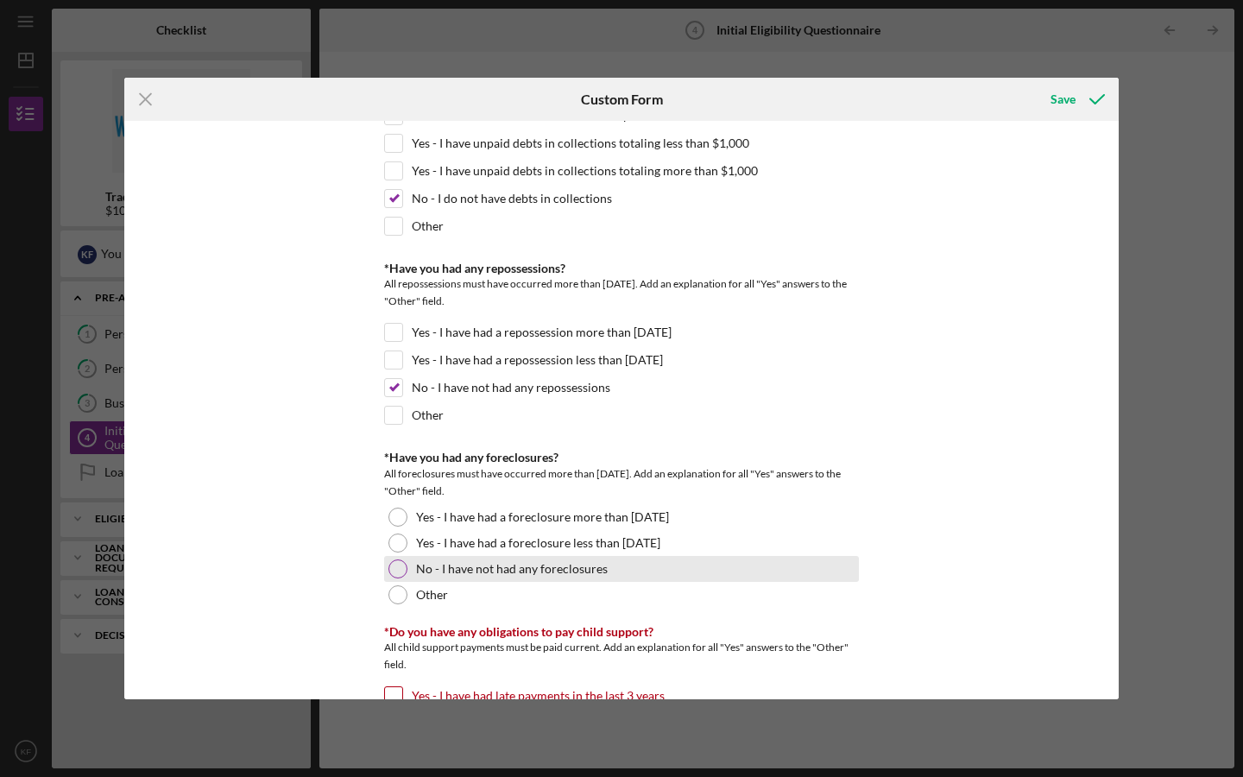
click at [403, 564] on div at bounding box center [397, 568] width 19 height 19
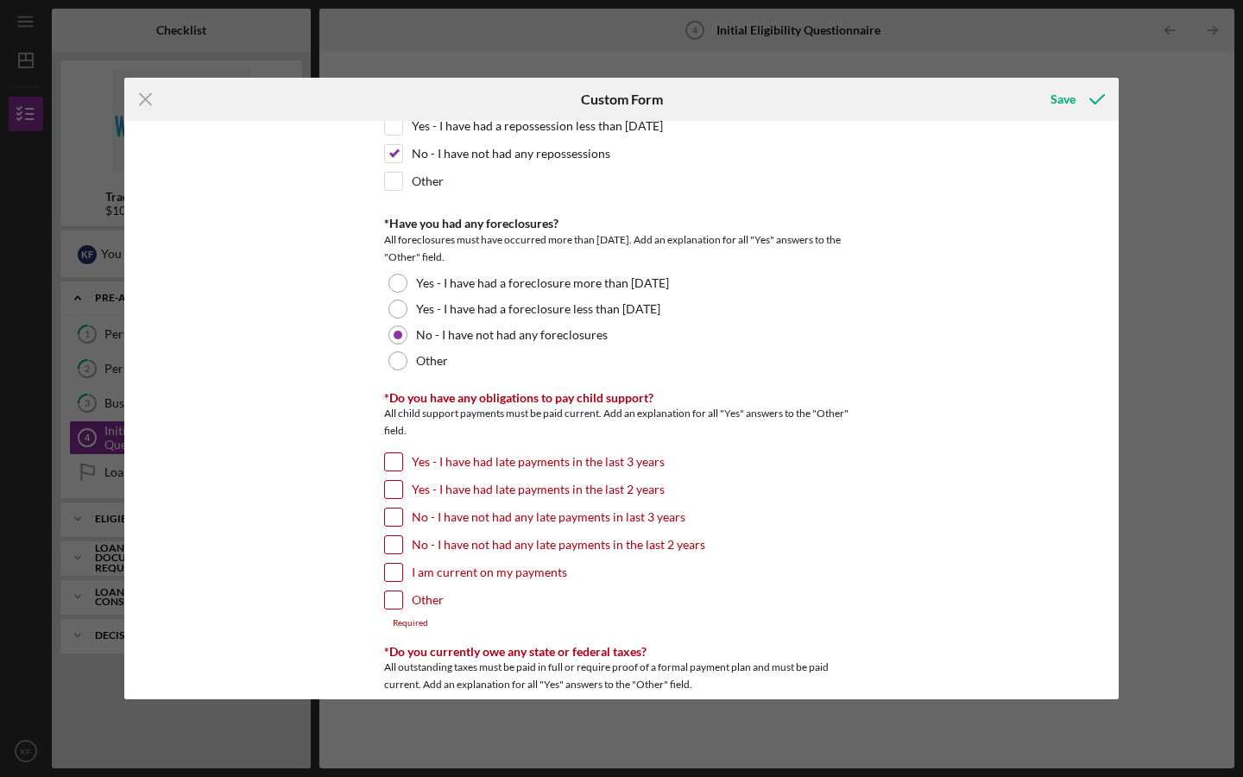
scroll to position [1285, 0]
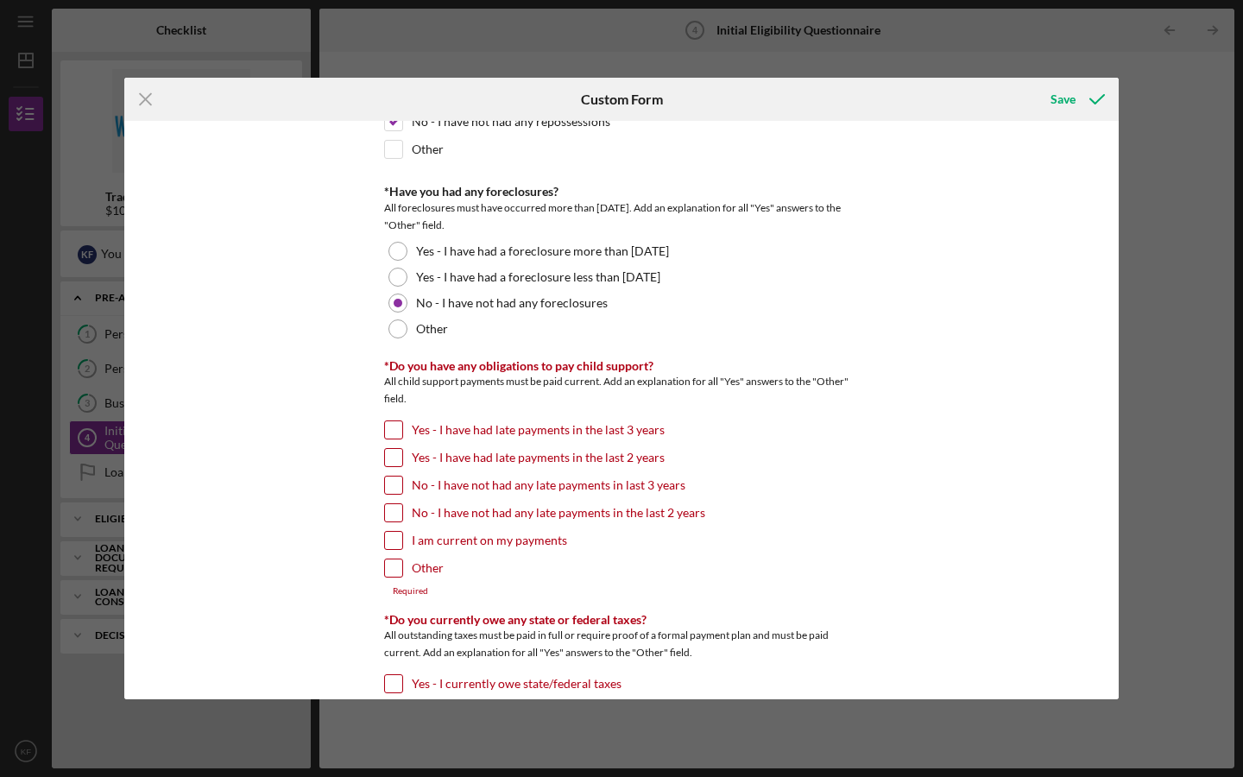
click at [394, 510] on input "No - I have not had any late payments in the last 2 years" at bounding box center [393, 512] width 17 height 17
checkbox input "true"
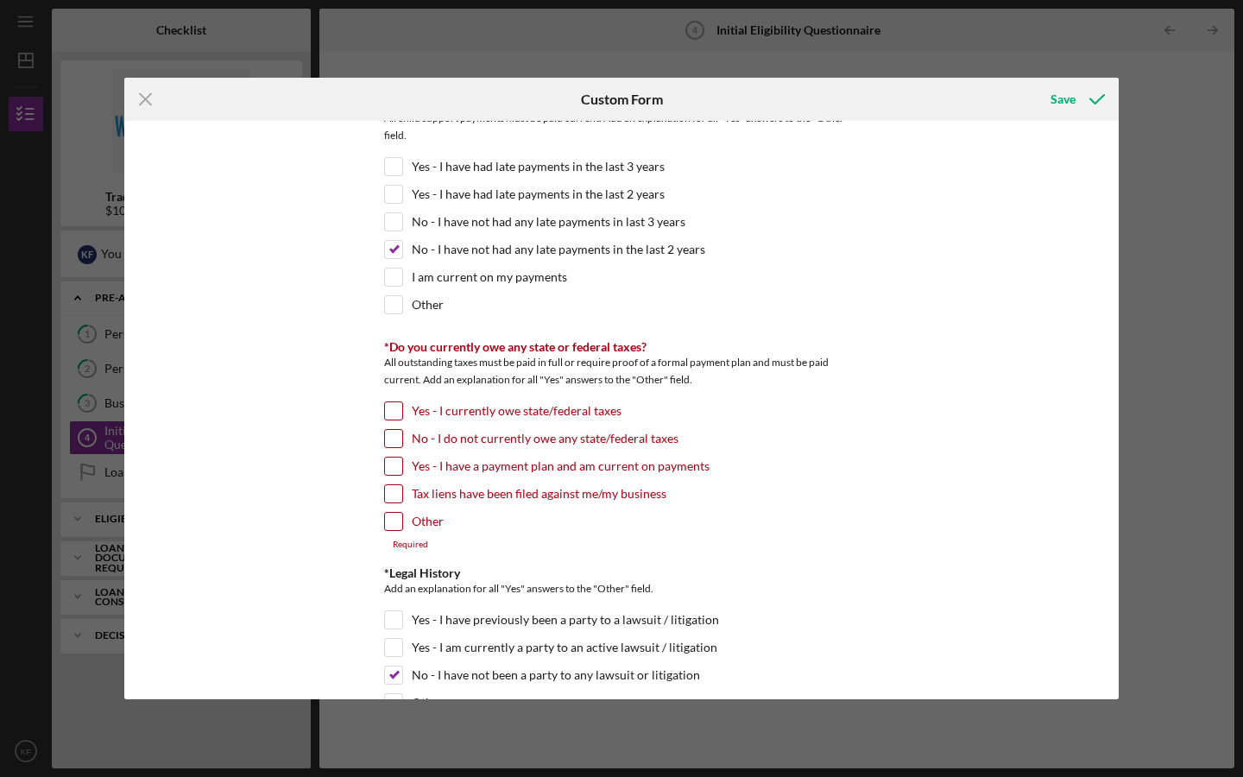
scroll to position [1601, 0]
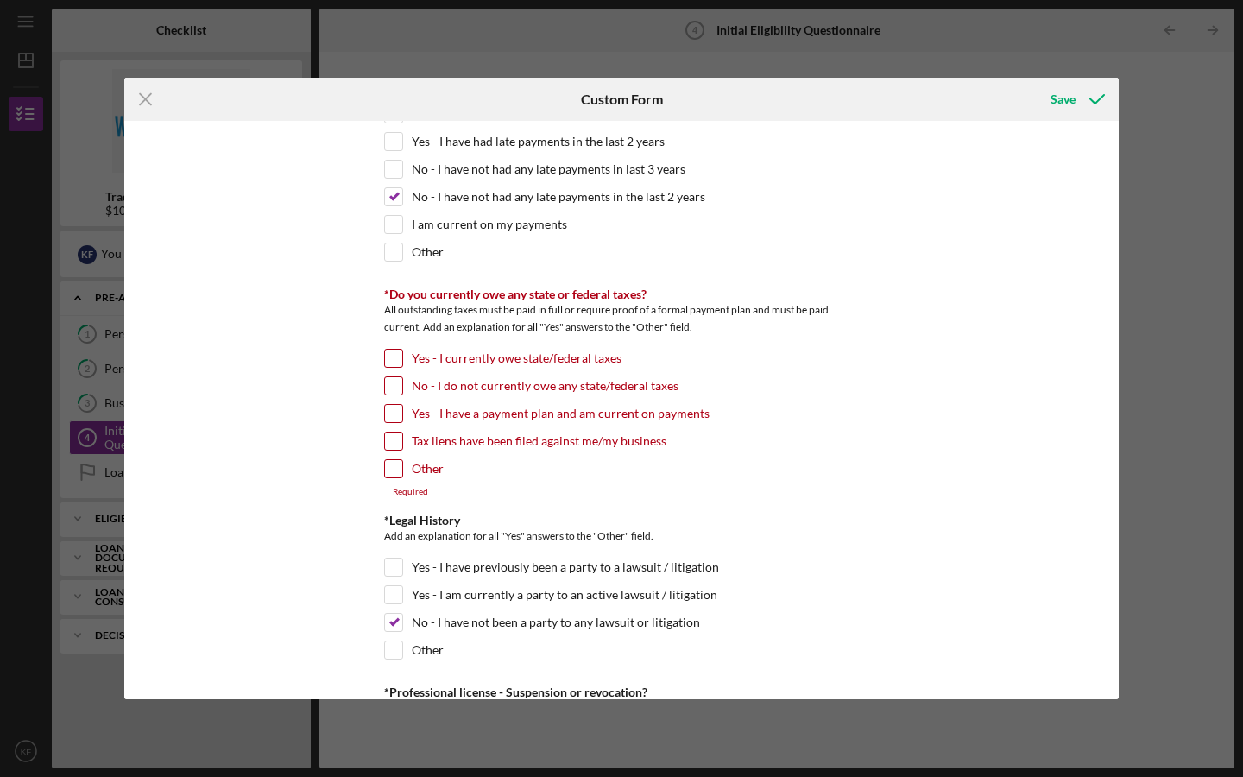
click at [389, 408] on input "Yes - I have a payment plan and am current on payments" at bounding box center [393, 413] width 17 height 17
checkbox input "true"
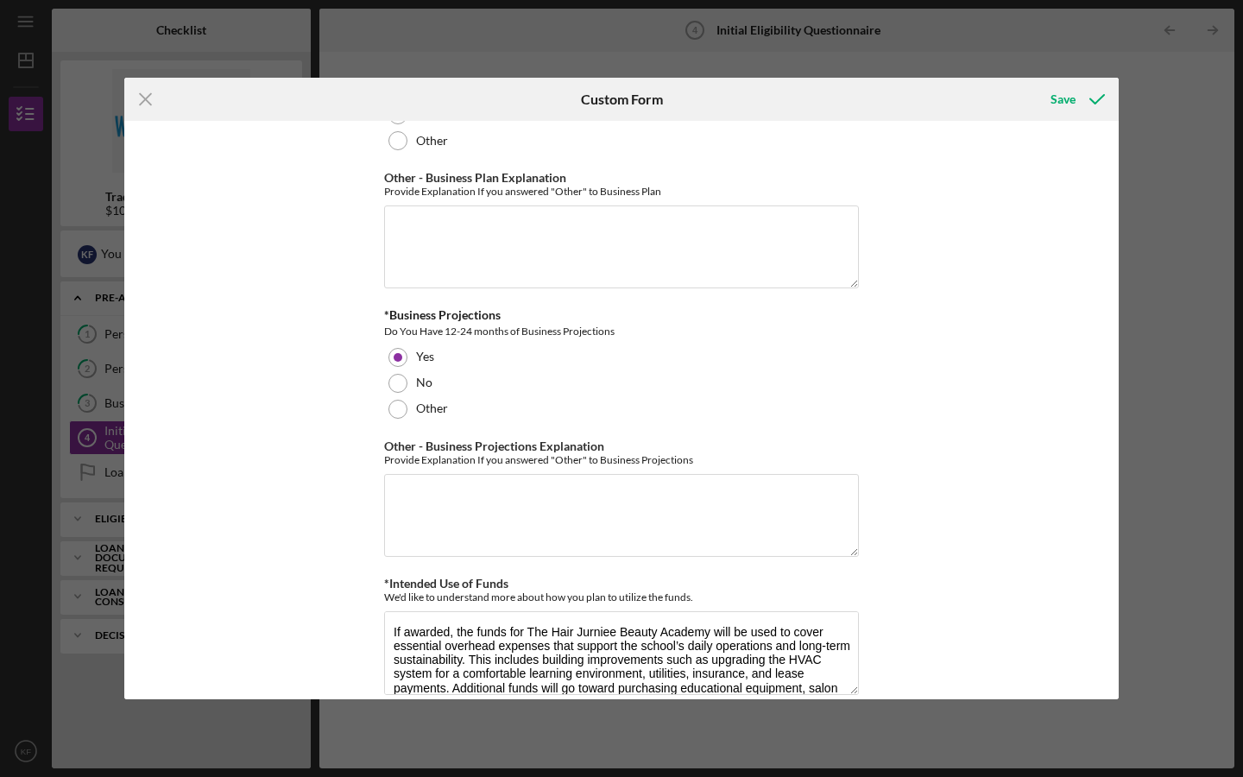
scroll to position [2930, 0]
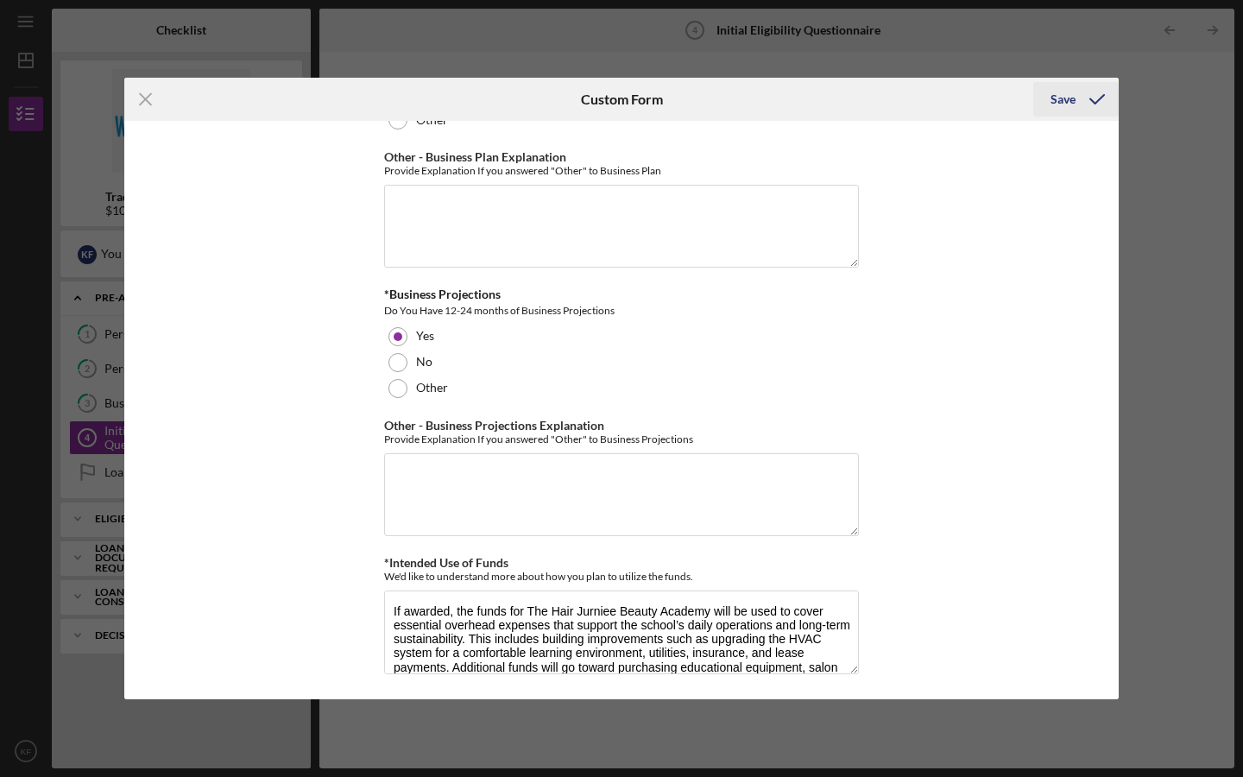
click at [1073, 101] on div "Save" at bounding box center [1062, 99] width 25 height 35
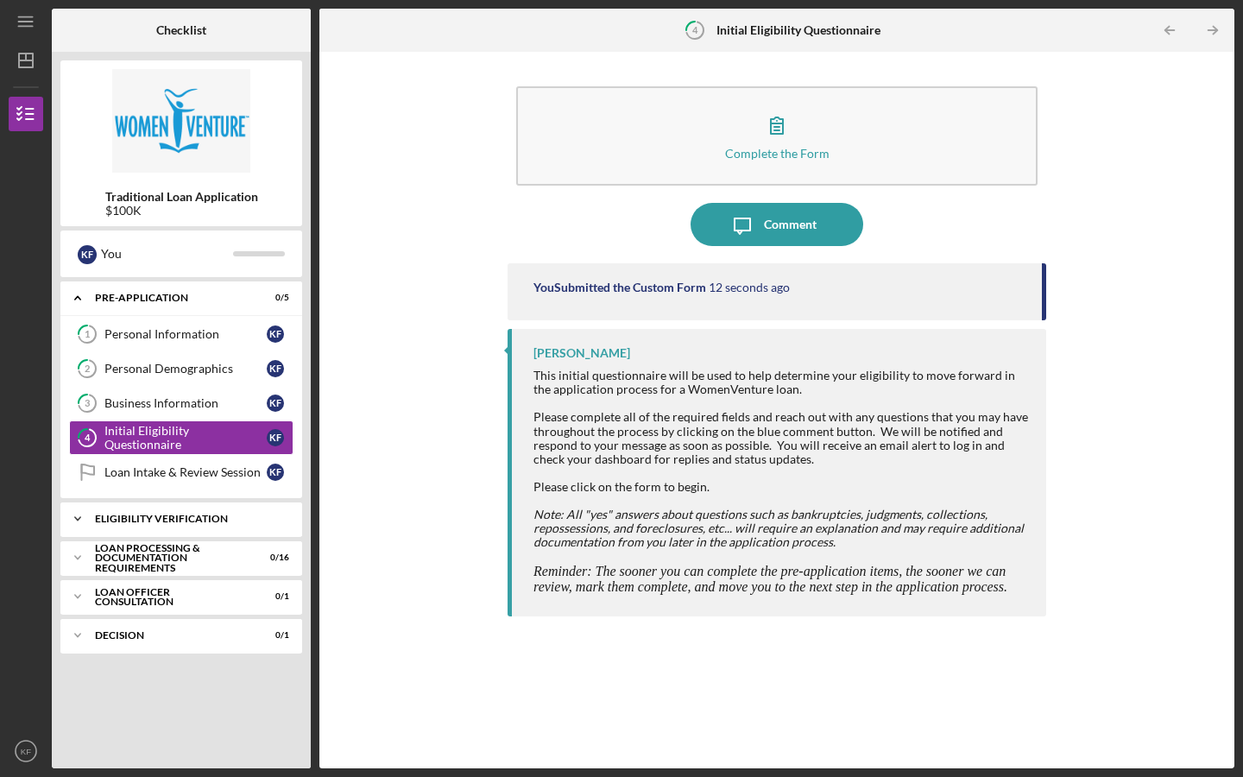
click at [77, 522] on icon "Icon/Expander" at bounding box center [77, 519] width 35 height 35
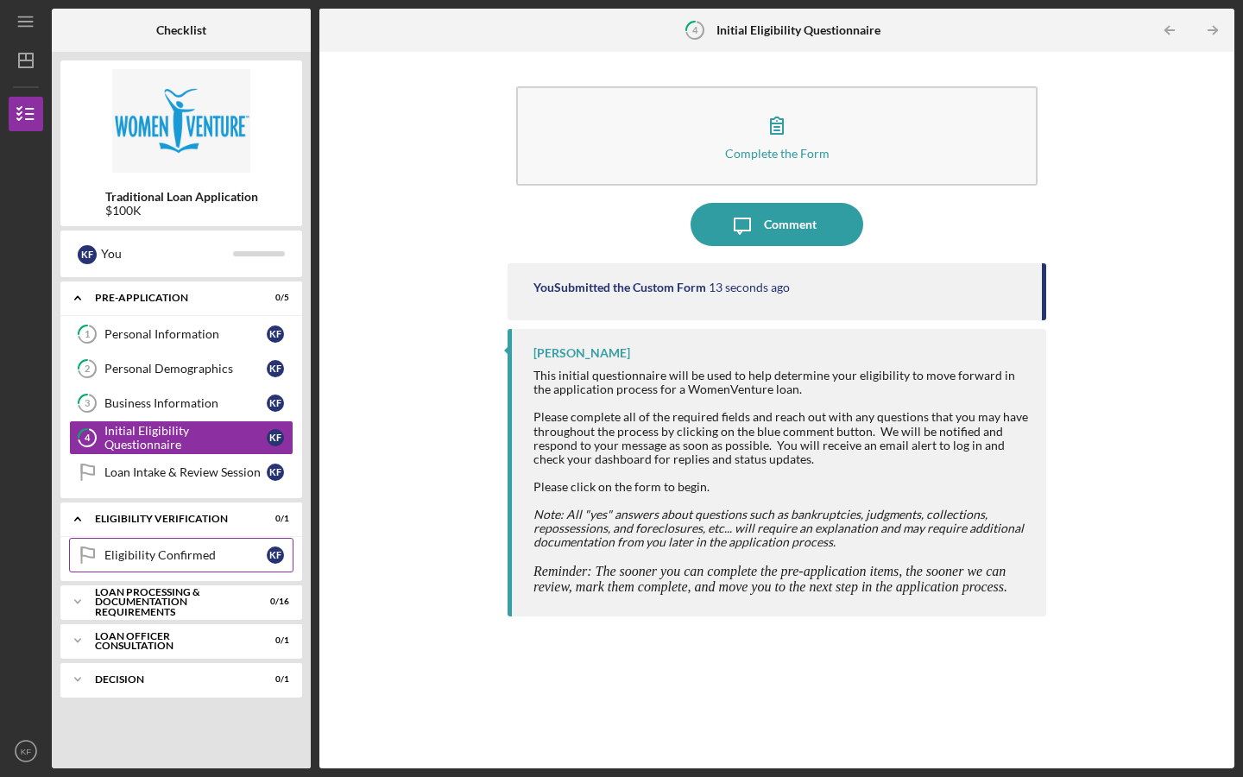
click at [126, 547] on link "Eligibility Confirmed Eligibility Confirmed K F" at bounding box center [181, 555] width 224 height 35
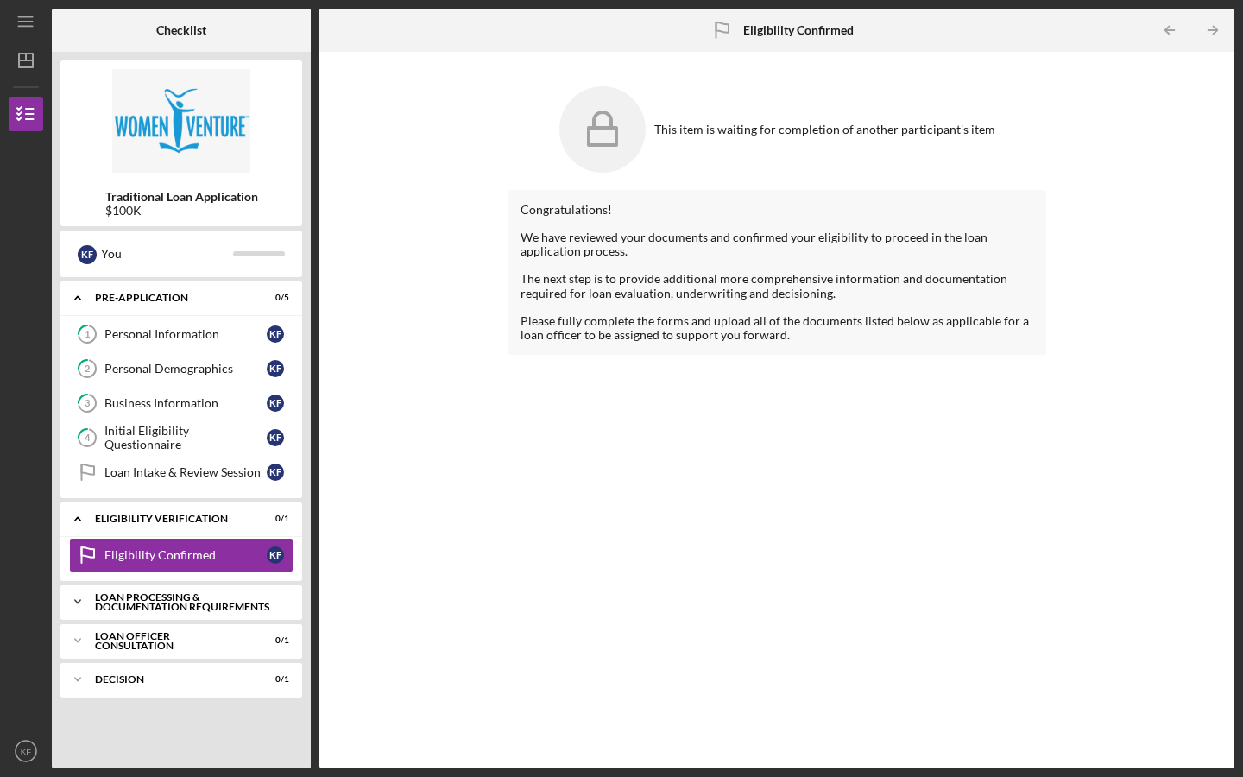
click at [98, 602] on div "Loan Processing & Documentation Requirements" at bounding box center [188, 602] width 186 height 20
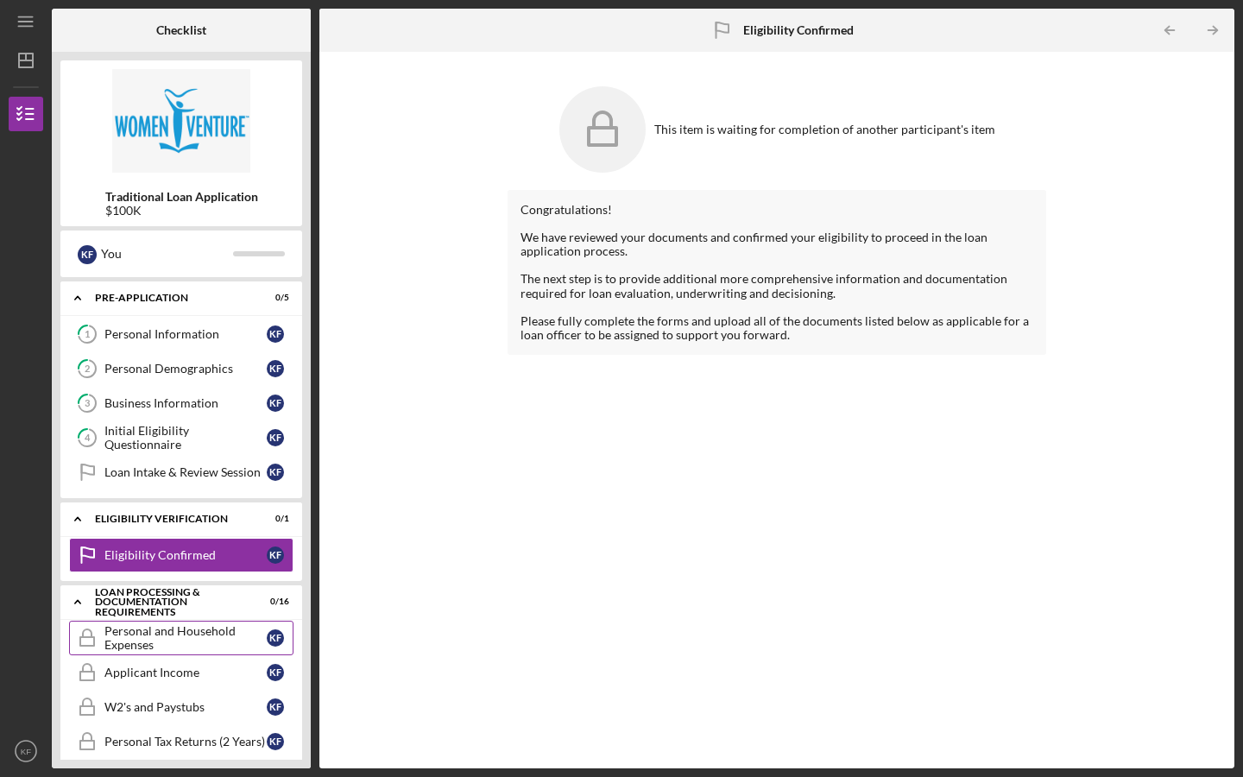
click at [180, 637] on div "Personal and Household Expenses" at bounding box center [185, 638] width 162 height 28
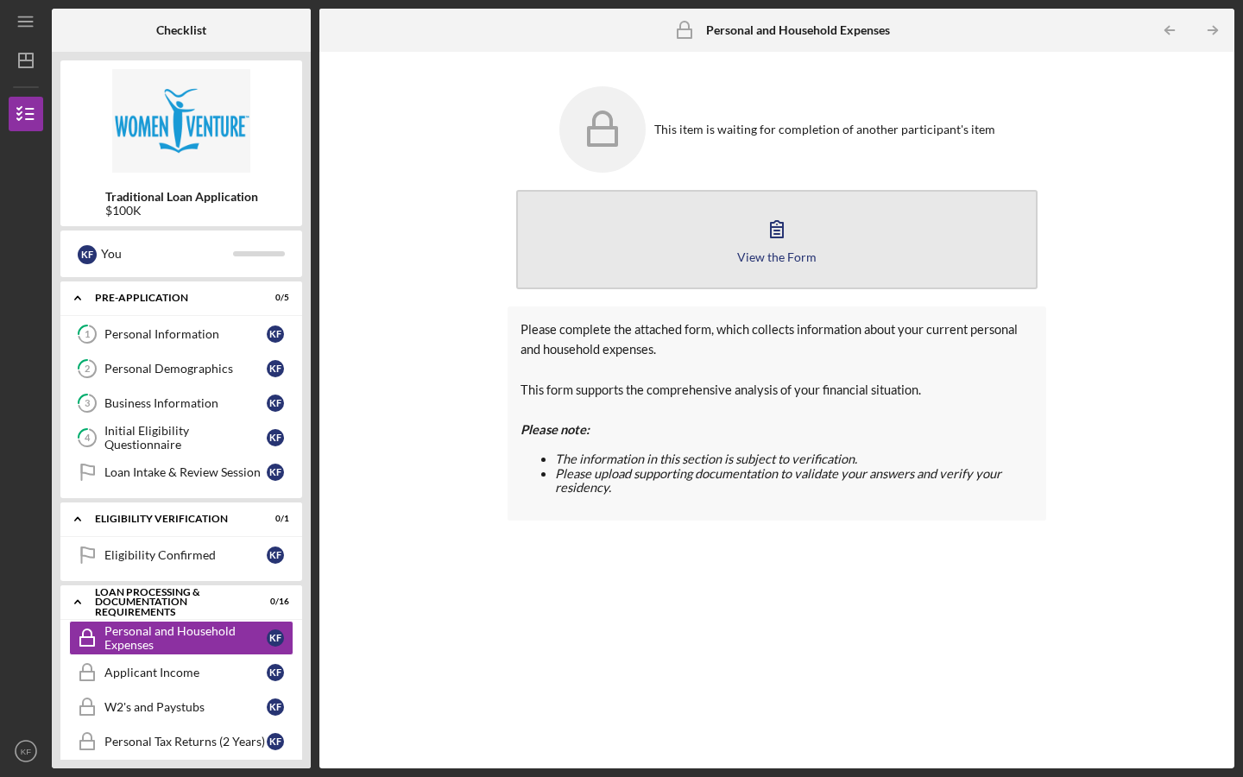
click at [783, 249] on icon "button" at bounding box center [776, 228] width 43 height 43
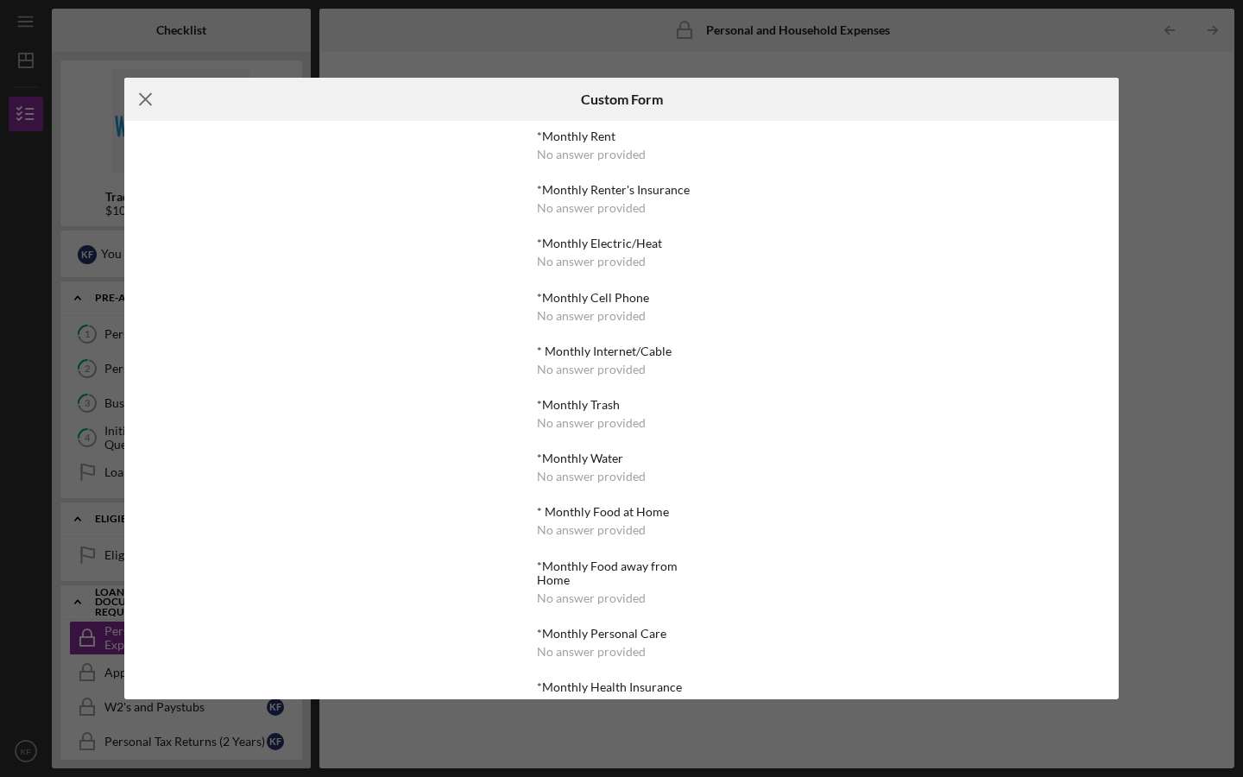
click at [138, 93] on icon "Icon/Menu Close" at bounding box center [145, 99] width 43 height 43
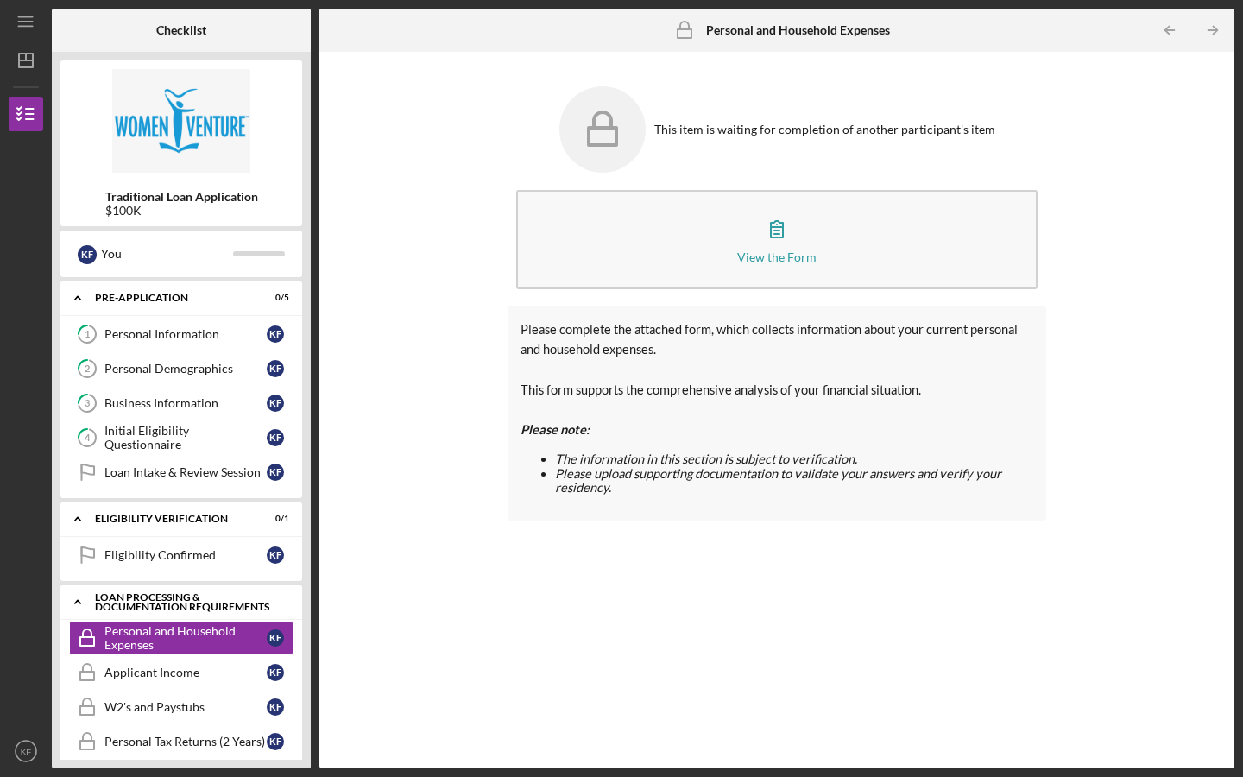
click at [83, 605] on icon "Icon/Expander" at bounding box center [77, 601] width 35 height 35
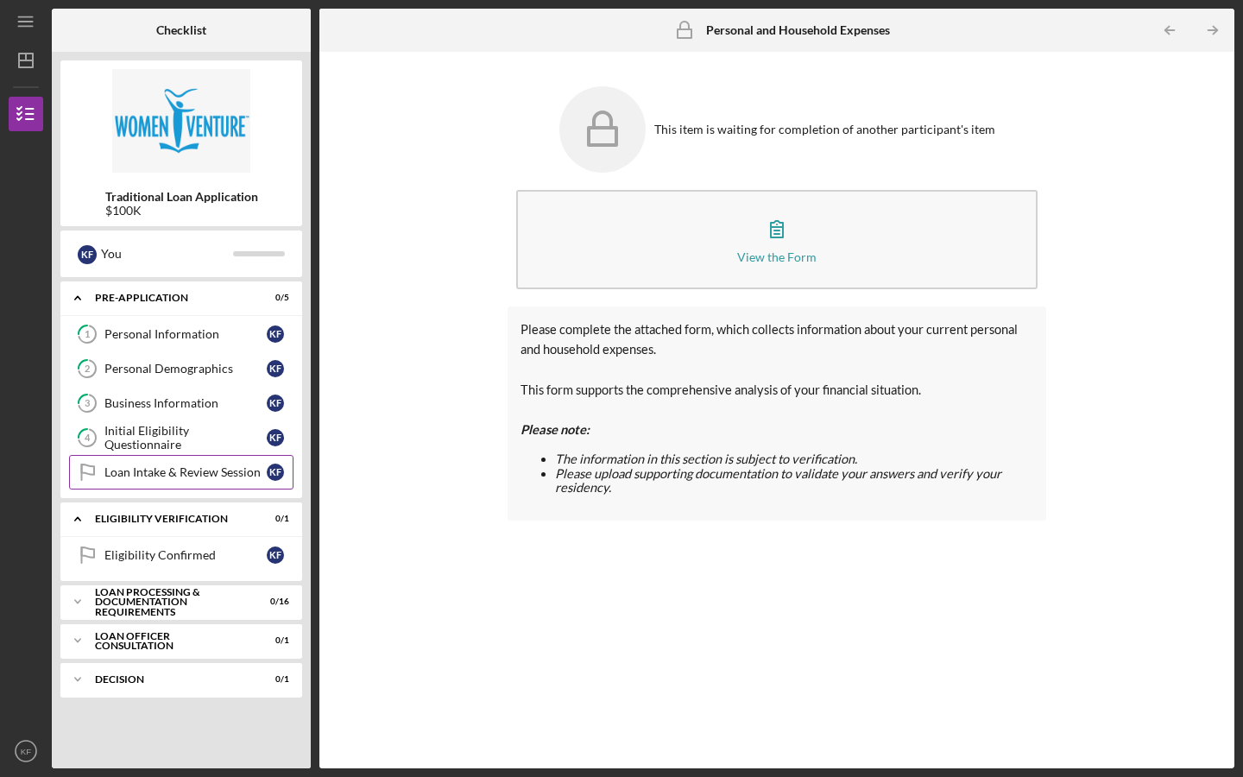
click at [148, 474] on div "Loan Intake & Review Session" at bounding box center [185, 472] width 162 height 14
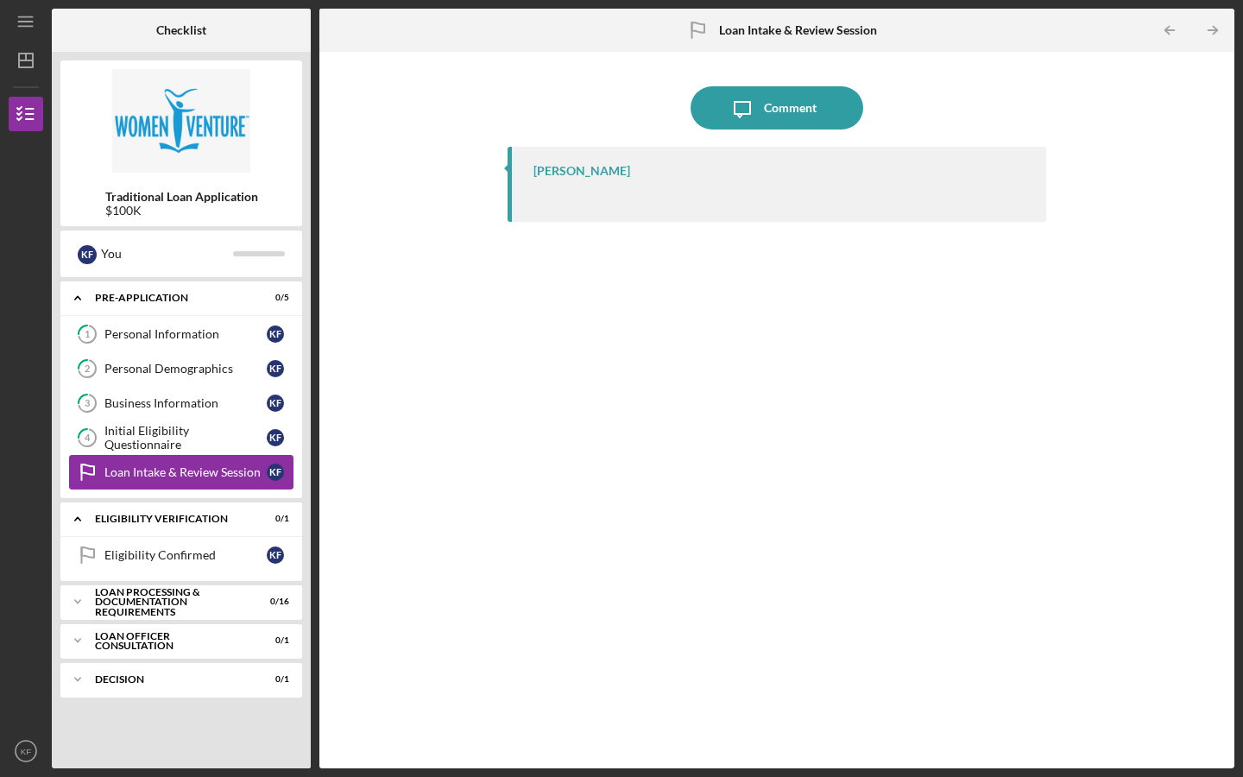
click at [148, 474] on div "Loan Intake & Review Session" at bounding box center [185, 472] width 162 height 14
click at [80, 300] on polyline at bounding box center [77, 298] width 5 height 3
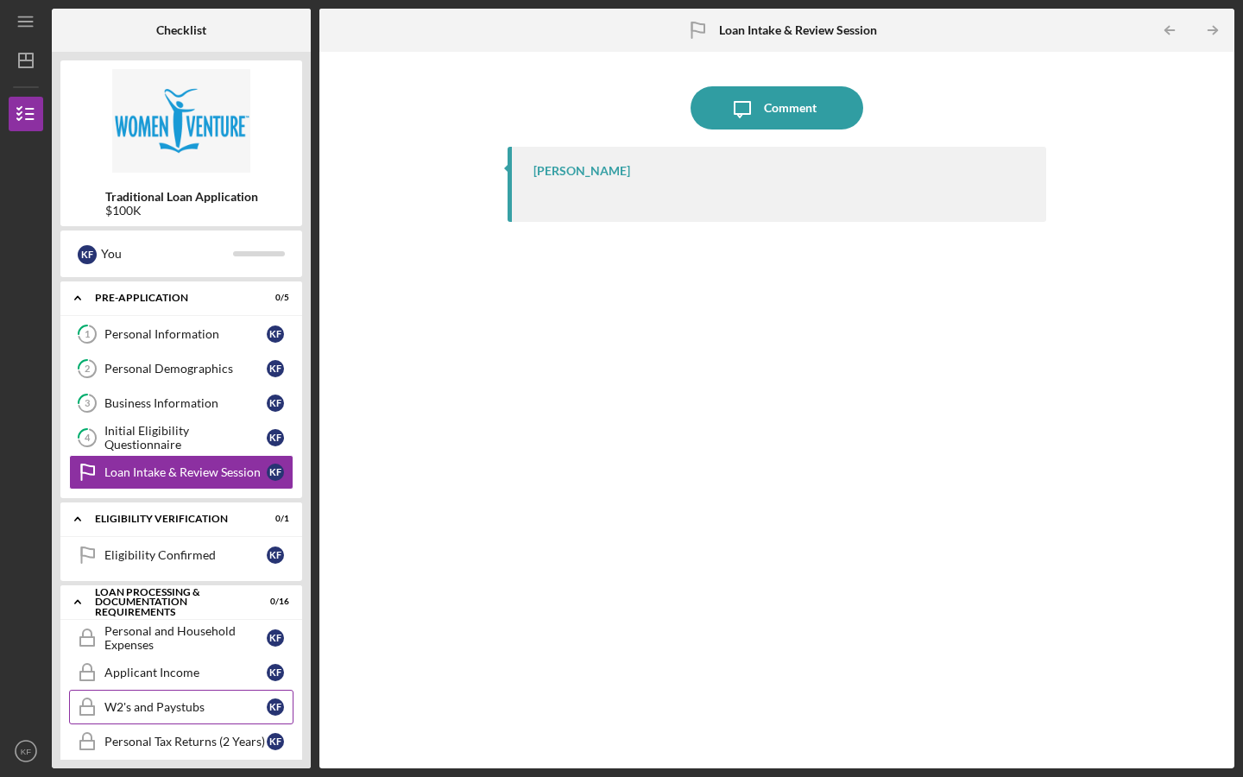
click at [203, 713] on div "W2's and Paystubs" at bounding box center [185, 707] width 162 height 14
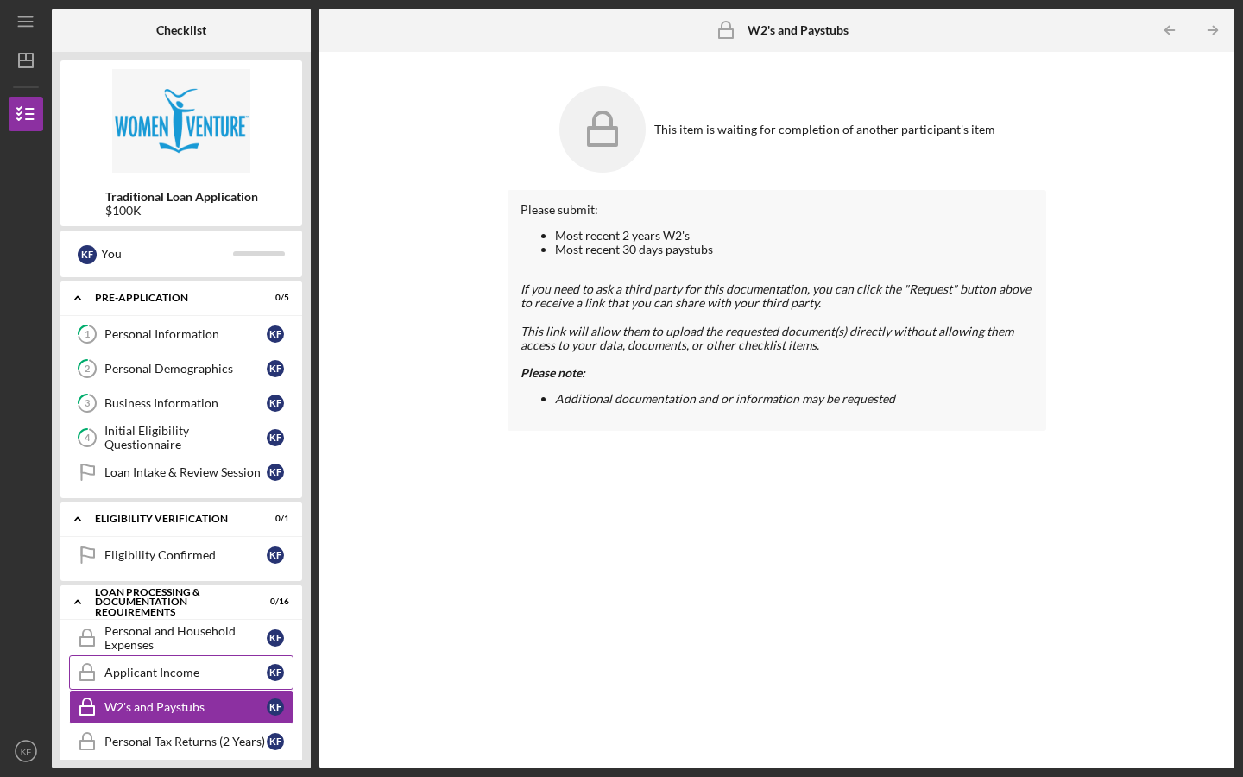
click at [139, 667] on div "Applicant Income" at bounding box center [185, 673] width 162 height 14
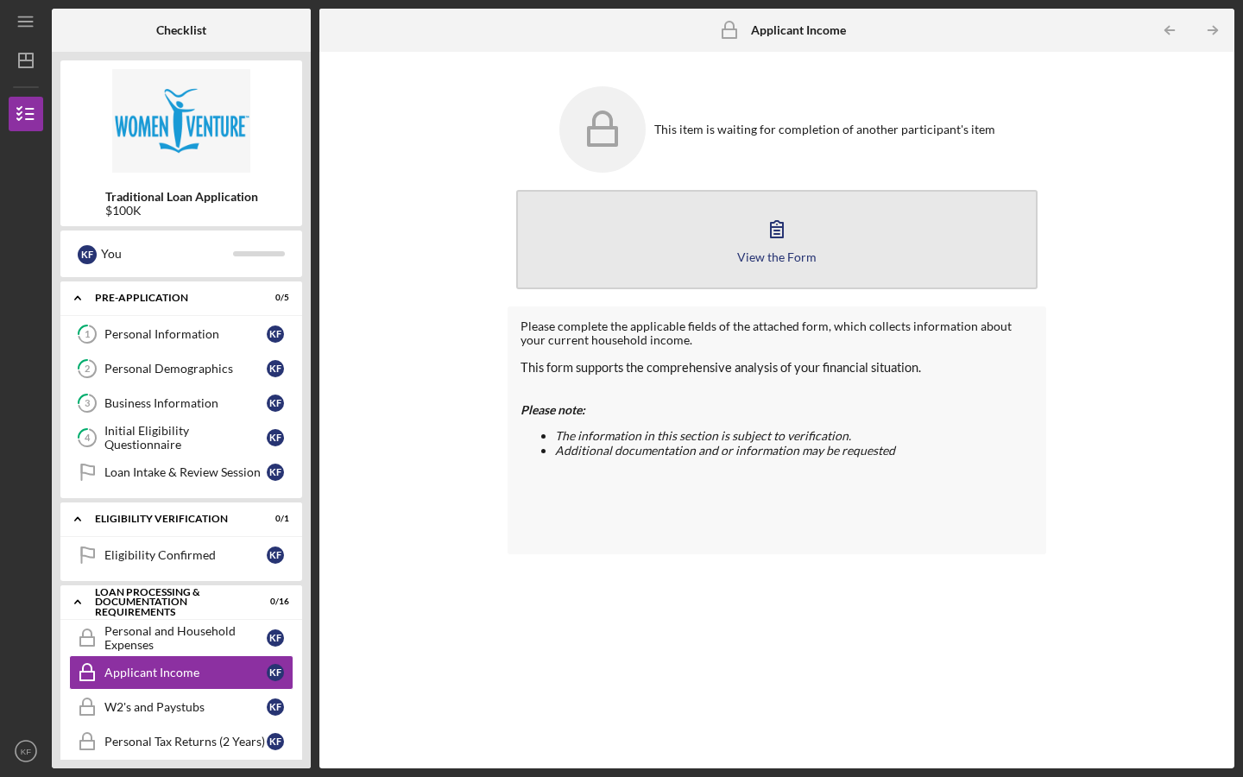
click at [774, 218] on icon "button" at bounding box center [776, 228] width 43 height 43
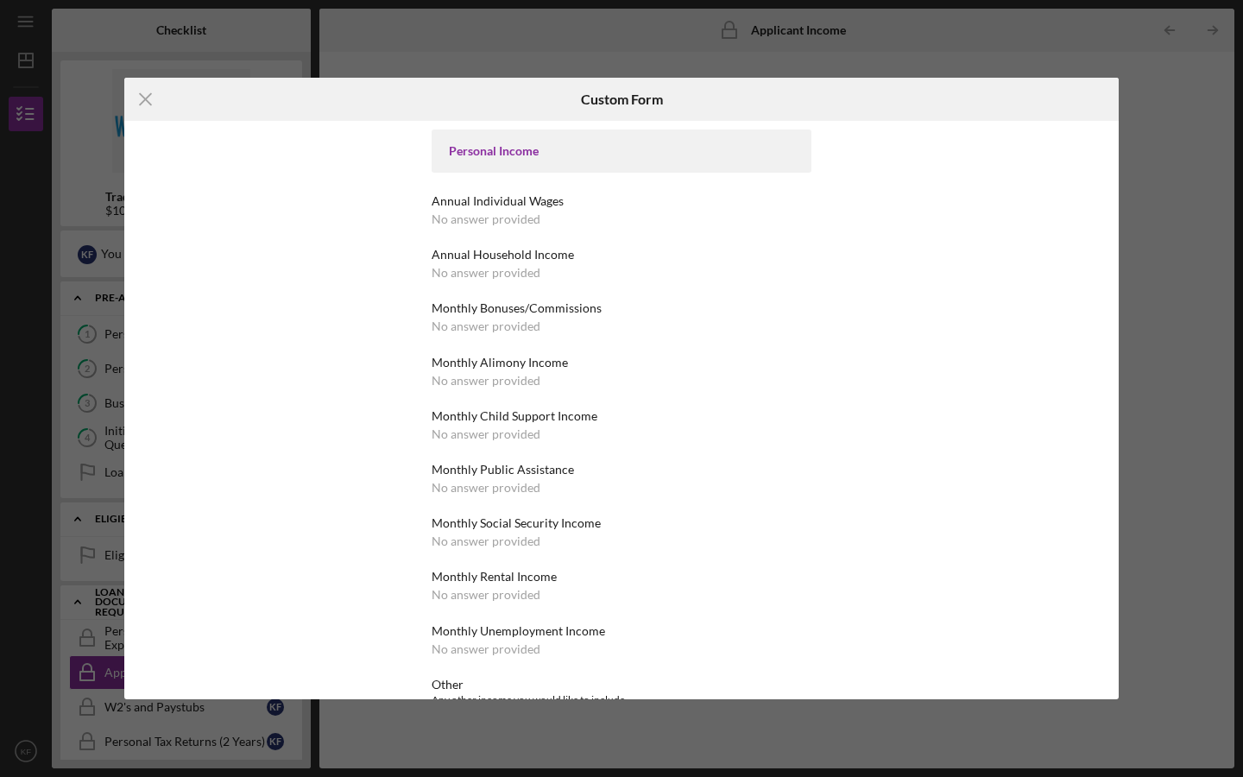
click at [517, 148] on div "Personal Income" at bounding box center [621, 151] width 345 height 14
click at [142, 100] on icon "Icon/Menu Close" at bounding box center [145, 99] width 43 height 43
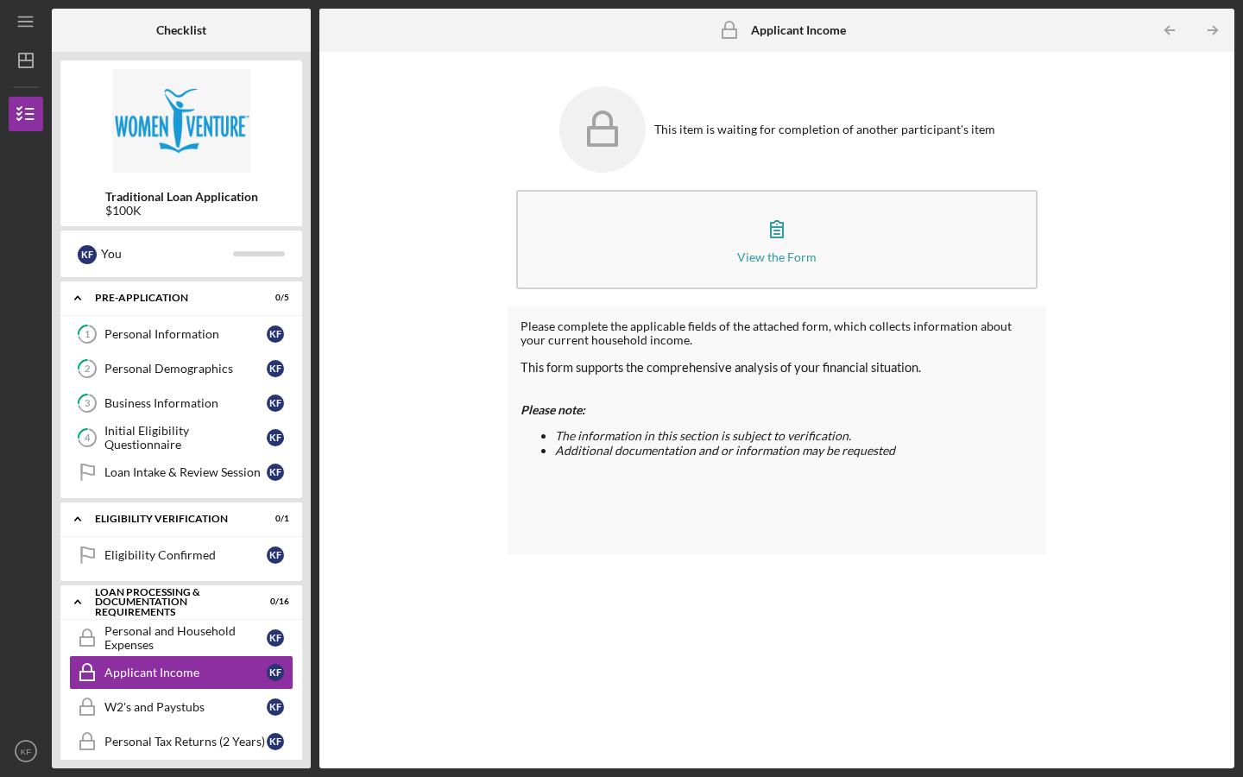
click at [588, 128] on icon at bounding box center [602, 129] width 86 height 86
click at [224, 476] on div "Loan Intake & Review Session" at bounding box center [185, 472] width 162 height 14
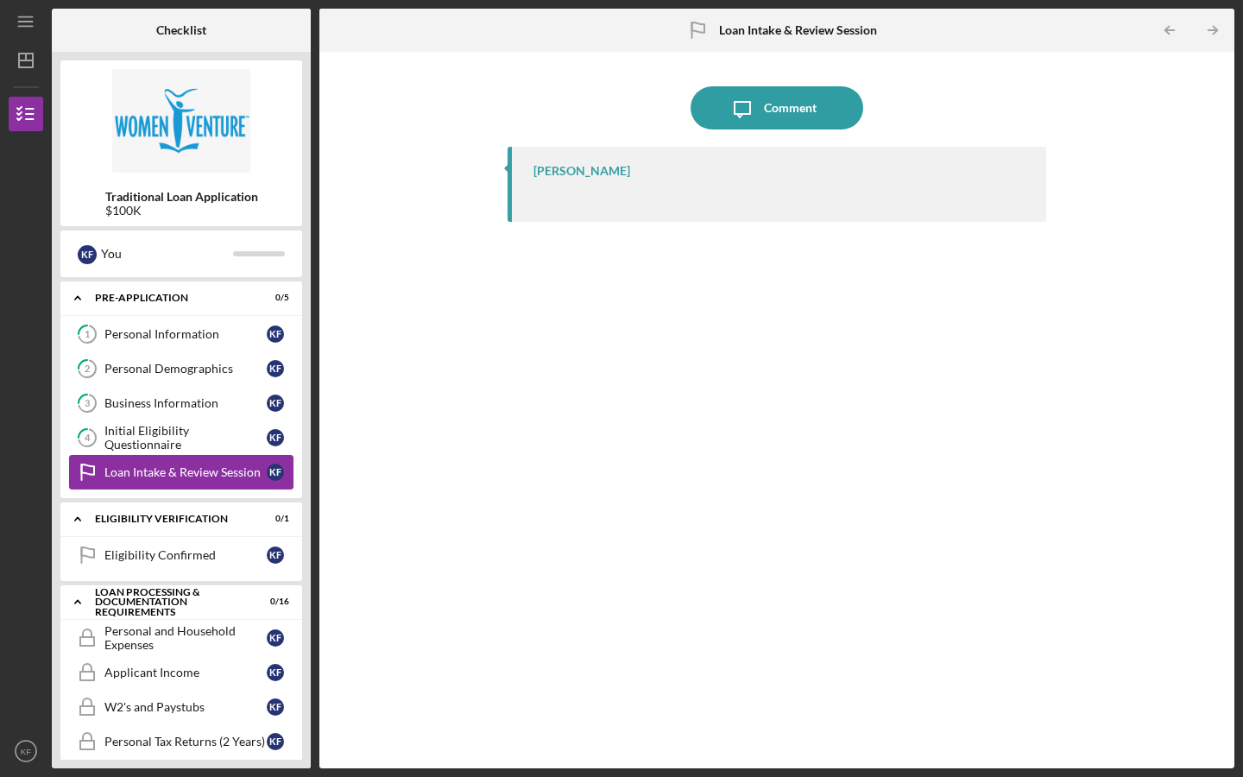
click at [224, 476] on div "Loan Intake & Review Session" at bounding box center [185, 472] width 162 height 14
click at [25, 58] on icon "Icon/Dashboard" at bounding box center [25, 60] width 43 height 43
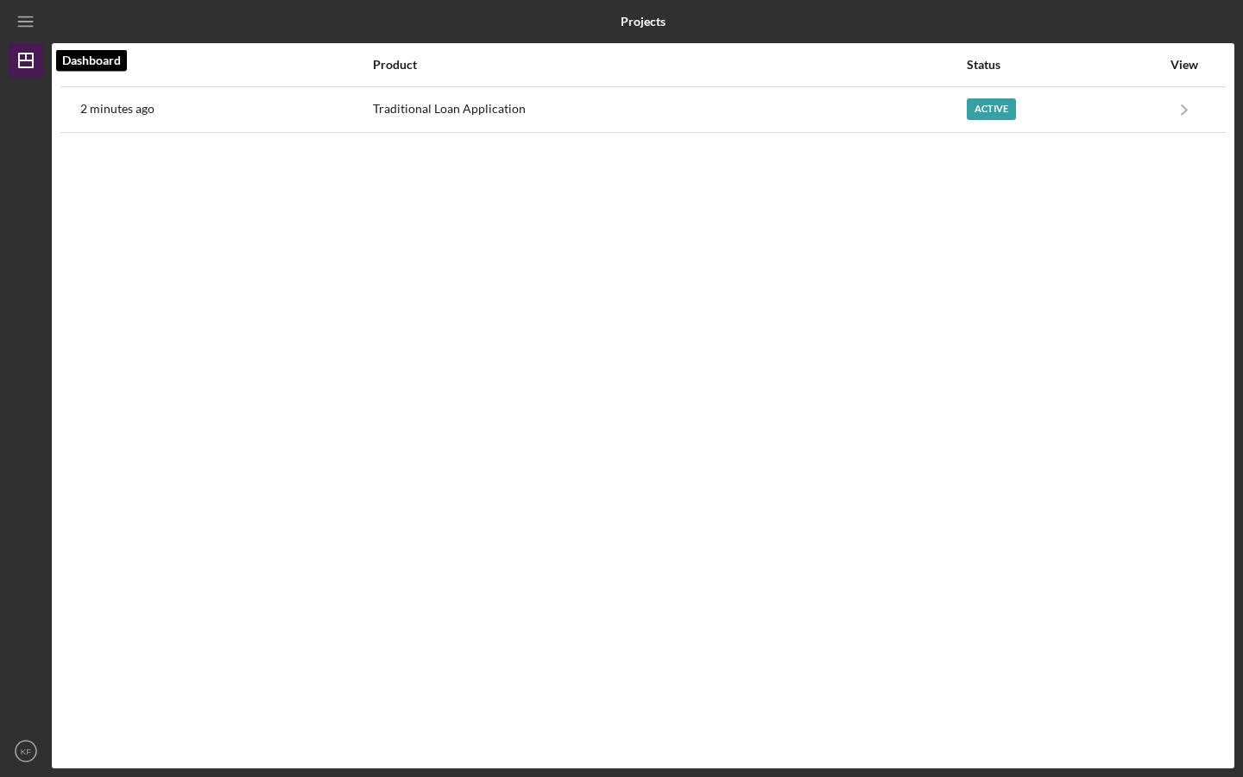
click at [25, 67] on polygon "button" at bounding box center [26, 61] width 14 height 14
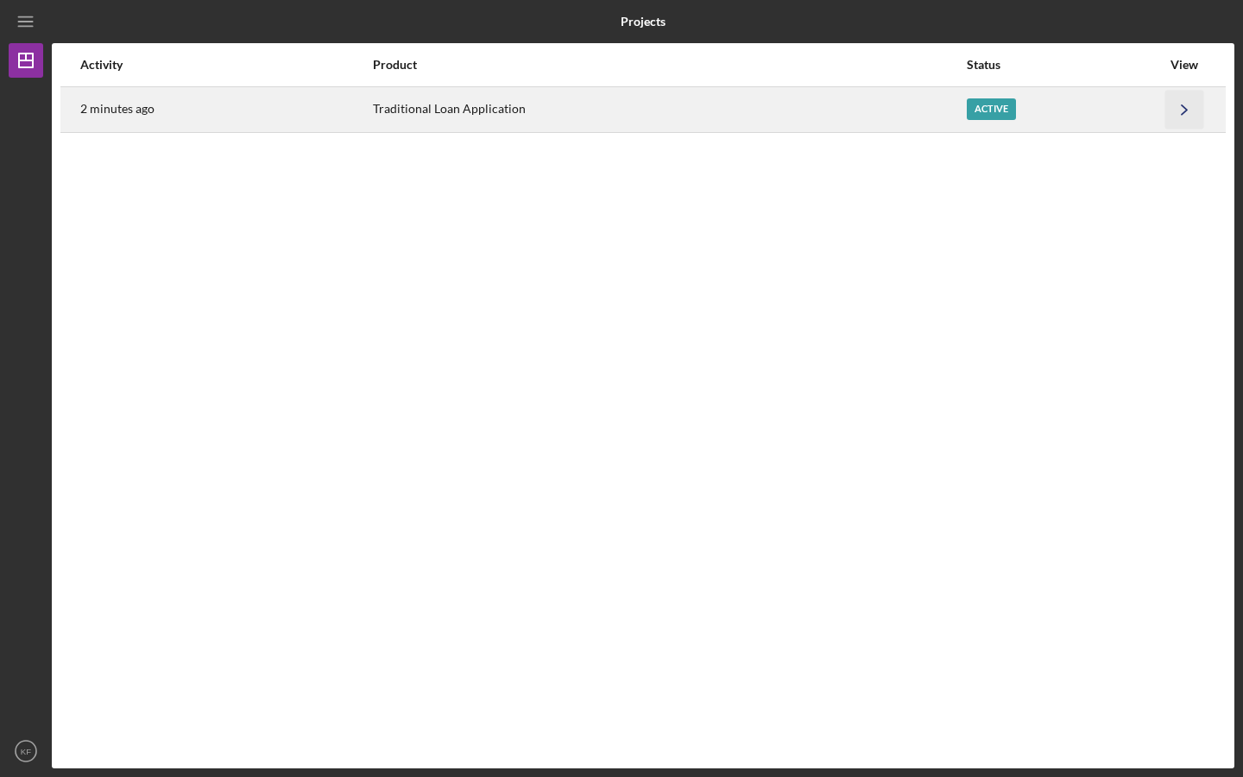
click at [1180, 111] on icon "Icon/Navigate" at bounding box center [1184, 109] width 39 height 39
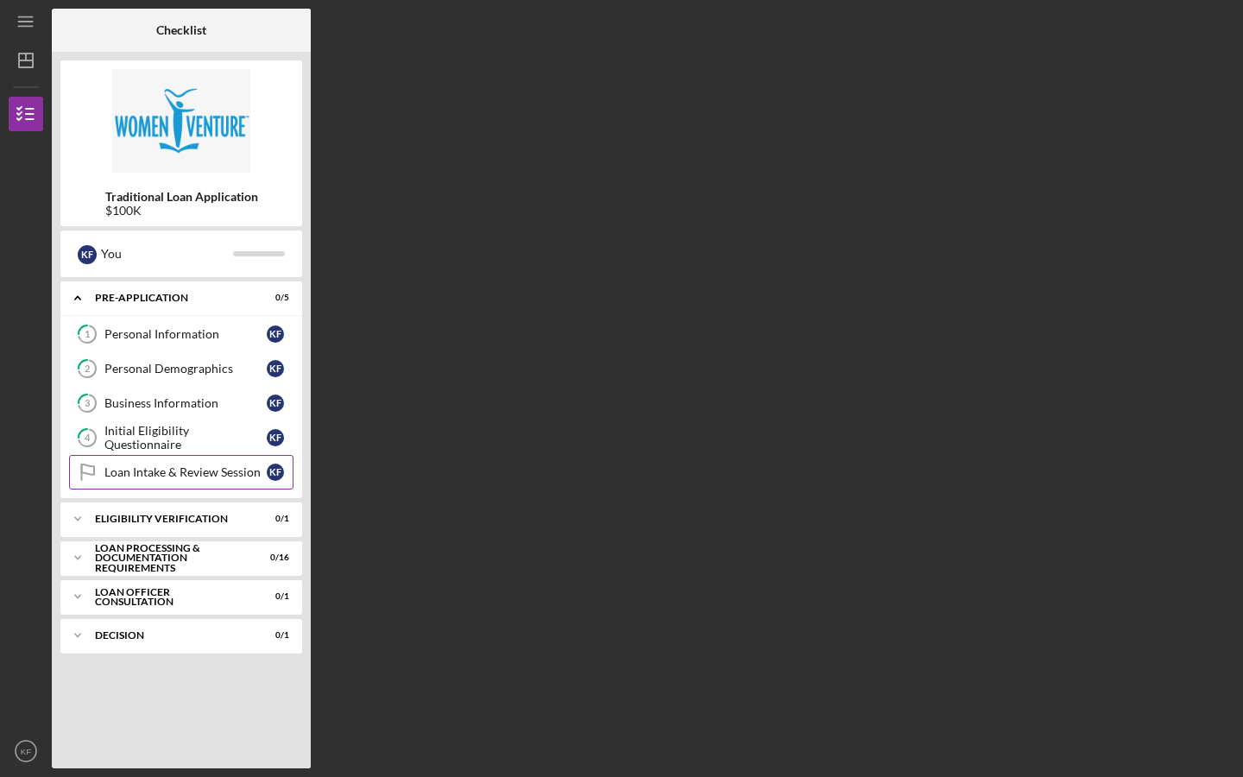
click at [194, 476] on div "Loan Intake & Review Session" at bounding box center [185, 472] width 162 height 14
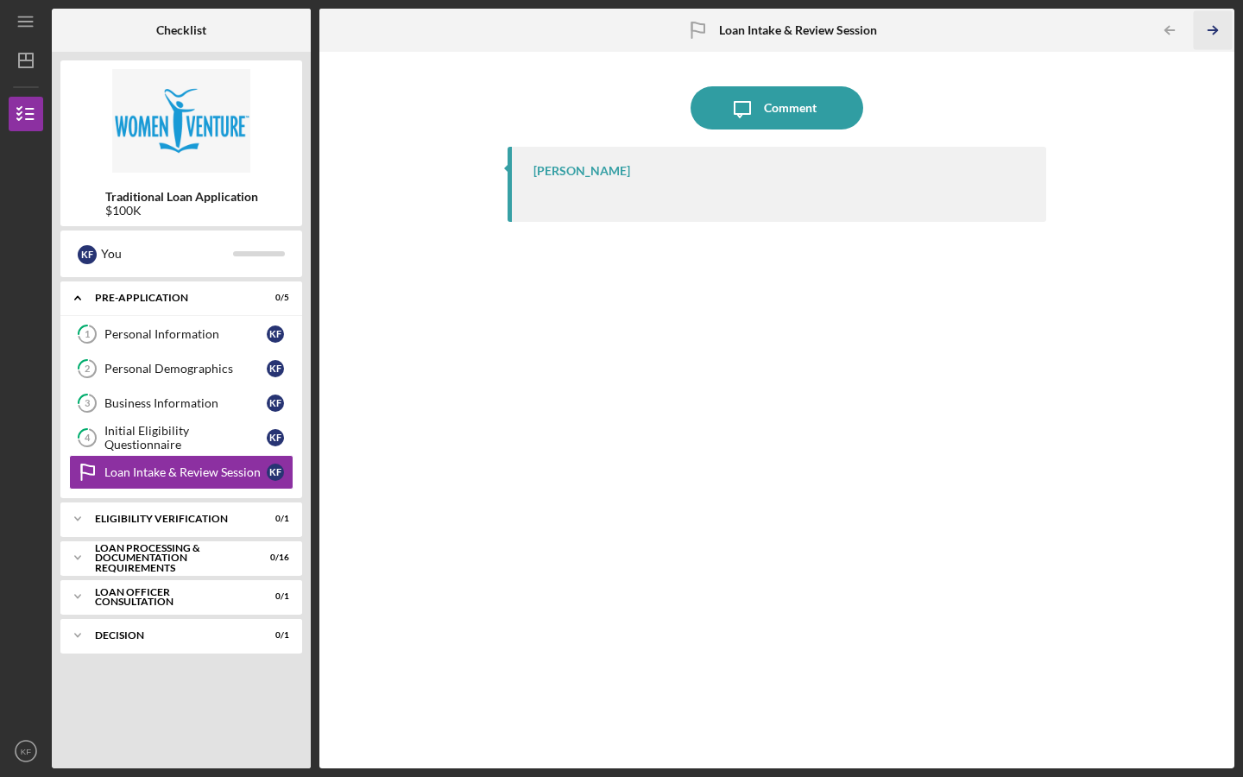
click at [1216, 16] on icon "Icon/Table Pagination Arrow" at bounding box center [1212, 30] width 39 height 39
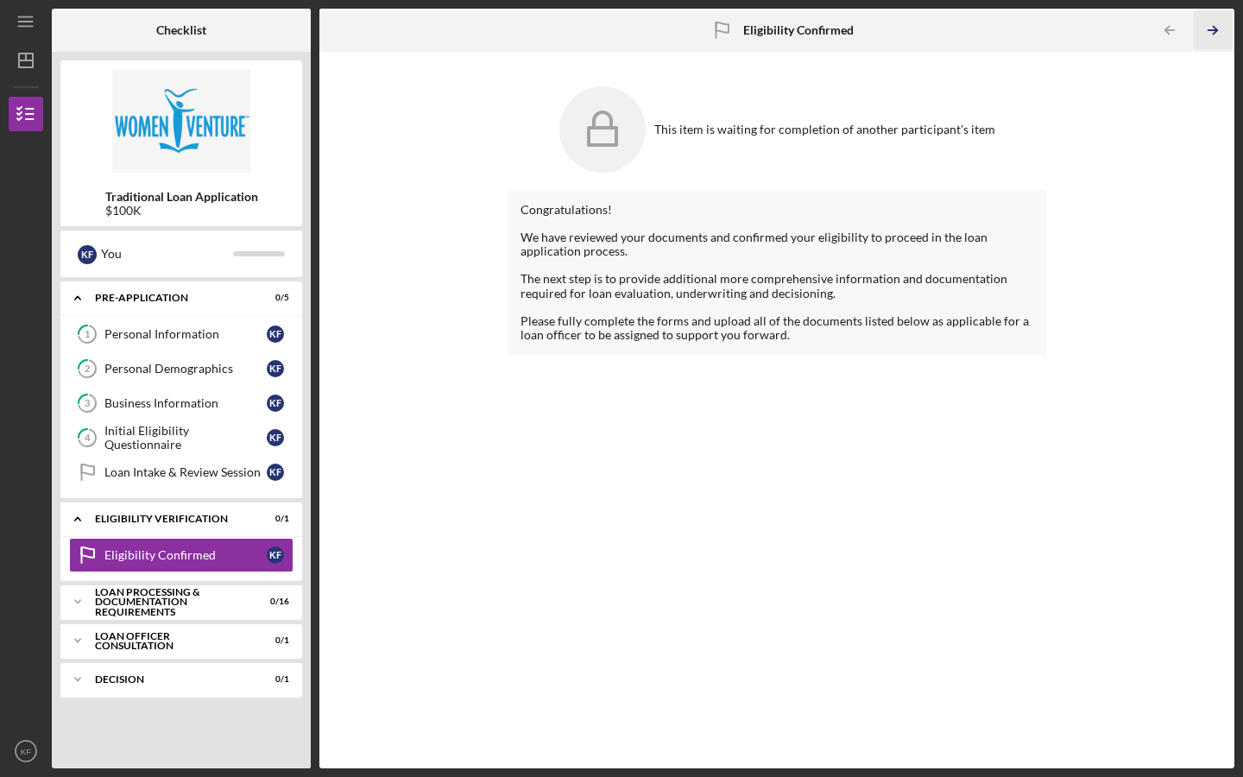
click at [1215, 21] on icon "Icon/Table Pagination Arrow" at bounding box center [1212, 30] width 39 height 39
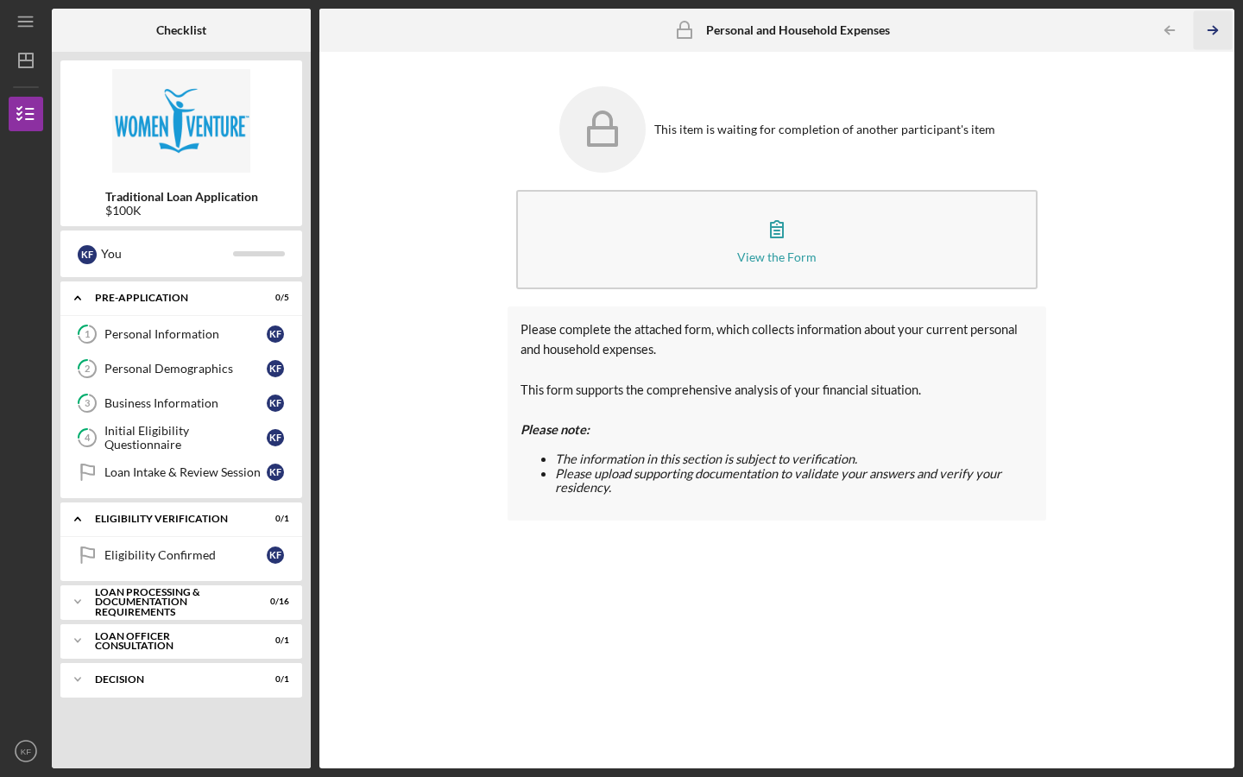
scroll to position [117, 0]
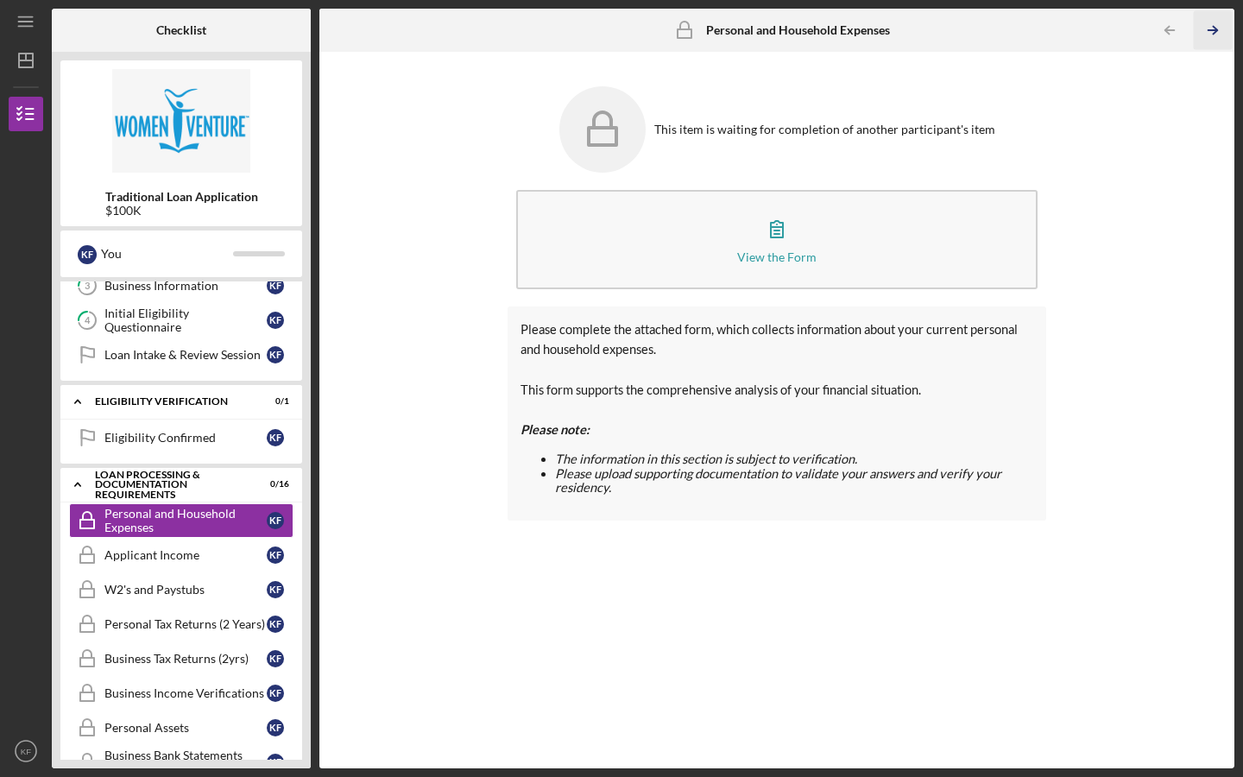
click at [1215, 21] on icon "Icon/Table Pagination Arrow" at bounding box center [1212, 30] width 39 height 39
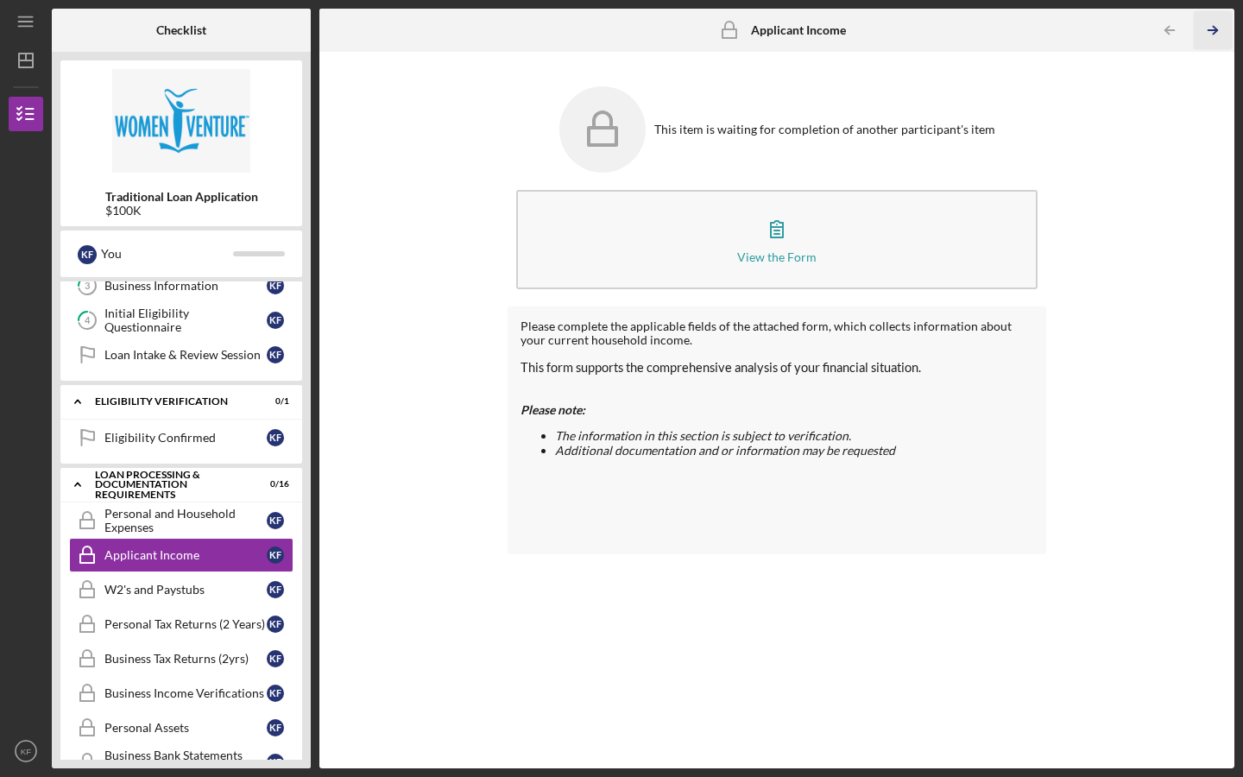
click at [1215, 21] on icon "Icon/Table Pagination Arrow" at bounding box center [1212, 30] width 39 height 39
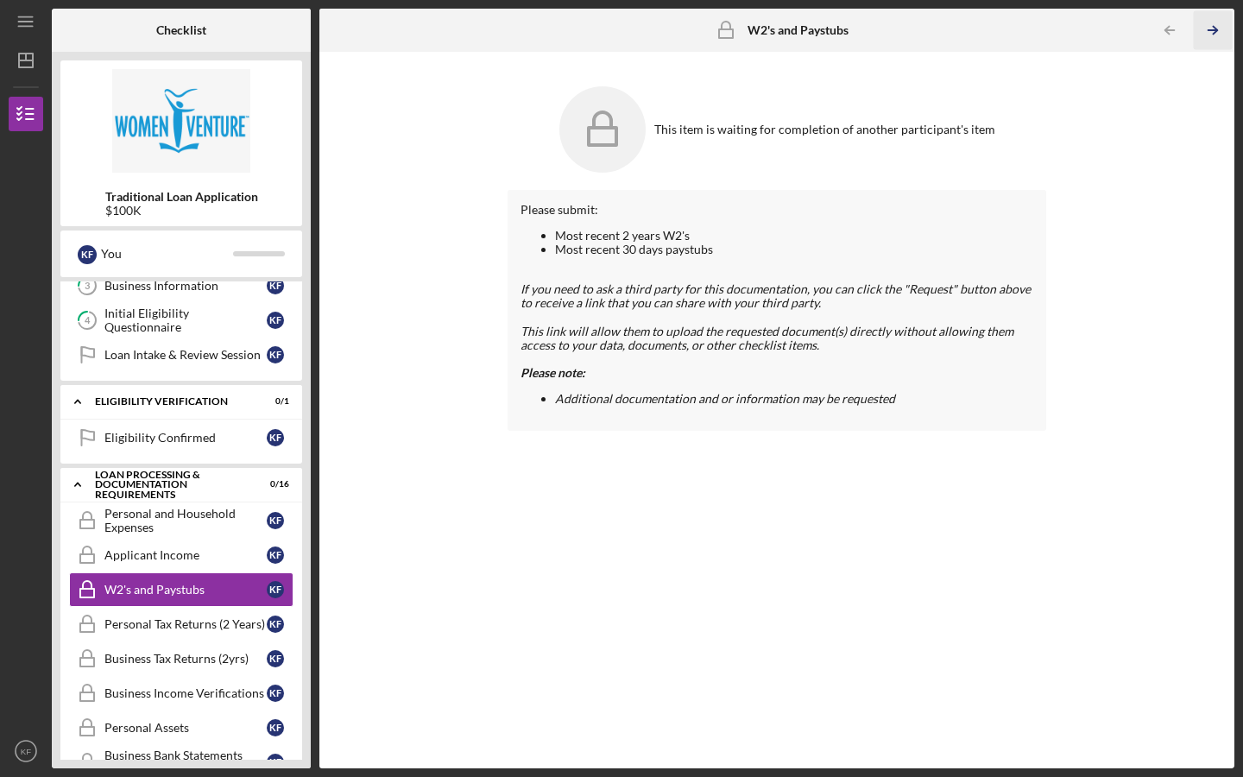
click at [1215, 21] on icon "Icon/Table Pagination Arrow" at bounding box center [1212, 30] width 39 height 39
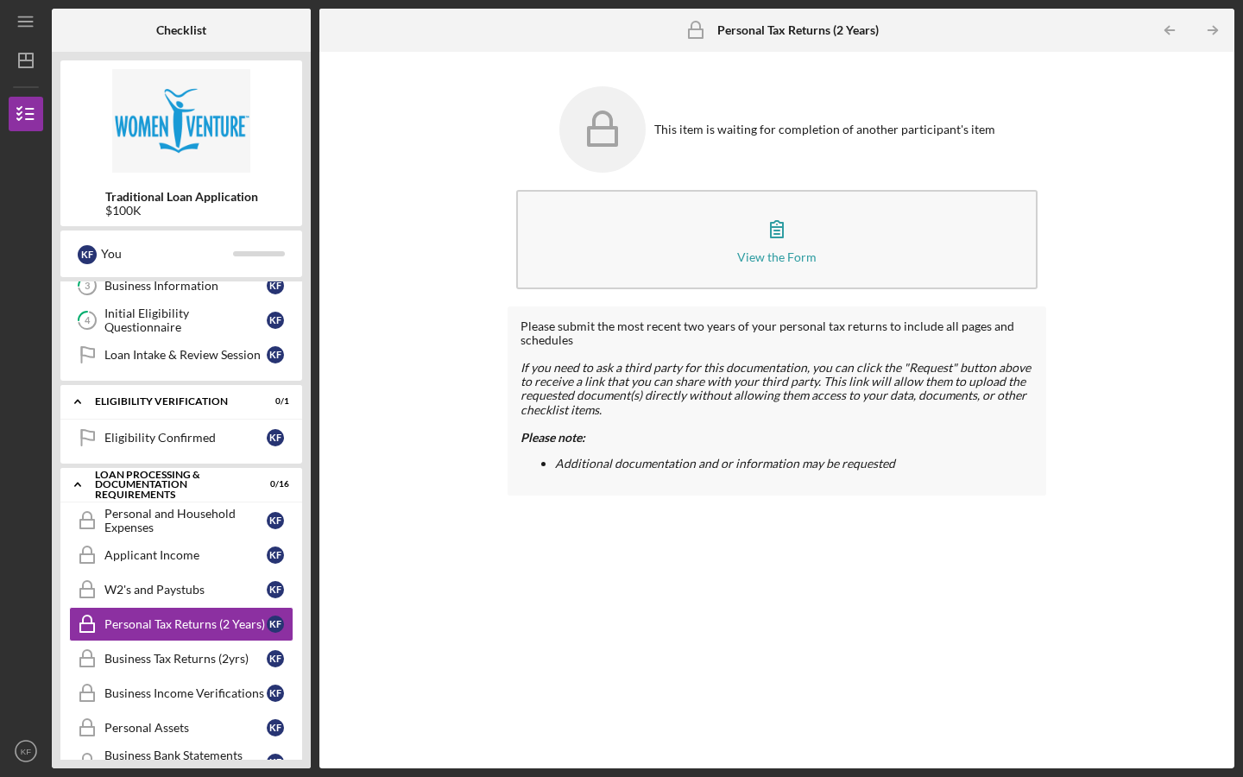
click at [1215, 21] on icon "Icon/Table Pagination Arrow" at bounding box center [1212, 30] width 39 height 39
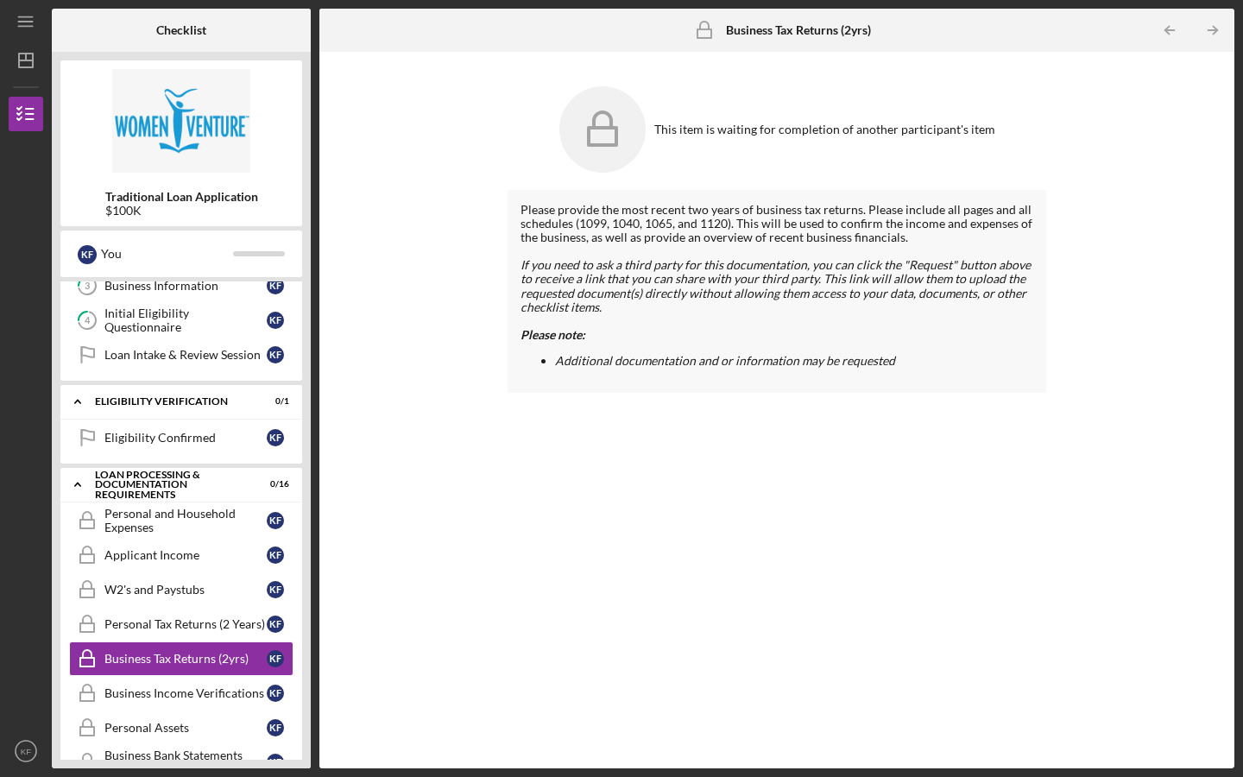
click at [1215, 21] on icon "Icon/Table Pagination Arrow" at bounding box center [1212, 30] width 39 height 39
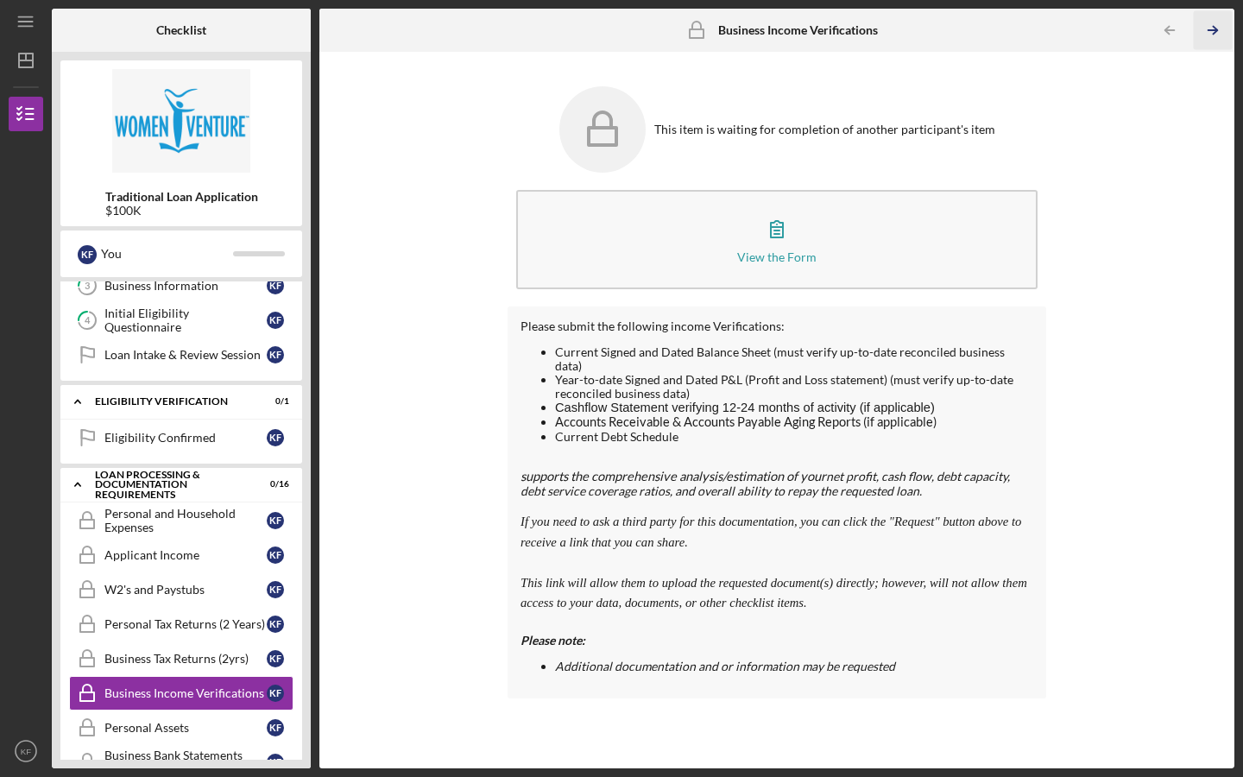
click at [1215, 20] on icon "Icon/Table Pagination Arrow" at bounding box center [1212, 30] width 39 height 39
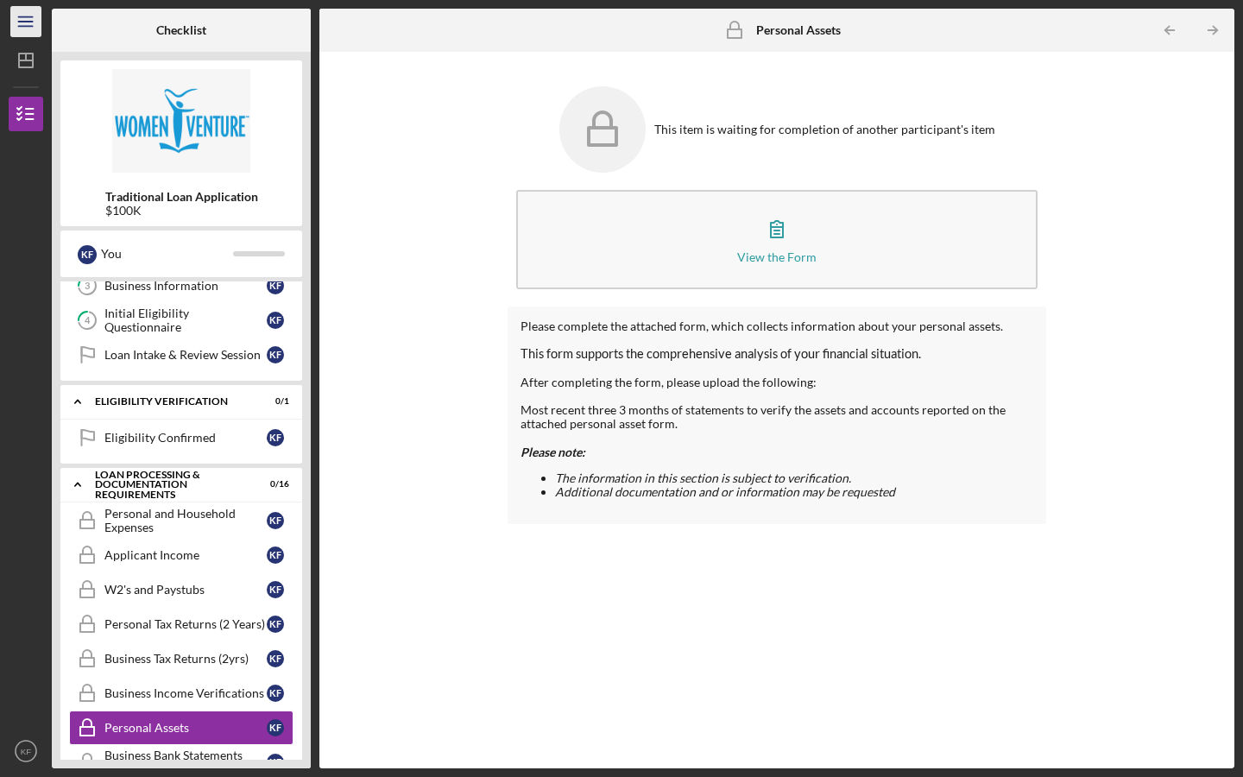
click at [26, 30] on icon "Icon/Menu" at bounding box center [26, 22] width 39 height 39
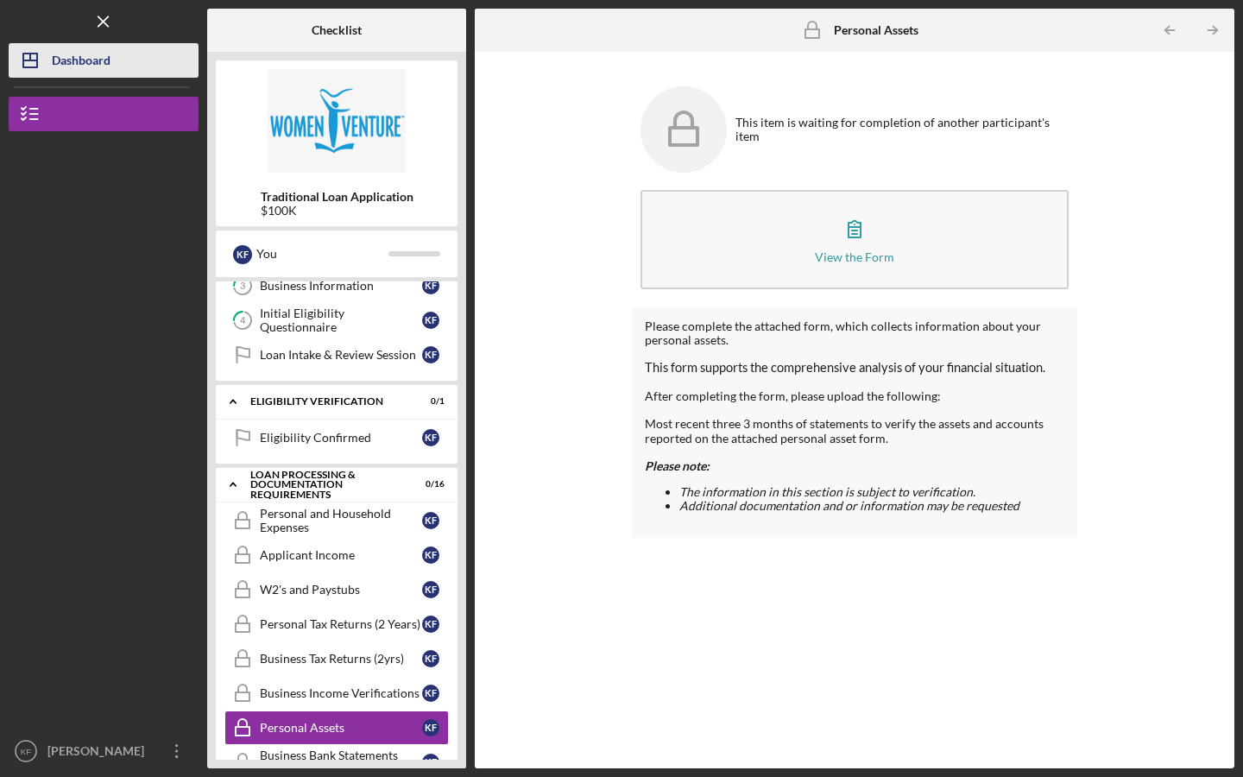
click at [49, 73] on icon "Icon/Dashboard" at bounding box center [30, 60] width 43 height 43
